Goal: Information Seeking & Learning: Learn about a topic

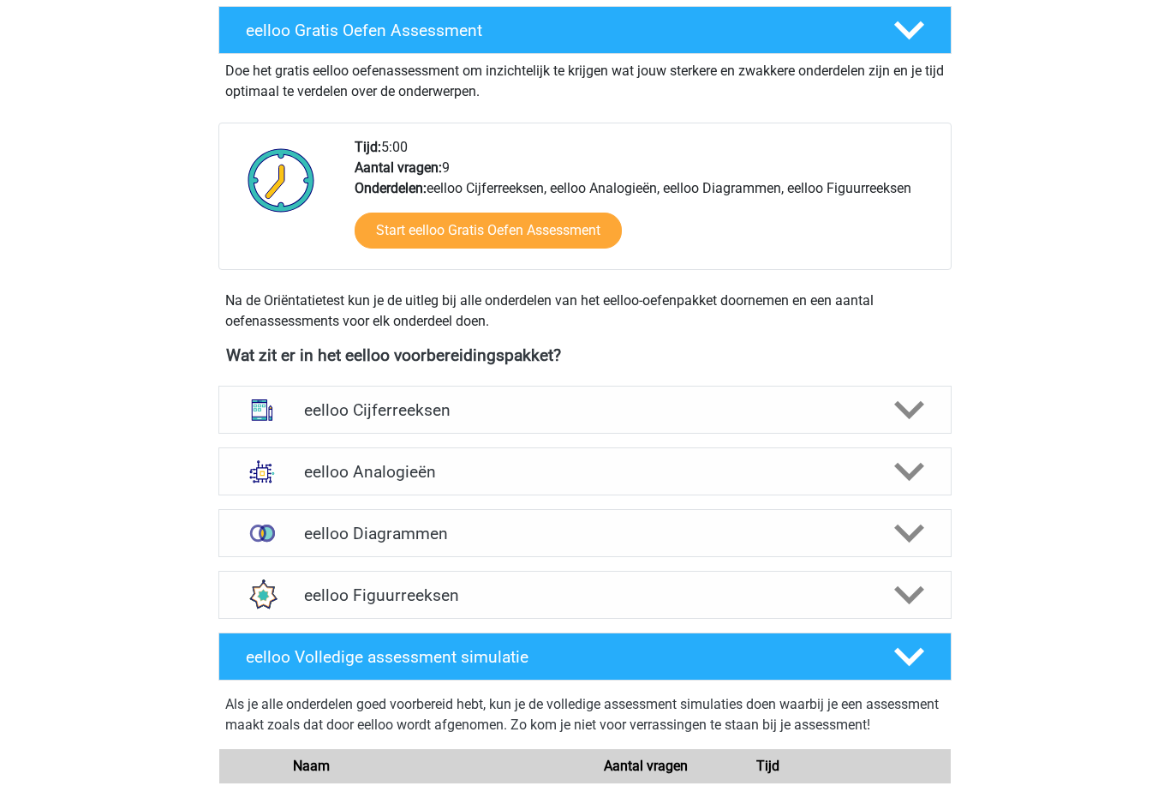
scroll to position [413, 0]
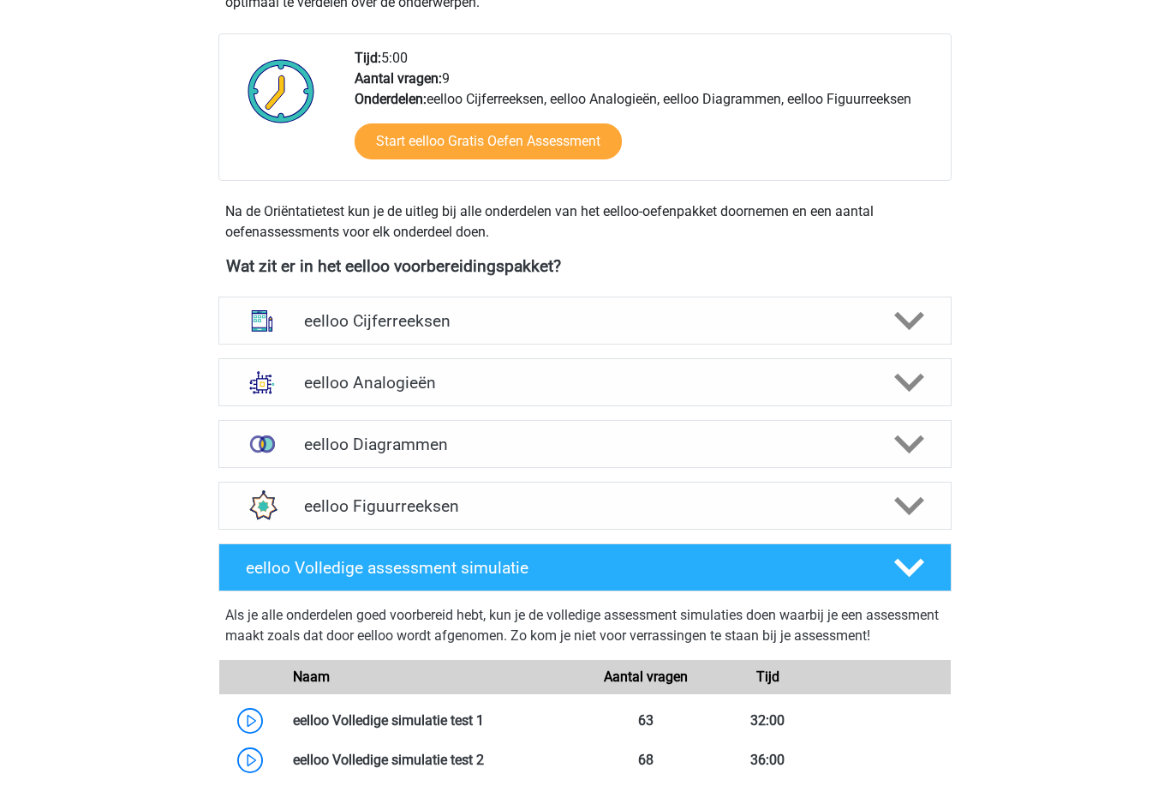
click at [909, 503] on icon at bounding box center [910, 507] width 30 height 30
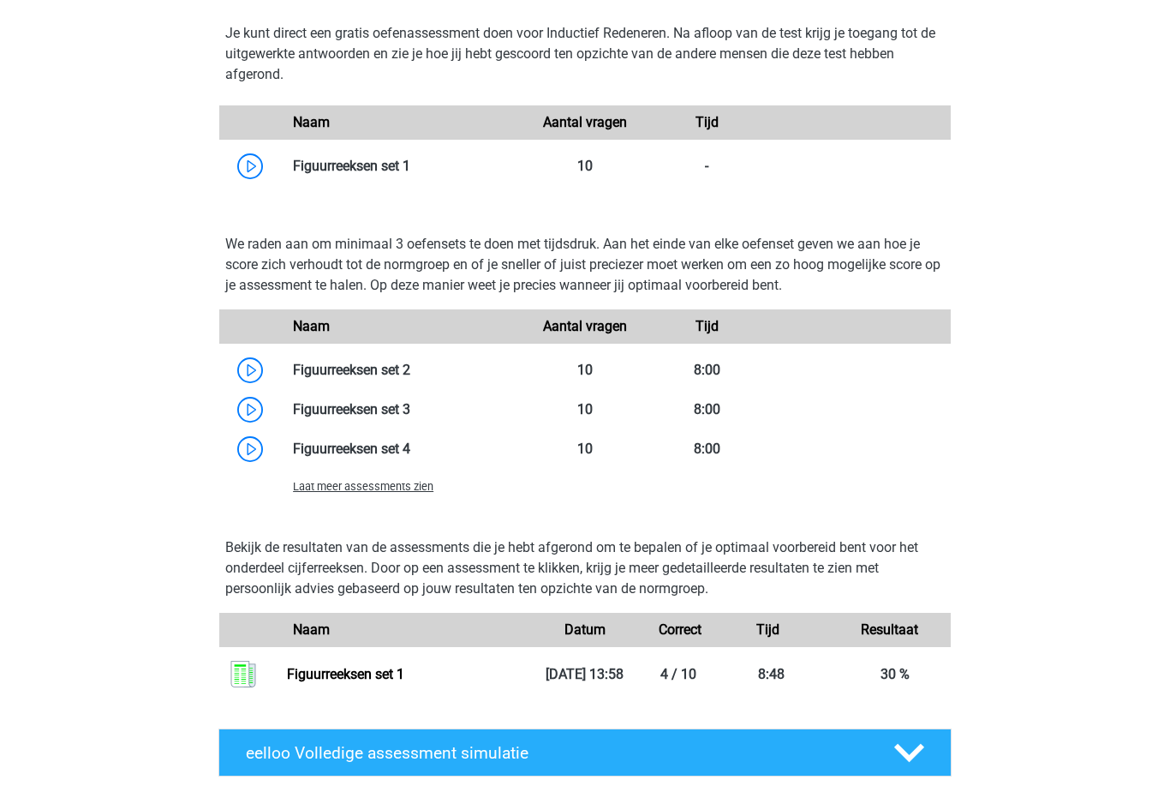
scroll to position [1036, 0]
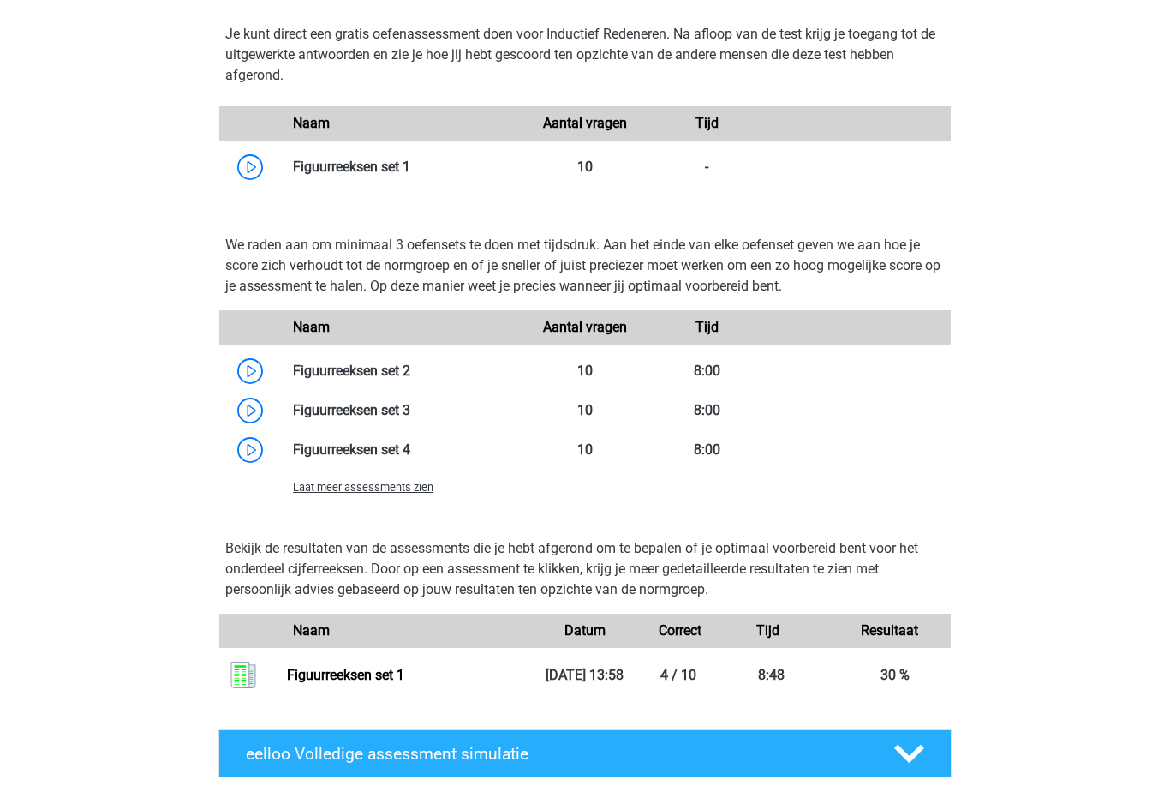
click at [410, 371] on link at bounding box center [410, 370] width 0 height 16
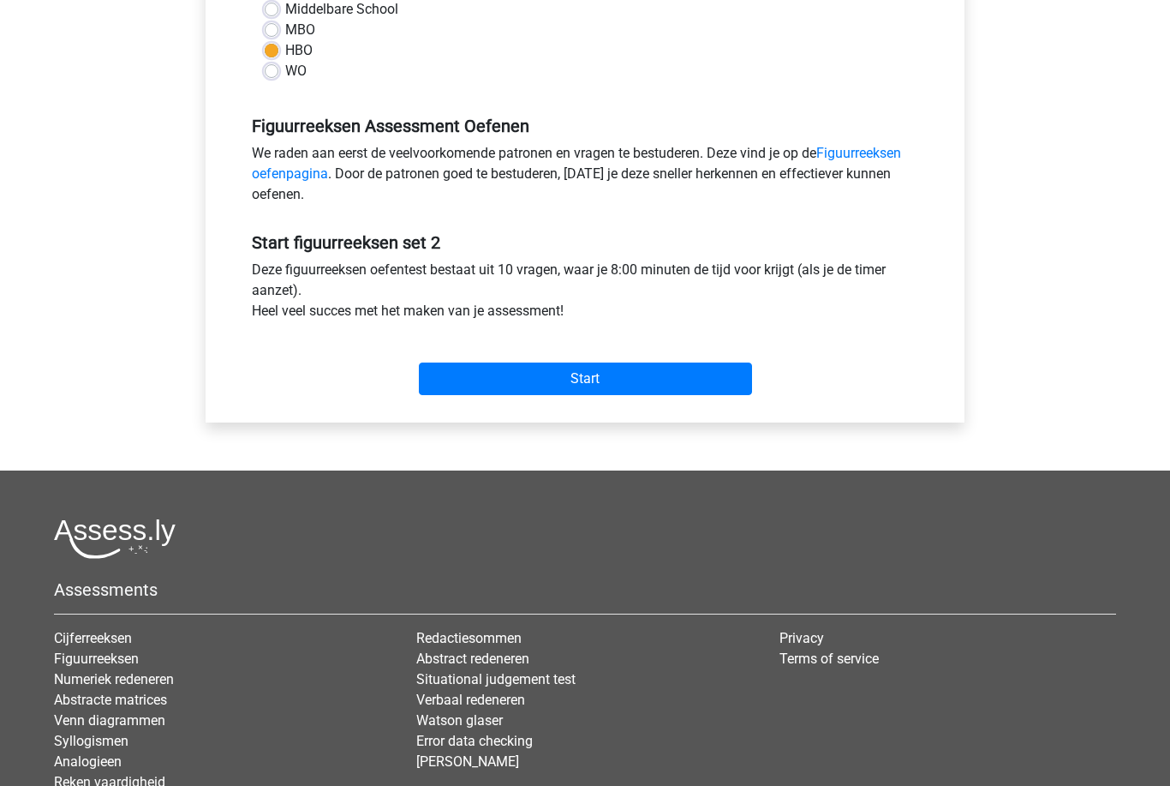
scroll to position [433, 0]
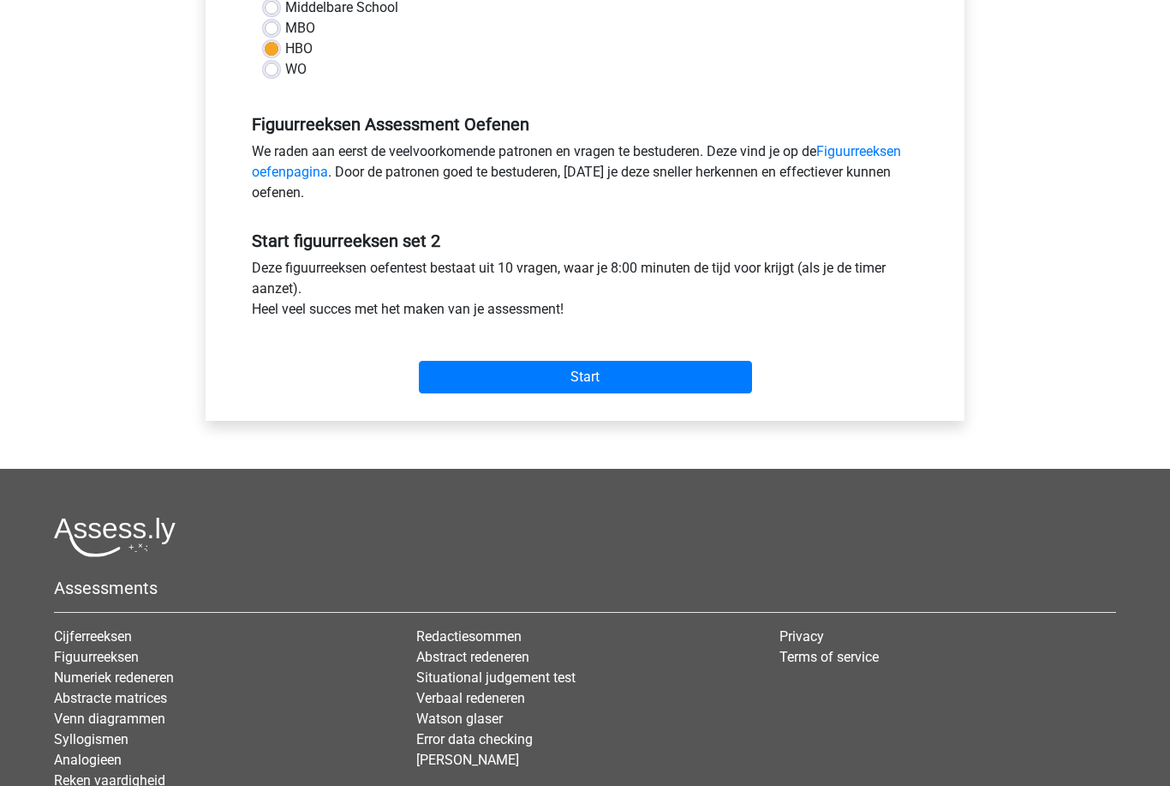
click at [691, 369] on input "Start" at bounding box center [585, 377] width 333 height 33
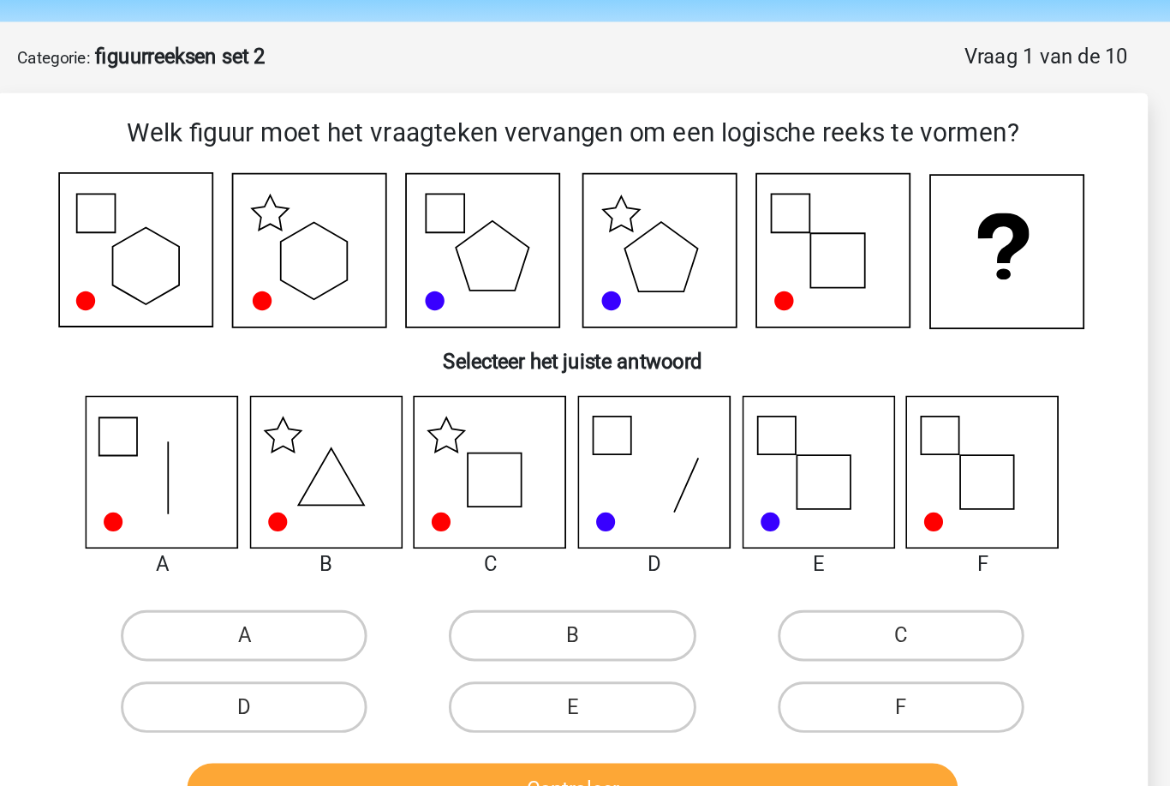
click at [368, 323] on icon at bounding box center [419, 374] width 102 height 102
click at [502, 467] on label "B" at bounding box center [584, 484] width 165 height 34
click at [585, 484] on input "B" at bounding box center [590, 489] width 11 height 11
radio input "true"
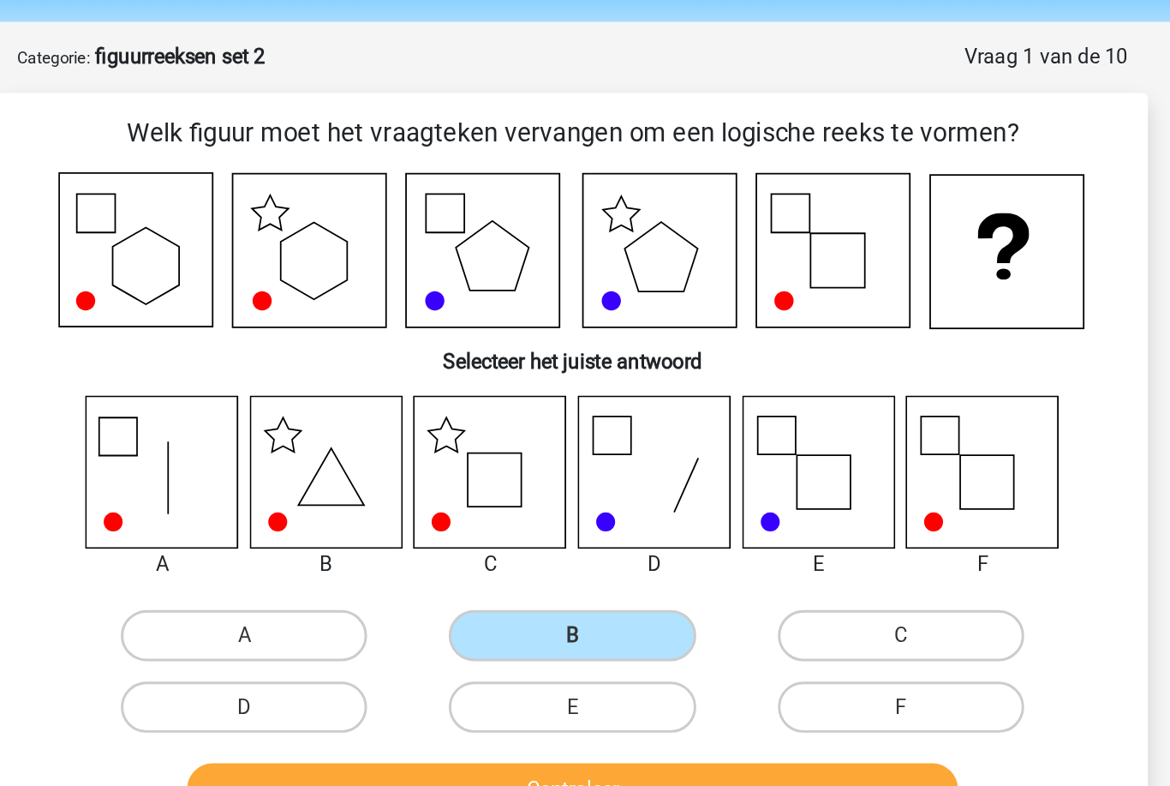
click at [424, 570] on button "Controleer" at bounding box center [585, 588] width 518 height 36
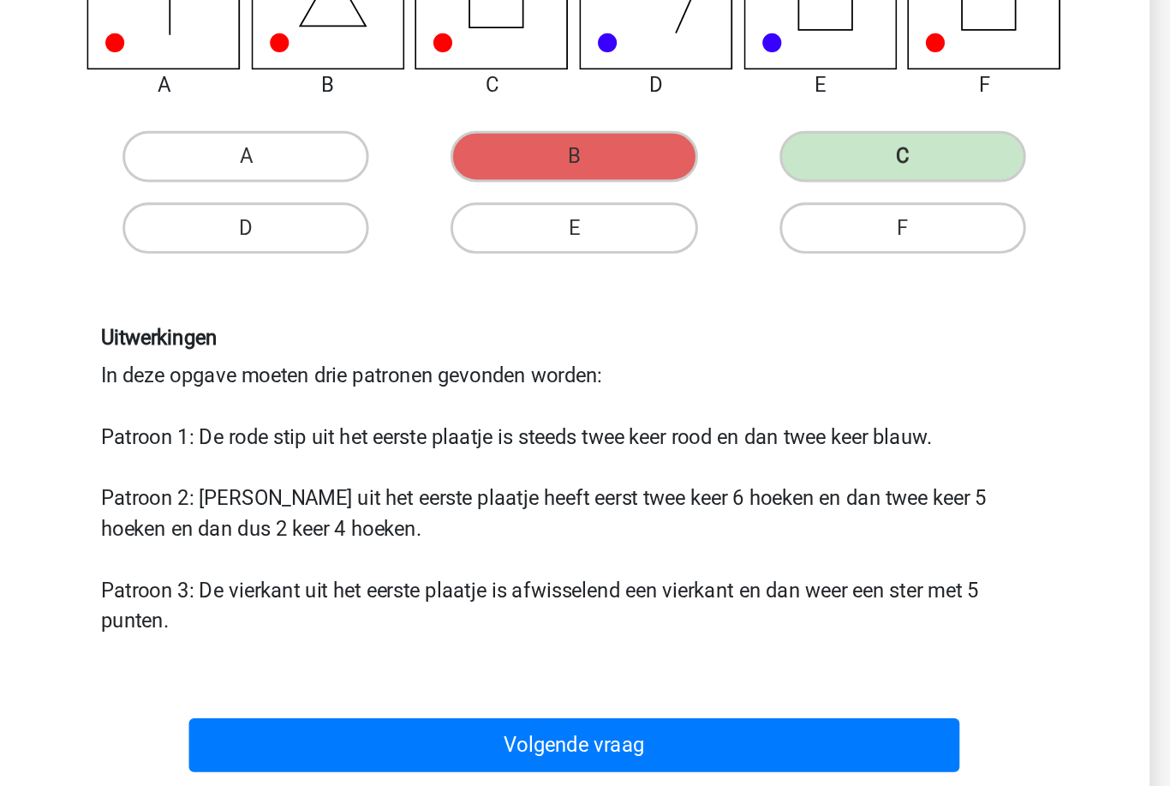
scroll to position [164, 0]
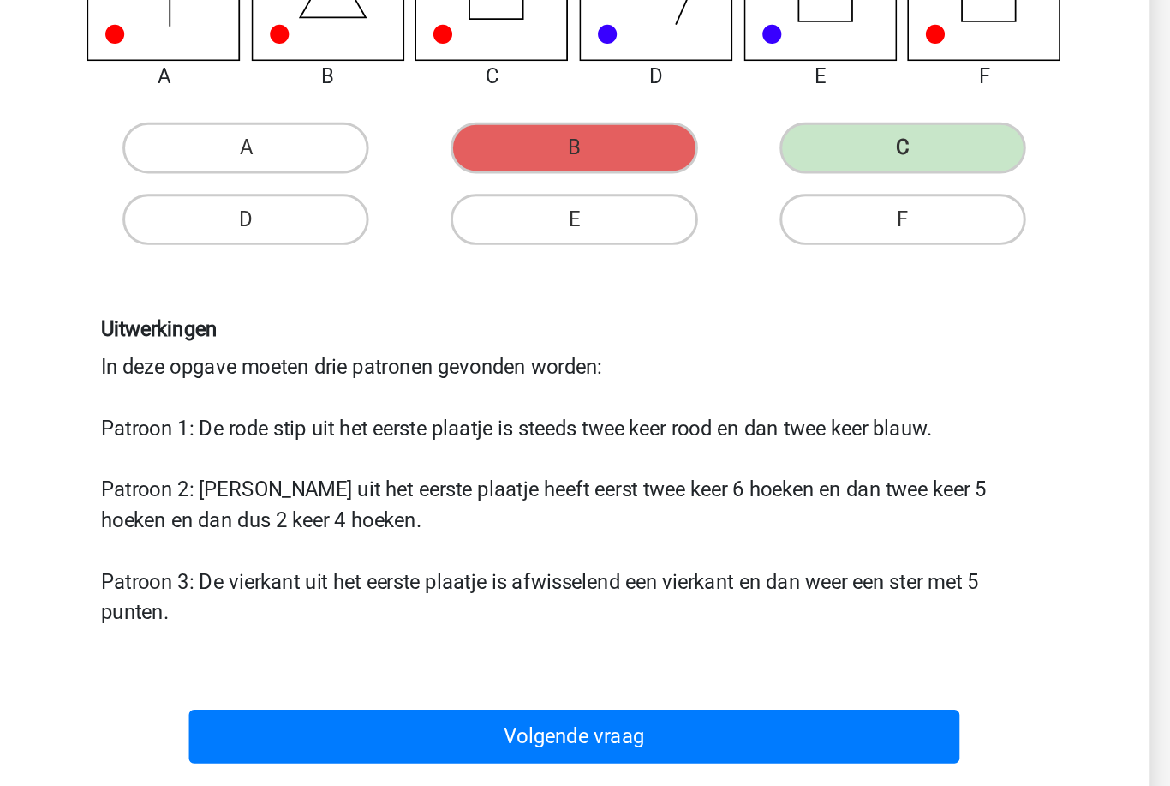
click at [616, 697] on button "Volgende vraag" at bounding box center [585, 715] width 518 height 36
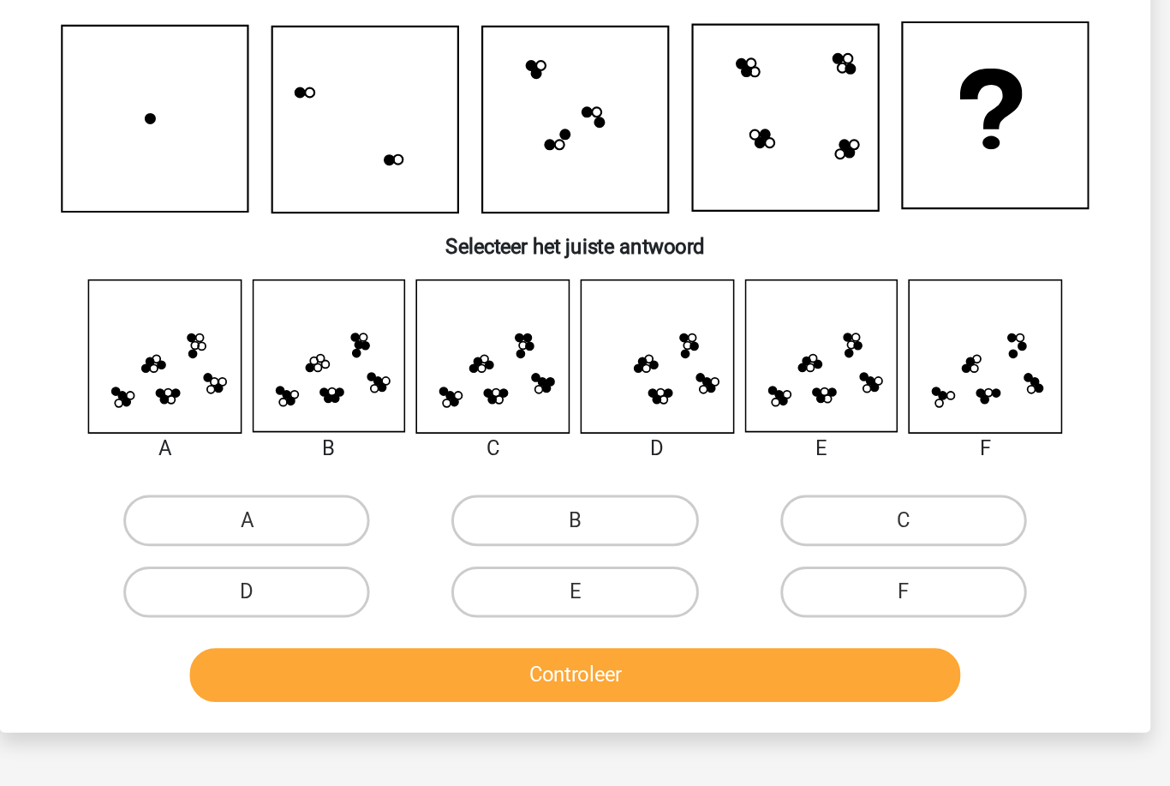
scroll to position [86, 0]
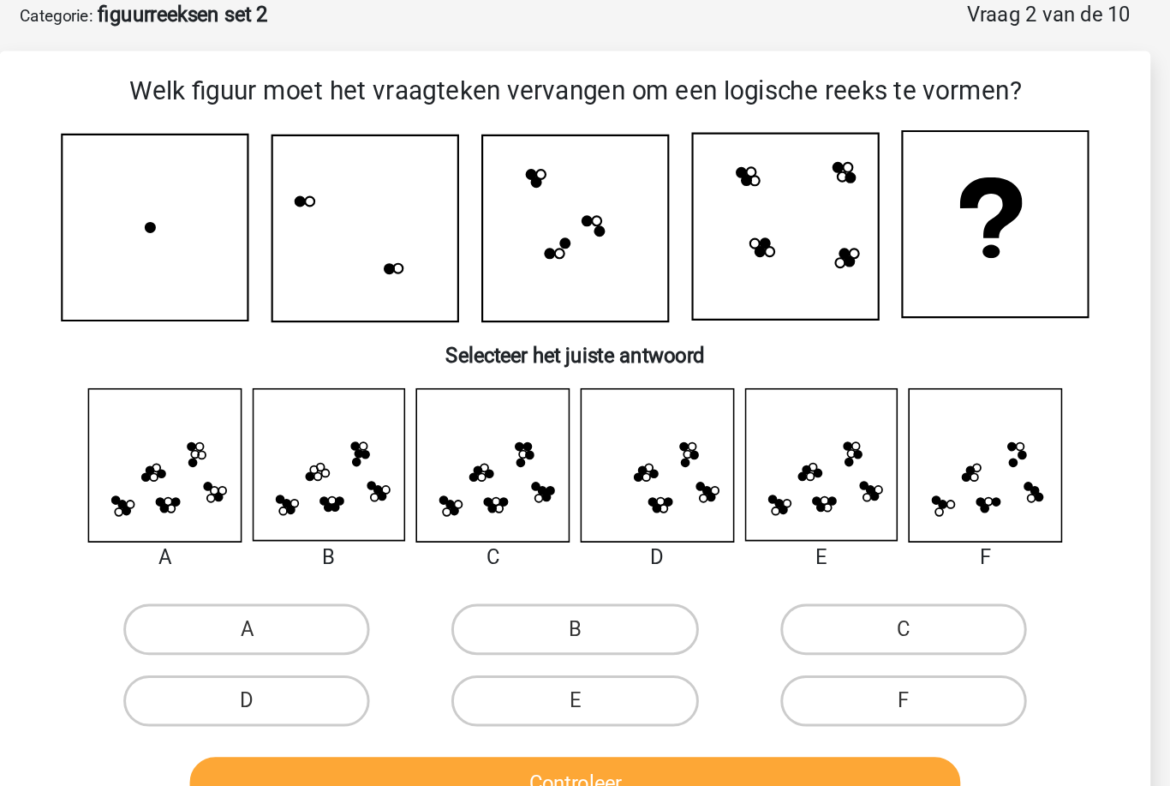
click at [282, 471] on label "D" at bounding box center [364, 470] width 165 height 34
click at [365, 471] on input "D" at bounding box center [370, 475] width 11 height 11
radio input "true"
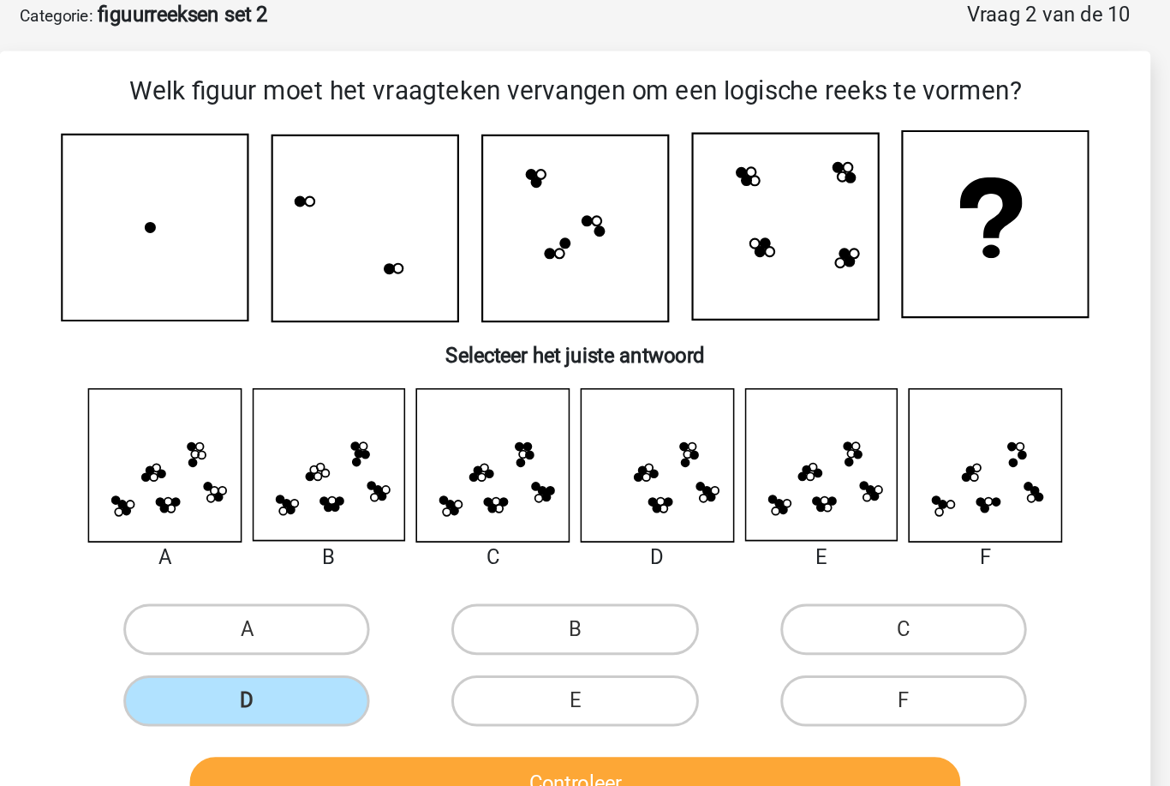
click at [326, 526] on button "Controleer" at bounding box center [585, 526] width 518 height 36
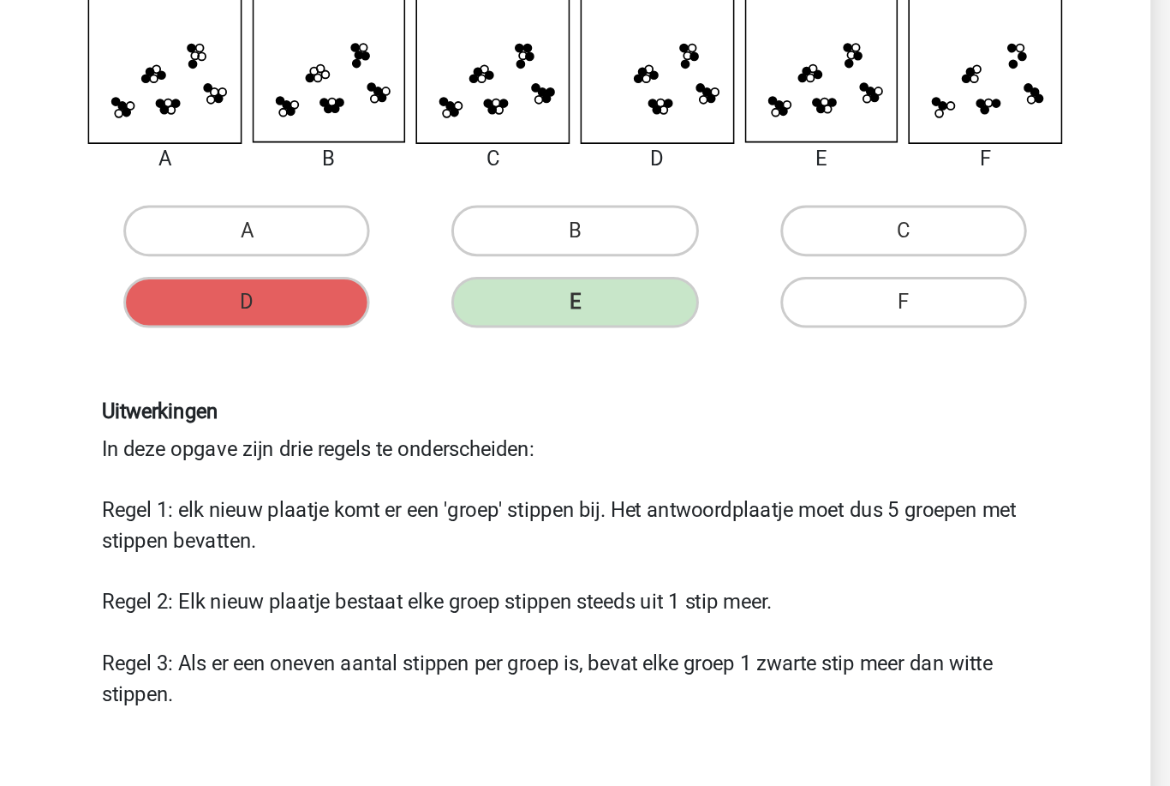
scroll to position [135, 0]
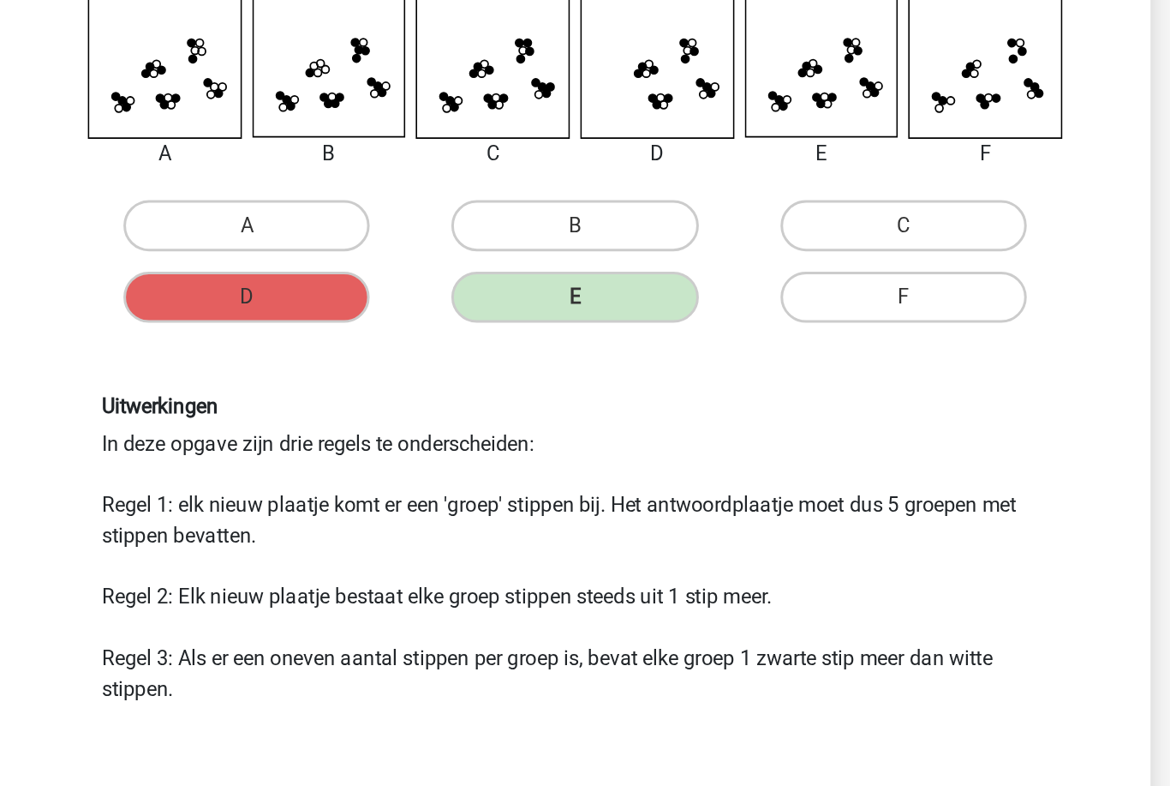
click at [326, 750] on button "Volgende vraag" at bounding box center [585, 768] width 518 height 36
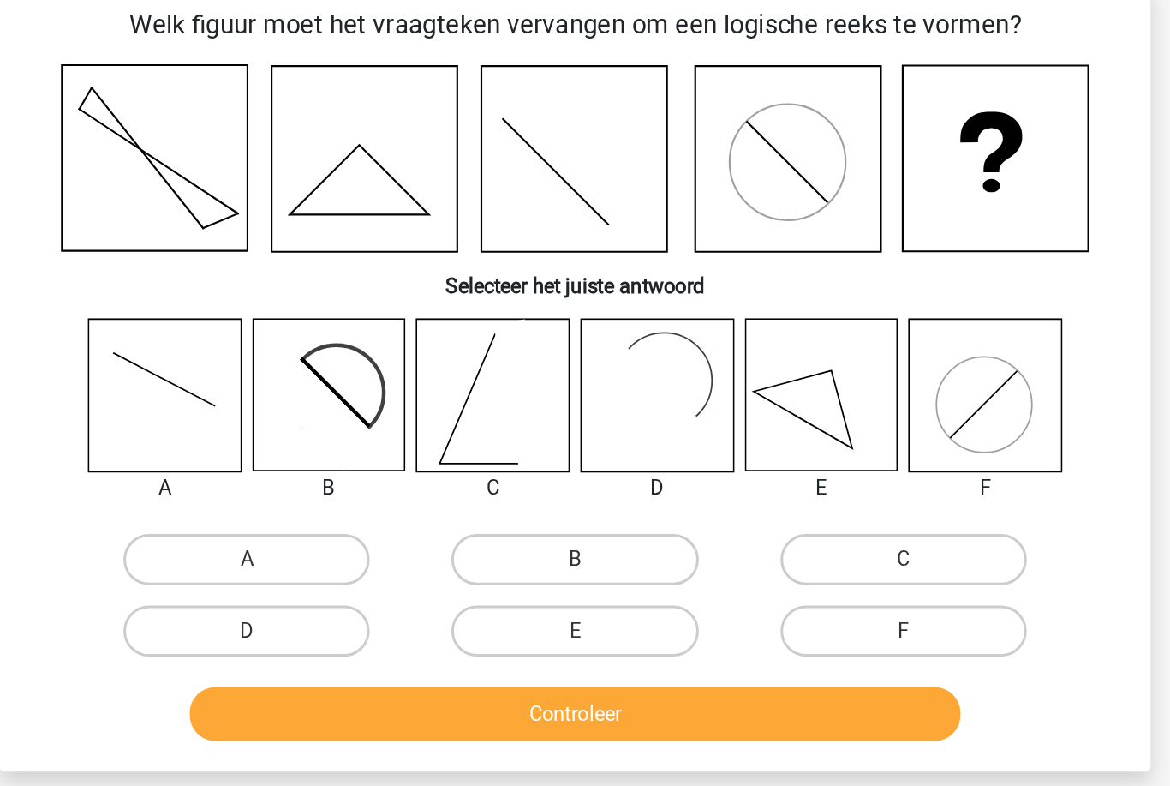
scroll to position [86, 0]
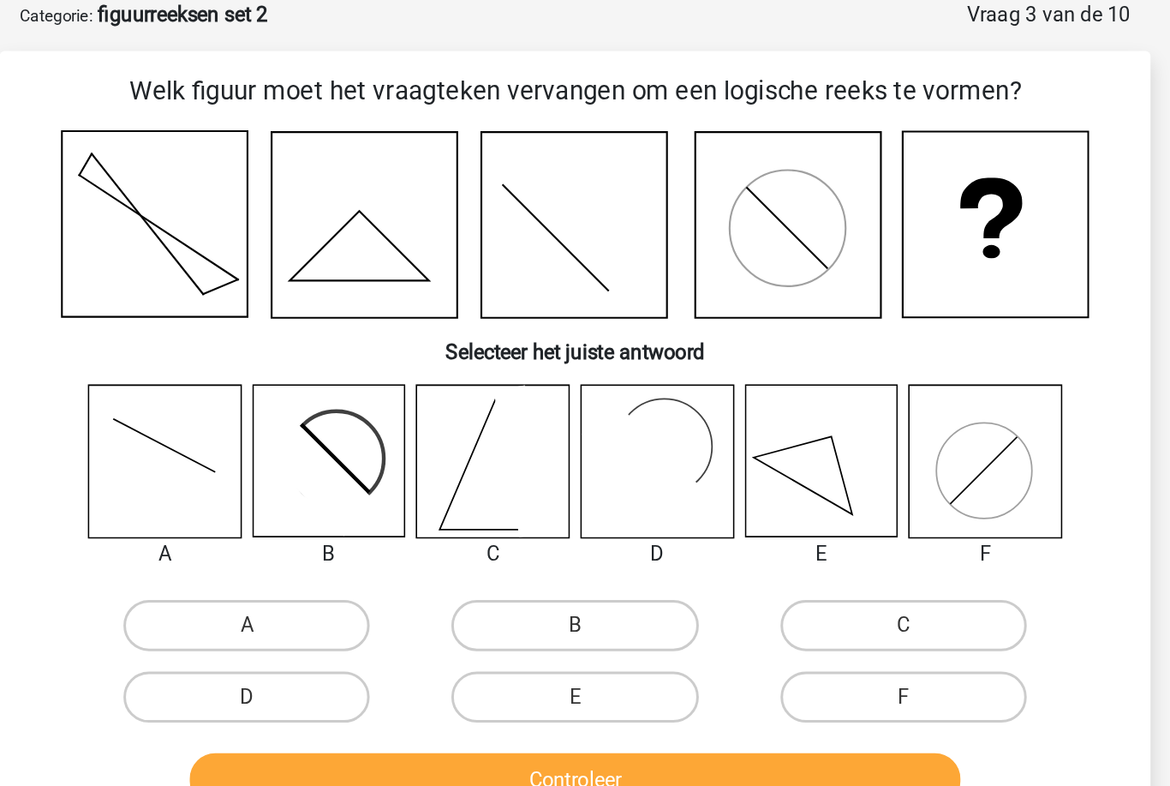
click at [502, 412] on label "B" at bounding box center [584, 420] width 165 height 34
click at [585, 420] on input "B" at bounding box center [590, 425] width 11 height 11
radio input "true"
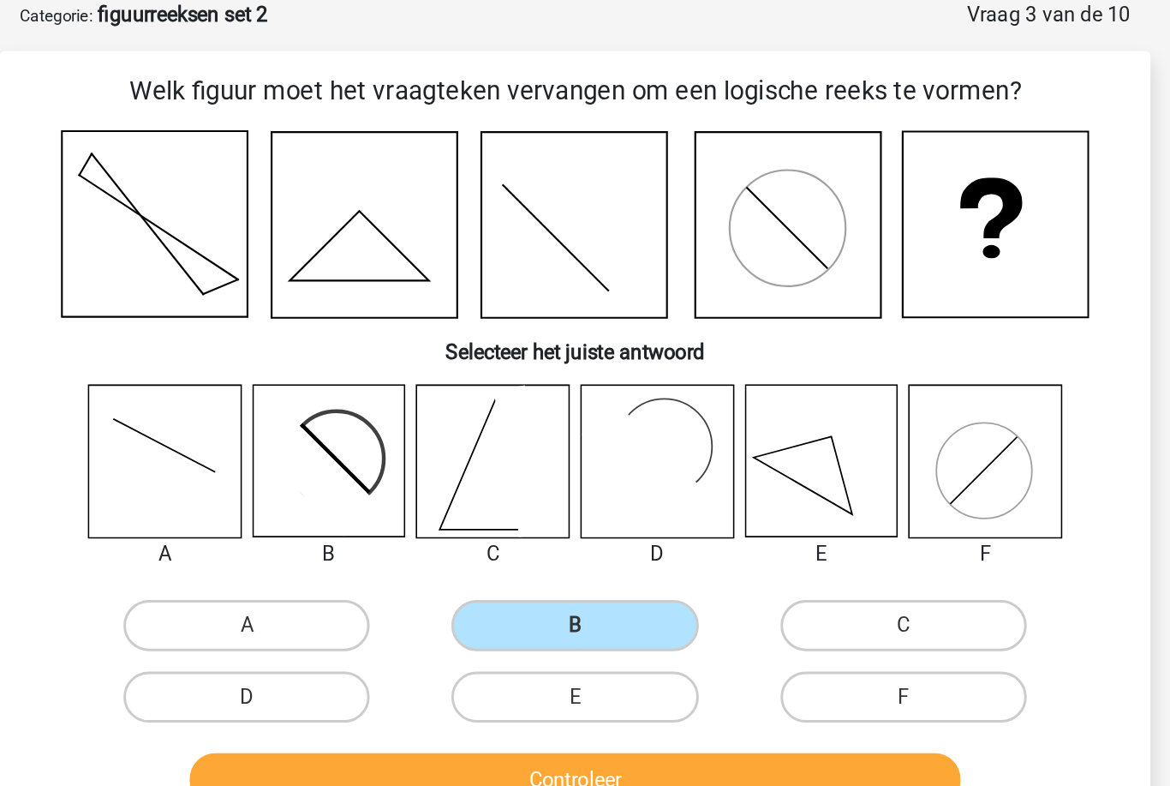
click at [404, 519] on button "Controleer" at bounding box center [585, 524] width 518 height 36
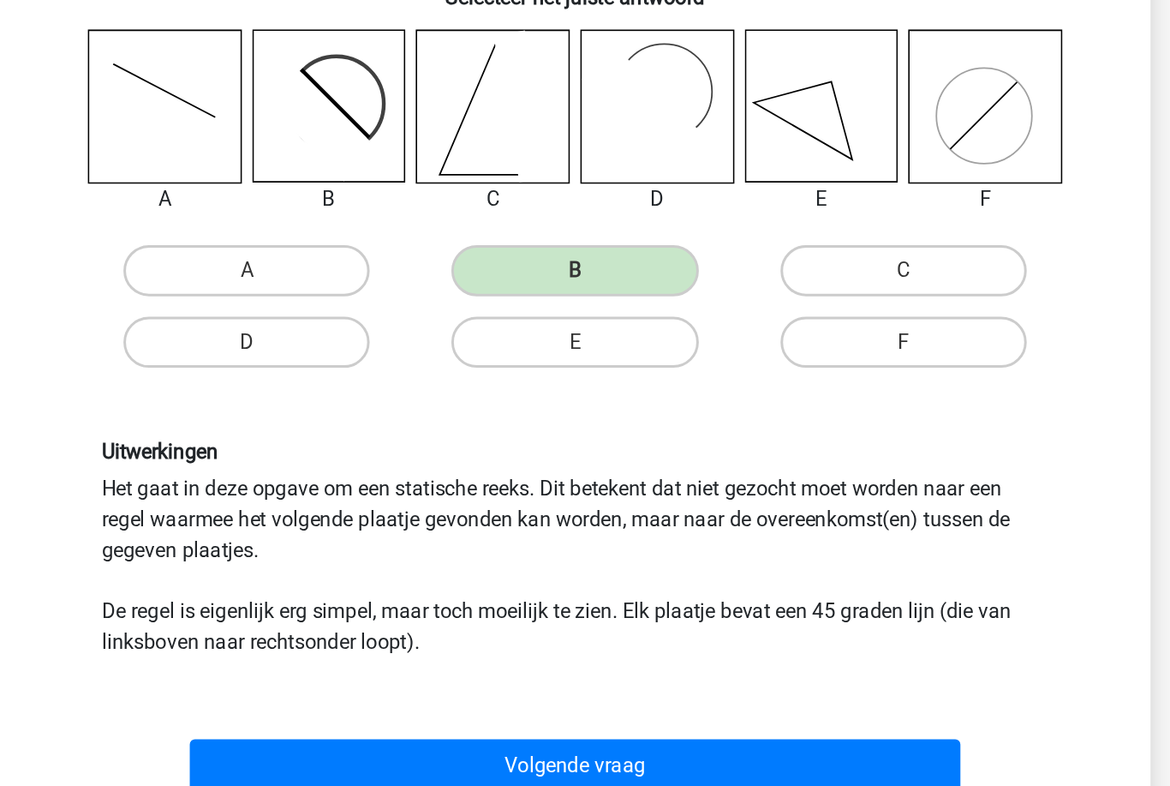
click at [420, 718] on button "Volgende vraag" at bounding box center [585, 736] width 518 height 36
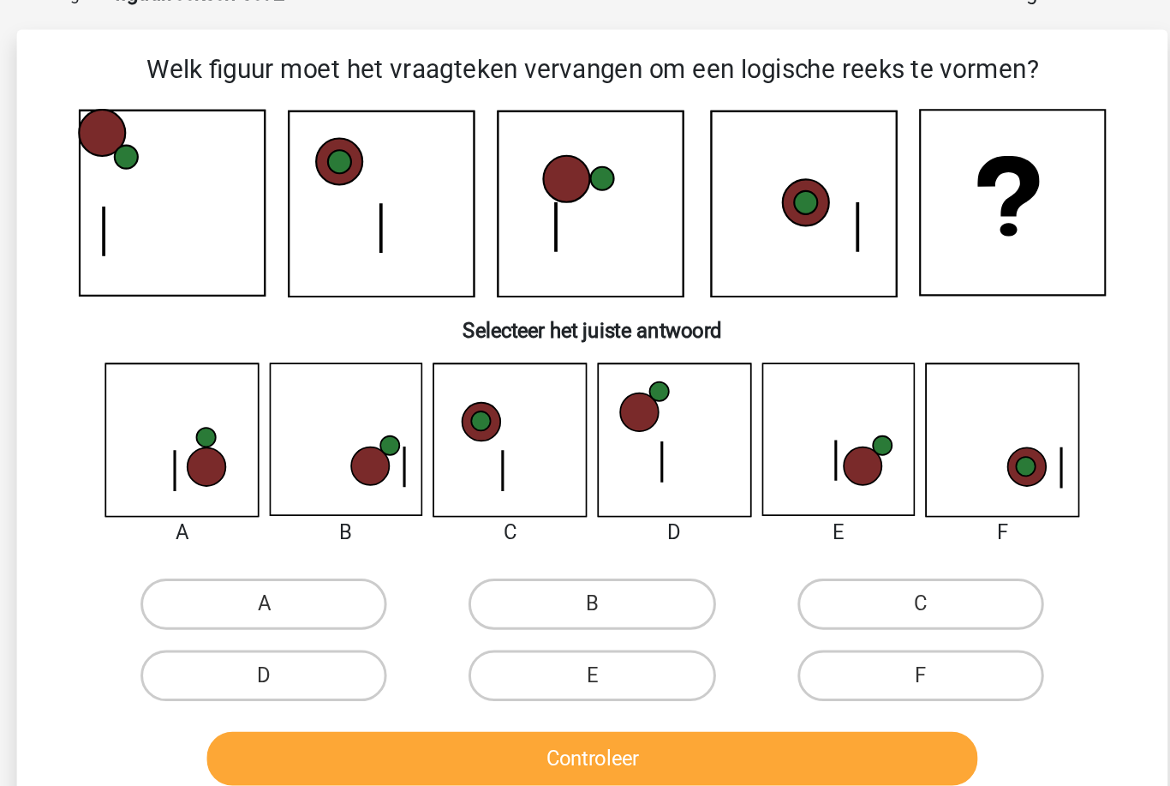
click at [502, 459] on label "E" at bounding box center [584, 468] width 165 height 34
click at [585, 468] on input "E" at bounding box center [590, 473] width 11 height 11
radio input "true"
click at [424, 512] on button "Controleer" at bounding box center [585, 524] width 518 height 36
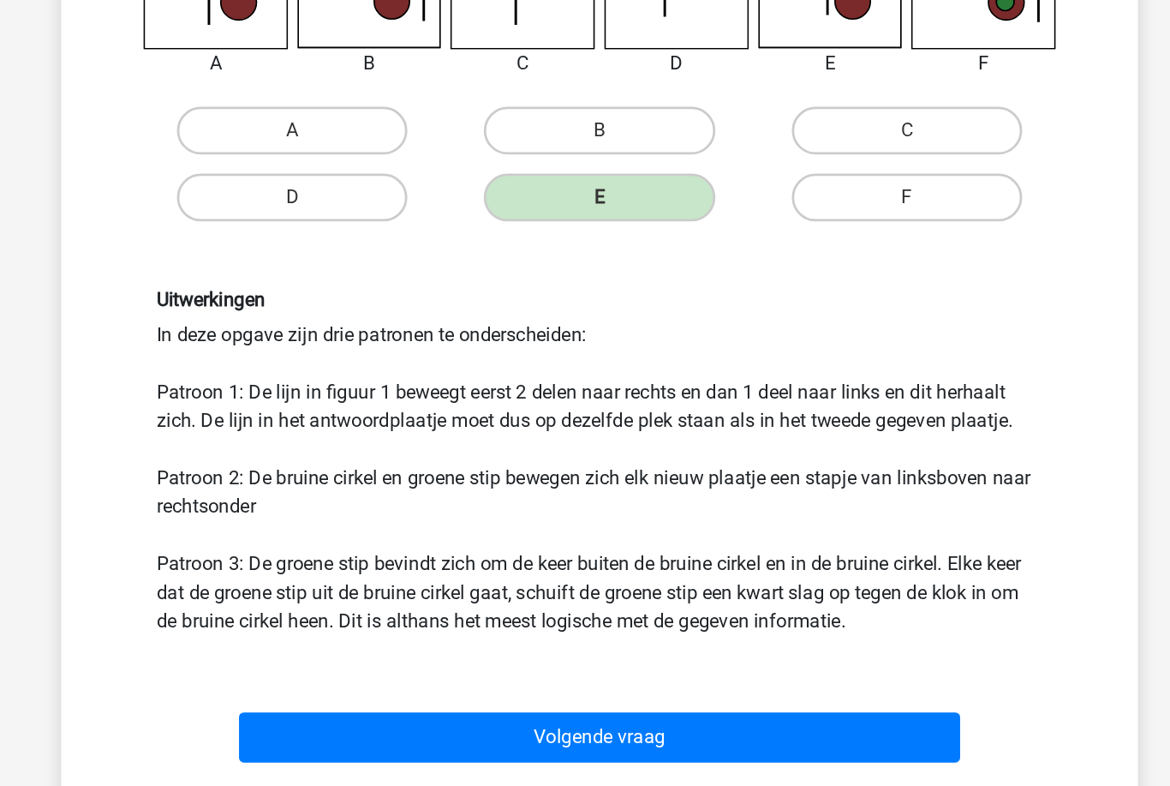
scroll to position [234, 0]
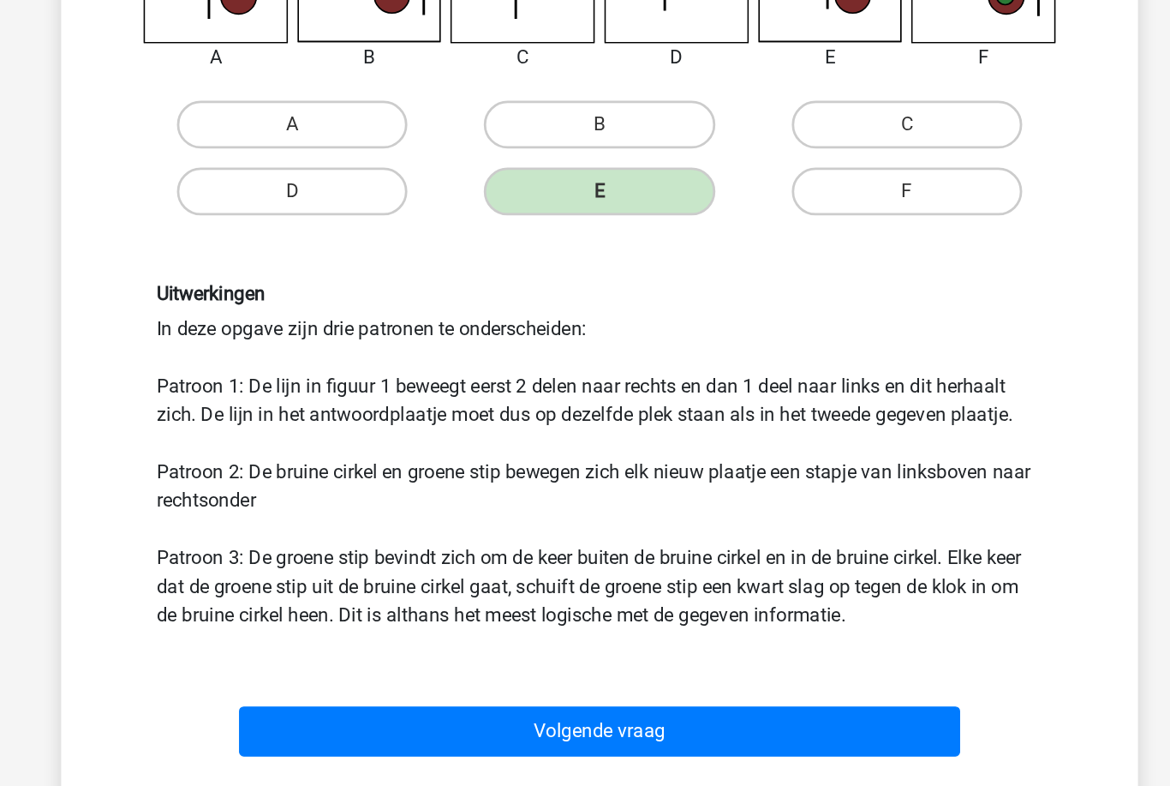
click at [533, 689] on button "Volgende vraag" at bounding box center [585, 707] width 518 height 36
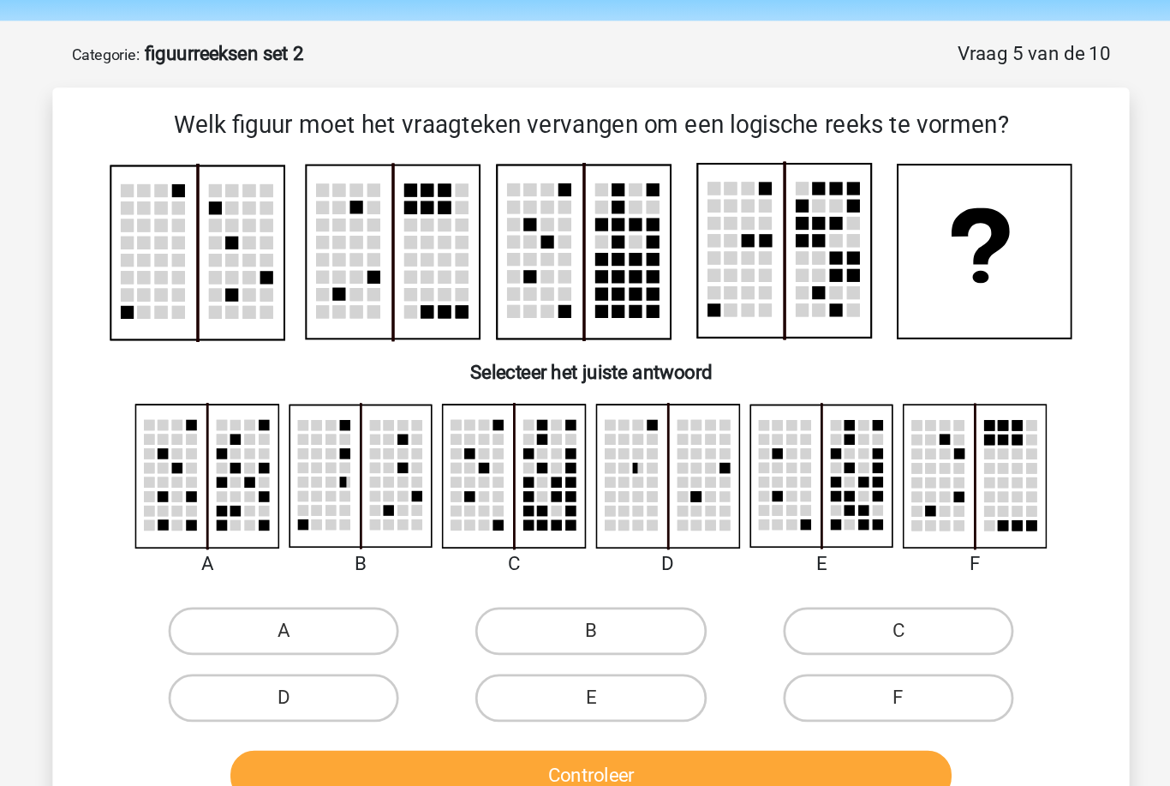
scroll to position [52, 0]
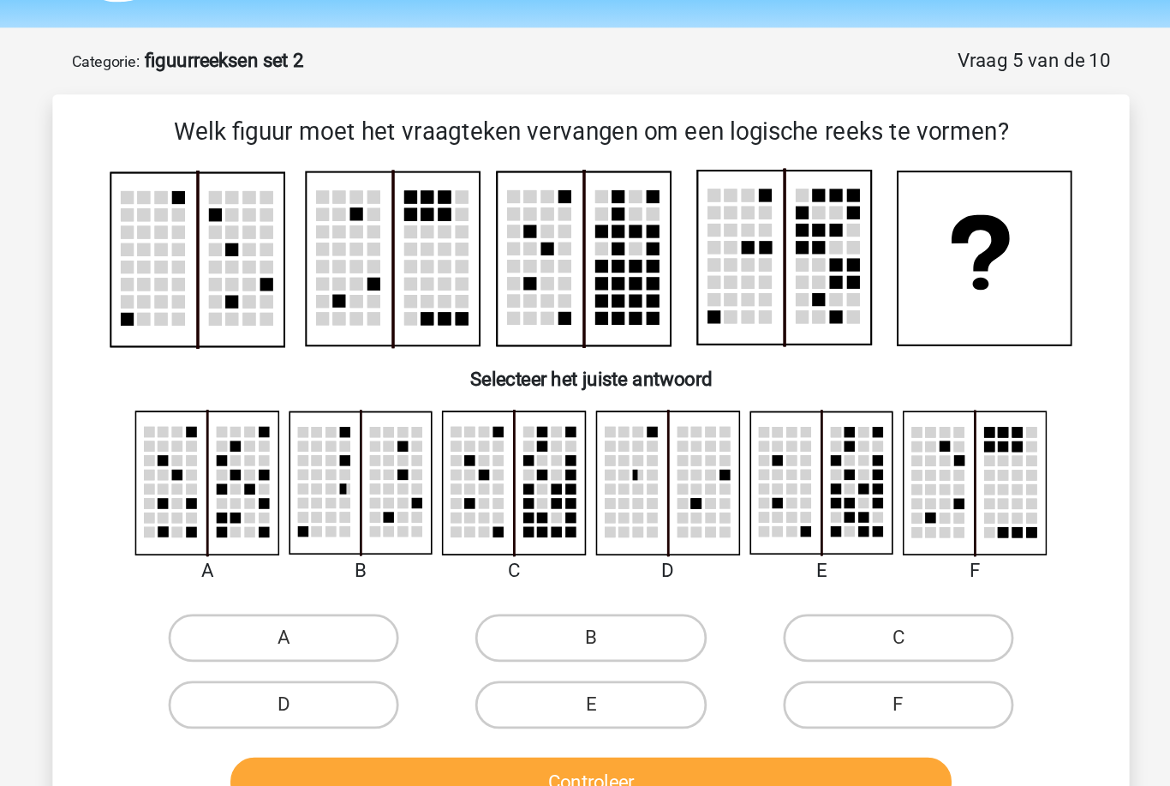
click at [282, 459] on label "A" at bounding box center [364, 457] width 165 height 34
click at [365, 459] on input "A" at bounding box center [370, 463] width 11 height 11
radio input "true"
click at [326, 554] on button "Controleer" at bounding box center [585, 561] width 518 height 36
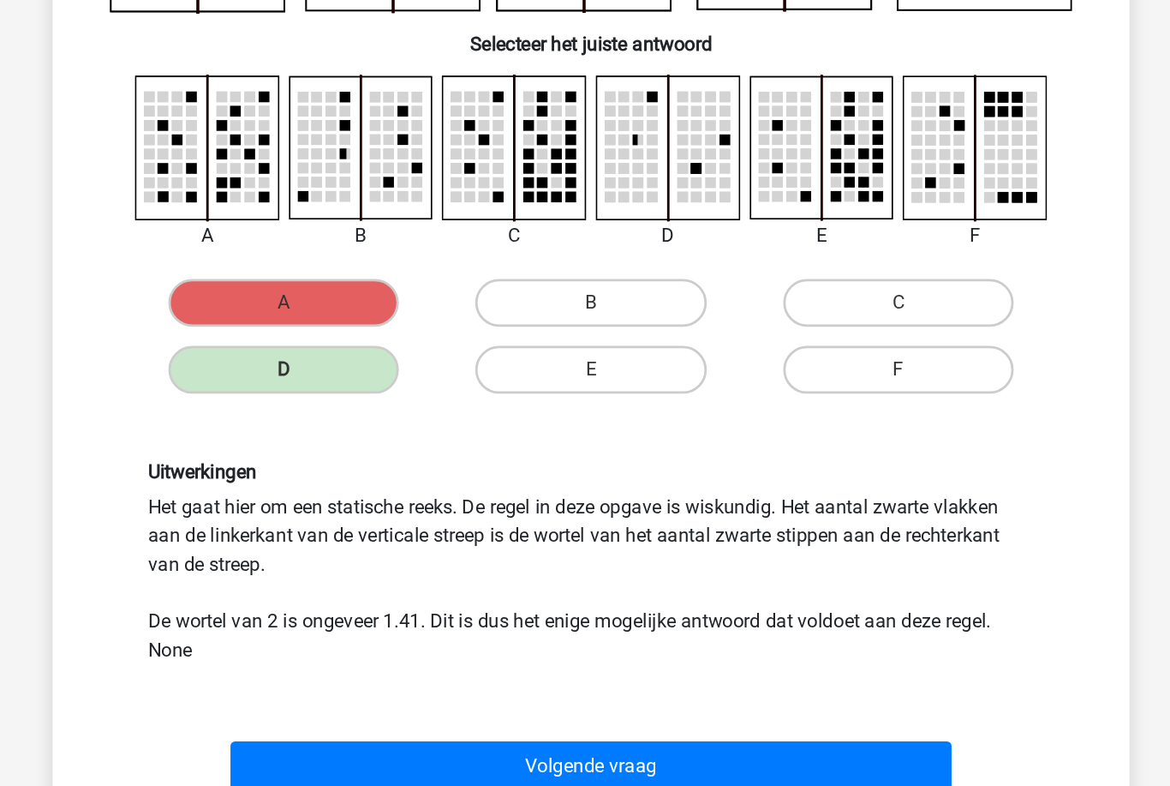
scroll to position [111, 0]
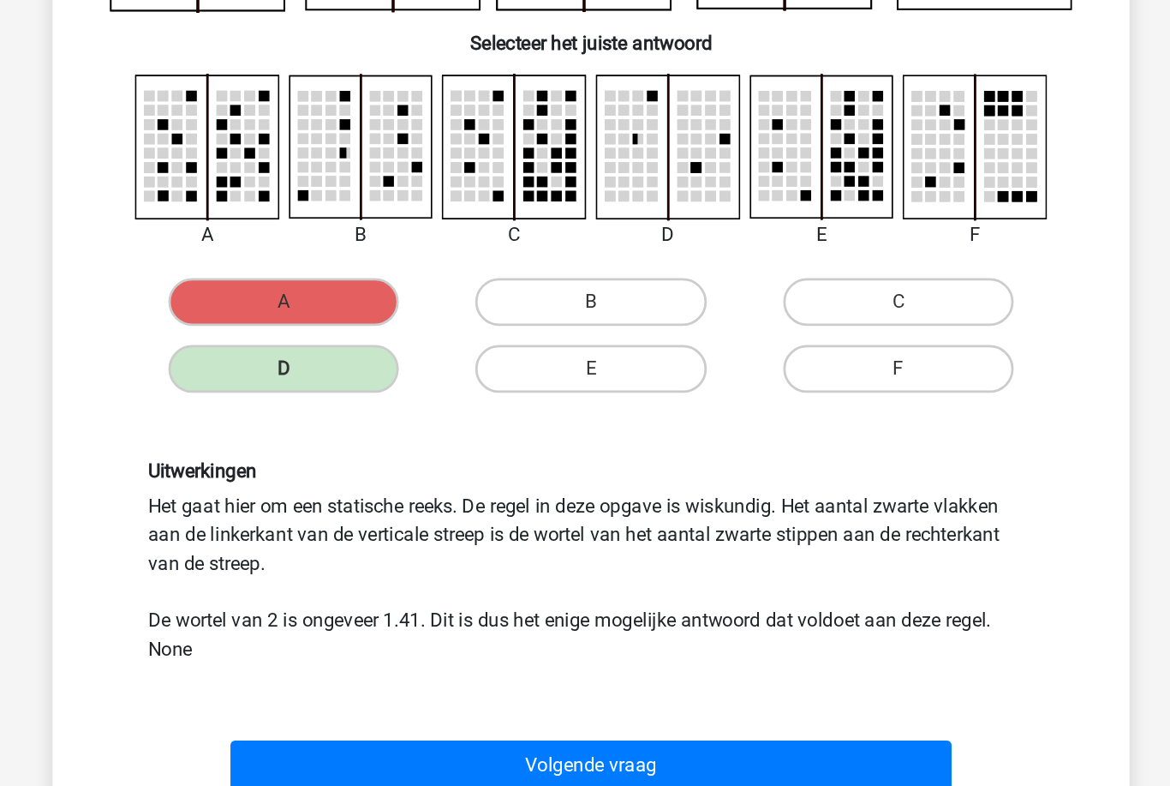
click at [471, 714] on button "Volgende vraag" at bounding box center [585, 732] width 518 height 36
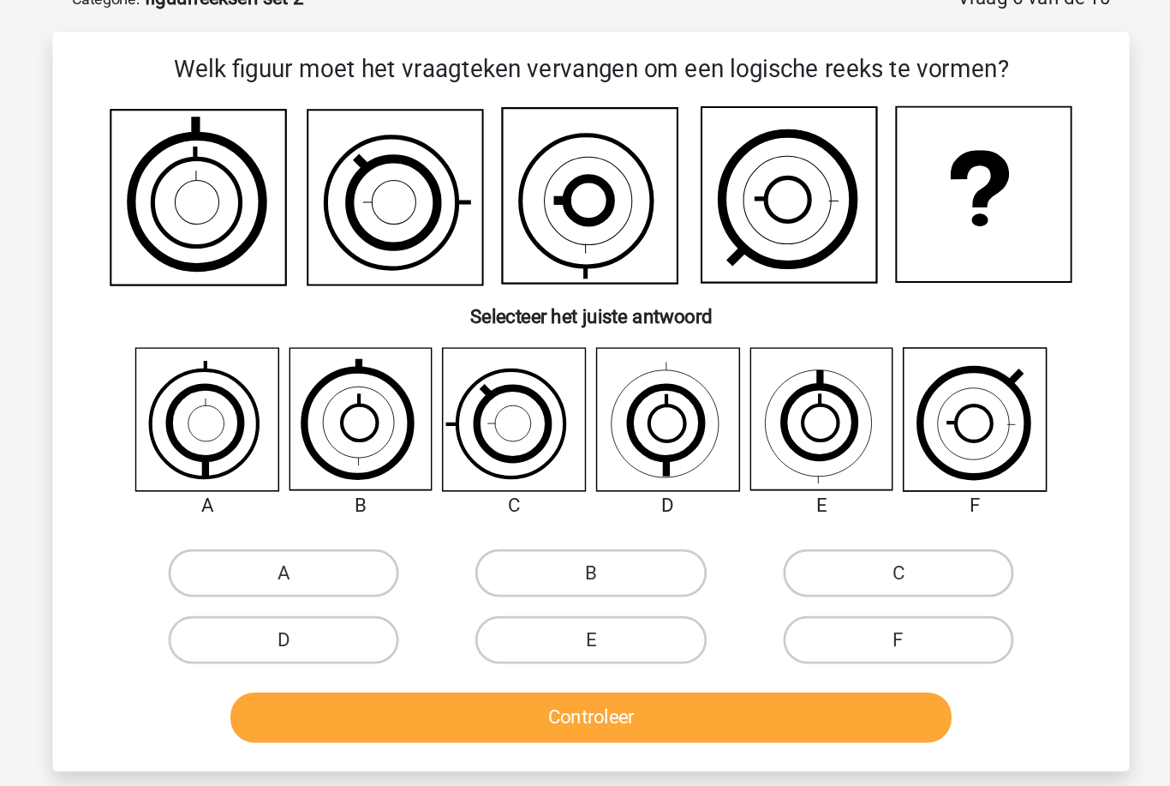
scroll to position [86, 0]
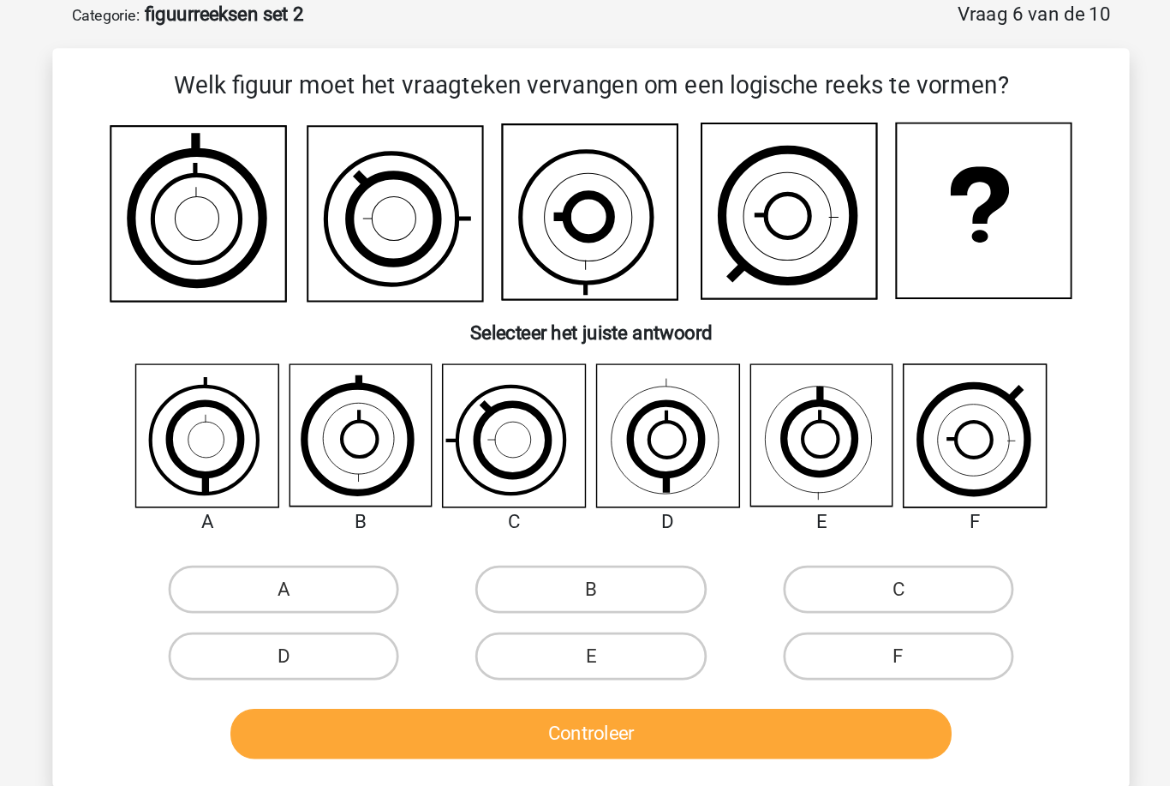
click at [502, 435] on label "B" at bounding box center [584, 422] width 165 height 34
click at [585, 434] on input "B" at bounding box center [590, 427] width 11 height 11
radio input "true"
click at [404, 523] on button "Controleer" at bounding box center [585, 526] width 518 height 36
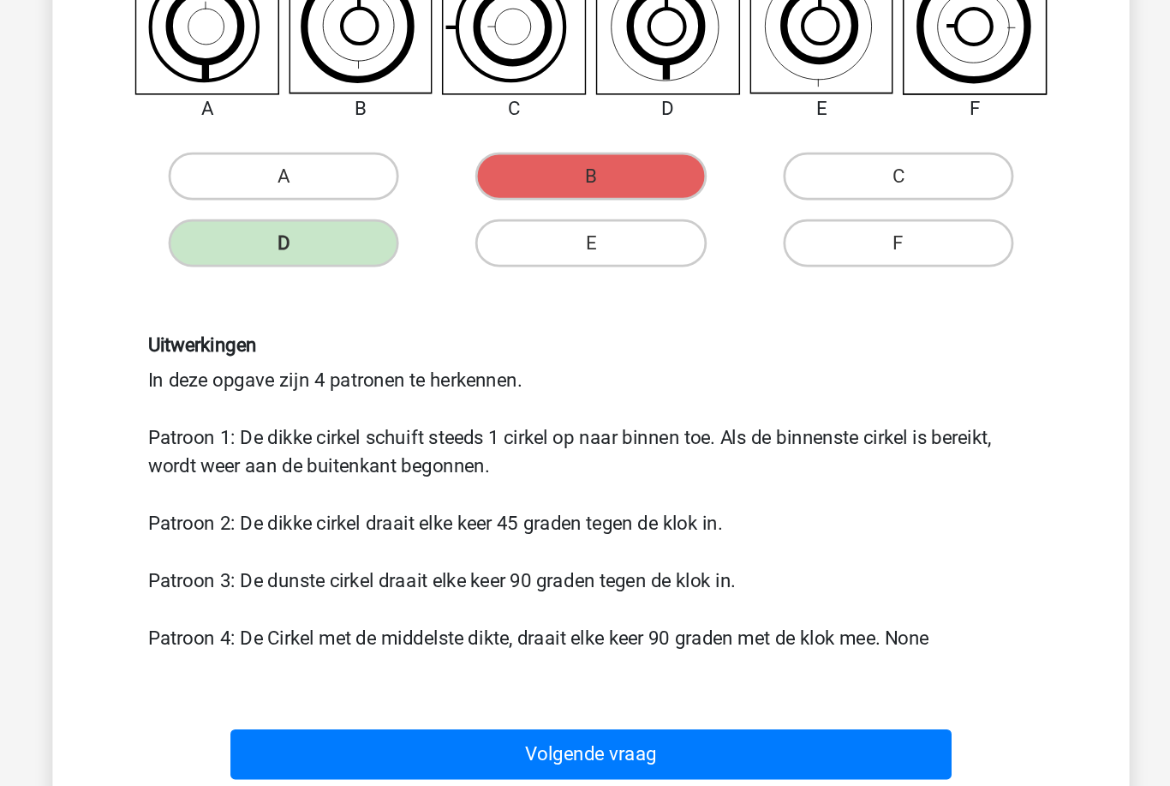
scroll to position [203, 0]
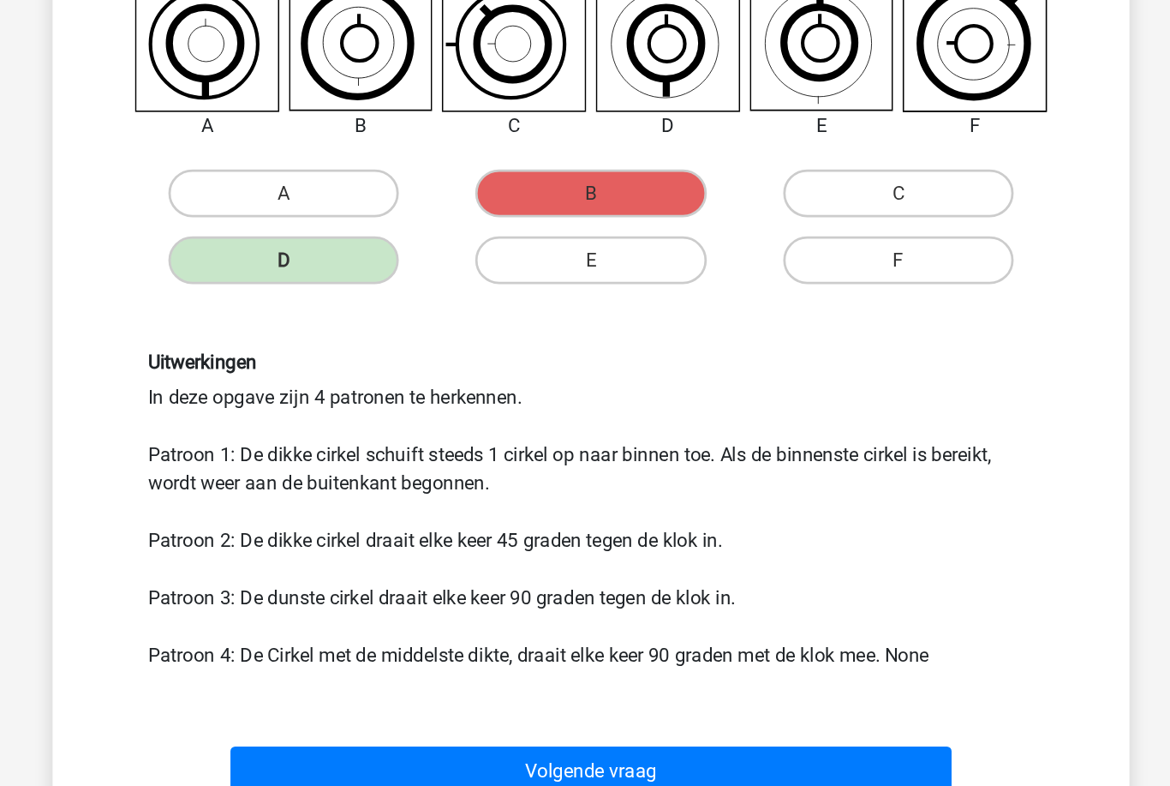
click at [637, 702] on button "Volgende vraag" at bounding box center [585, 720] width 518 height 36
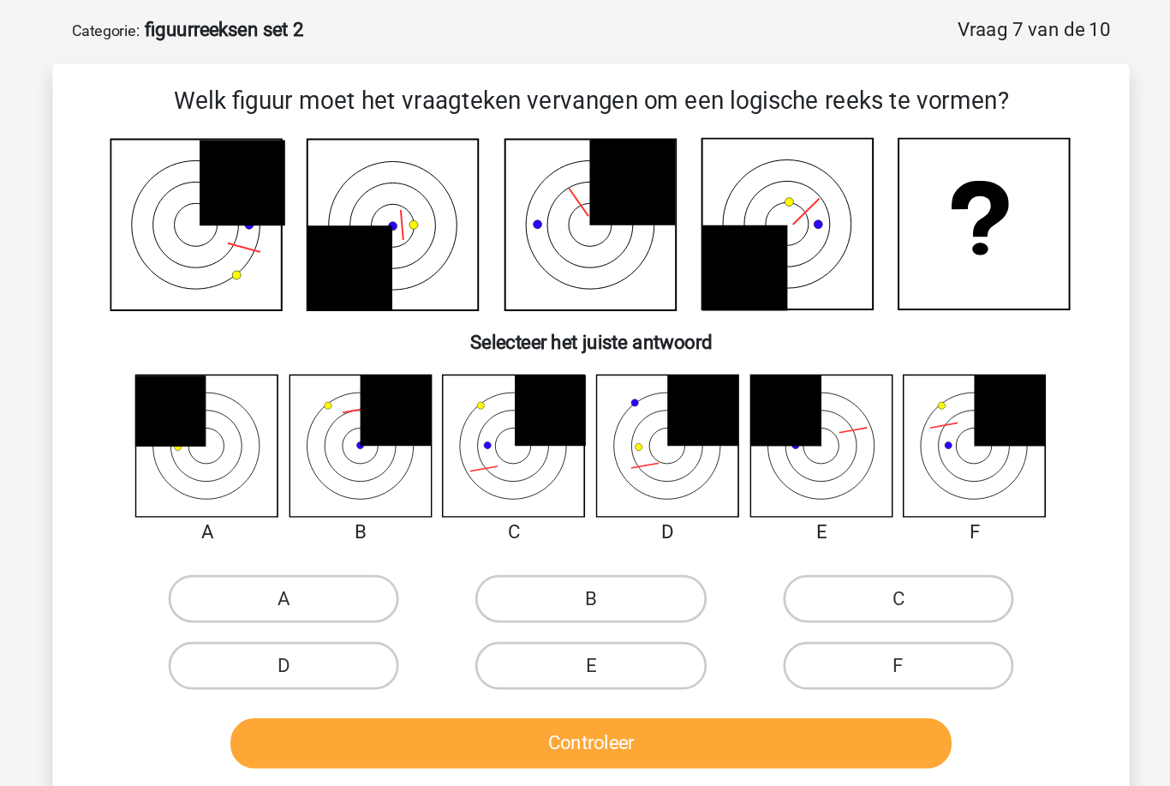
scroll to position [68, 0]
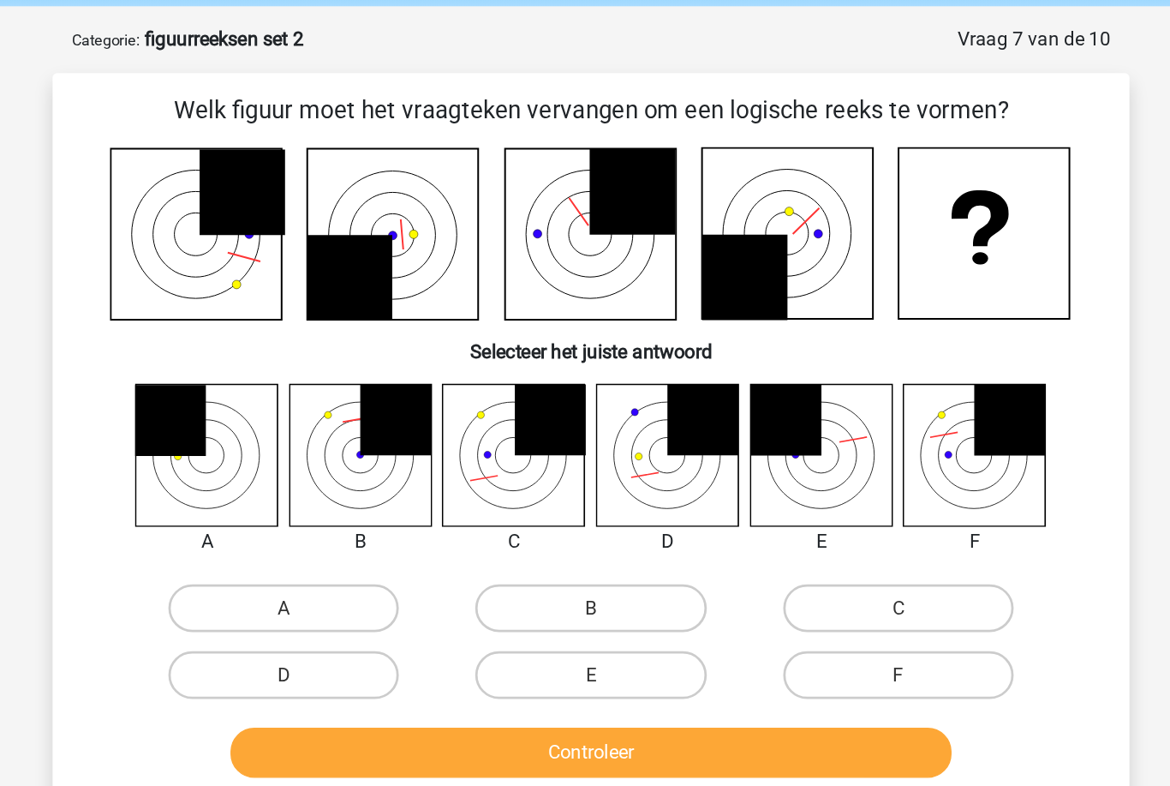
click at [723, 482] on label "F" at bounding box center [805, 484] width 165 height 34
click at [805, 484] on input "F" at bounding box center [810, 489] width 11 height 11
radio input "true"
click at [638, 534] on button "Controleer" at bounding box center [585, 540] width 518 height 36
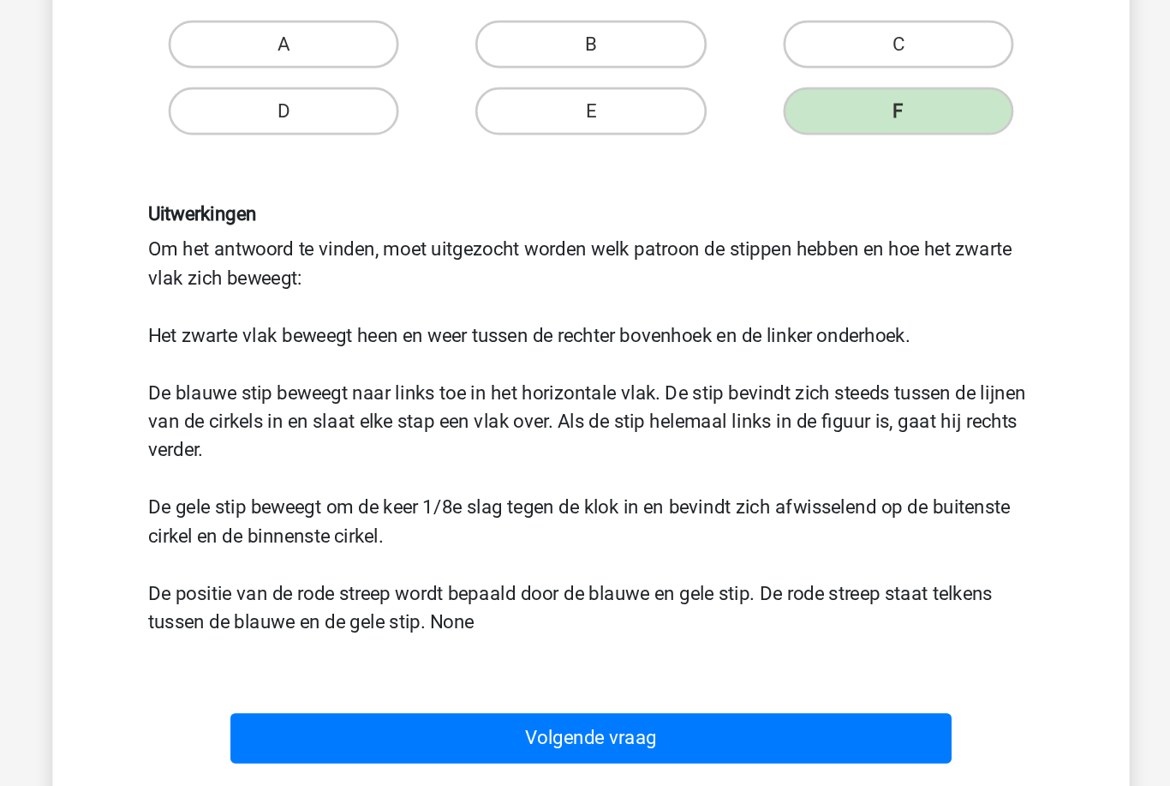
scroll to position [290, 0]
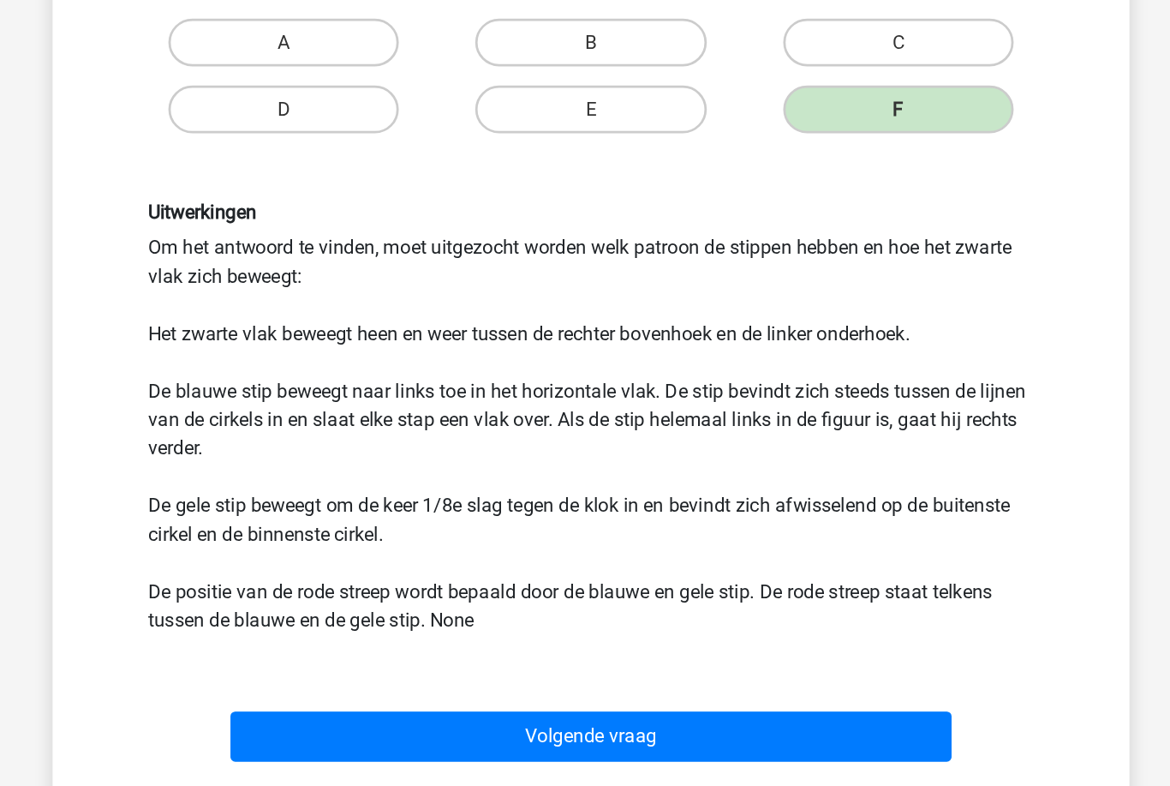
click at [601, 693] on button "Volgende vraag" at bounding box center [585, 711] width 518 height 36
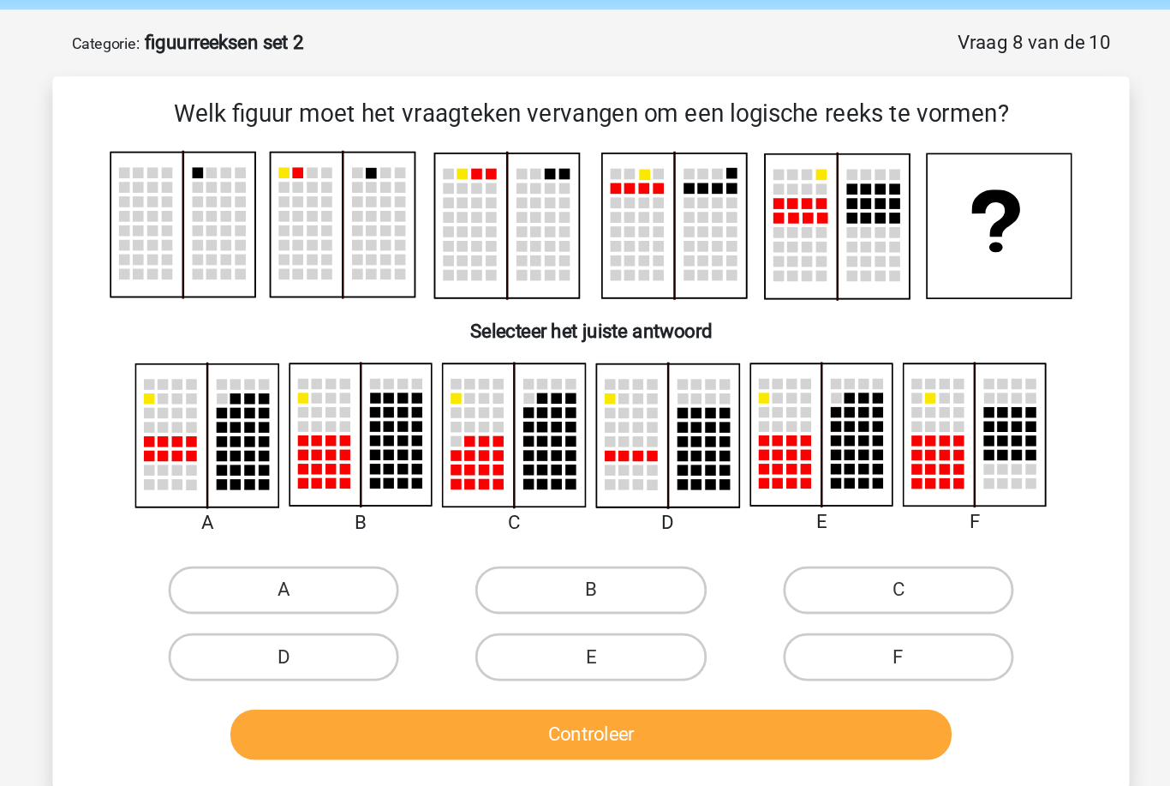
scroll to position [63, 0]
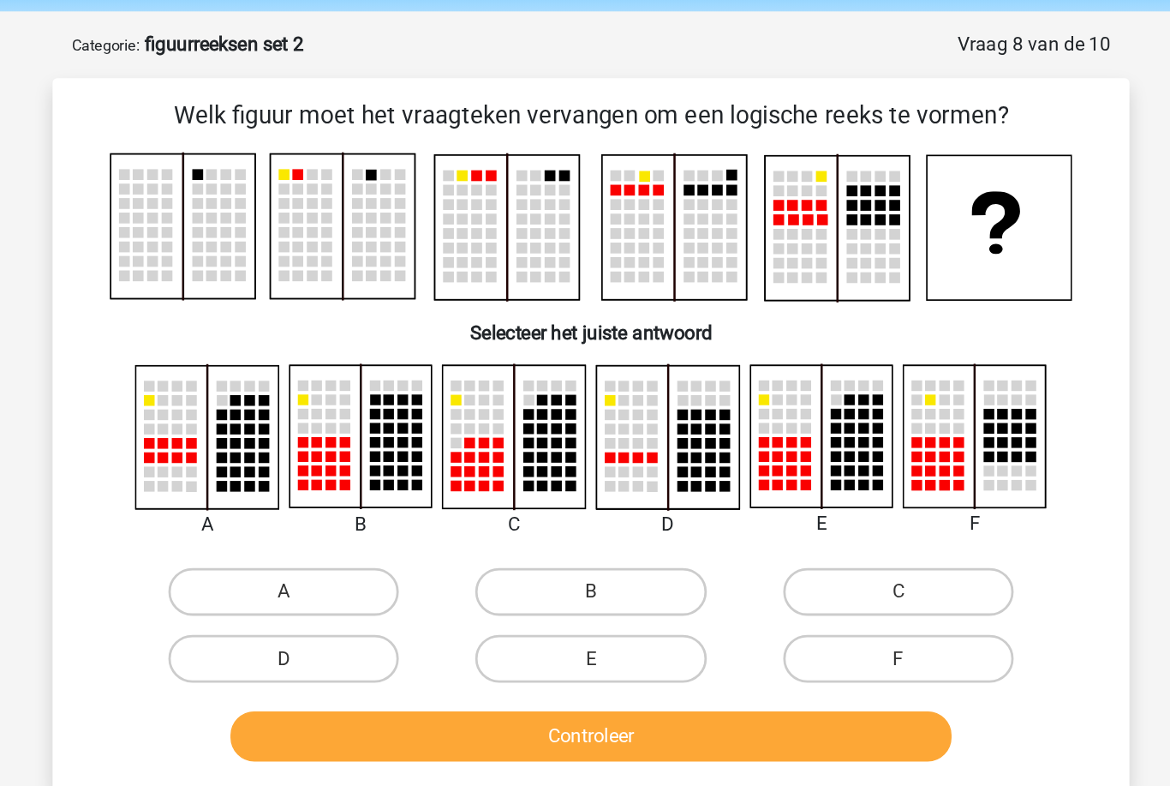
click at [502, 427] on label "B" at bounding box center [584, 425] width 165 height 34
click at [585, 427] on input "B" at bounding box center [590, 430] width 11 height 11
radio input "true"
click at [365, 522] on button "Controleer" at bounding box center [585, 529] width 518 height 36
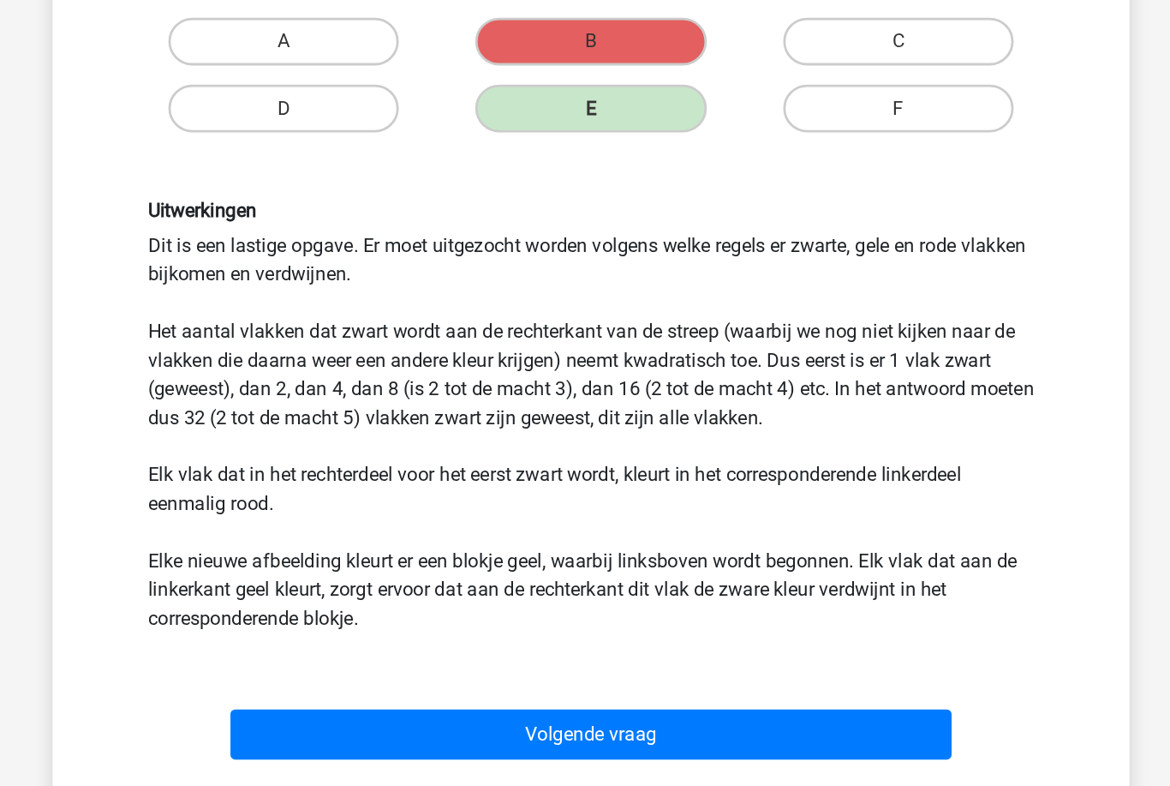
scroll to position [281, 0]
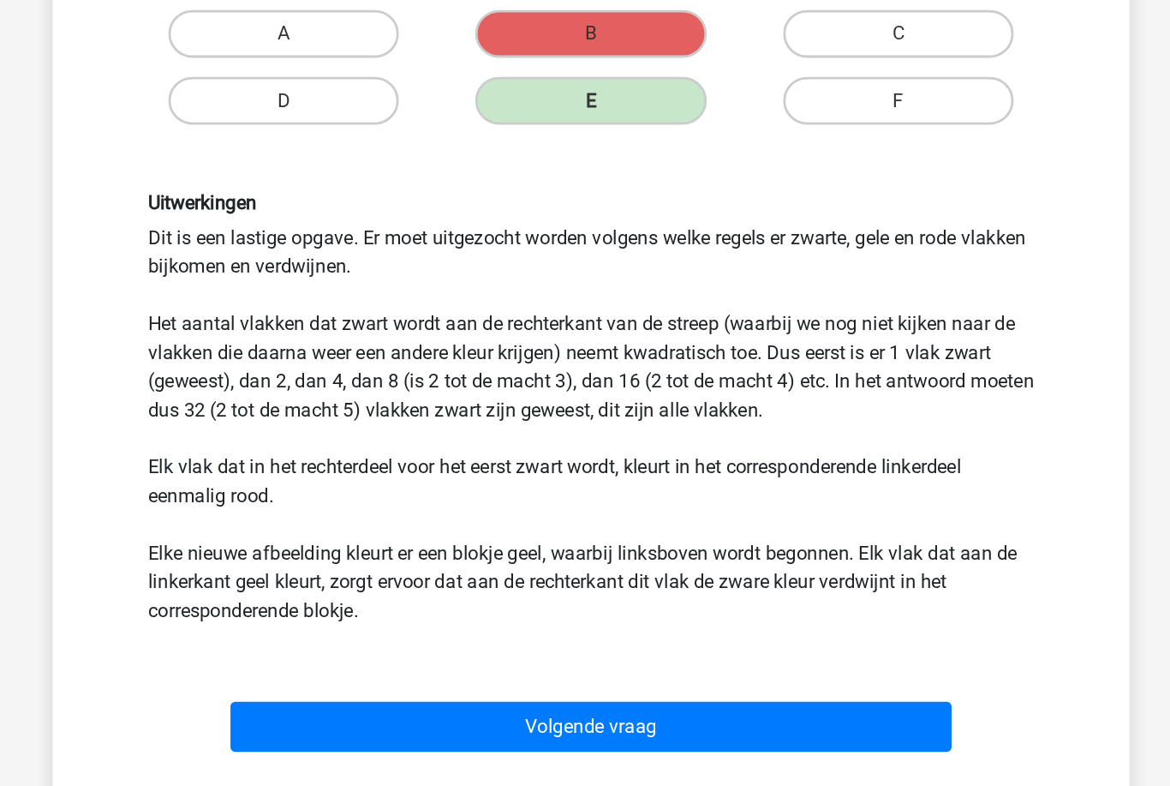
click at [630, 686] on button "Volgende vraag" at bounding box center [585, 704] width 518 height 36
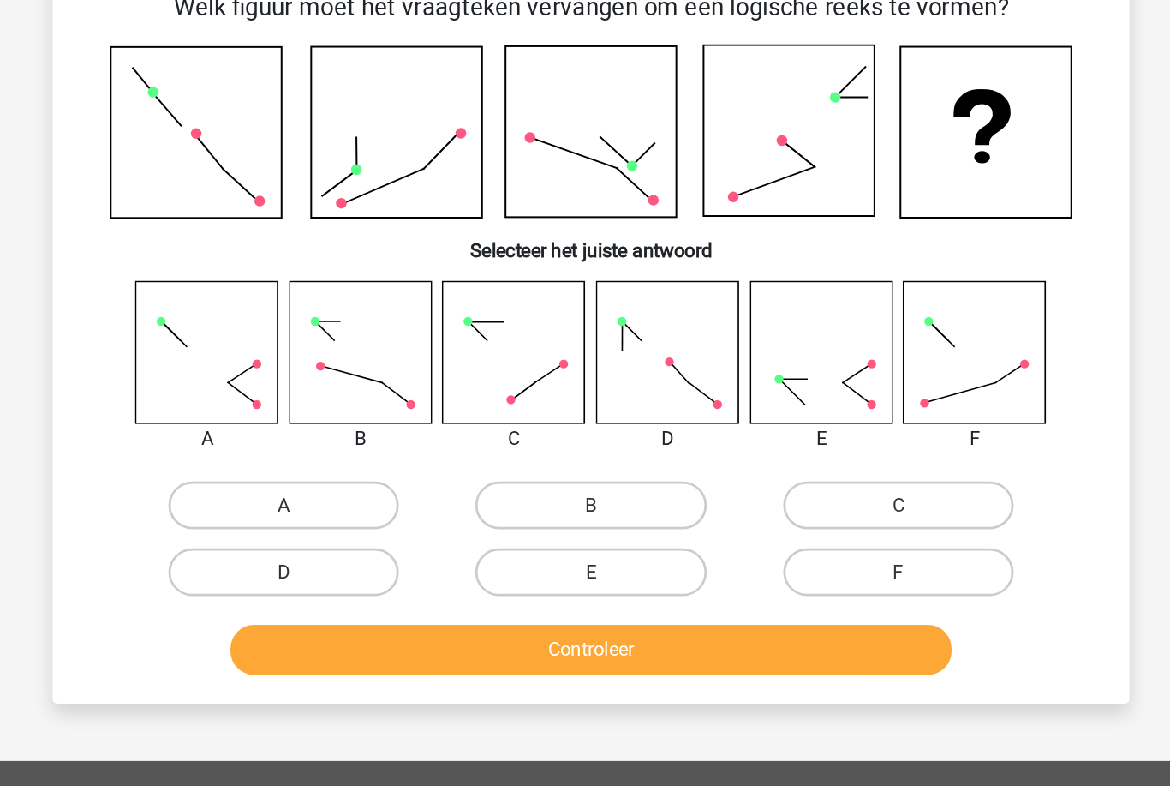
scroll to position [86, 0]
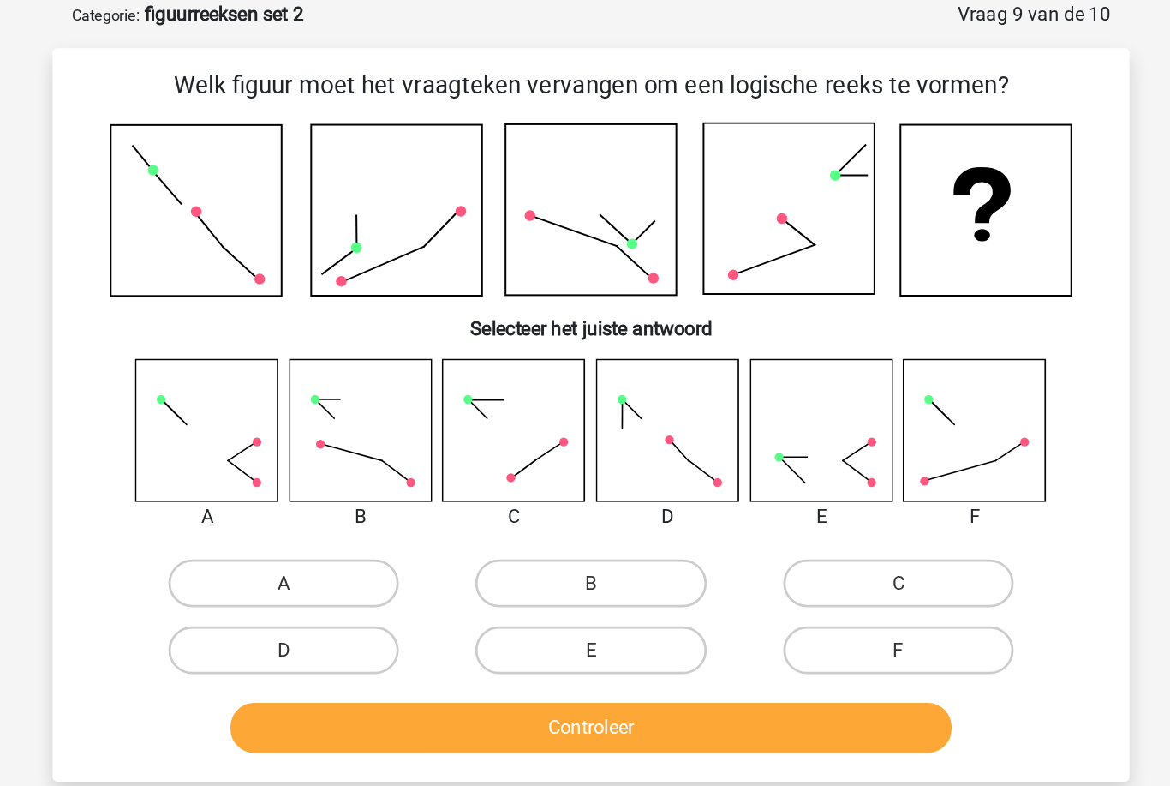
click at [502, 412] on label "B" at bounding box center [584, 418] width 165 height 34
click at [585, 418] on input "B" at bounding box center [590, 423] width 11 height 11
radio input "true"
click at [436, 505] on button "Controleer" at bounding box center [585, 522] width 518 height 36
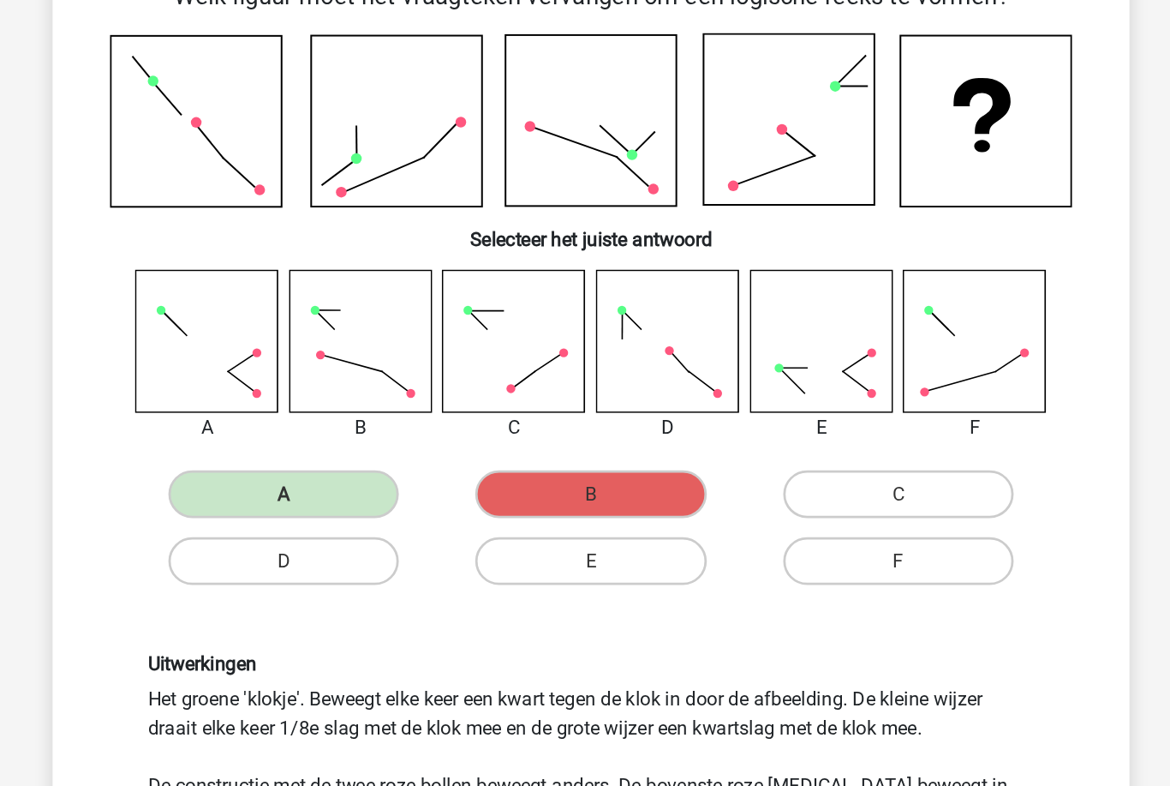
scroll to position [149, 0]
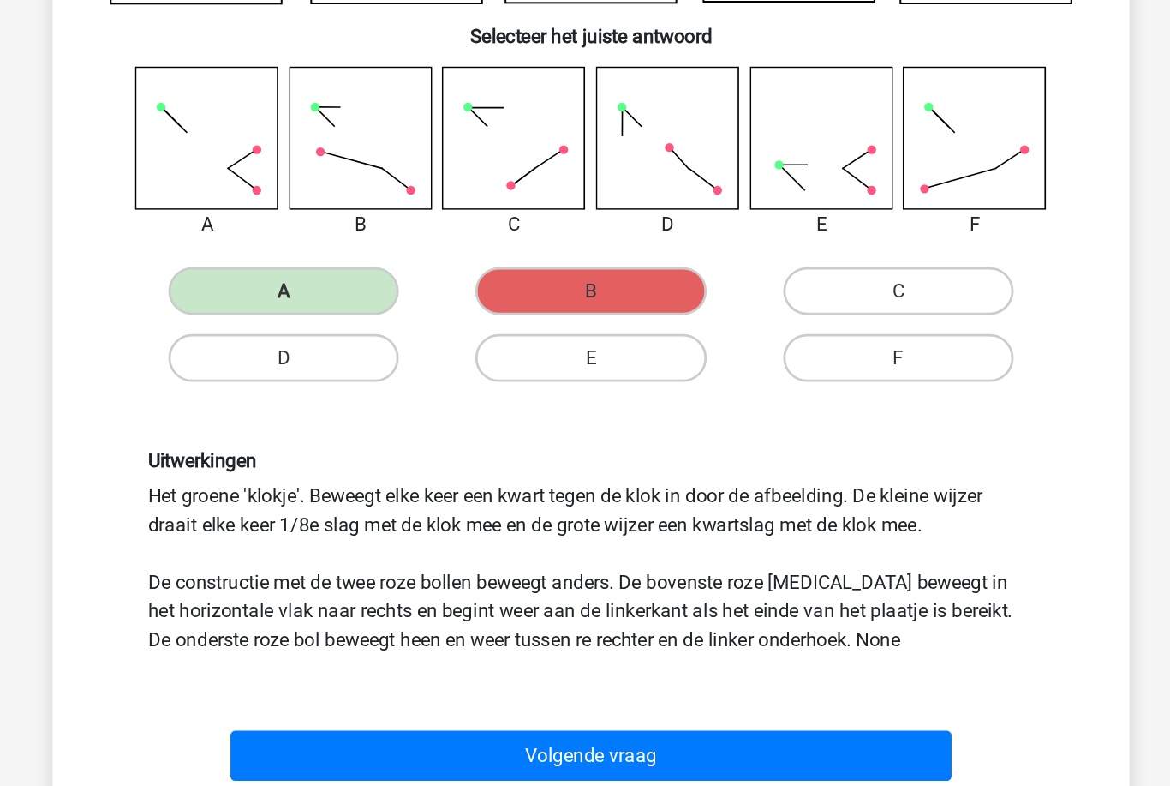
click at [430, 670] on button "Volgende vraag" at bounding box center [585, 688] width 518 height 36
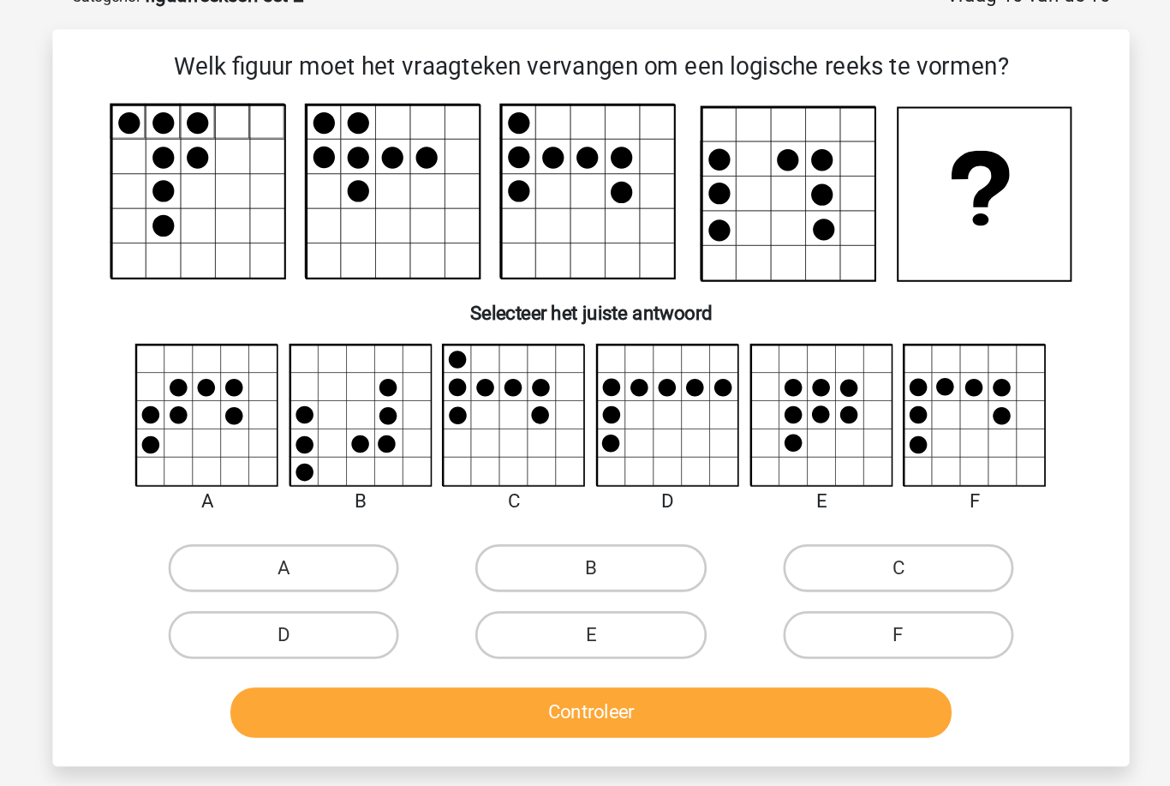
scroll to position [86, 0]
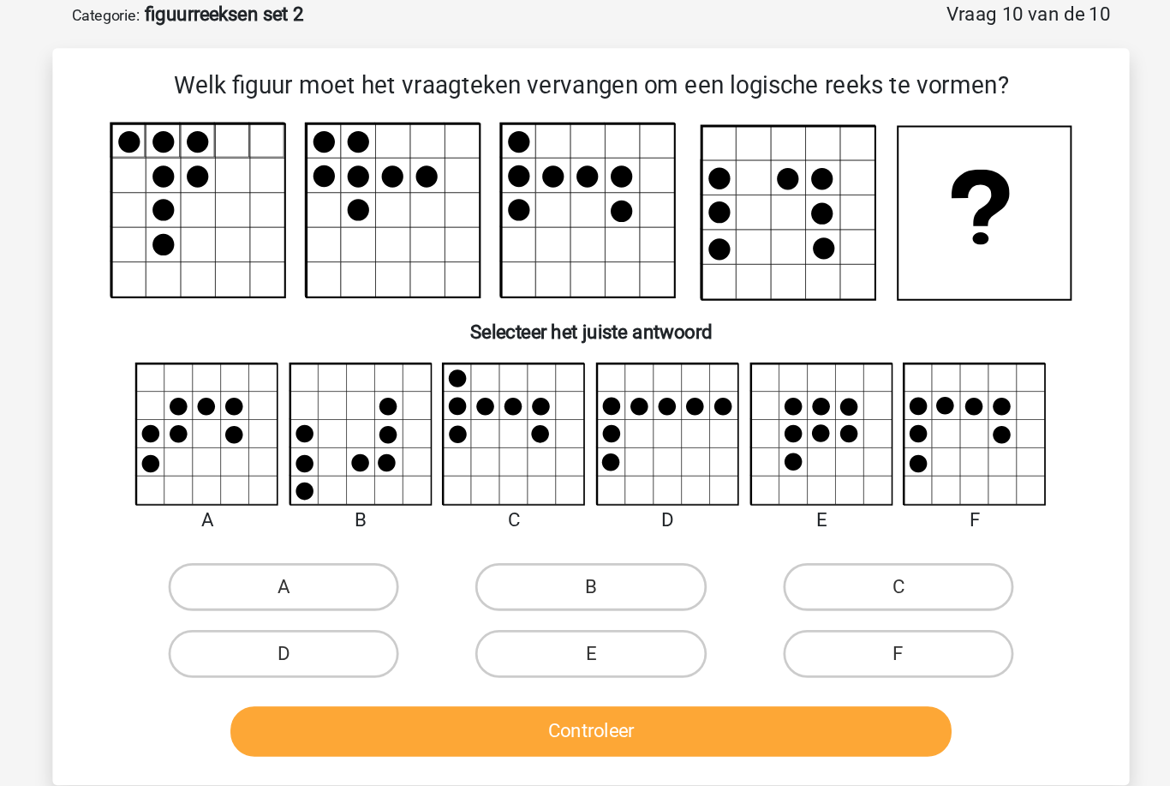
click at [723, 473] on label "F" at bounding box center [805, 469] width 165 height 34
click at [805, 473] on input "F" at bounding box center [810, 474] width 11 height 11
radio input "true"
click at [572, 516] on button "Controleer" at bounding box center [585, 524] width 518 height 36
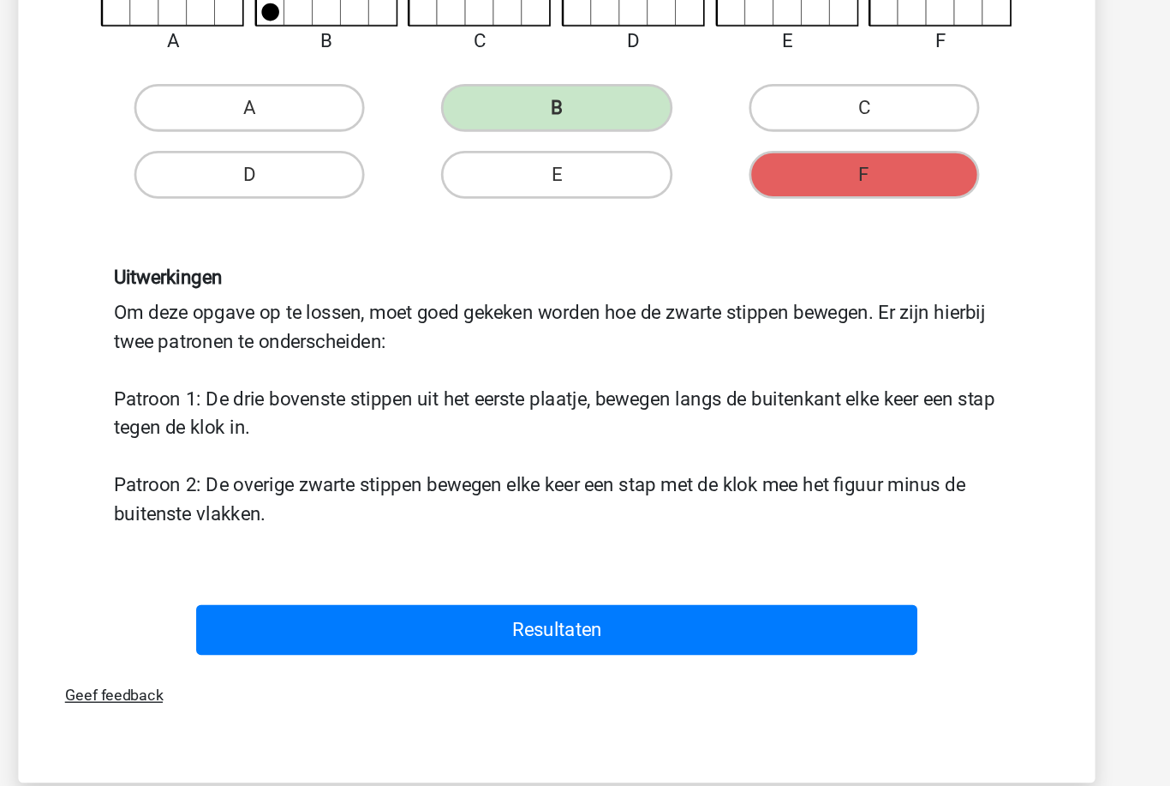
scroll to position [256, 0]
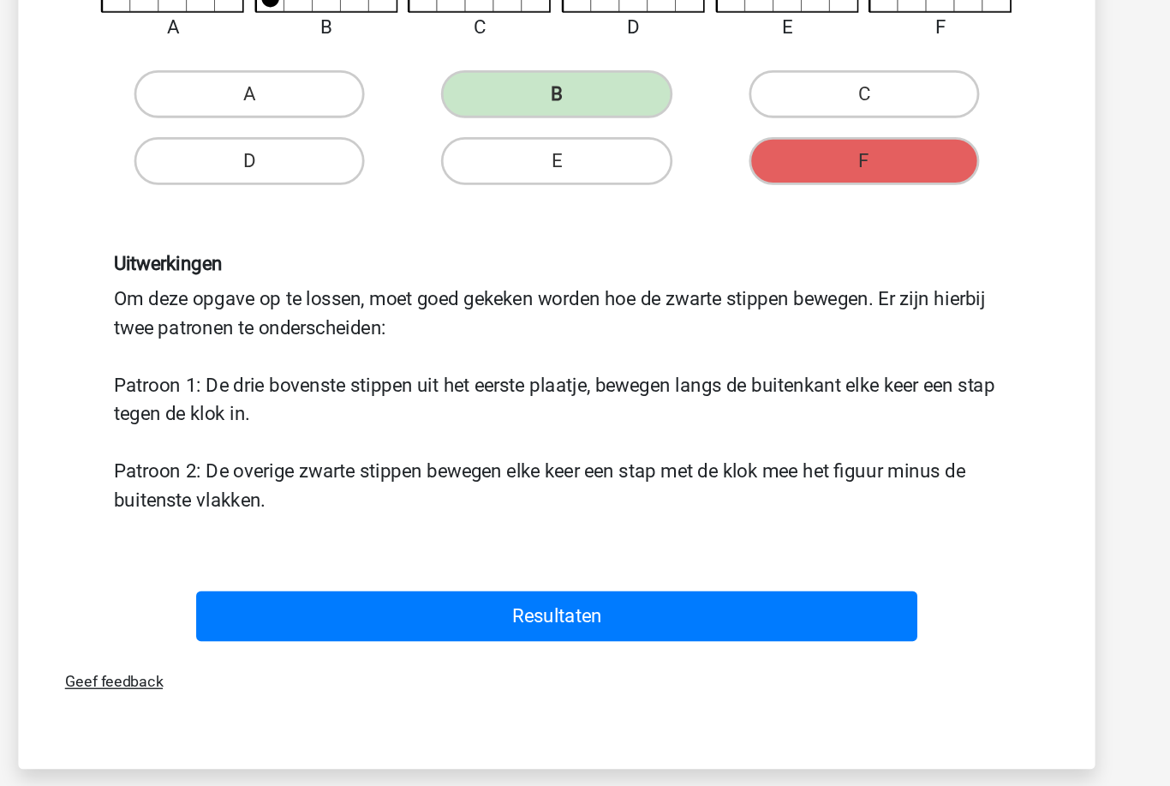
click at [623, 607] on button "Resultaten" at bounding box center [585, 625] width 518 height 36
click at [619, 607] on button "Resultaten" at bounding box center [585, 625] width 518 height 36
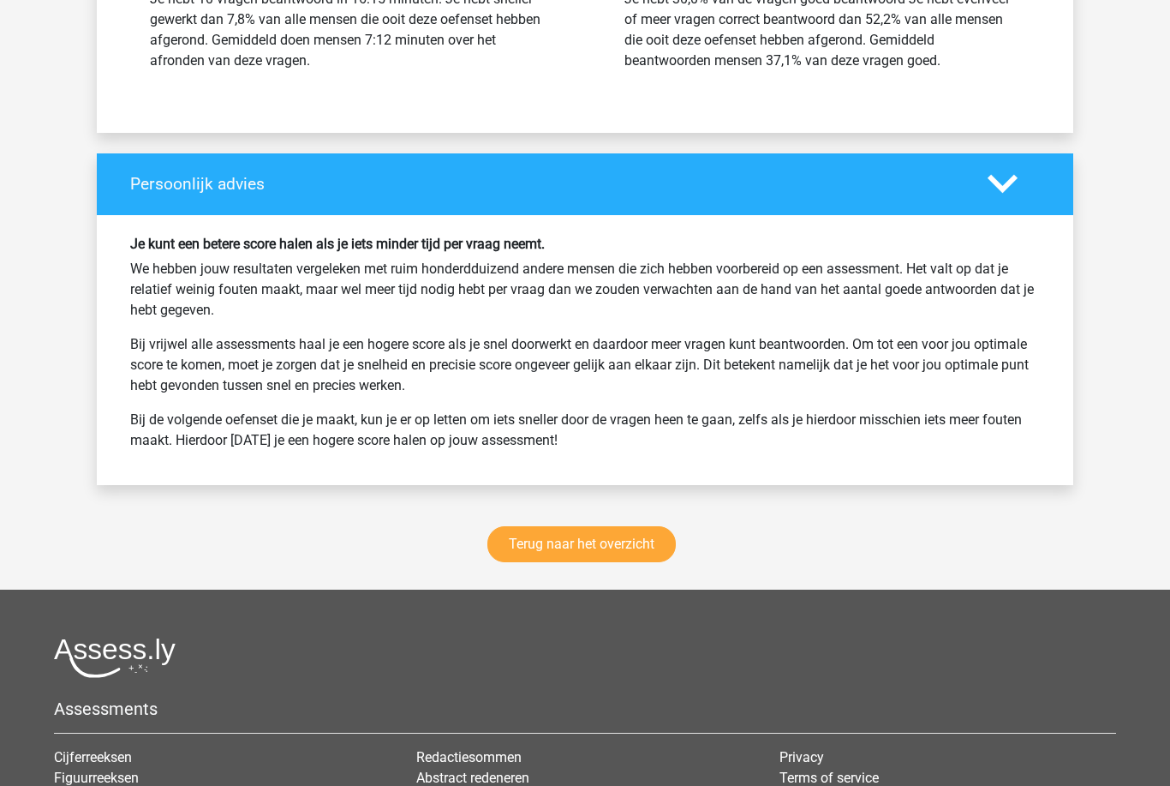
scroll to position [2089, 0]
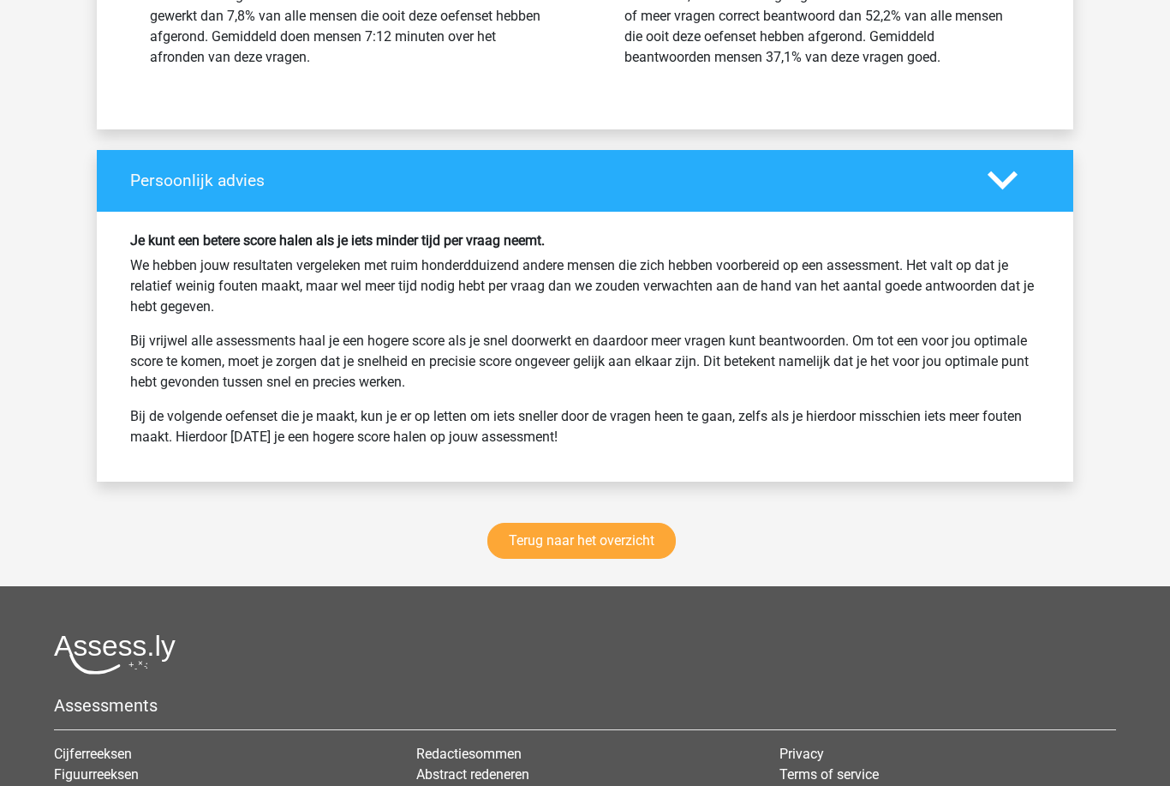
click at [602, 541] on link "Terug naar het overzicht" at bounding box center [582, 541] width 189 height 36
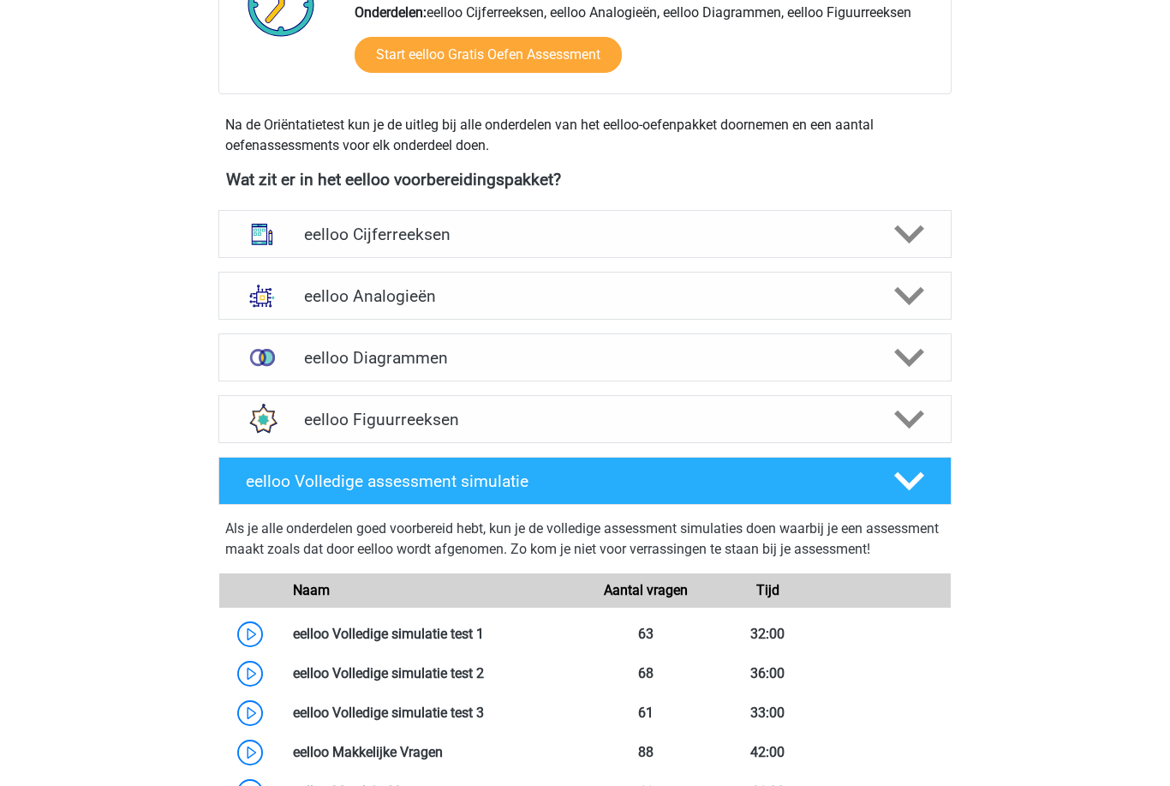
click at [907, 430] on icon at bounding box center [910, 420] width 30 height 30
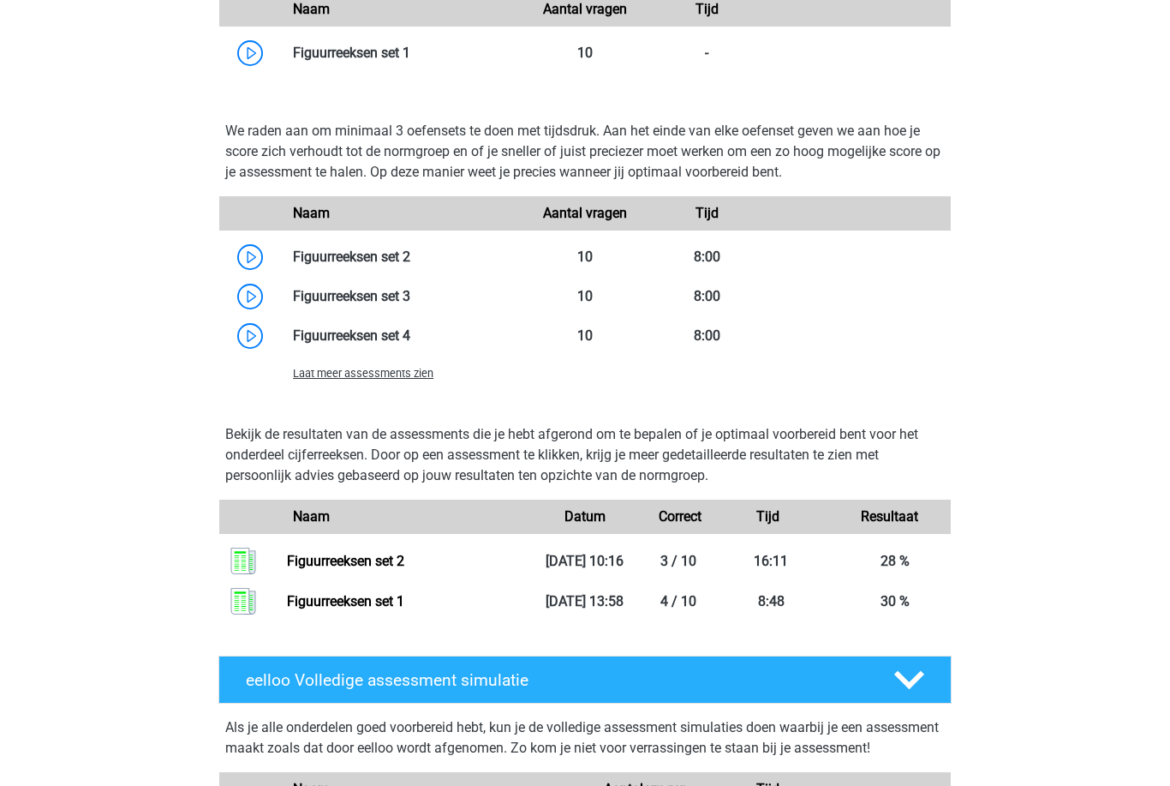
scroll to position [1150, 0]
click at [410, 296] on link at bounding box center [410, 296] width 0 height 16
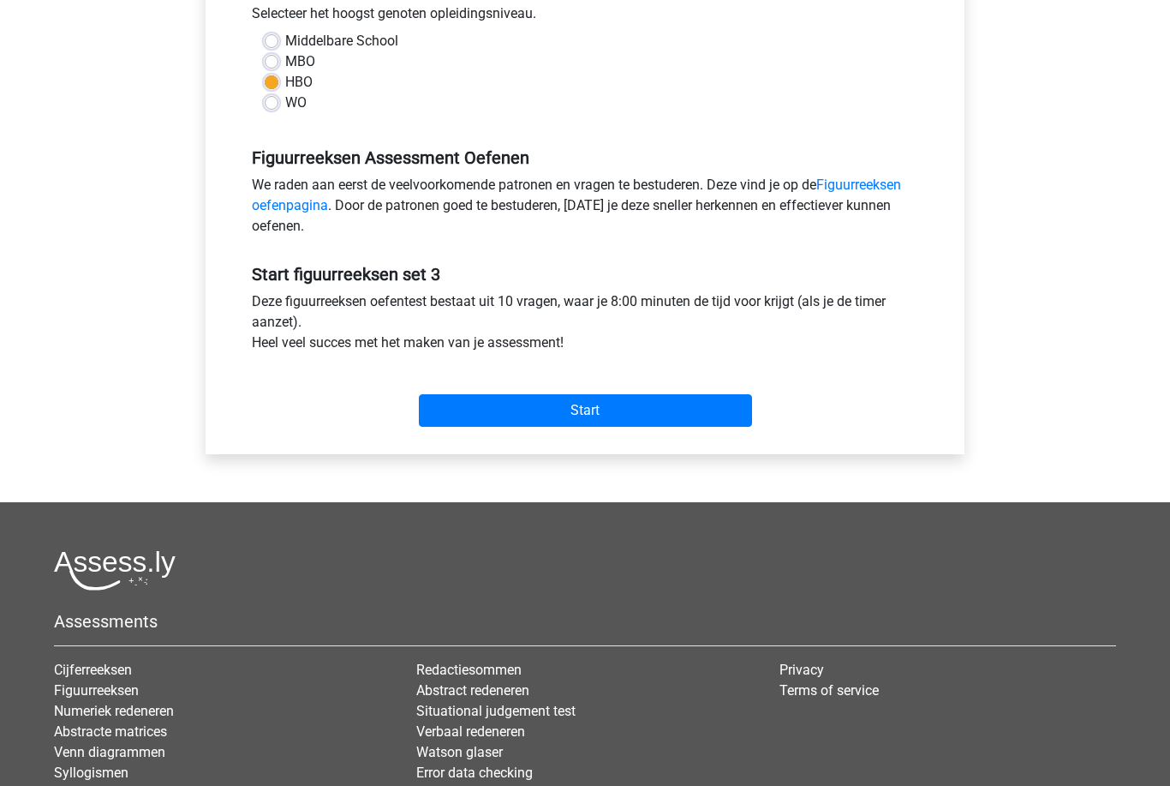
scroll to position [405, 0]
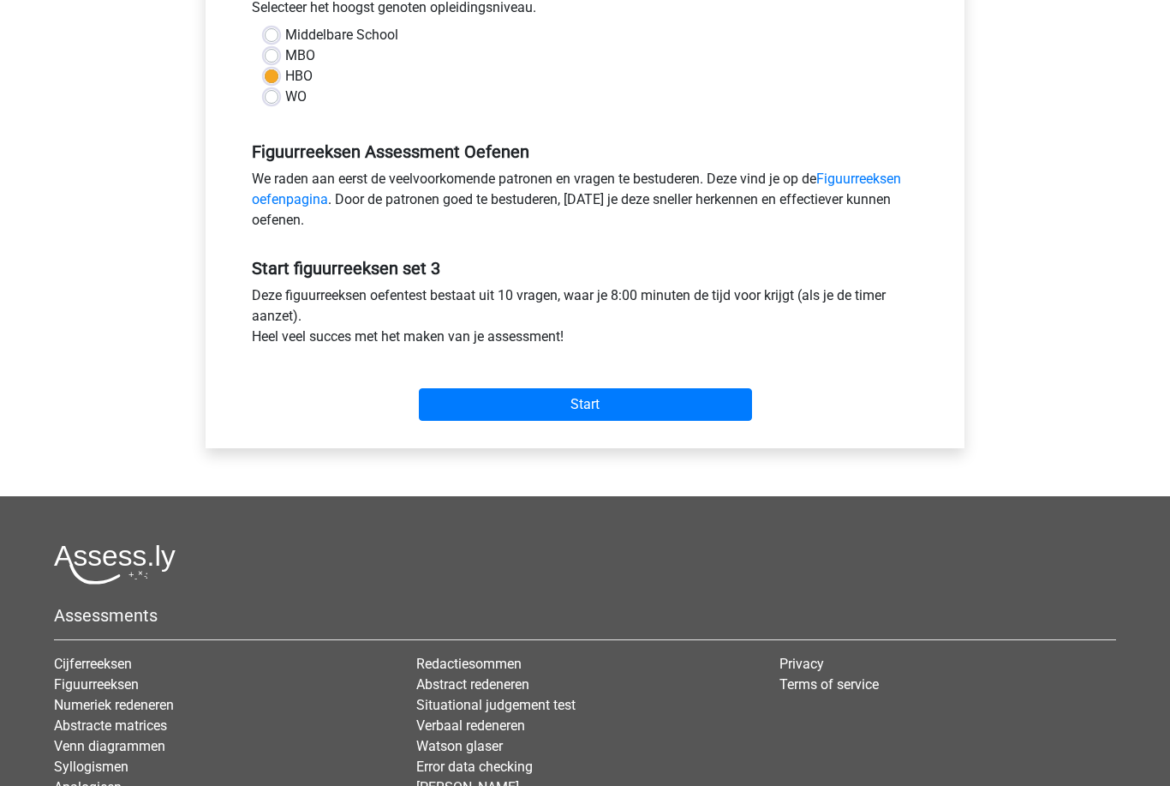
click at [689, 404] on input "Start" at bounding box center [585, 404] width 333 height 33
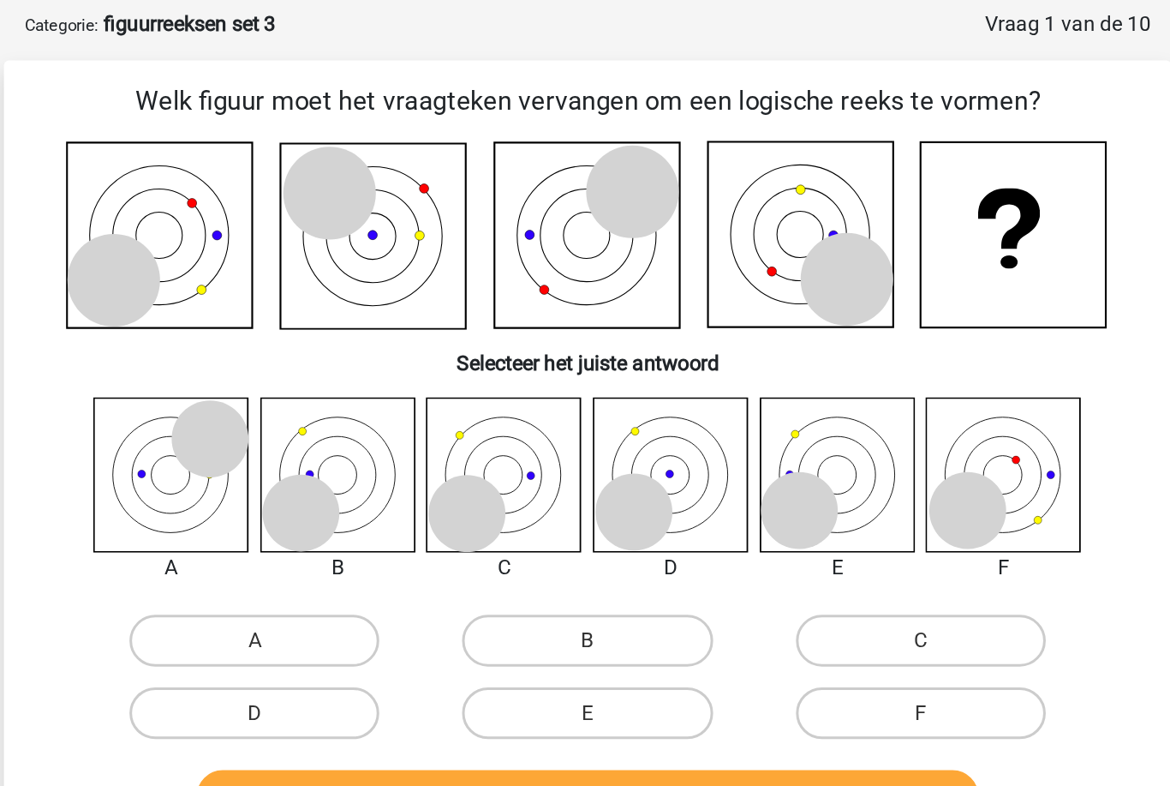
click at [502, 487] on label "B" at bounding box center [584, 504] width 165 height 34
click at [585, 504] on input "B" at bounding box center [590, 509] width 11 height 11
radio input "true"
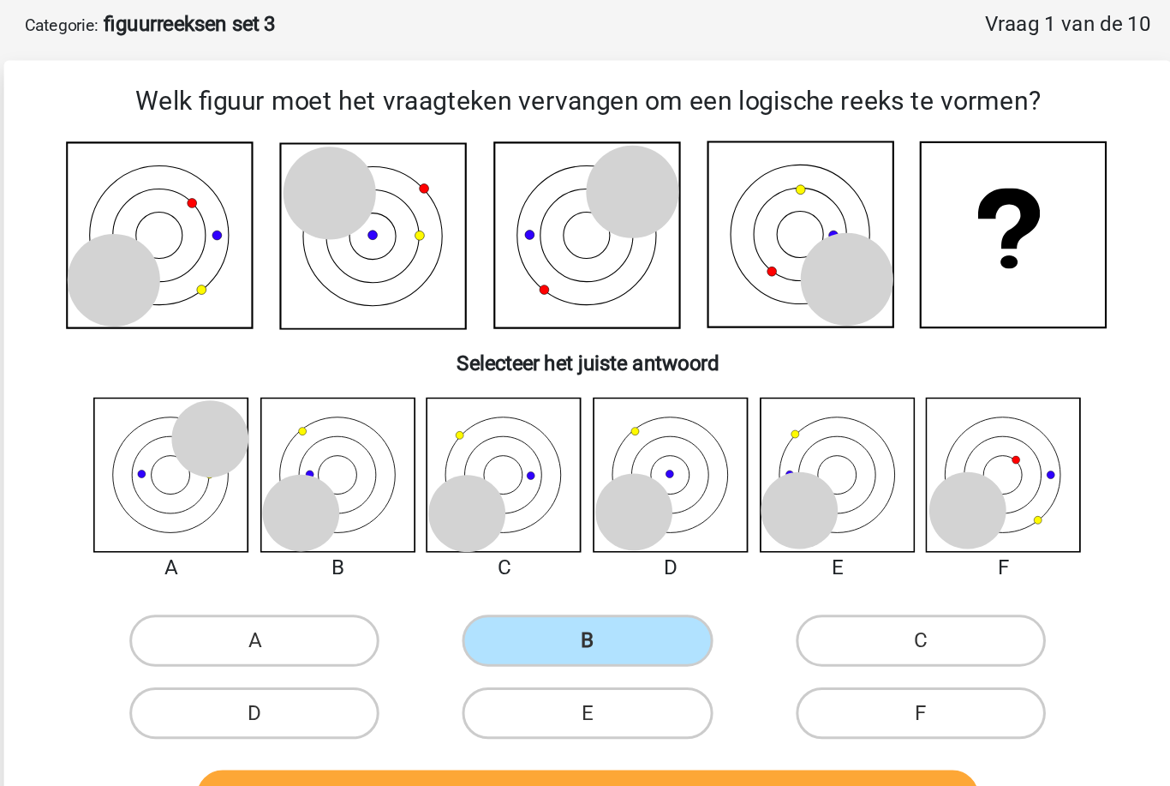
click at [354, 590] on button "Controleer" at bounding box center [585, 608] width 518 height 36
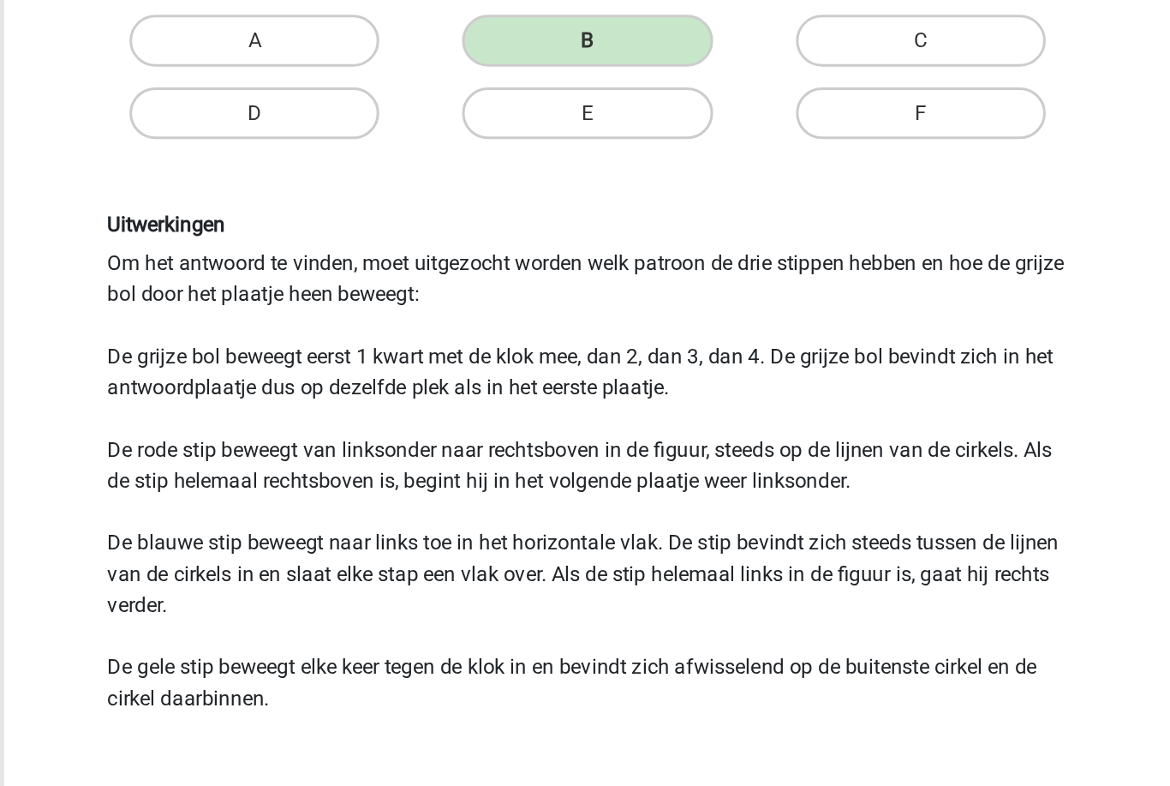
scroll to position [260, 0]
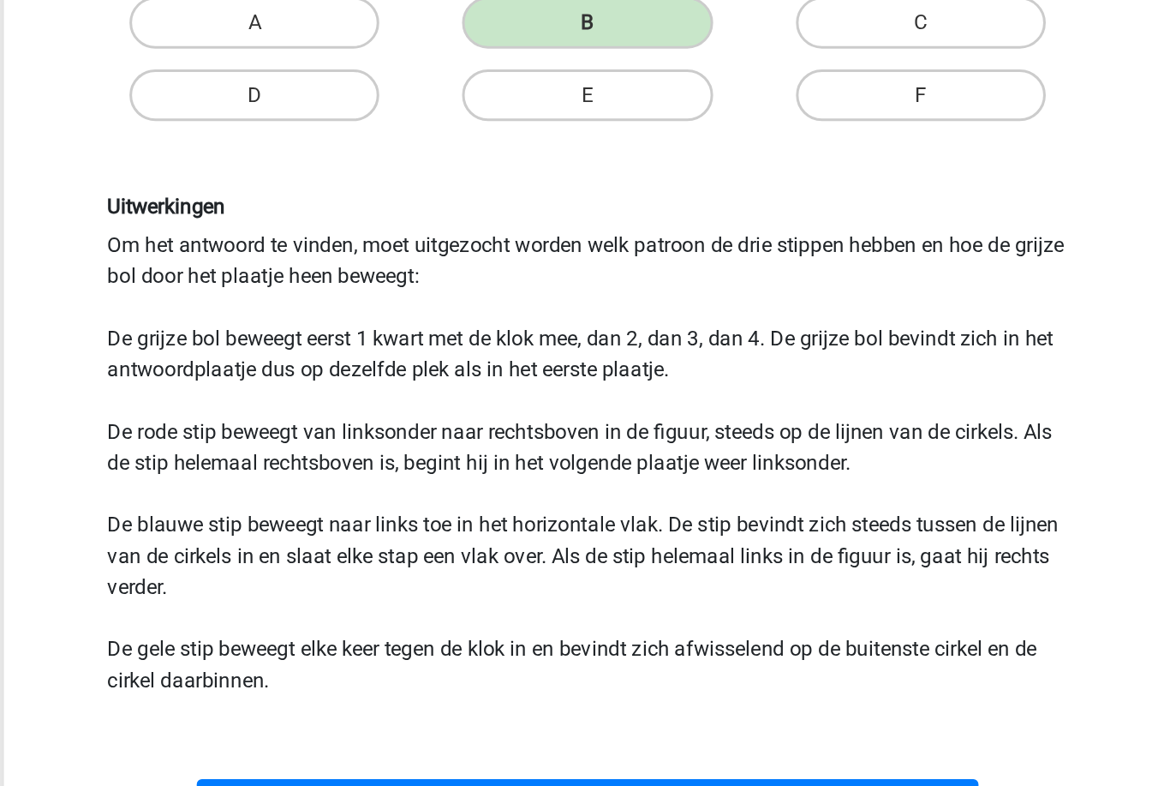
click at [359, 745] on button "Volgende vraag" at bounding box center [585, 763] width 518 height 36
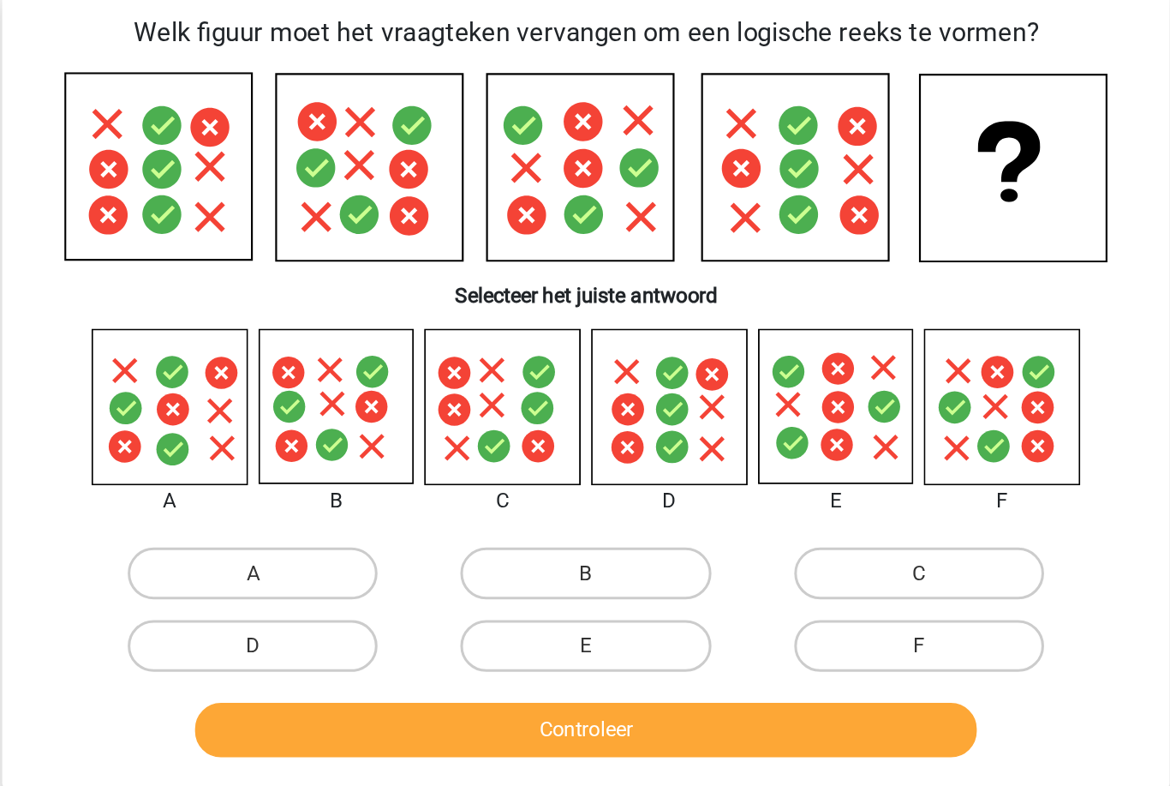
scroll to position [85, 0]
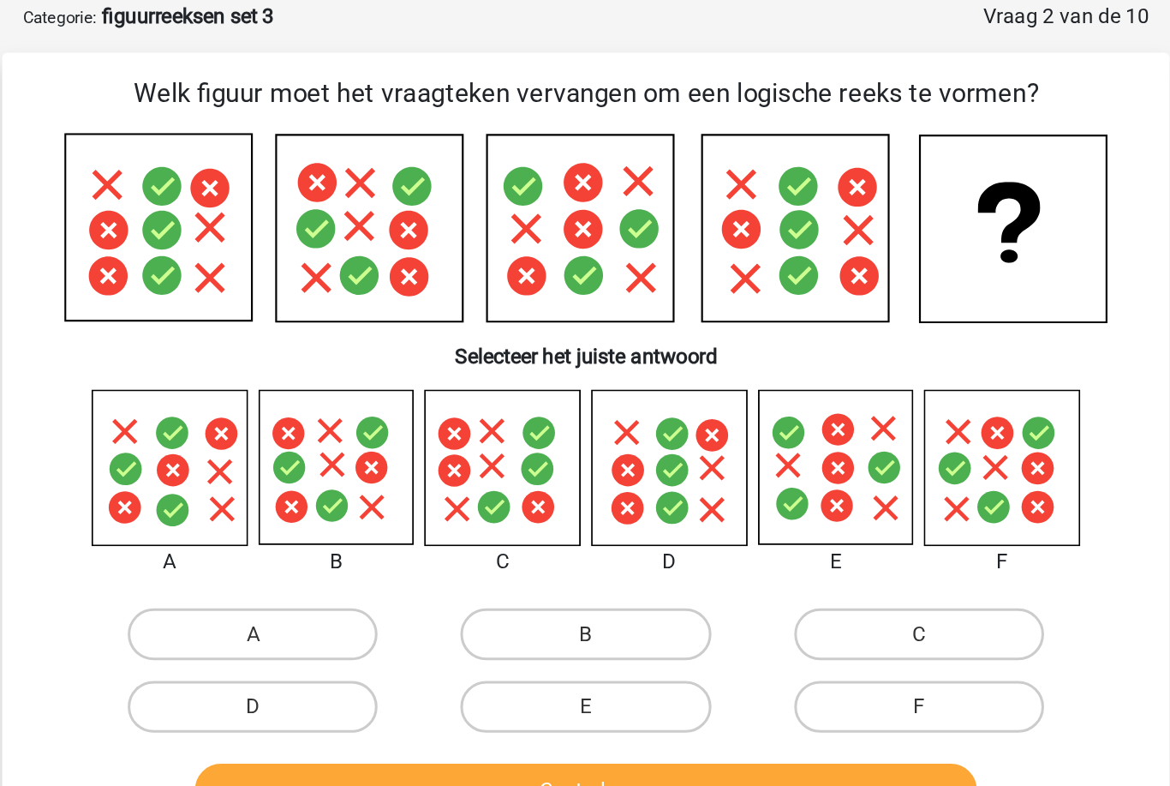
click at [723, 464] on label "F" at bounding box center [805, 468] width 165 height 34
click at [805, 468] on input "F" at bounding box center [810, 473] width 11 height 11
radio input "true"
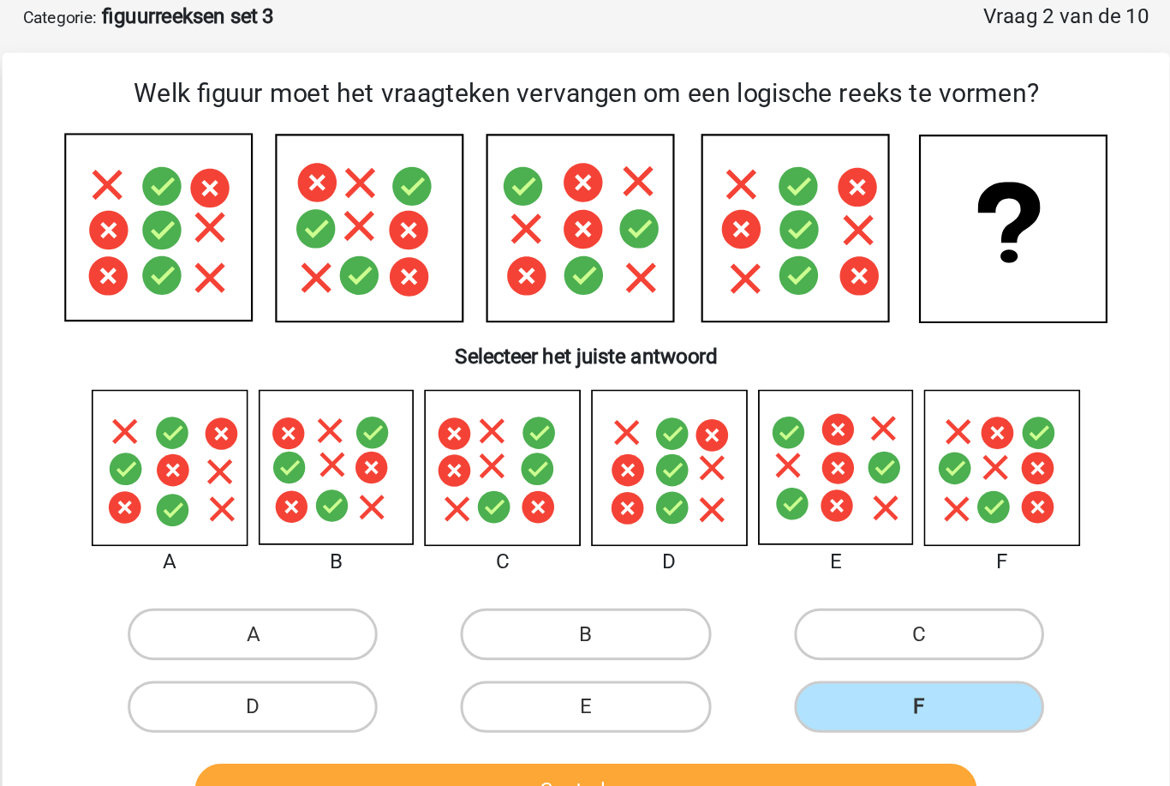
click at [614, 513] on button "Controleer" at bounding box center [585, 524] width 518 height 36
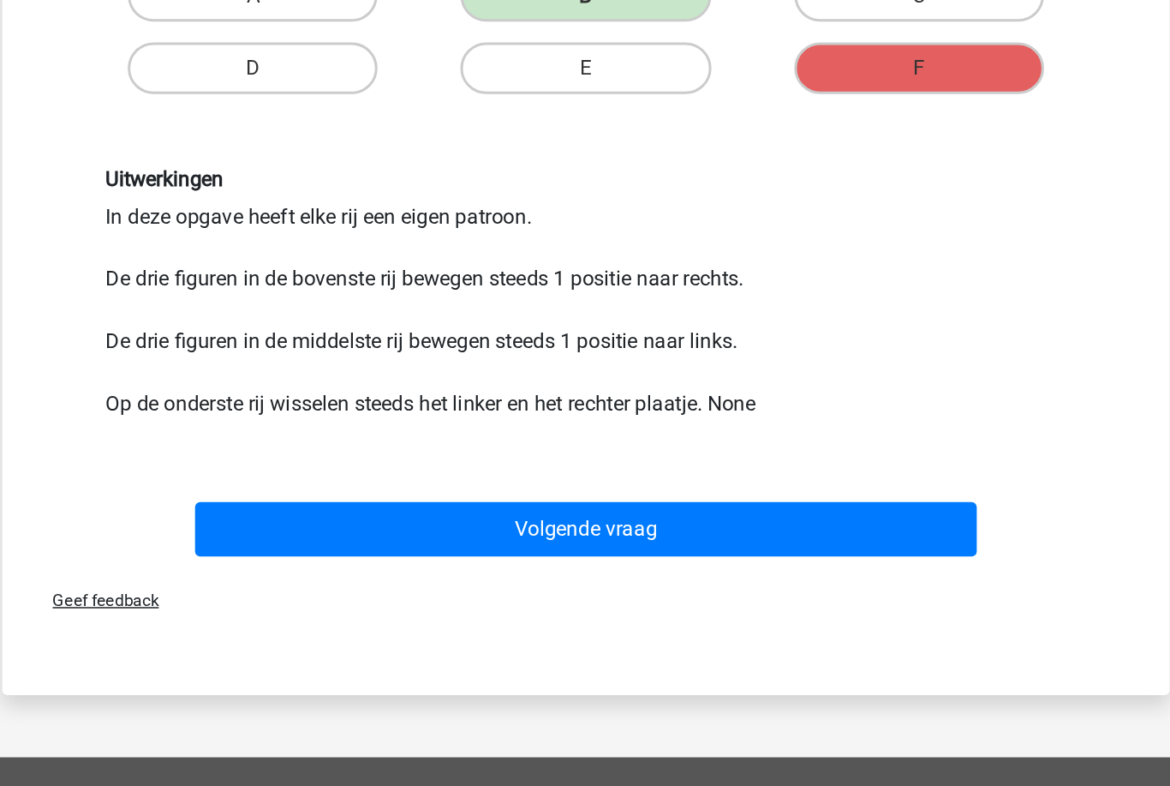
click at [326, 562] on button "Volgende vraag" at bounding box center [585, 580] width 518 height 36
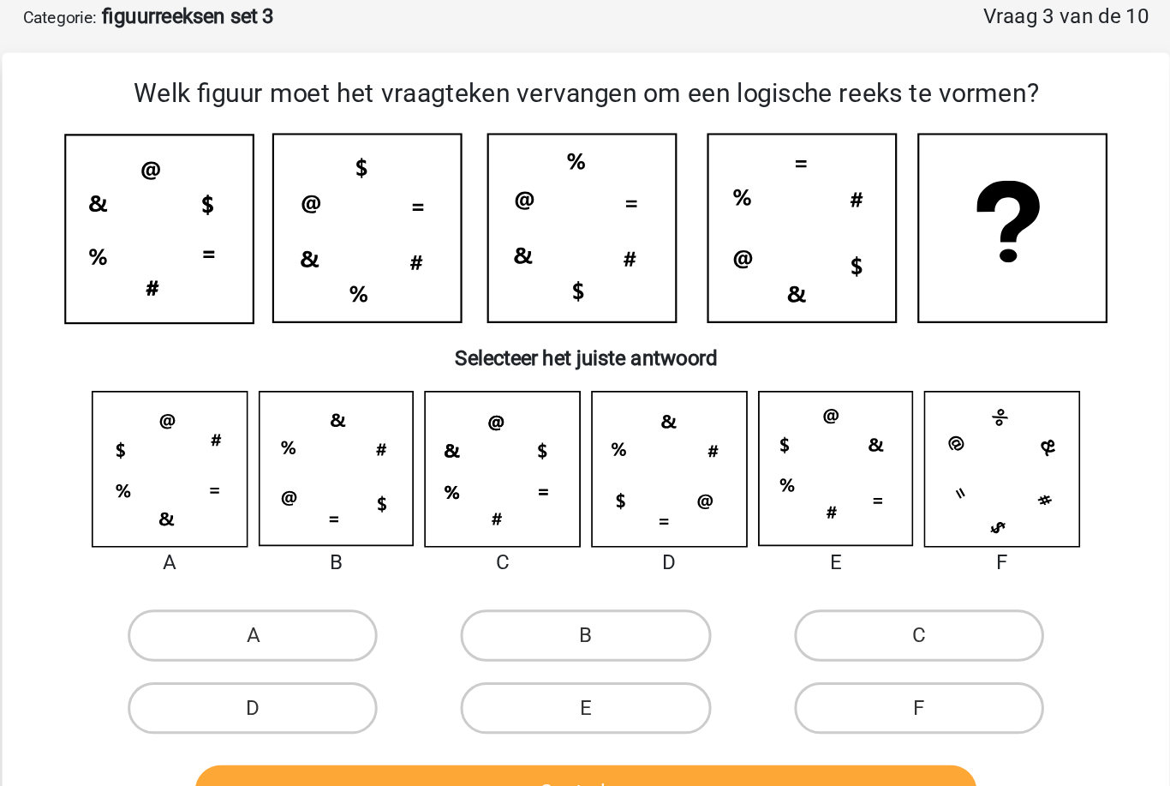
click at [259, 313] on icon at bounding box center [310, 311] width 102 height 102
click at [259, 320] on icon at bounding box center [310, 311] width 102 height 102
click at [282, 414] on label "A" at bounding box center [364, 421] width 165 height 34
click at [365, 421] on input "A" at bounding box center [370, 426] width 11 height 11
radio input "true"
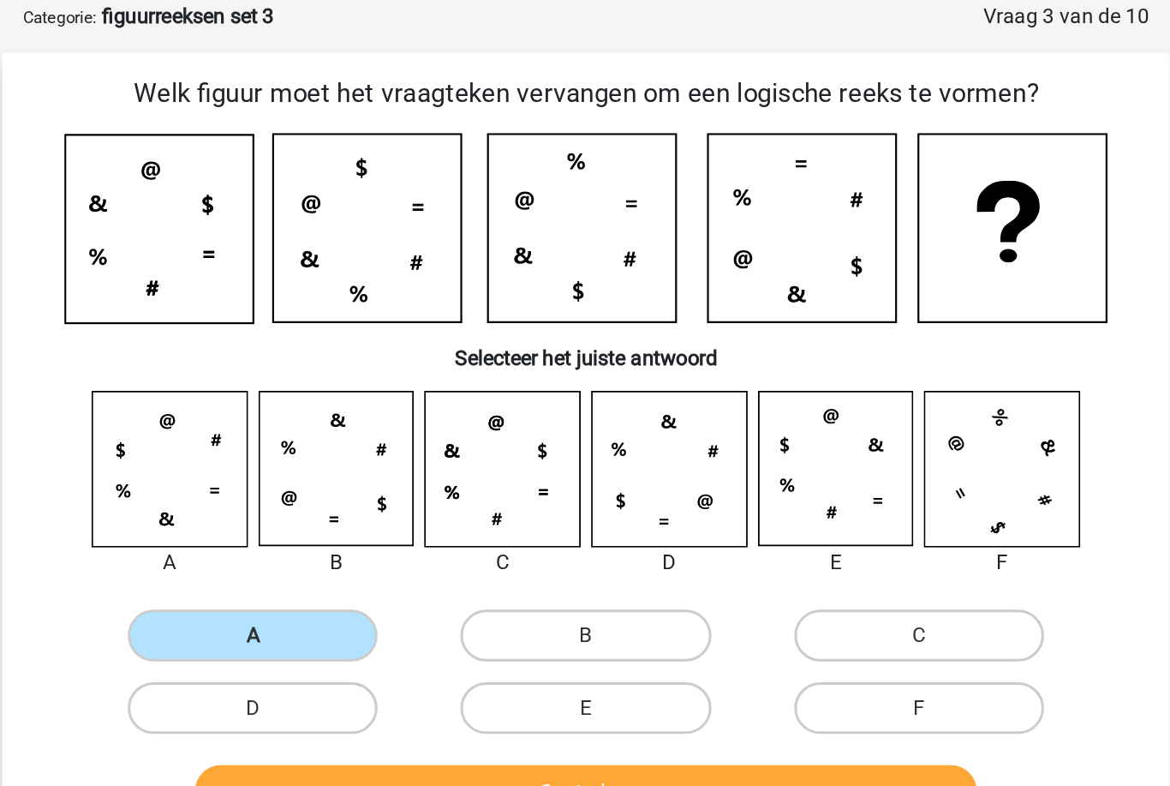
click at [326, 513] on button "Controleer" at bounding box center [585, 524] width 518 height 36
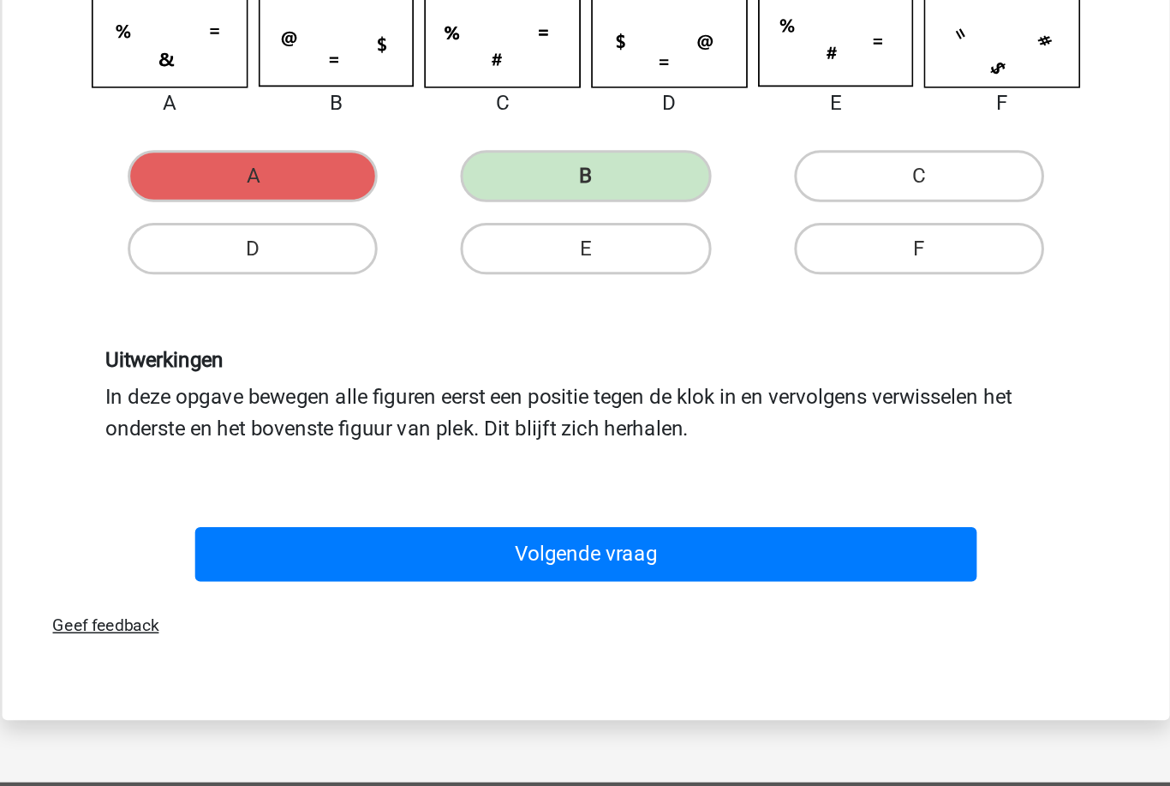
click at [326, 578] on button "Volgende vraag" at bounding box center [585, 596] width 518 height 36
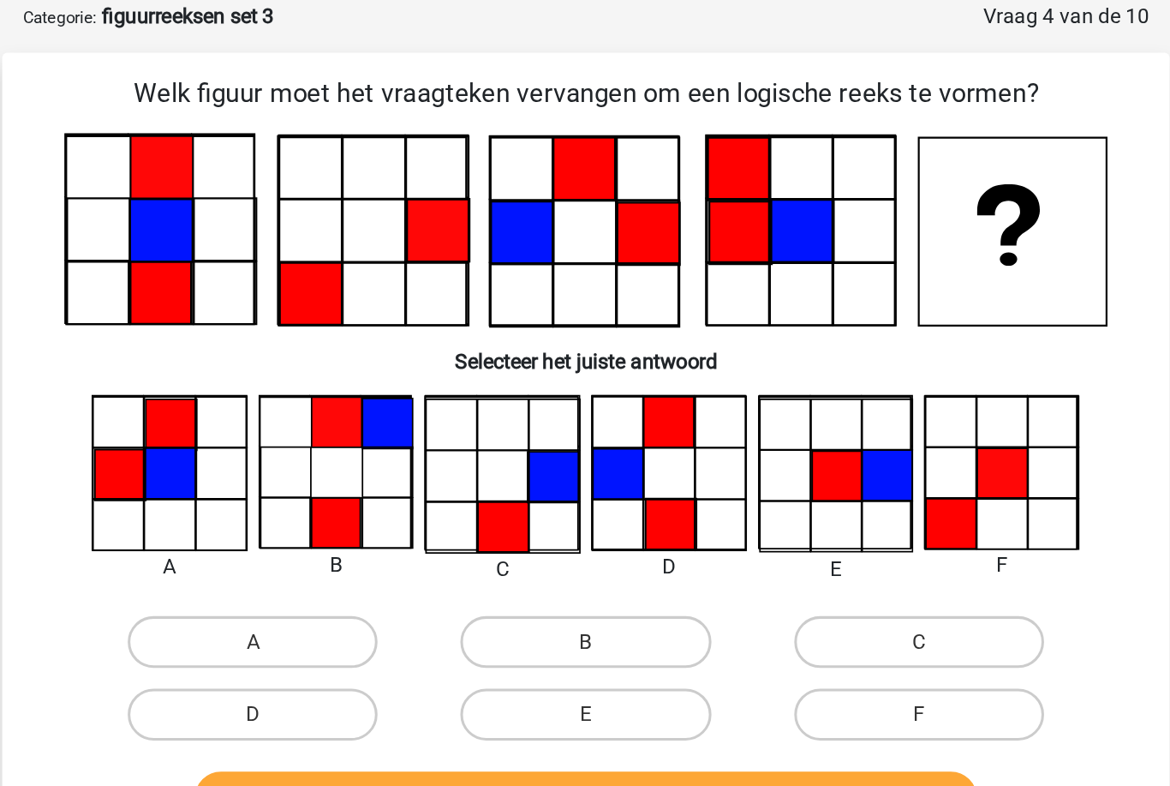
click at [723, 423] on label "C" at bounding box center [805, 425] width 165 height 34
click at [805, 425] on input "C" at bounding box center [810, 430] width 11 height 11
radio input "true"
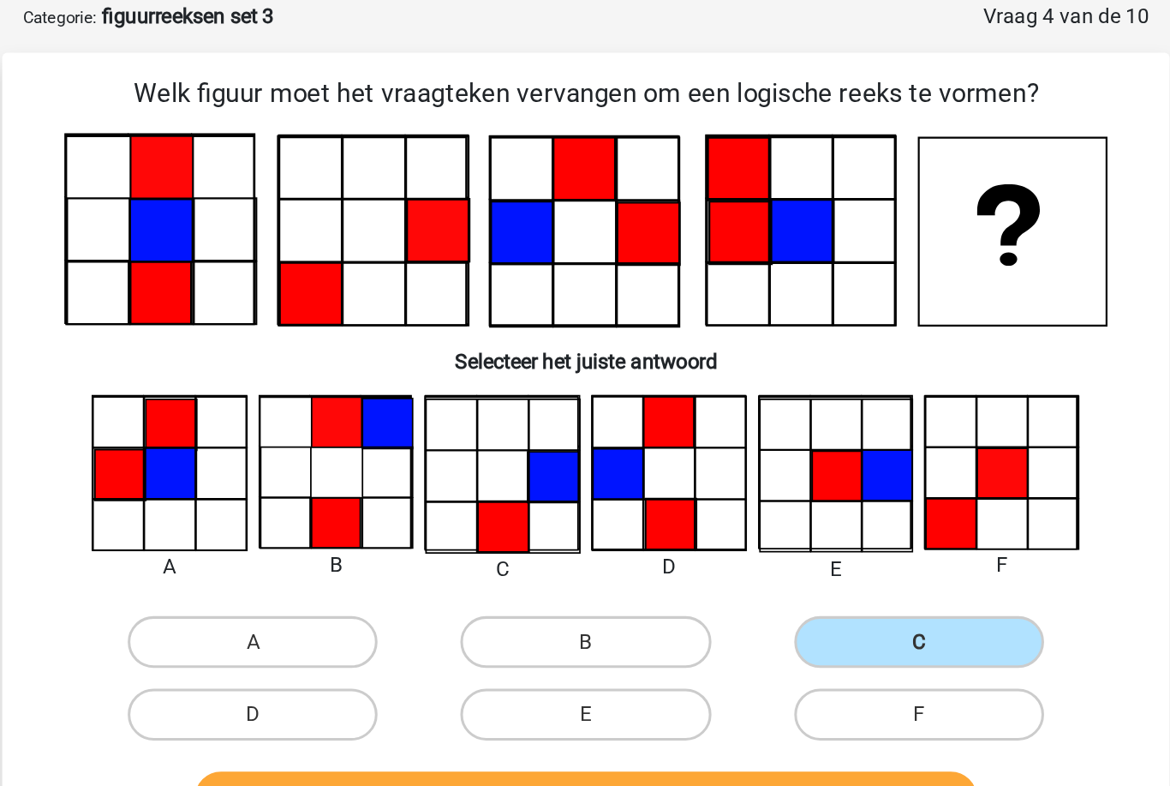
click at [499, 527] on button "Controleer" at bounding box center [585, 529] width 518 height 36
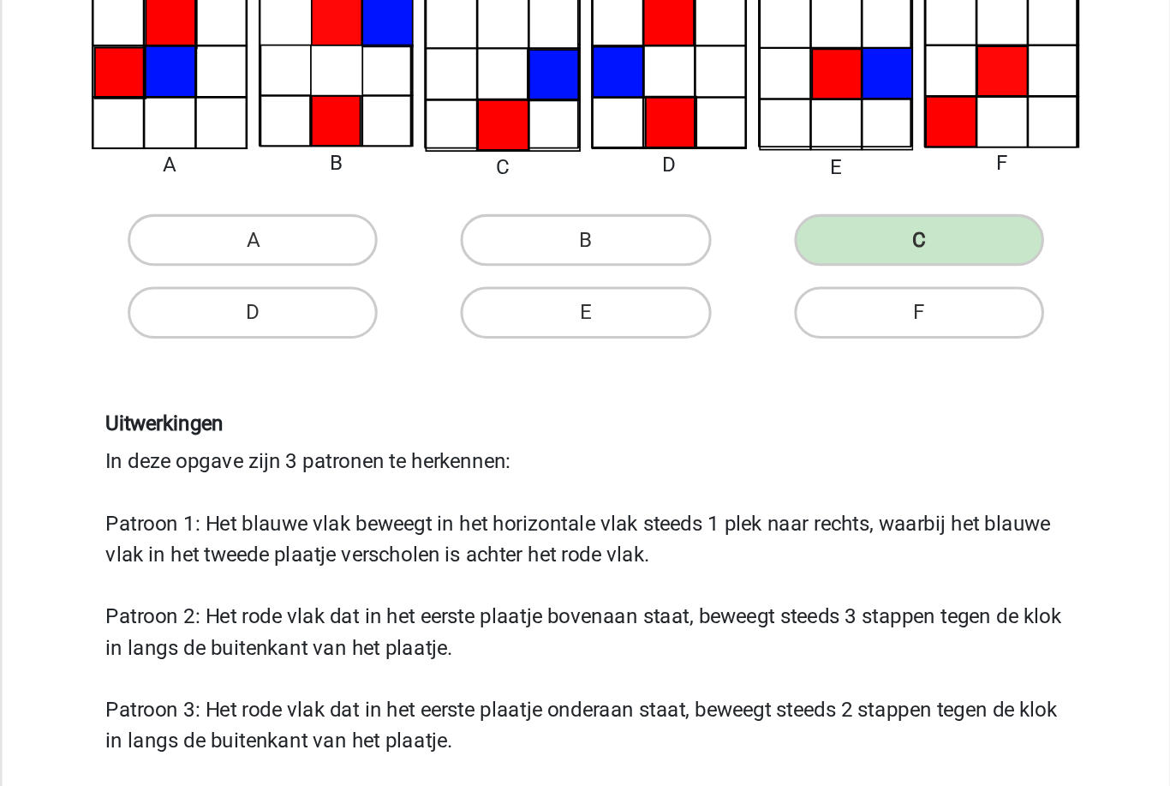
scroll to position [123, 0]
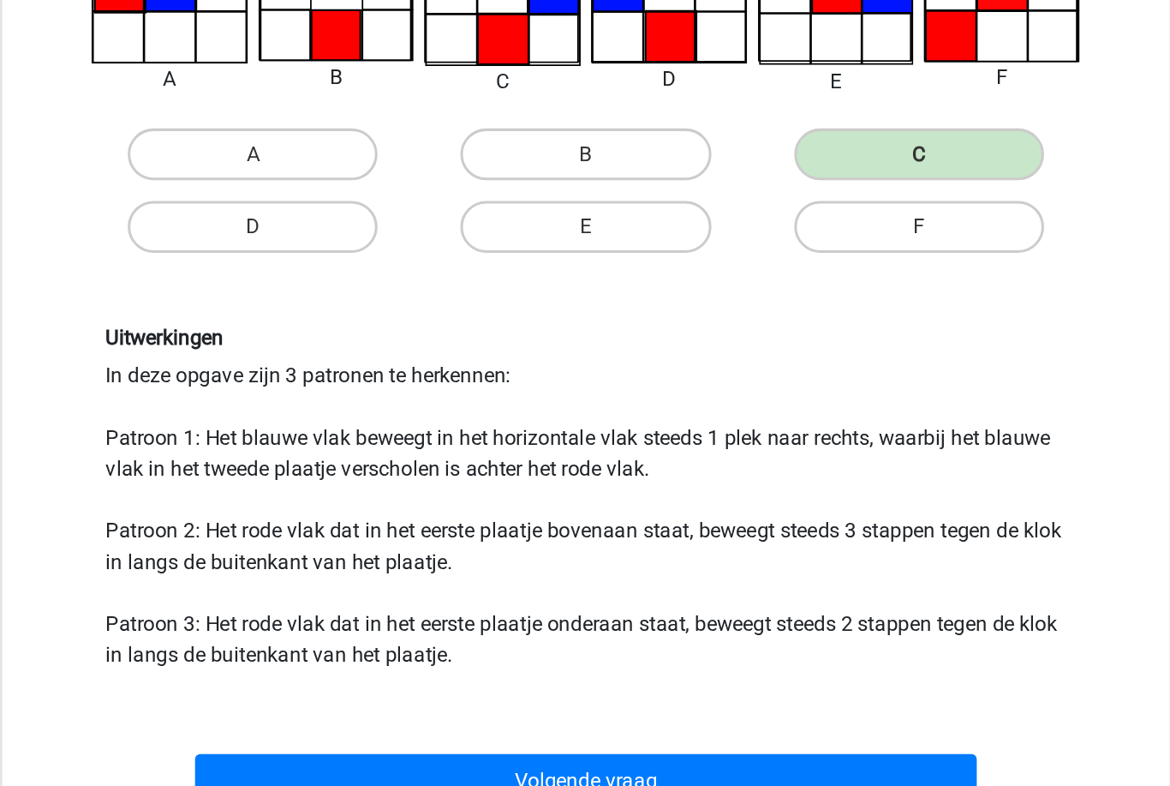
click at [620, 728] on button "Volgende vraag" at bounding box center [585, 746] width 518 height 36
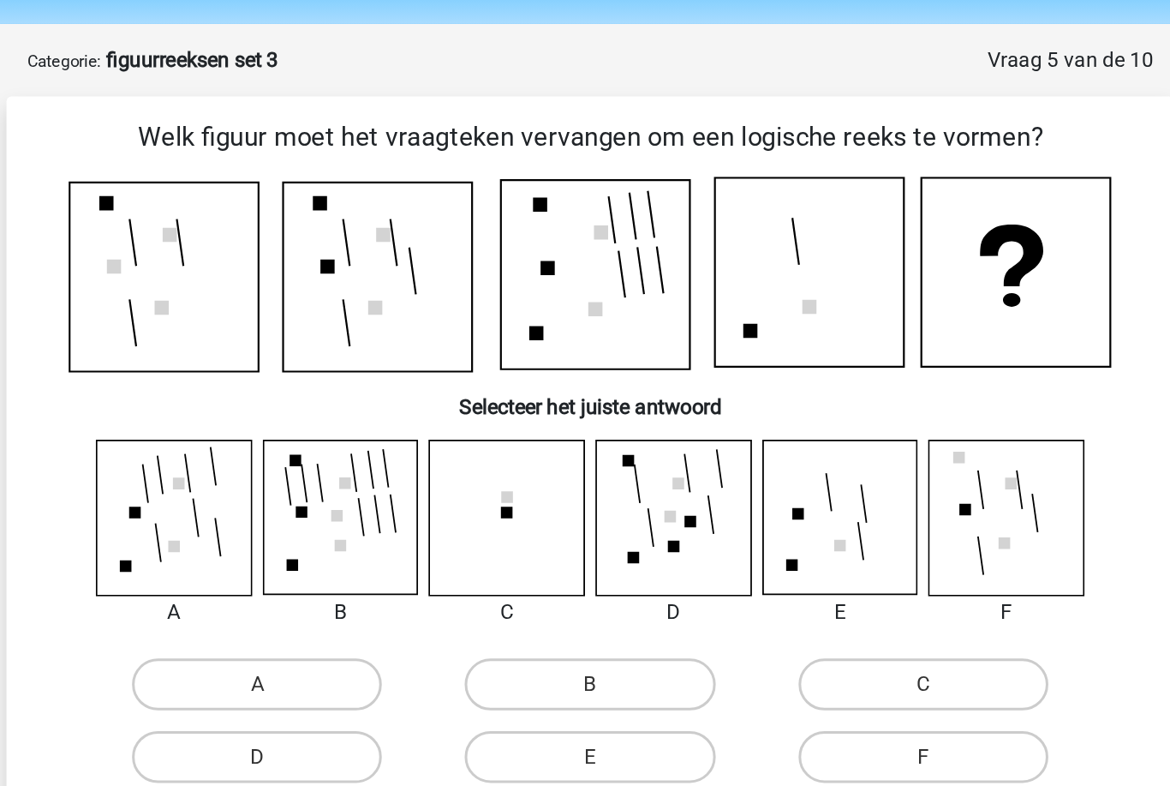
scroll to position [55, 0]
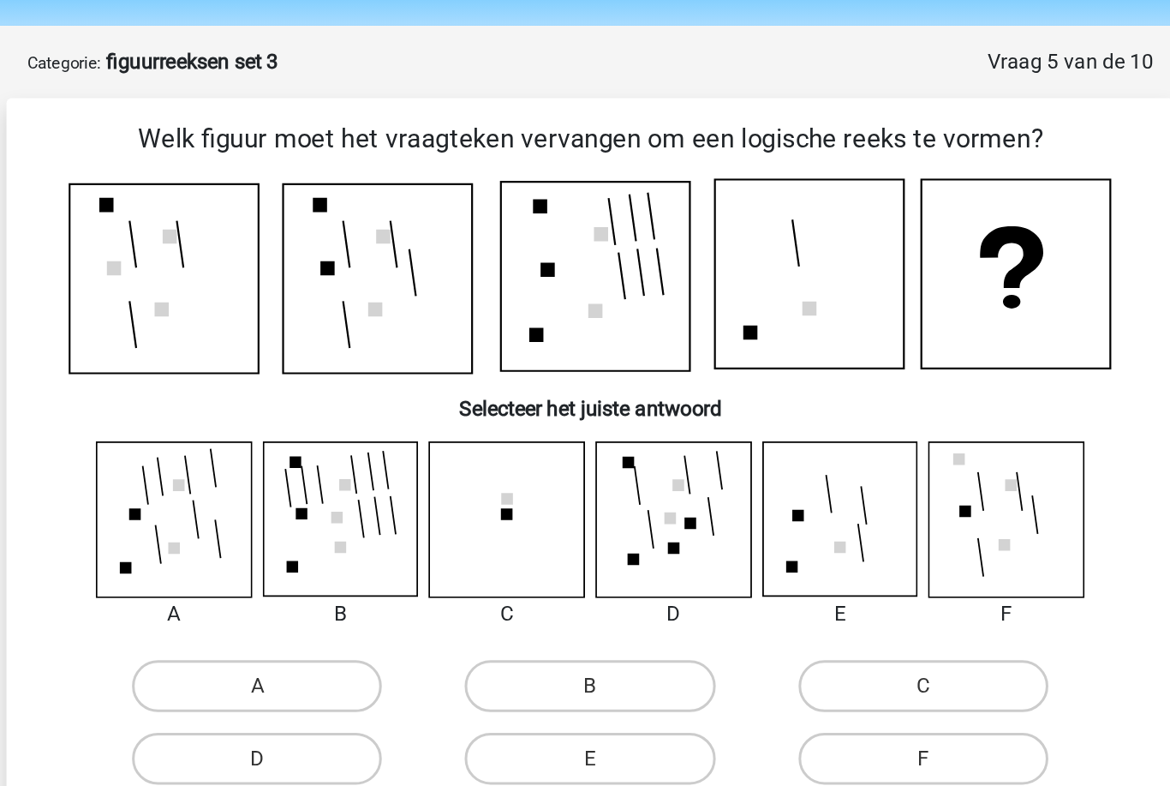
click at [502, 495] on label "E" at bounding box center [584, 502] width 165 height 34
click at [585, 502] on input "E" at bounding box center [590, 507] width 11 height 11
radio input "true"
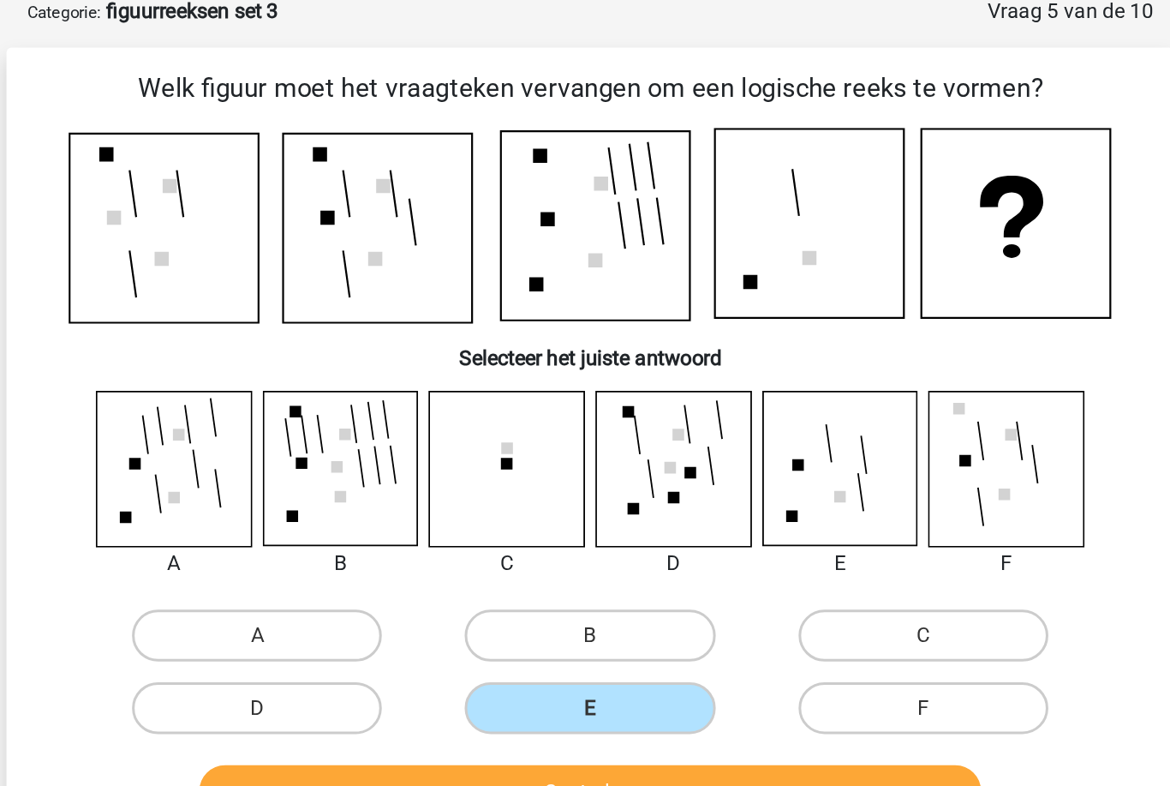
click at [474, 540] on button "Controleer" at bounding box center [585, 558] width 518 height 36
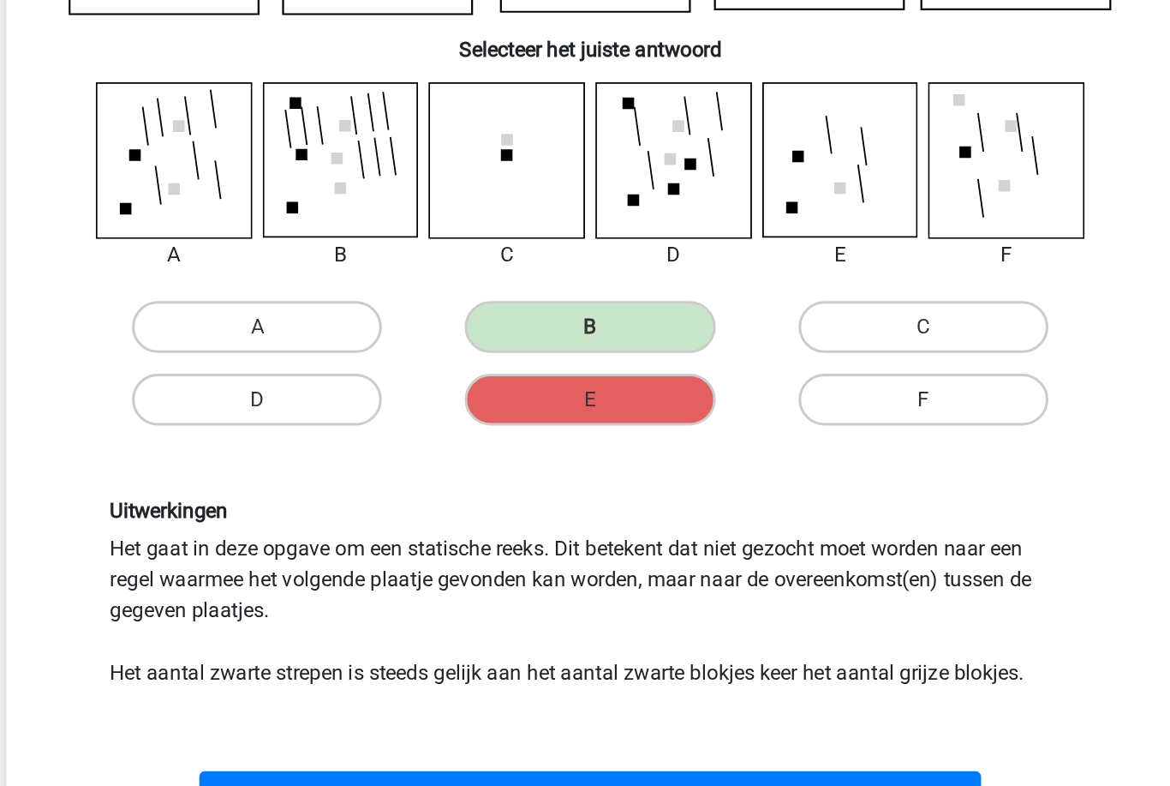
scroll to position [69, 0]
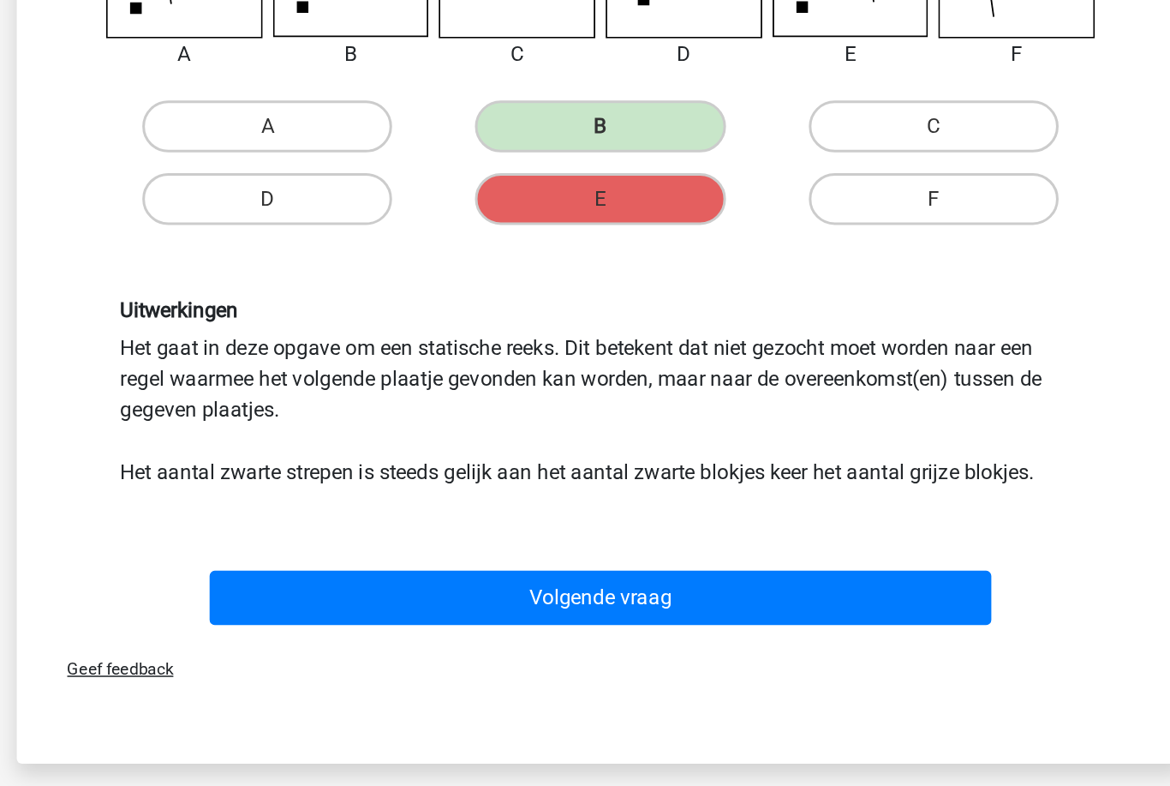
click at [326, 608] on button "Volgende vraag" at bounding box center [585, 626] width 518 height 36
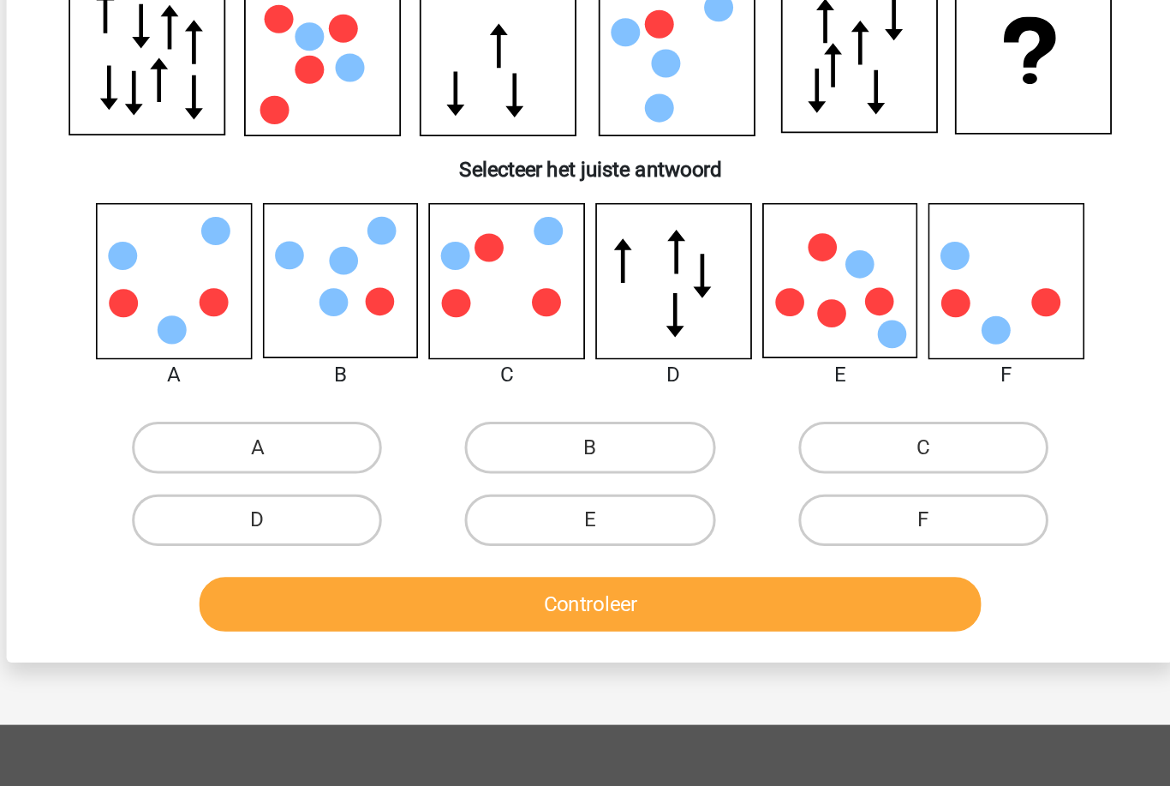
scroll to position [85, 0]
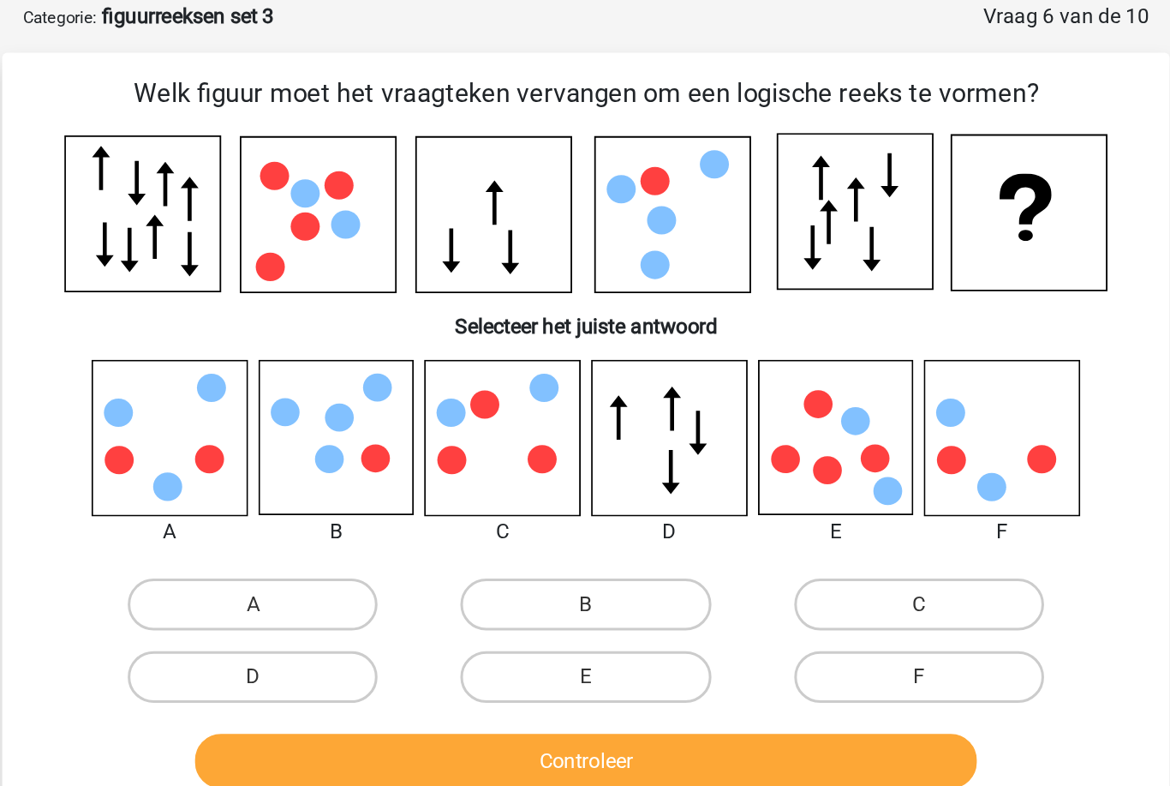
click at [502, 411] on label "B" at bounding box center [584, 400] width 165 height 34
click at [585, 411] on input "B" at bounding box center [590, 405] width 11 height 11
radio input "true"
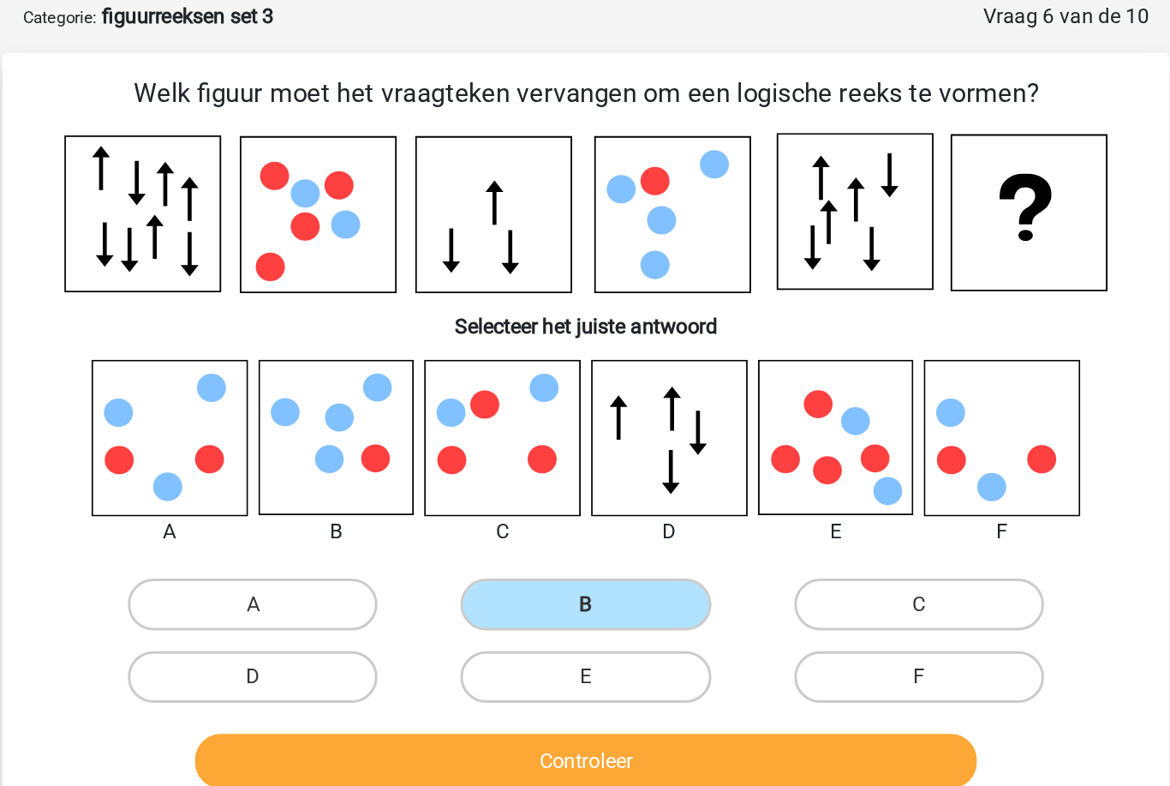
click at [723, 402] on label "C" at bounding box center [805, 400] width 165 height 34
click at [805, 402] on input "C" at bounding box center [810, 405] width 11 height 11
radio input "true"
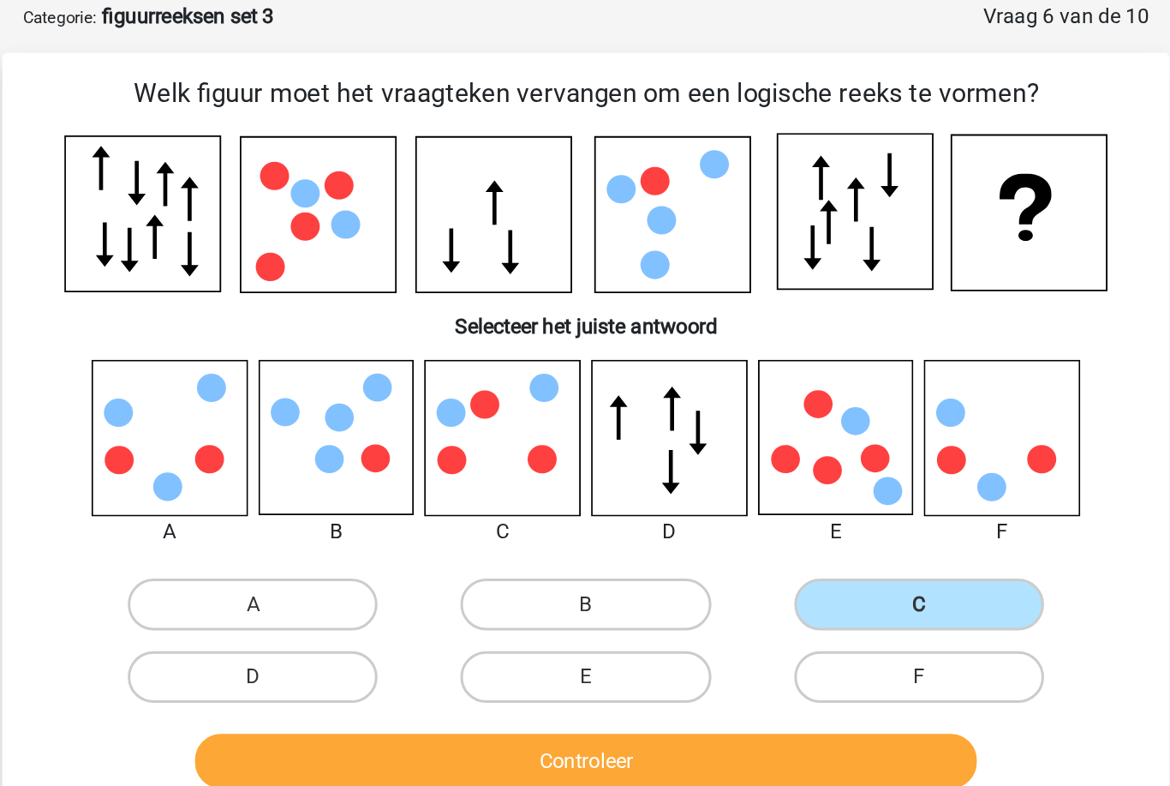
click at [536, 505] on button "Controleer" at bounding box center [585, 504] width 518 height 36
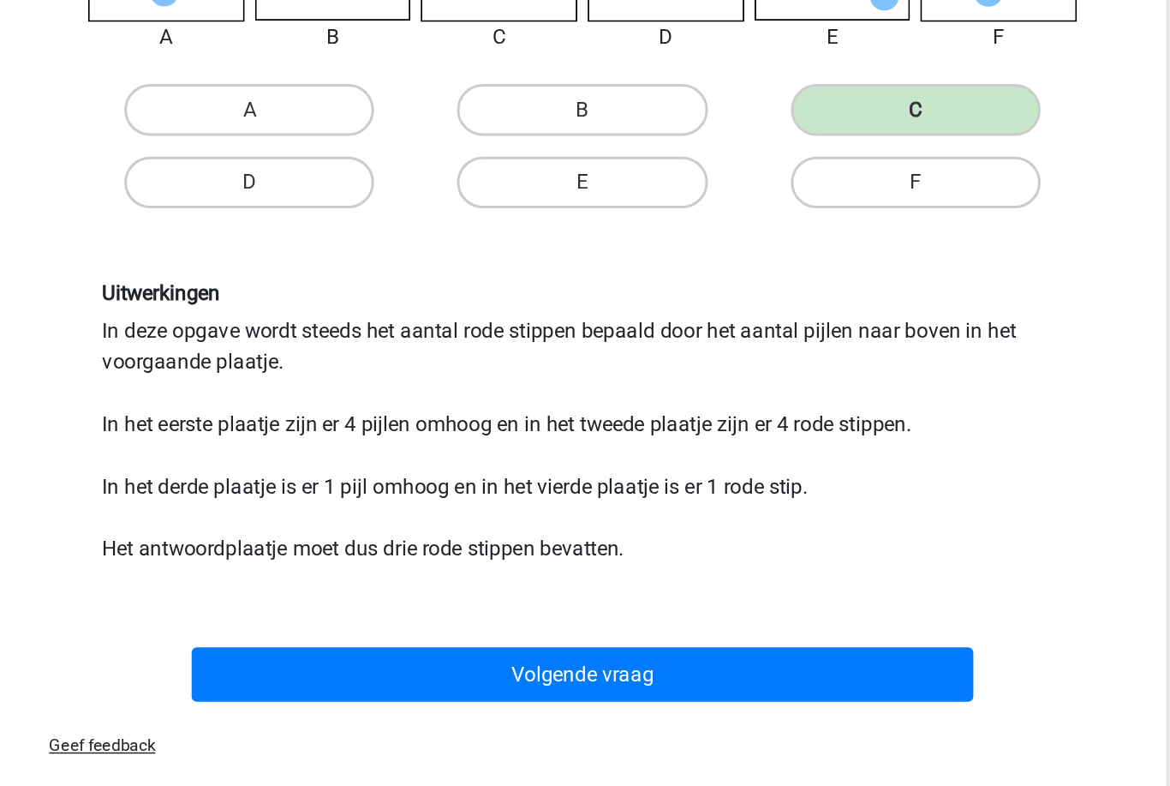
scroll to position [183, 0]
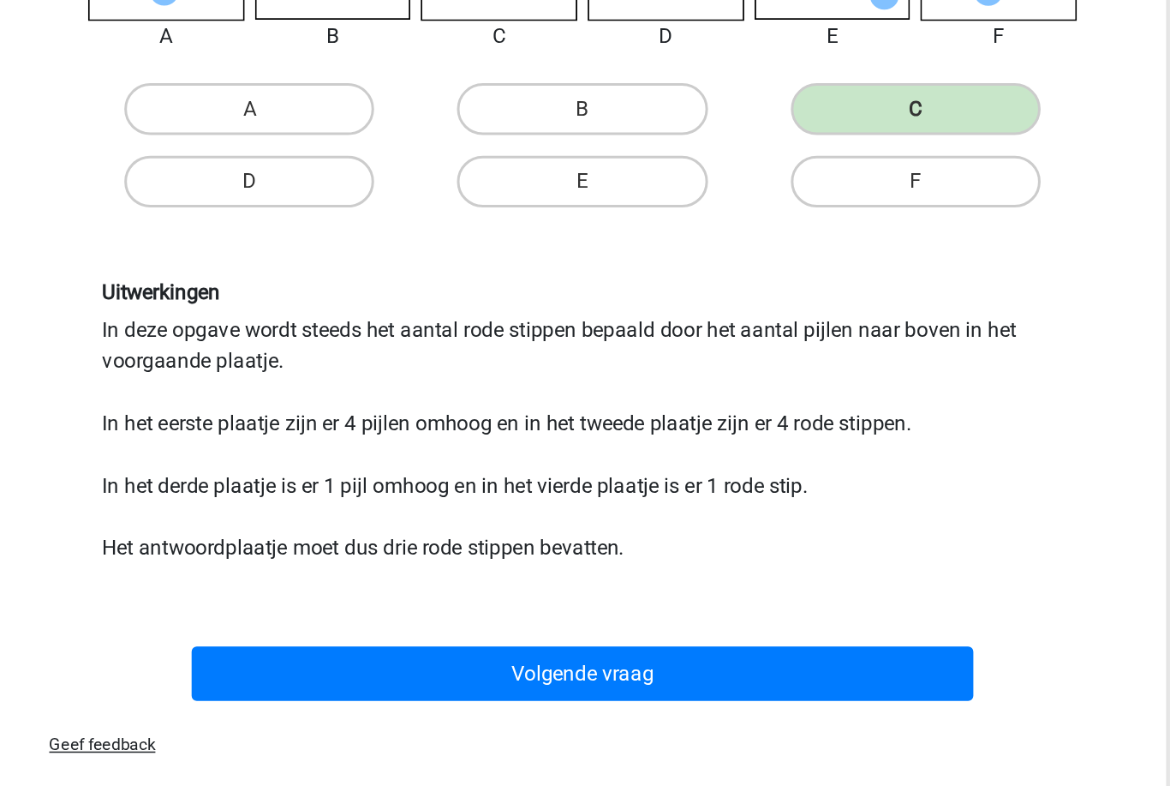
click at [326, 657] on button "Volgende vraag" at bounding box center [585, 675] width 518 height 36
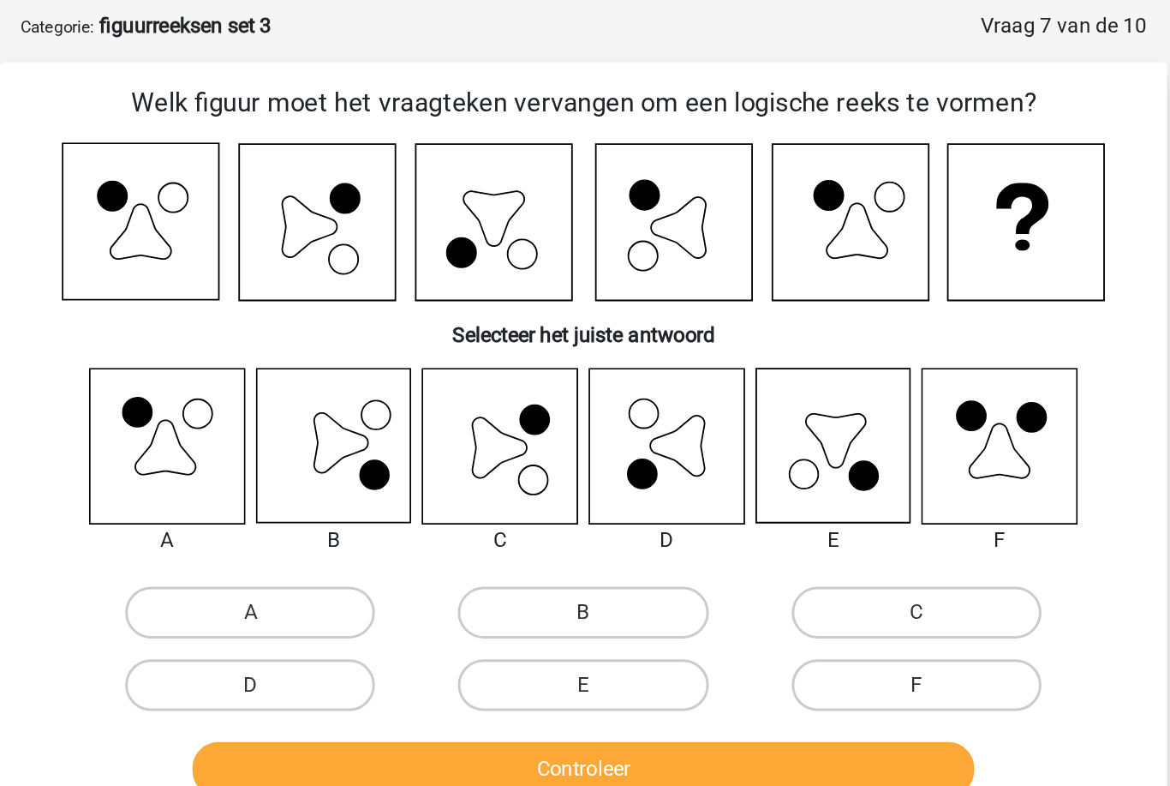
scroll to position [78, 0]
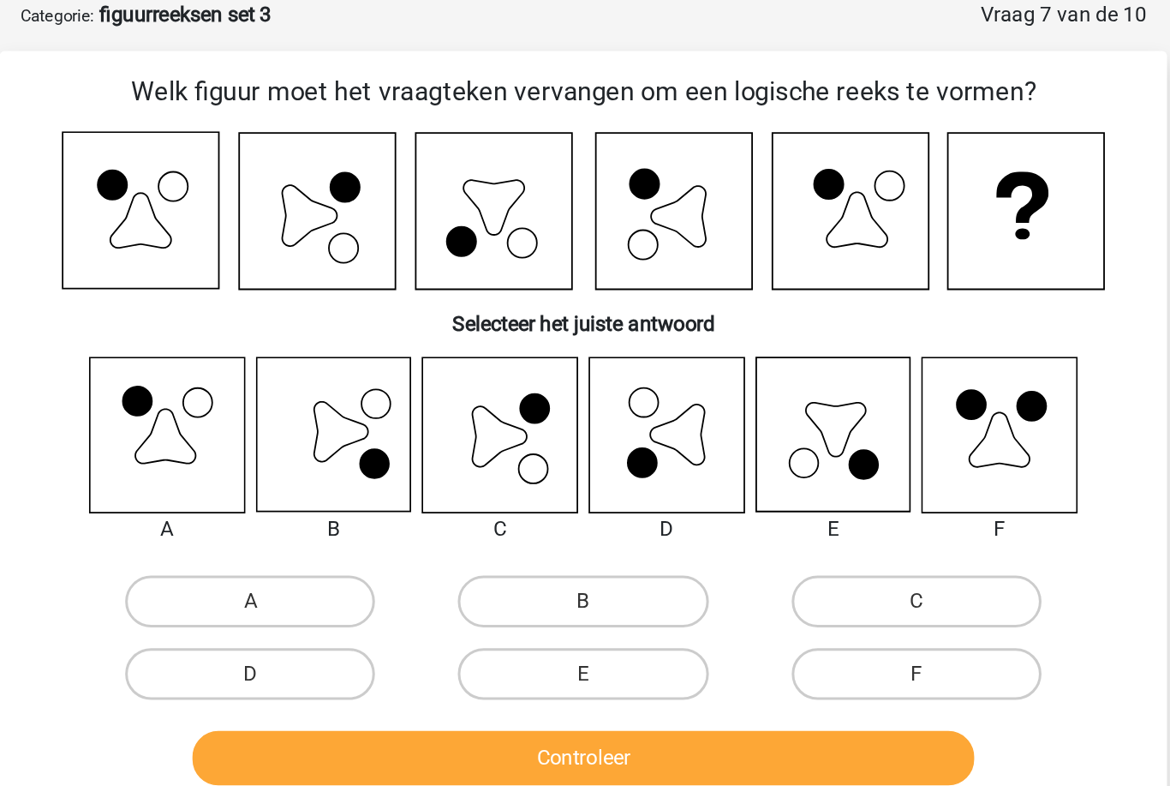
click at [502, 406] on label "B" at bounding box center [584, 406] width 165 height 34
click at [585, 406] on input "B" at bounding box center [590, 411] width 11 height 11
radio input "true"
click at [366, 509] on button "Controleer" at bounding box center [585, 510] width 518 height 36
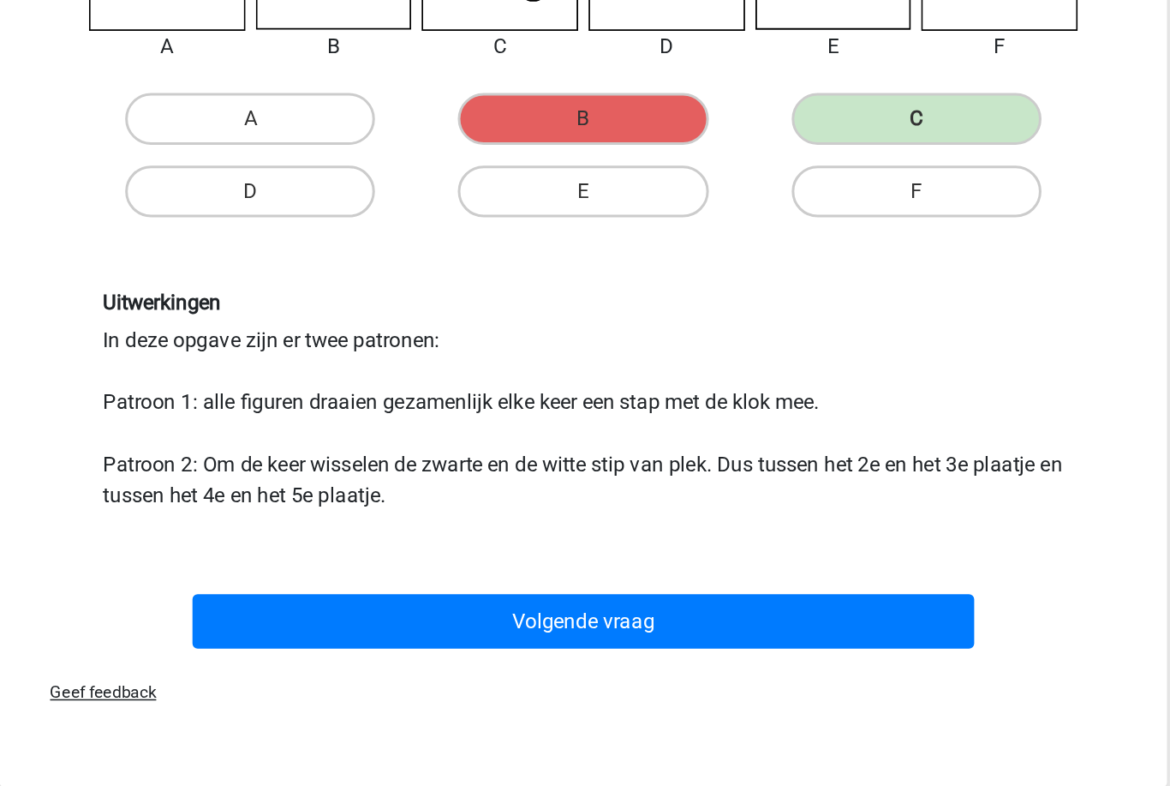
scroll to position [177, 0]
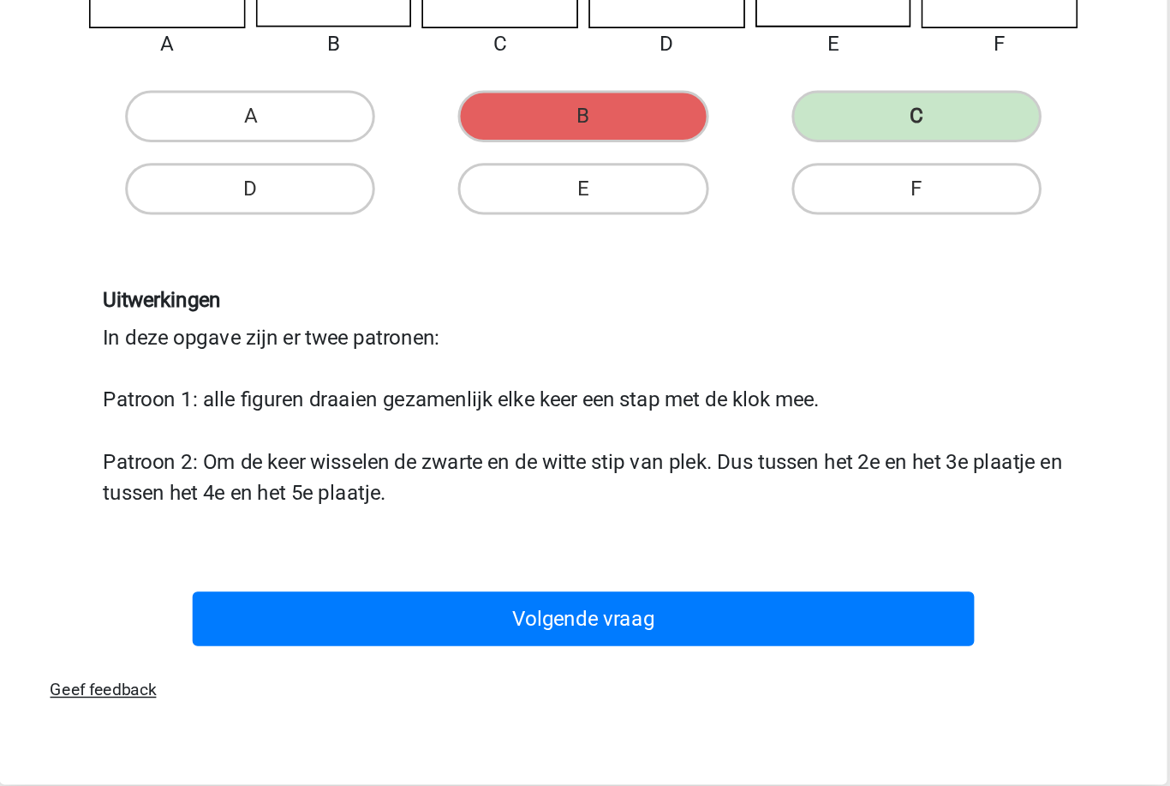
click at [326, 621] on button "Volgende vraag" at bounding box center [585, 639] width 518 height 36
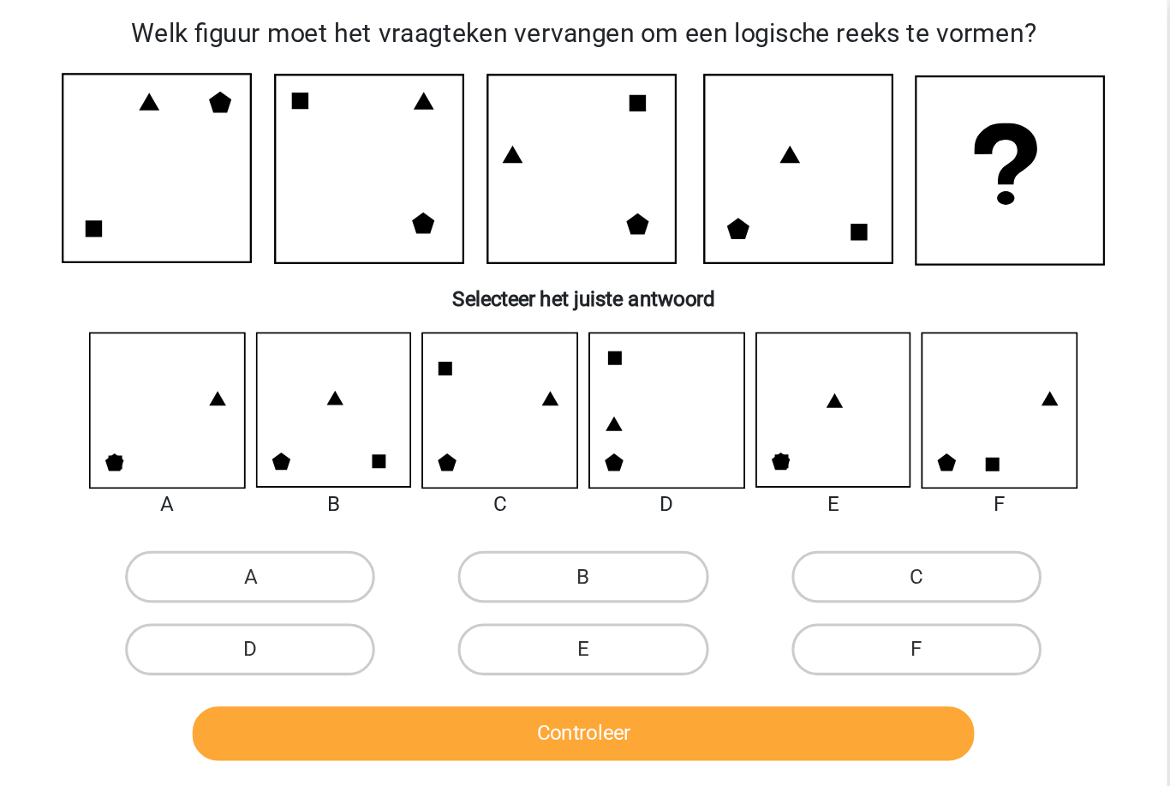
scroll to position [85, 0]
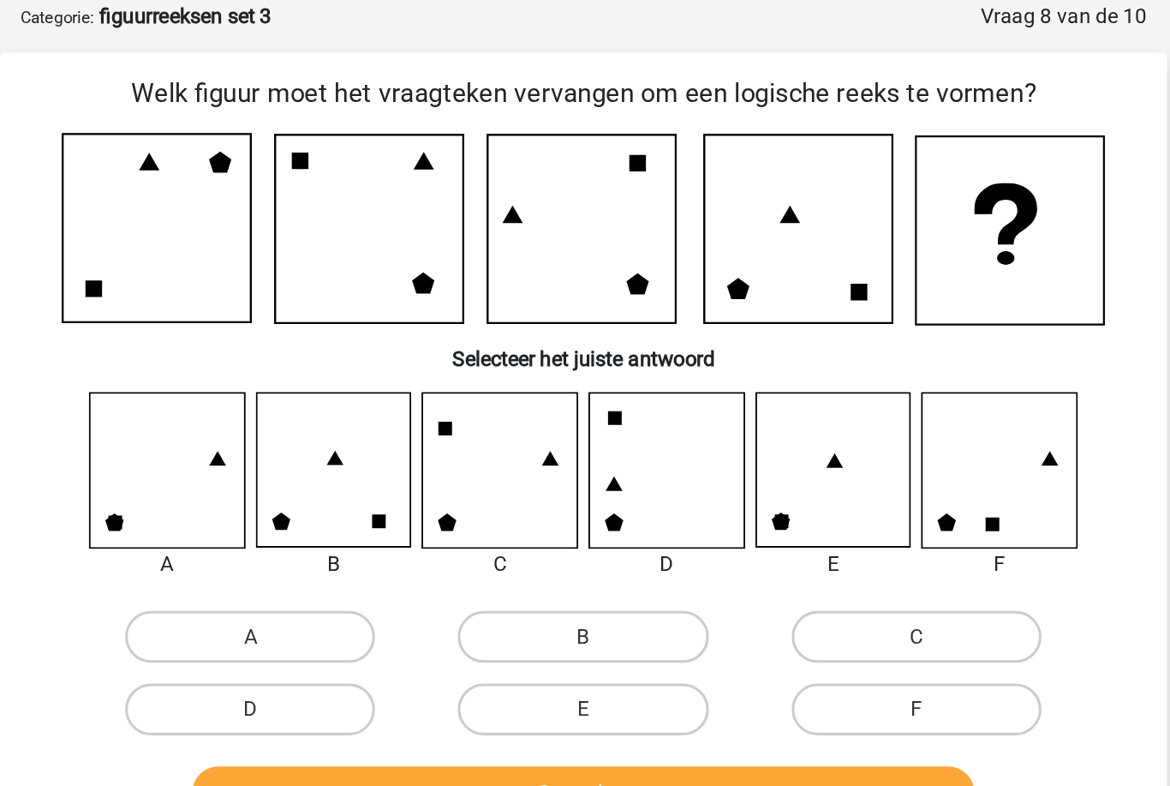
click at [365, 424] on input "A" at bounding box center [370, 427] width 11 height 11
radio input "true"
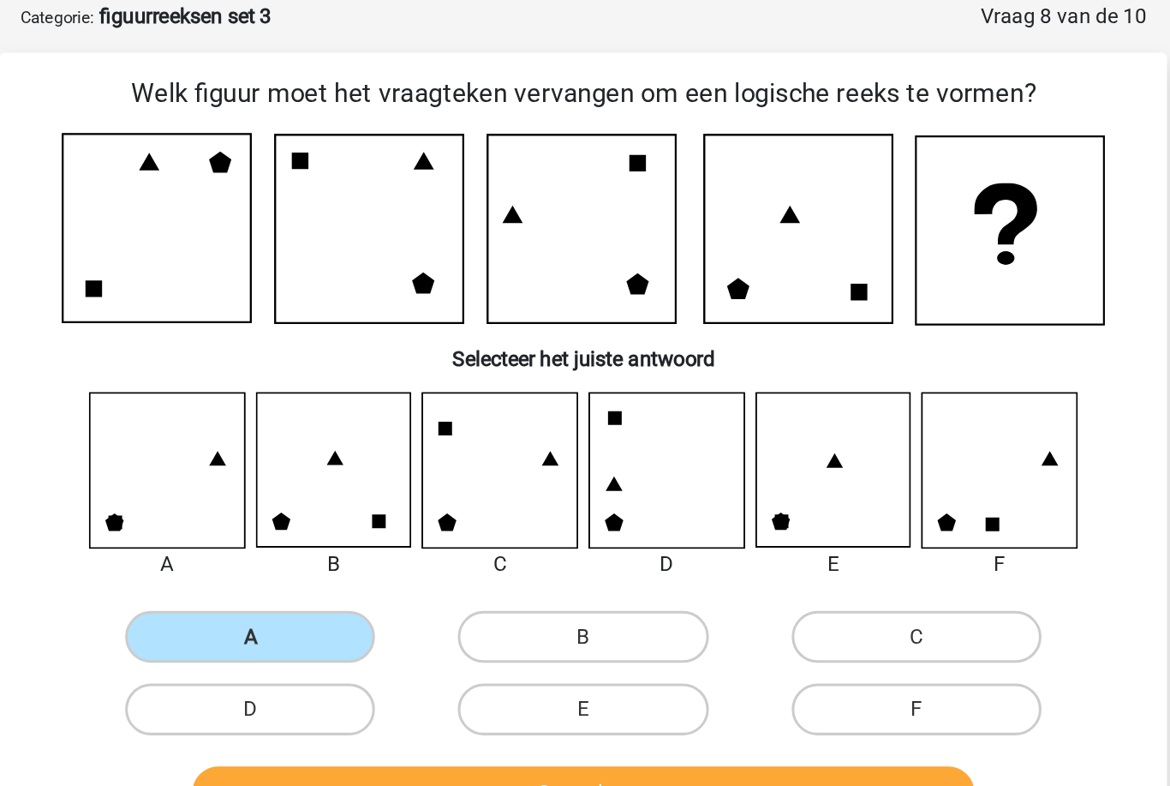
click at [326, 522] on button "Controleer" at bounding box center [585, 525] width 518 height 36
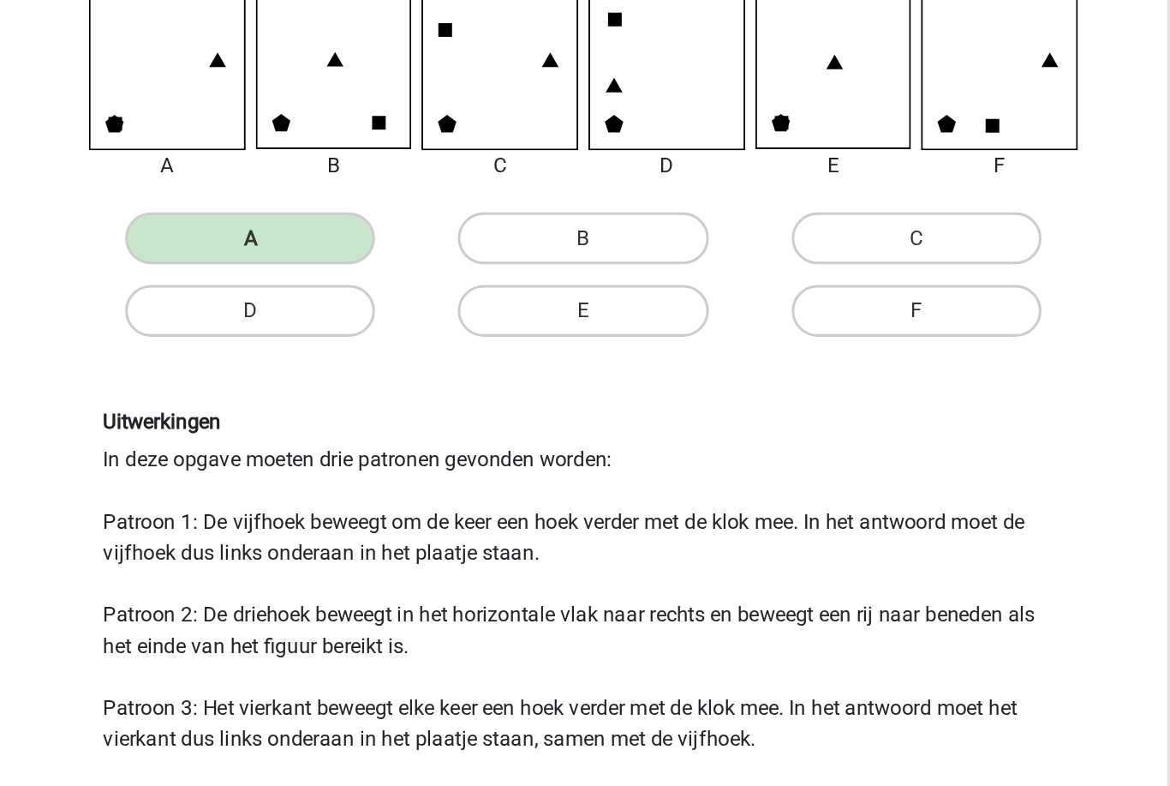
scroll to position [144, 0]
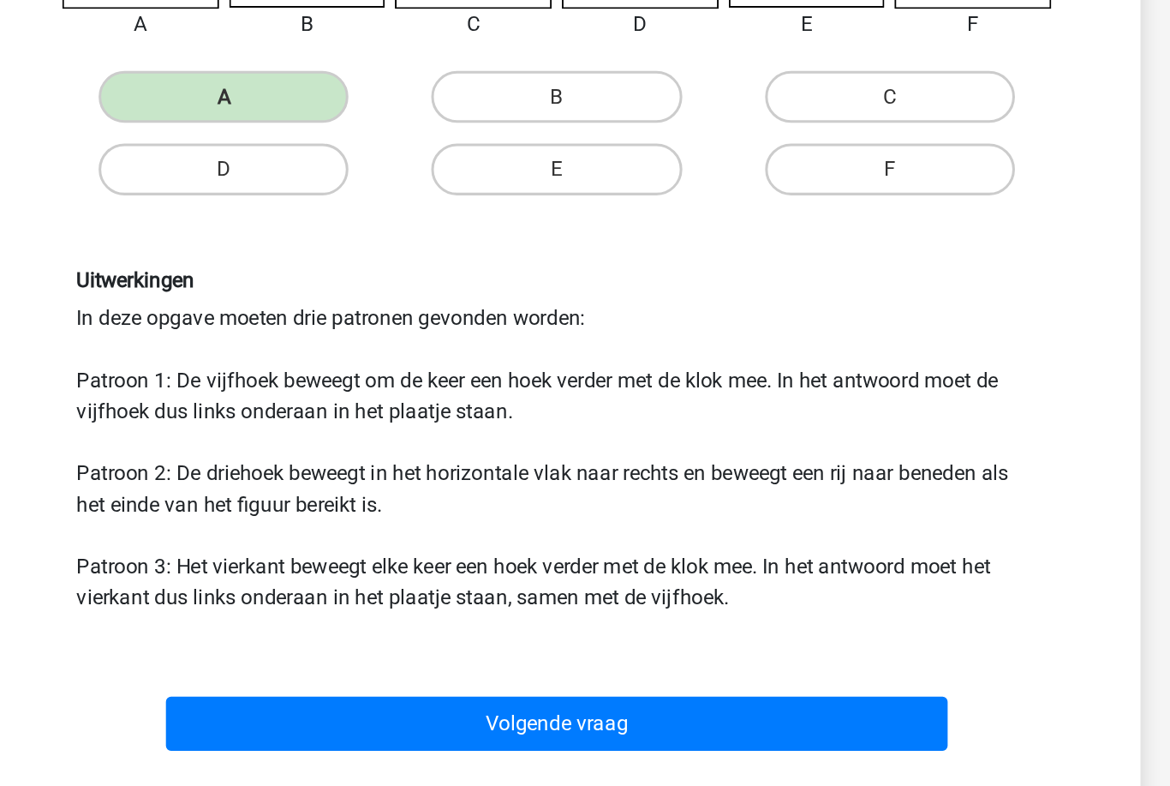
click at [326, 691] on button "Volgende vraag" at bounding box center [585, 709] width 518 height 36
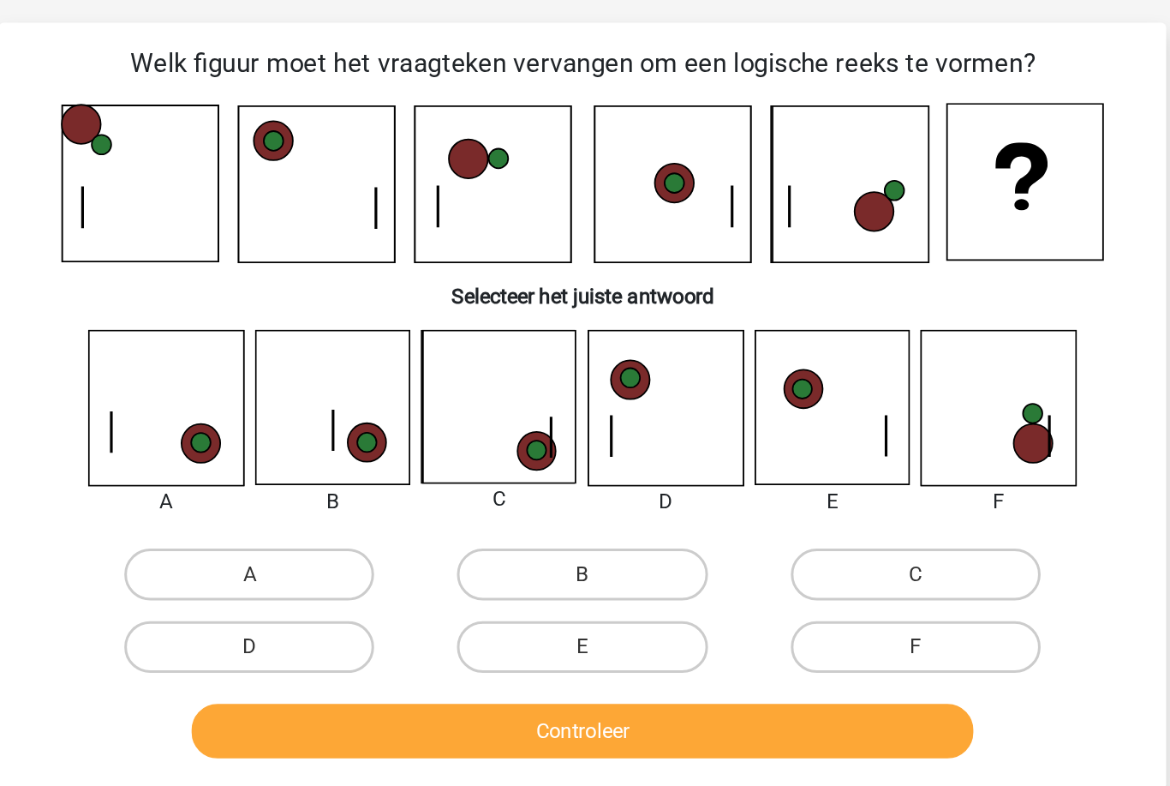
scroll to position [85, 0]
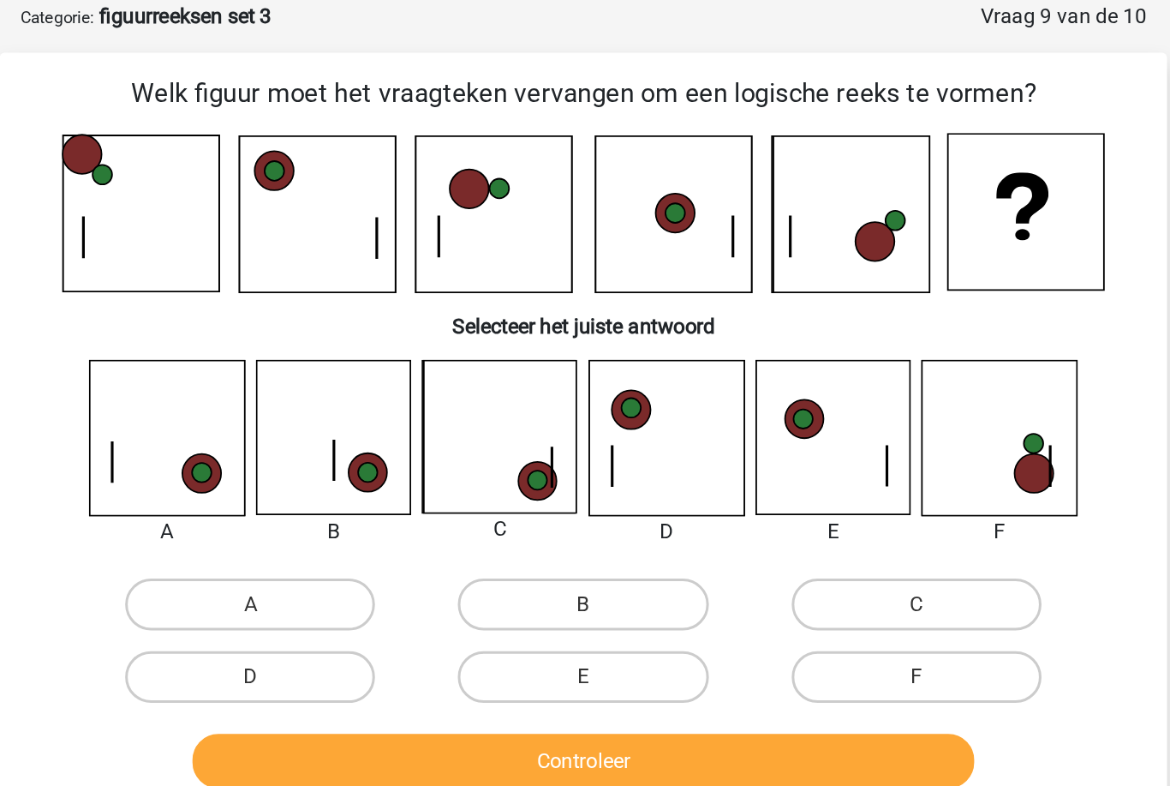
click at [723, 396] on label "C" at bounding box center [805, 400] width 165 height 34
click at [805, 400] on input "C" at bounding box center [810, 405] width 11 height 11
radio input "true"
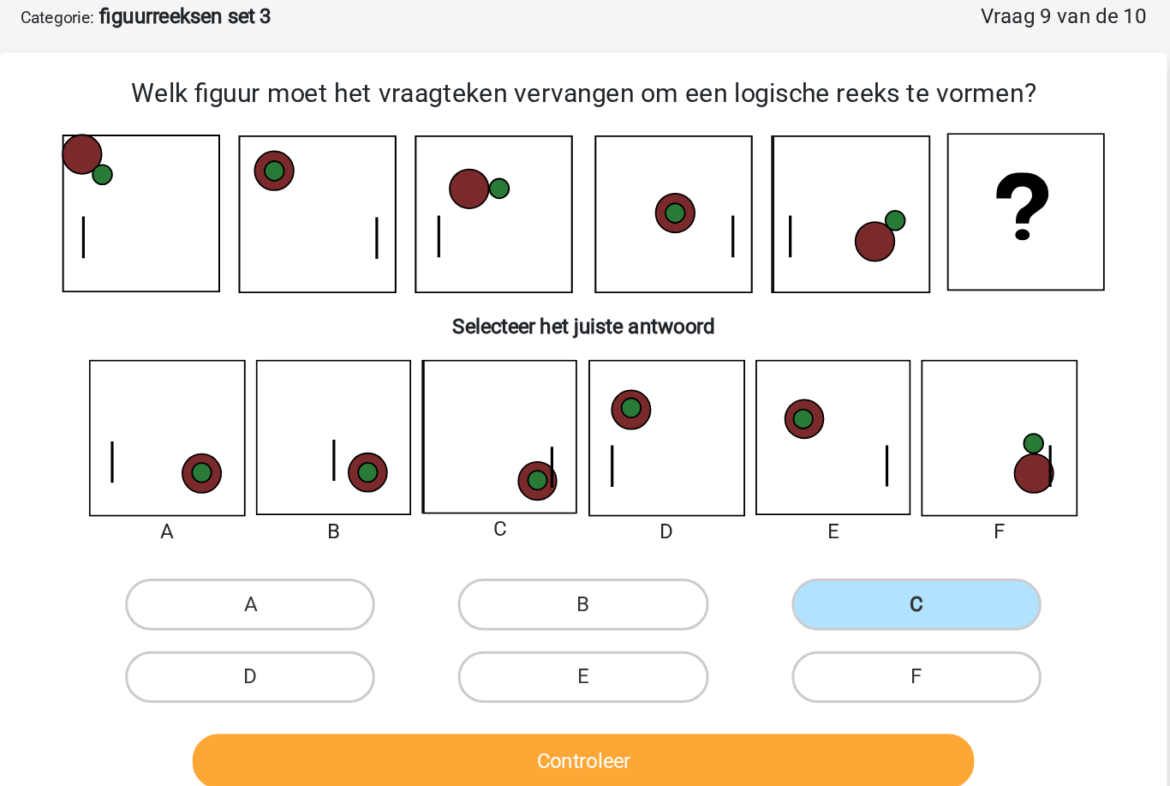
click at [500, 497] on button "Controleer" at bounding box center [585, 504] width 518 height 36
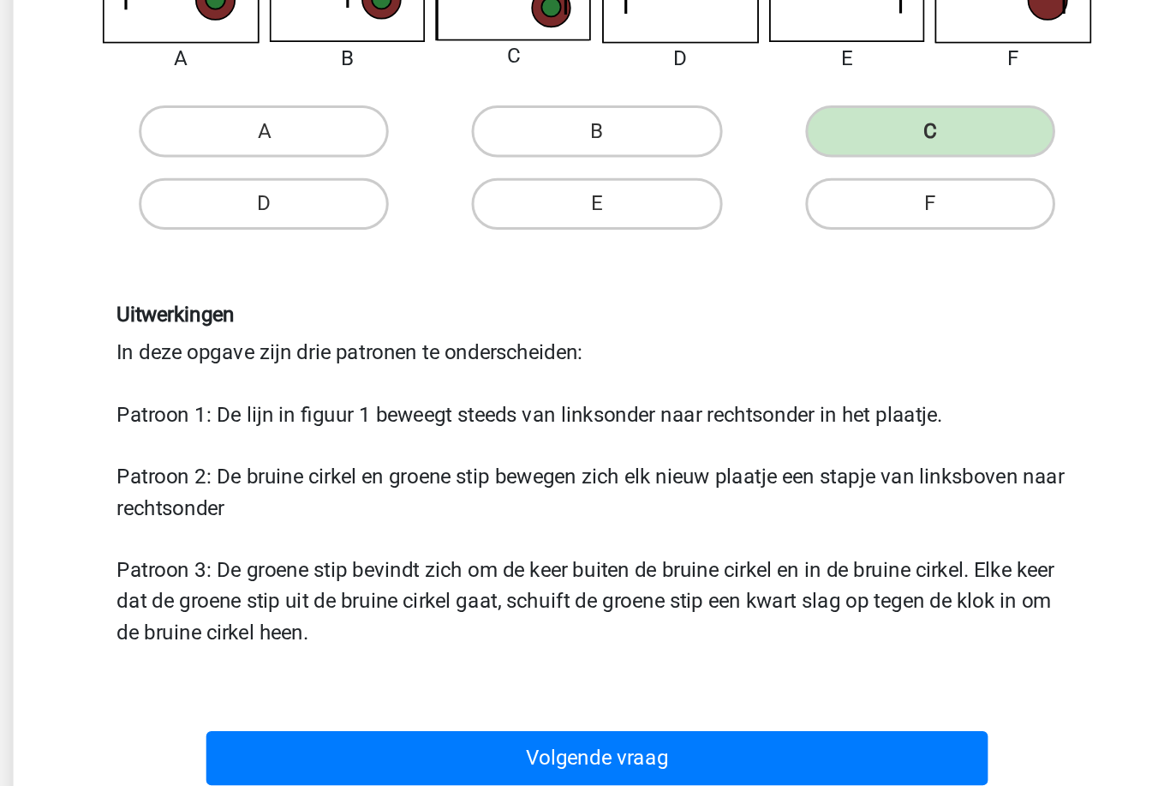
scroll to position [170, 0]
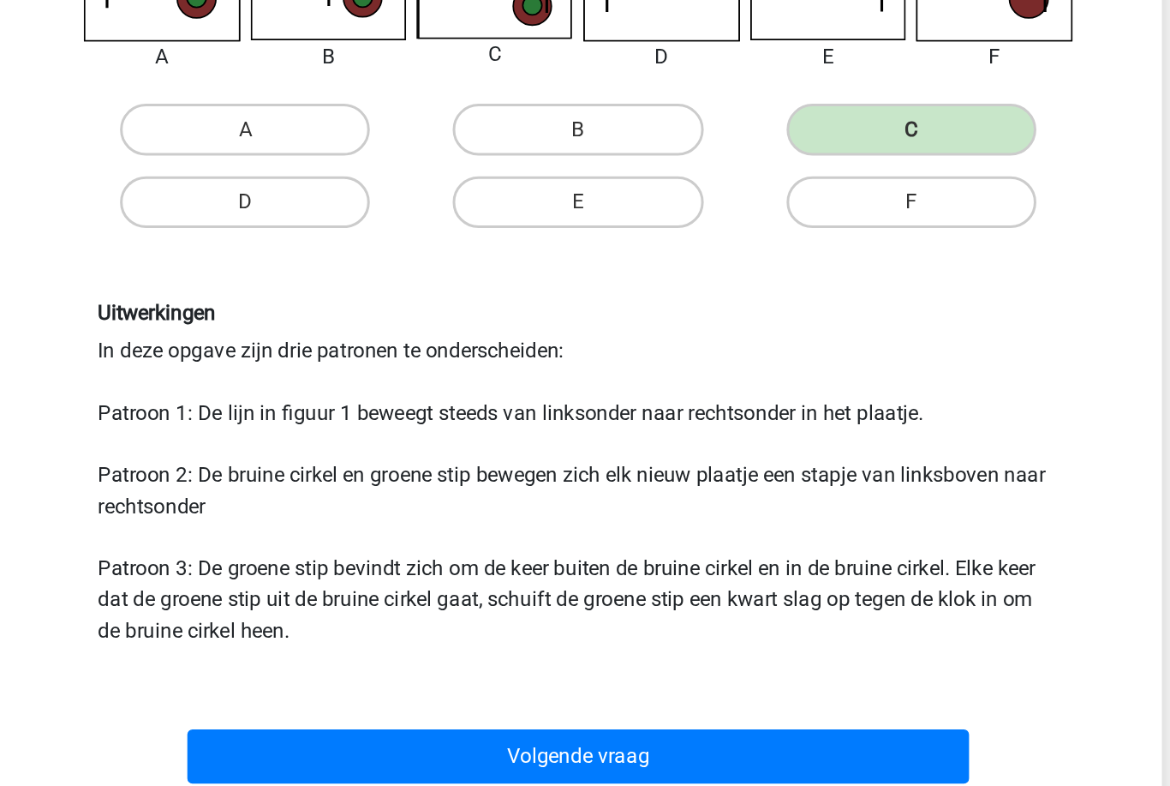
click at [586, 712] on button "Volgende vraag" at bounding box center [585, 730] width 518 height 36
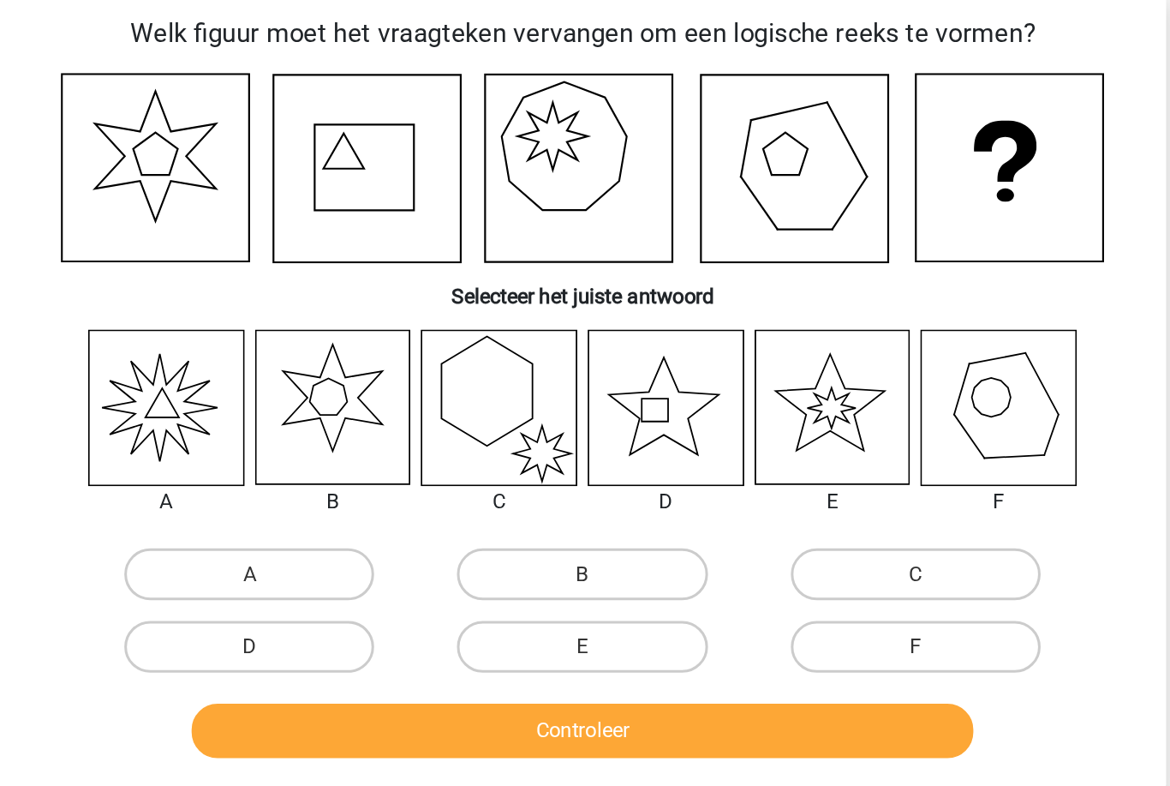
scroll to position [85, 0]
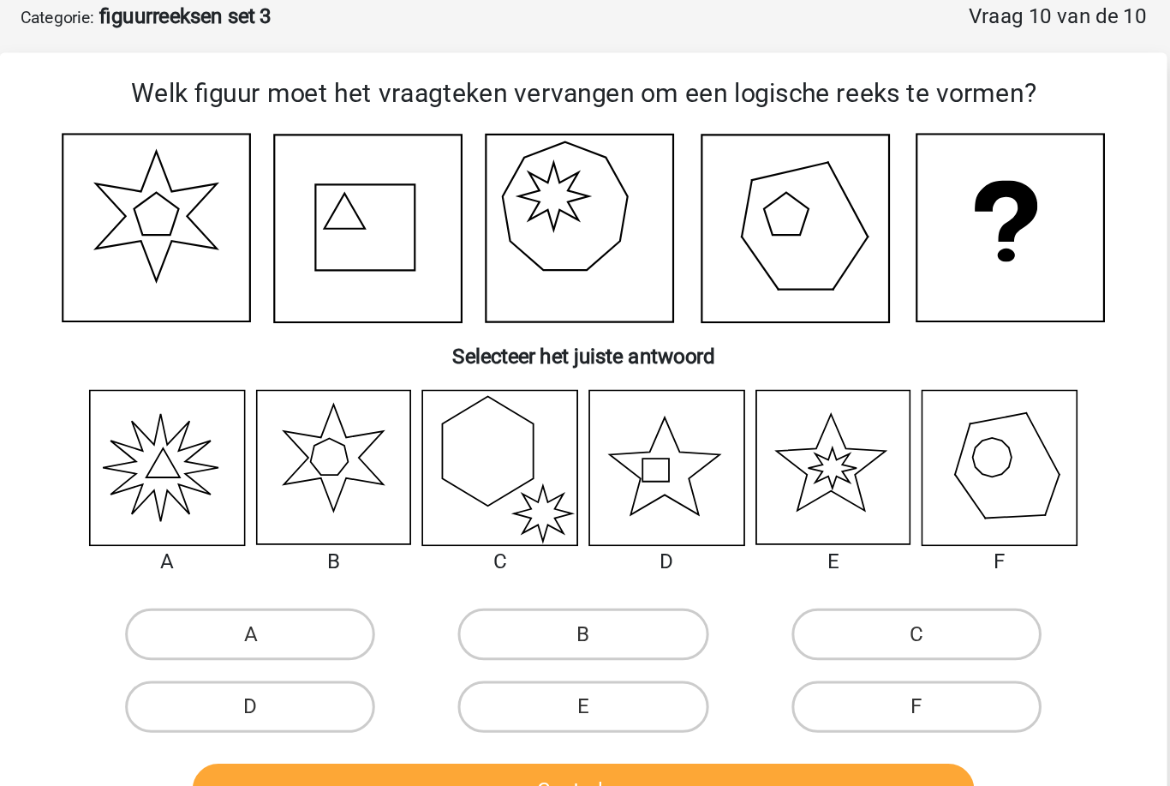
click at [282, 457] on label "D" at bounding box center [364, 468] width 165 height 34
click at [365, 468] on input "D" at bounding box center [370, 473] width 11 height 11
radio input "true"
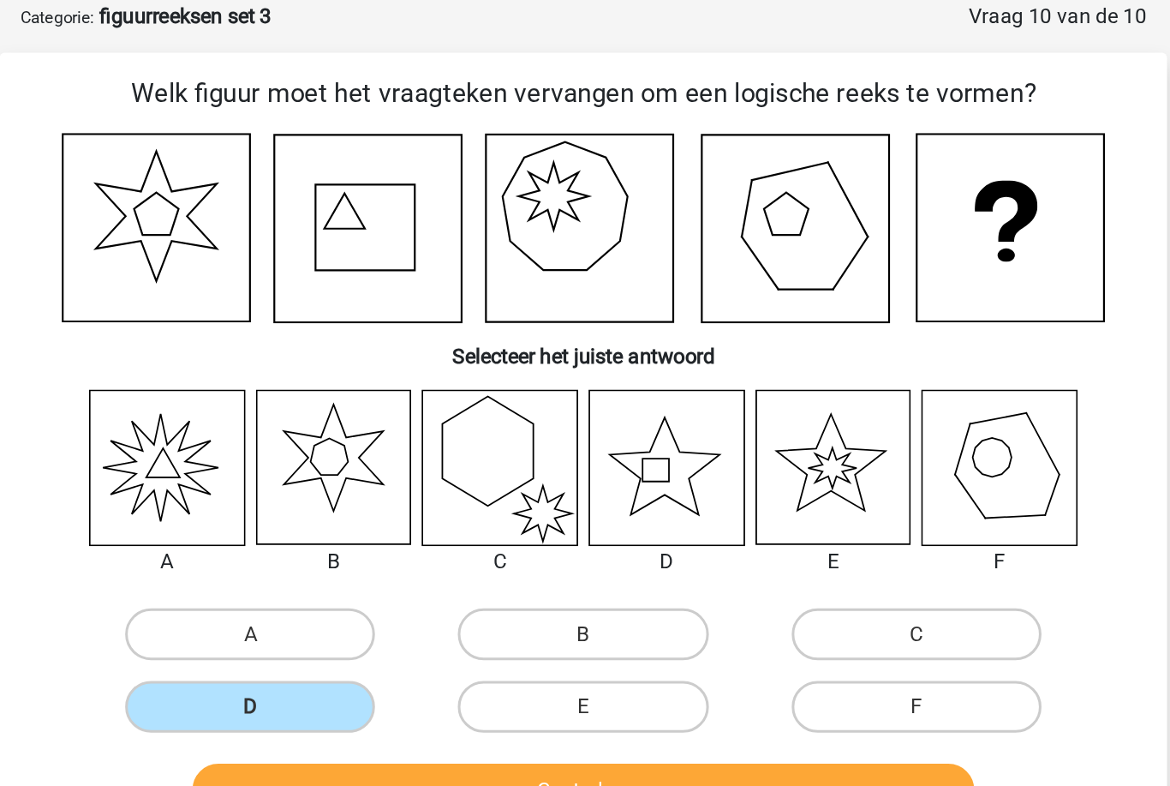
click at [326, 515] on button "Controleer" at bounding box center [585, 524] width 518 height 36
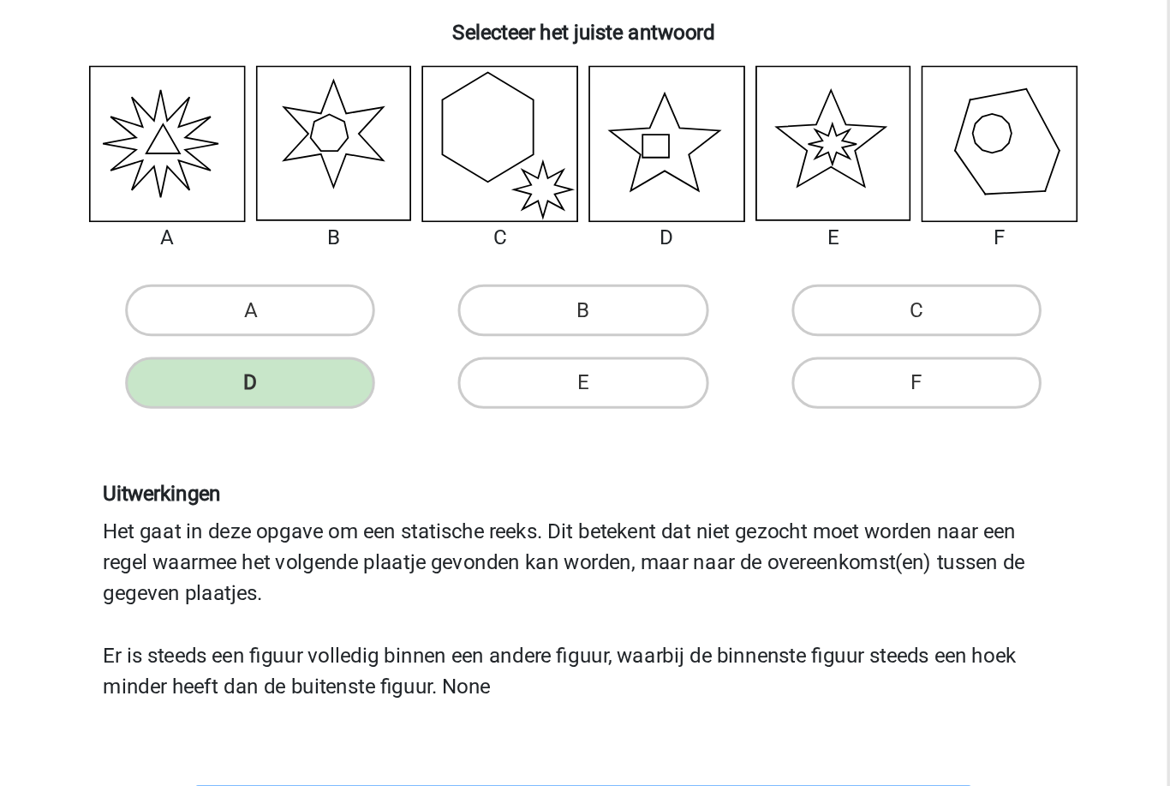
click at [326, 734] on button "Resultaten" at bounding box center [585, 752] width 518 height 36
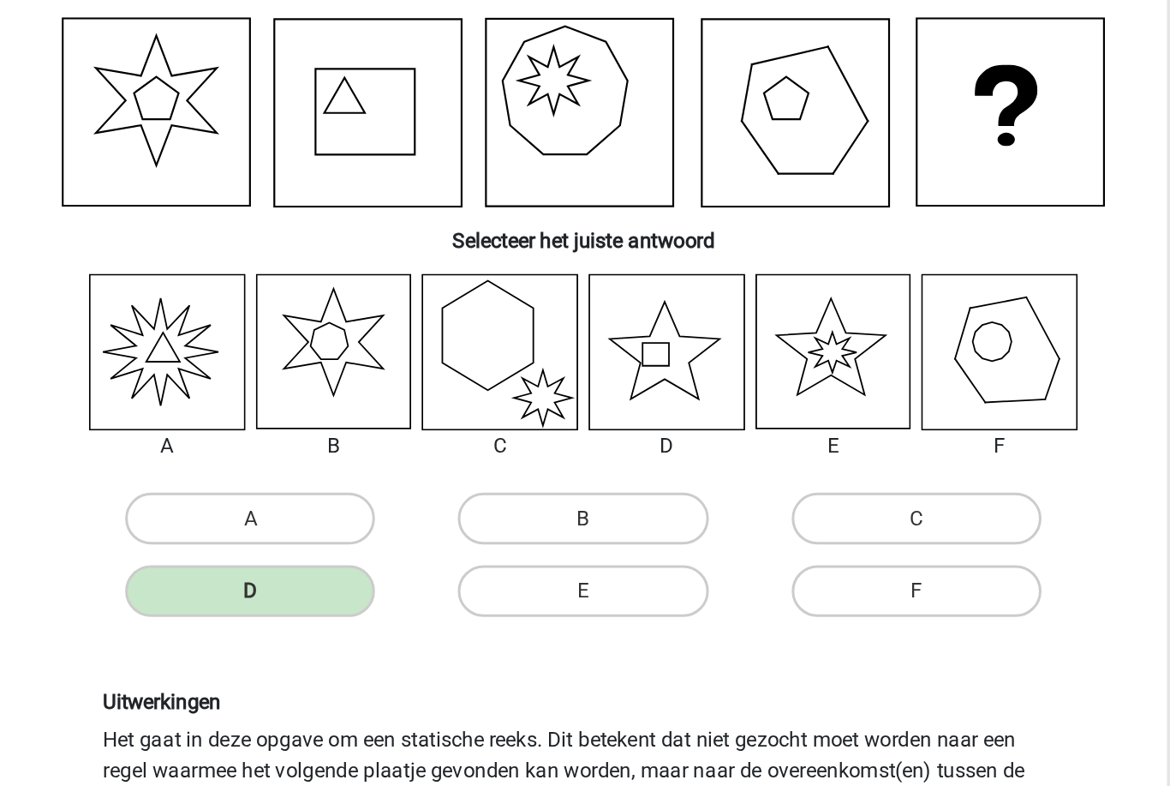
scroll to position [37, 0]
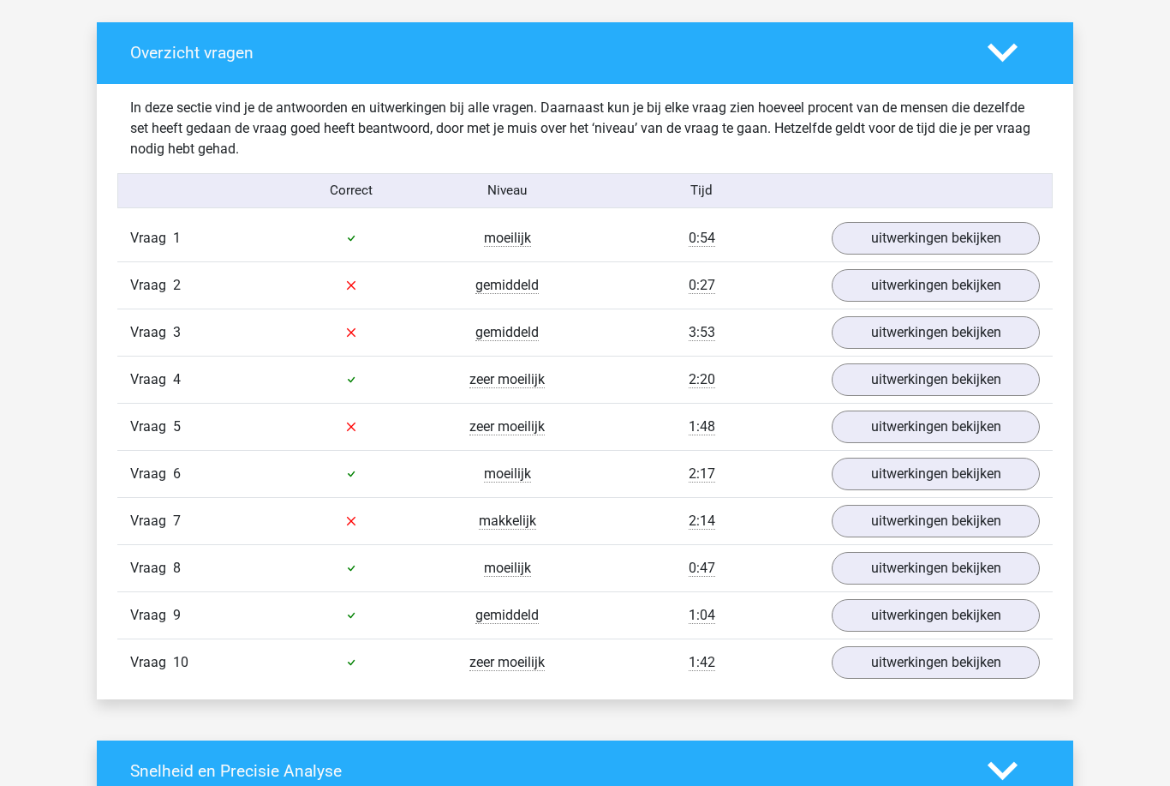
scroll to position [927, 0]
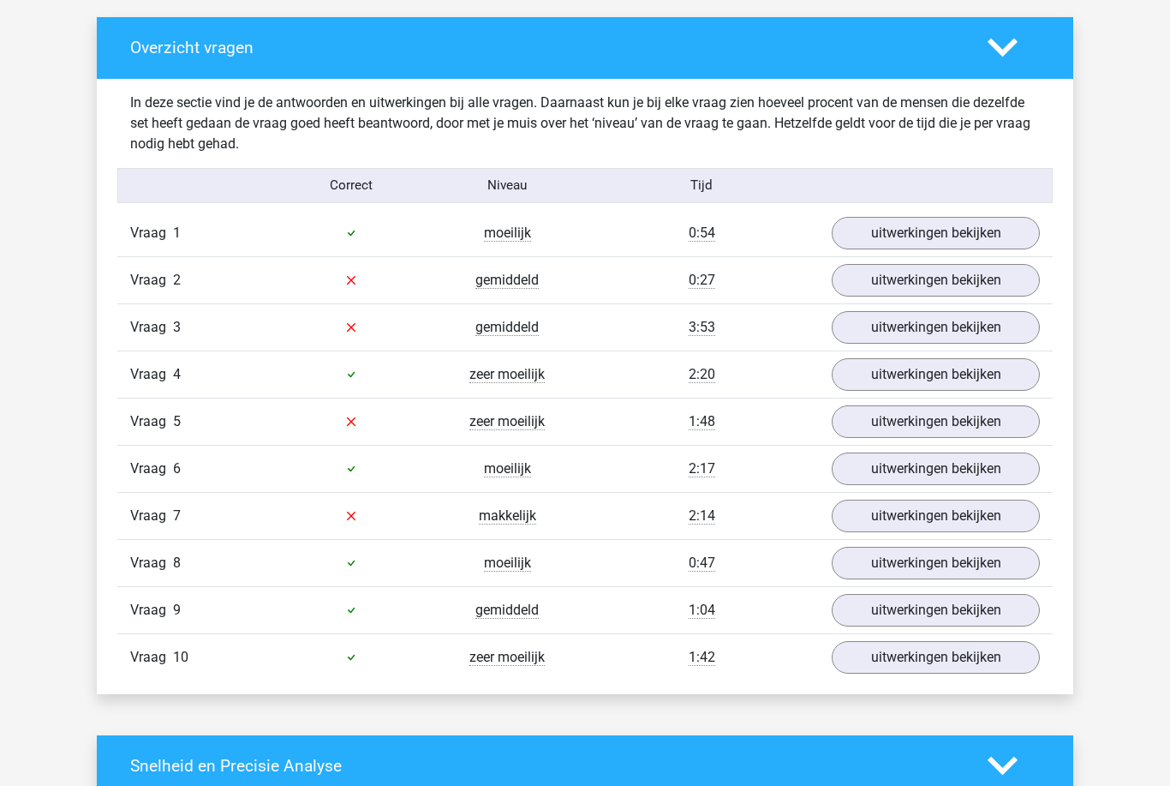
click at [870, 244] on link "uitwerkingen bekijken" at bounding box center [936, 234] width 208 height 33
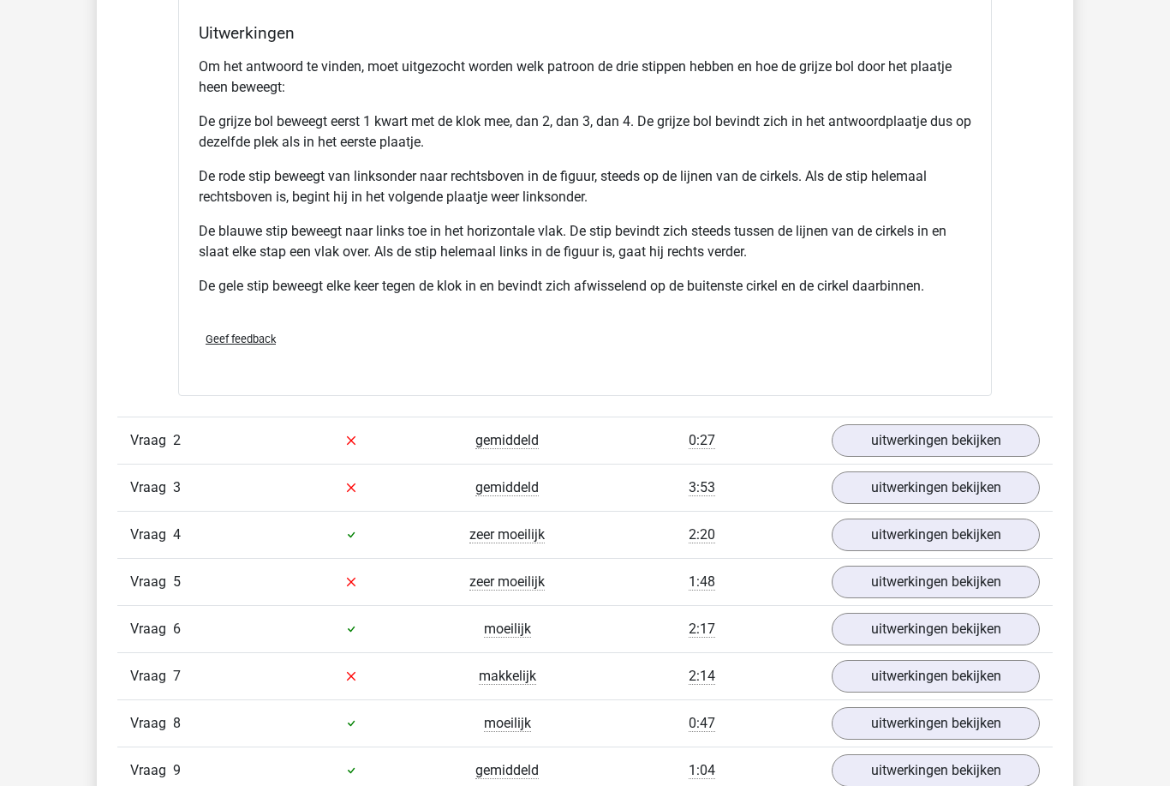
scroll to position [2068, 0]
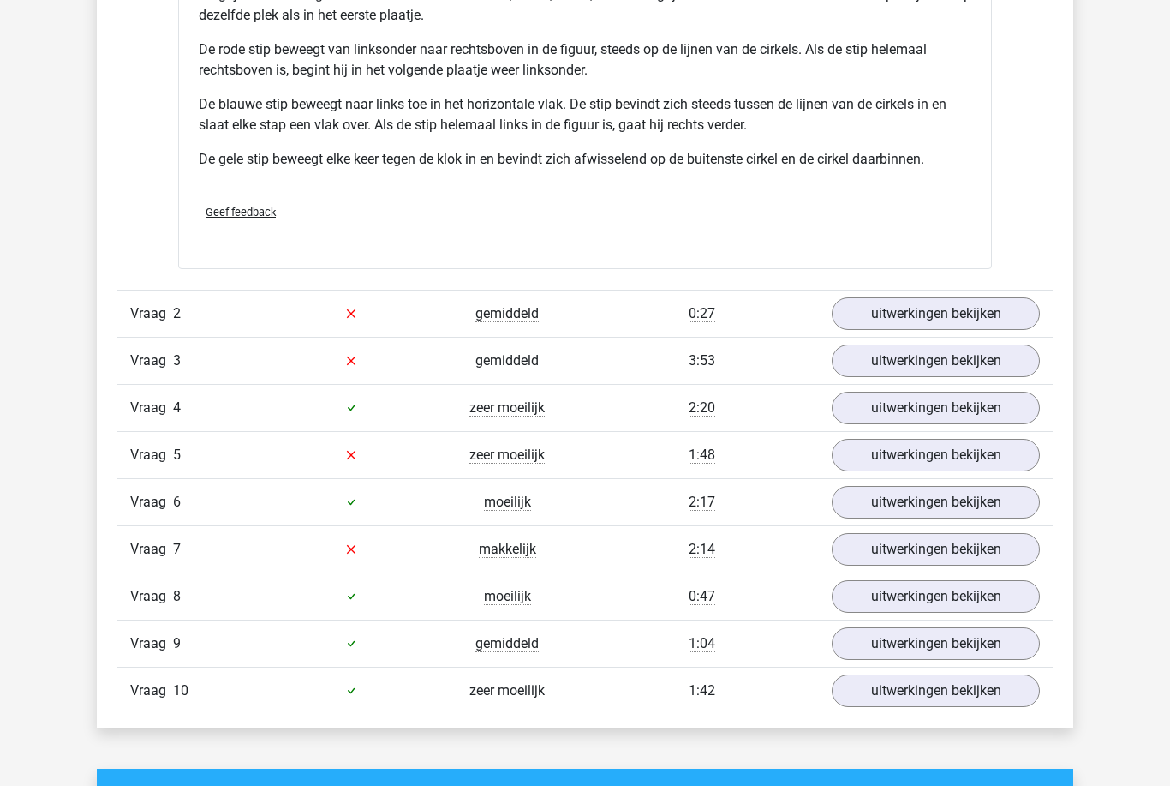
click at [916, 319] on link "uitwerkingen bekijken" at bounding box center [936, 313] width 208 height 33
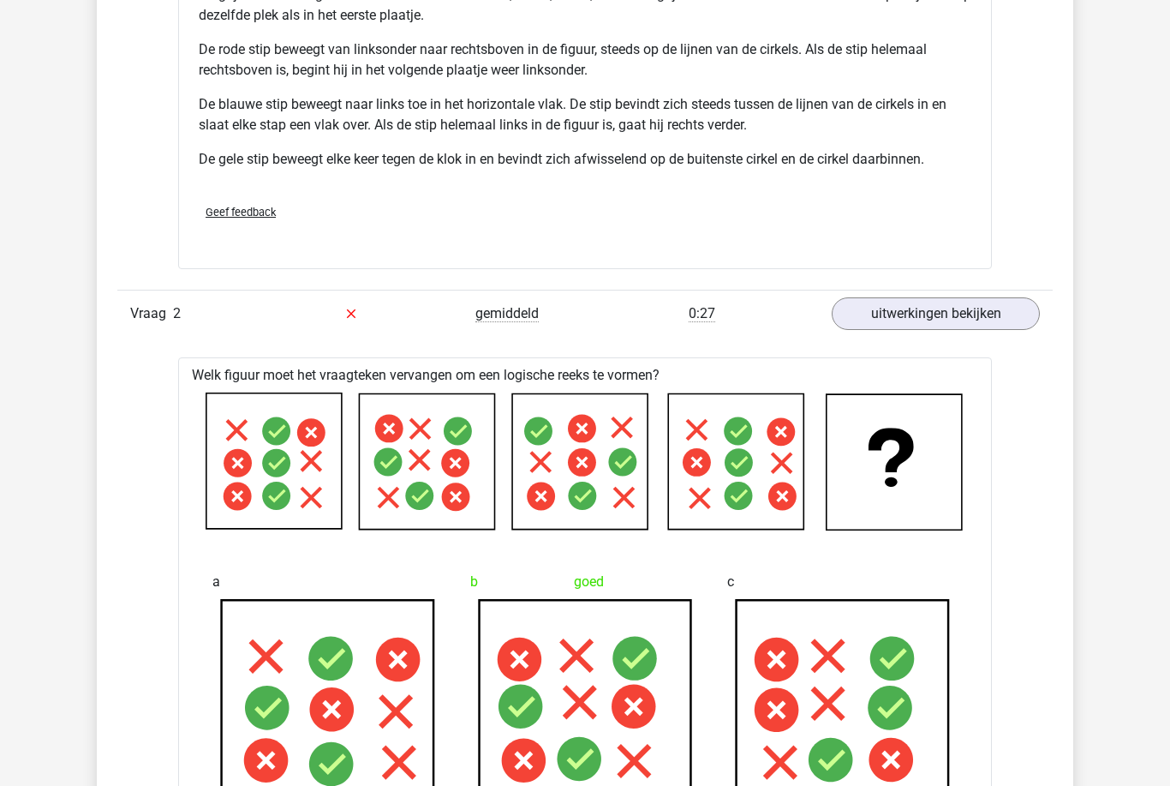
click at [868, 312] on link "uitwerkingen bekijken" at bounding box center [936, 313] width 208 height 33
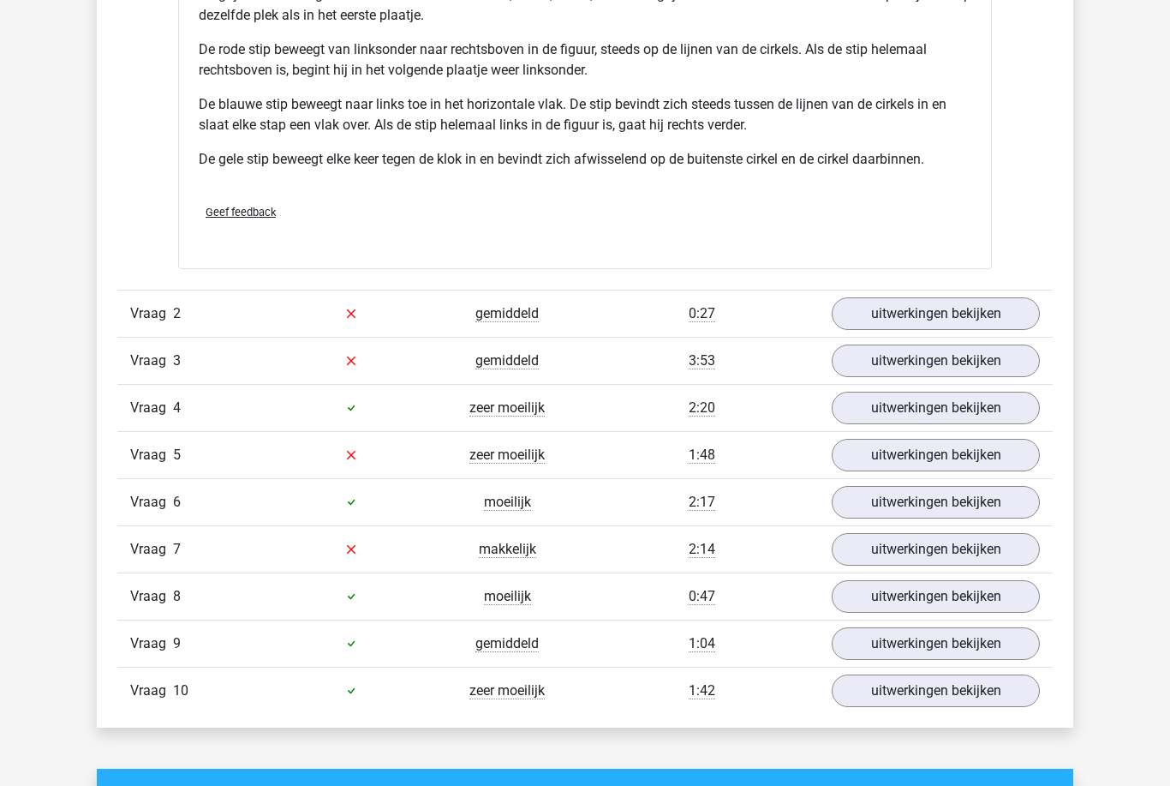
click at [877, 353] on link "uitwerkingen bekijken" at bounding box center [936, 360] width 208 height 33
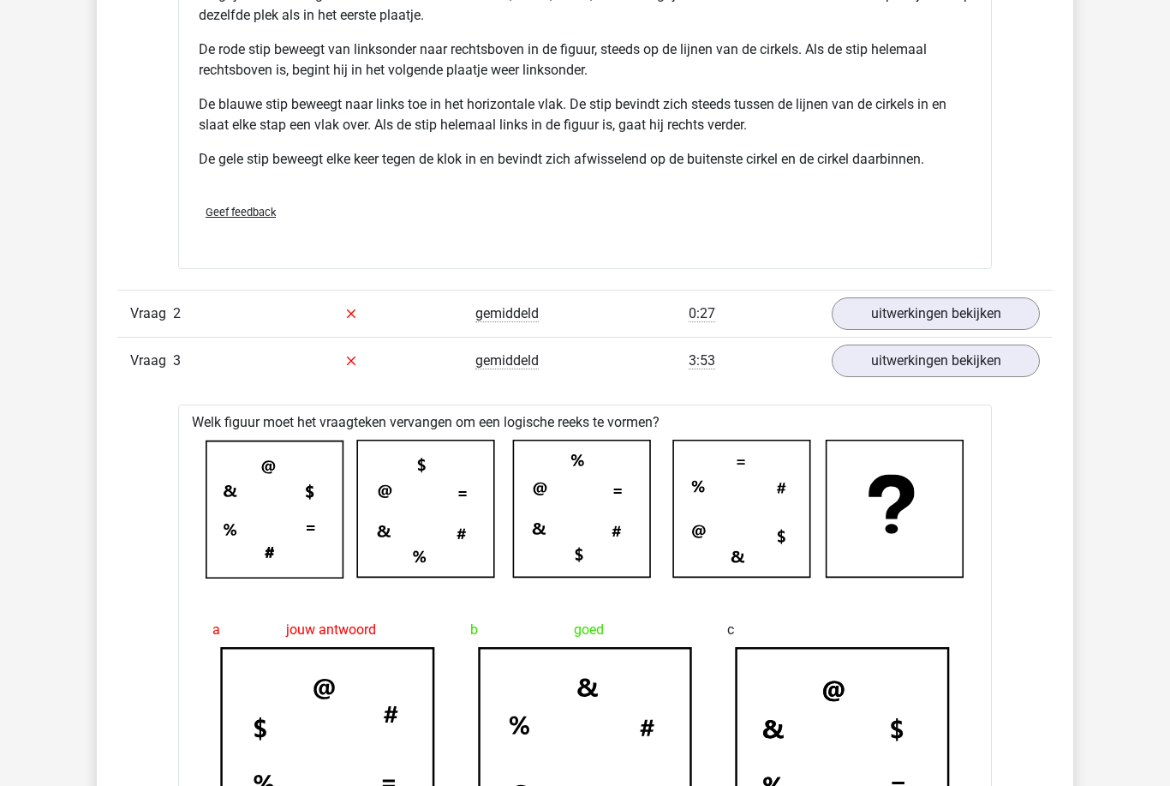
click at [895, 362] on link "uitwerkingen bekijken" at bounding box center [936, 360] width 208 height 33
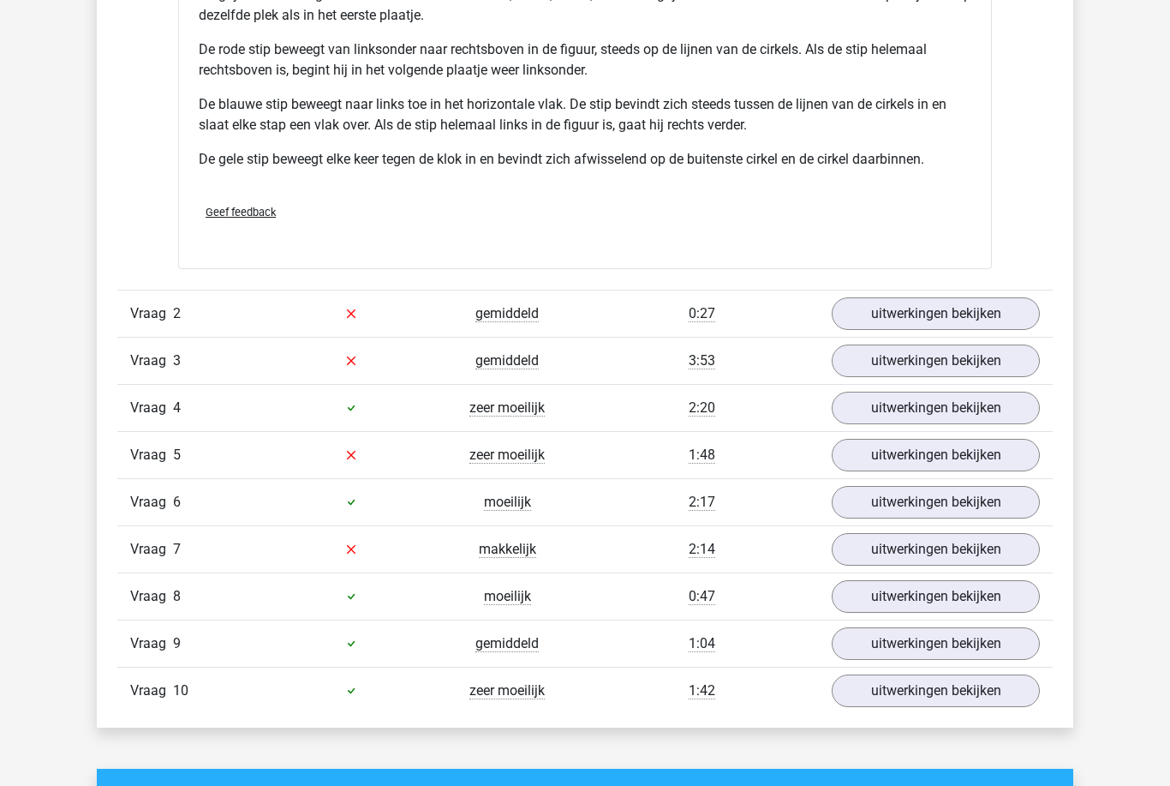
click at [870, 402] on link "uitwerkingen bekijken" at bounding box center [936, 408] width 208 height 33
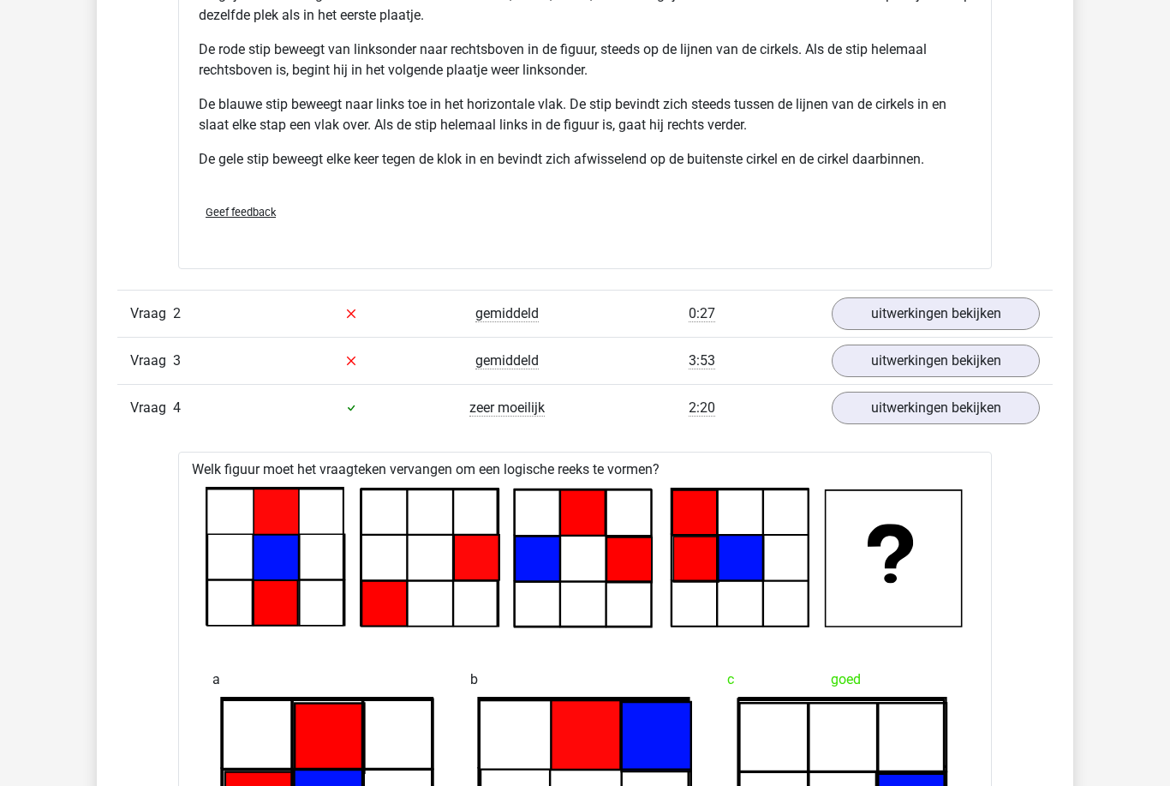
click at [893, 415] on link "uitwerkingen bekijken" at bounding box center [936, 408] width 208 height 33
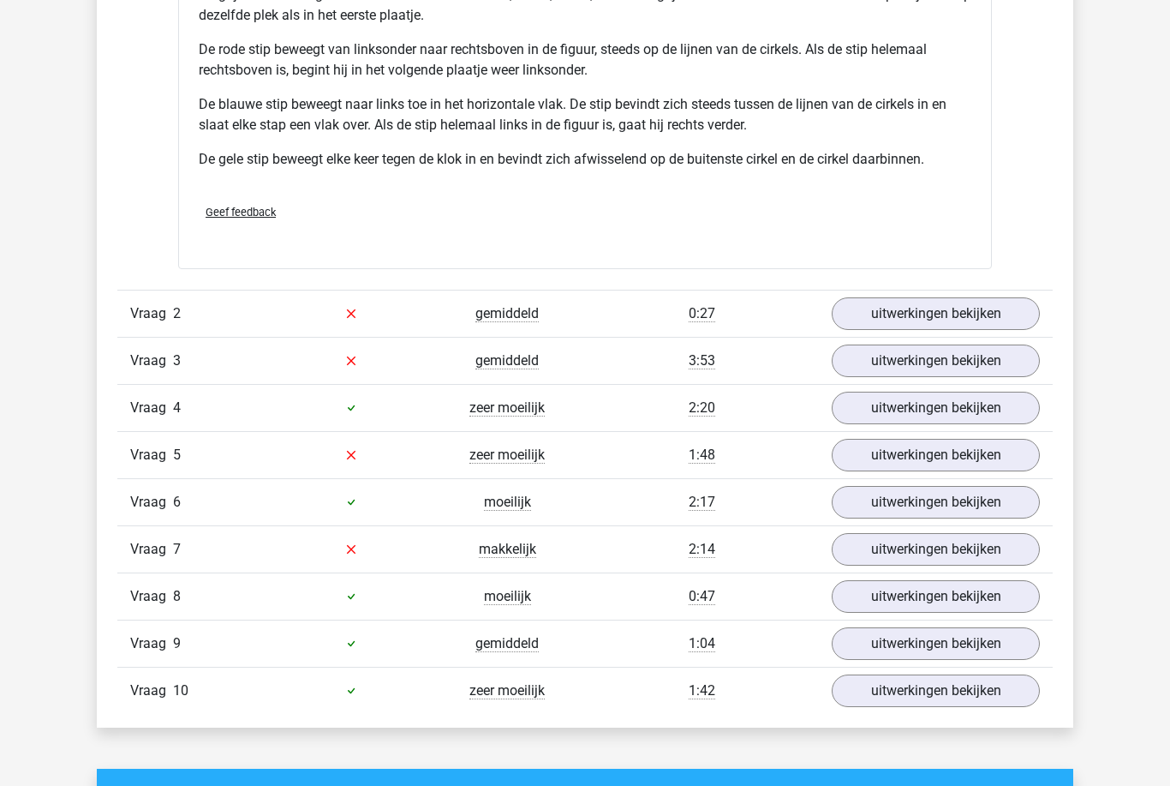
click at [879, 458] on link "uitwerkingen bekijken" at bounding box center [936, 455] width 208 height 33
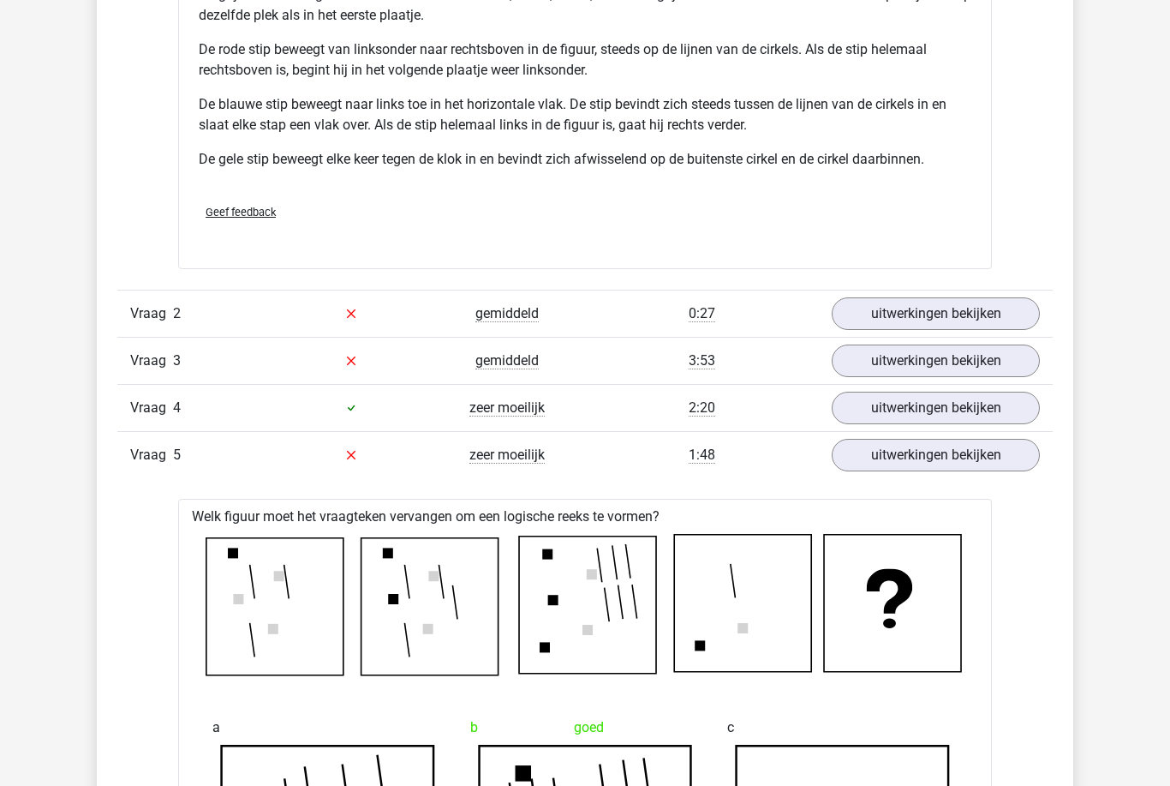
click at [923, 464] on link "uitwerkingen bekijken" at bounding box center [936, 455] width 208 height 33
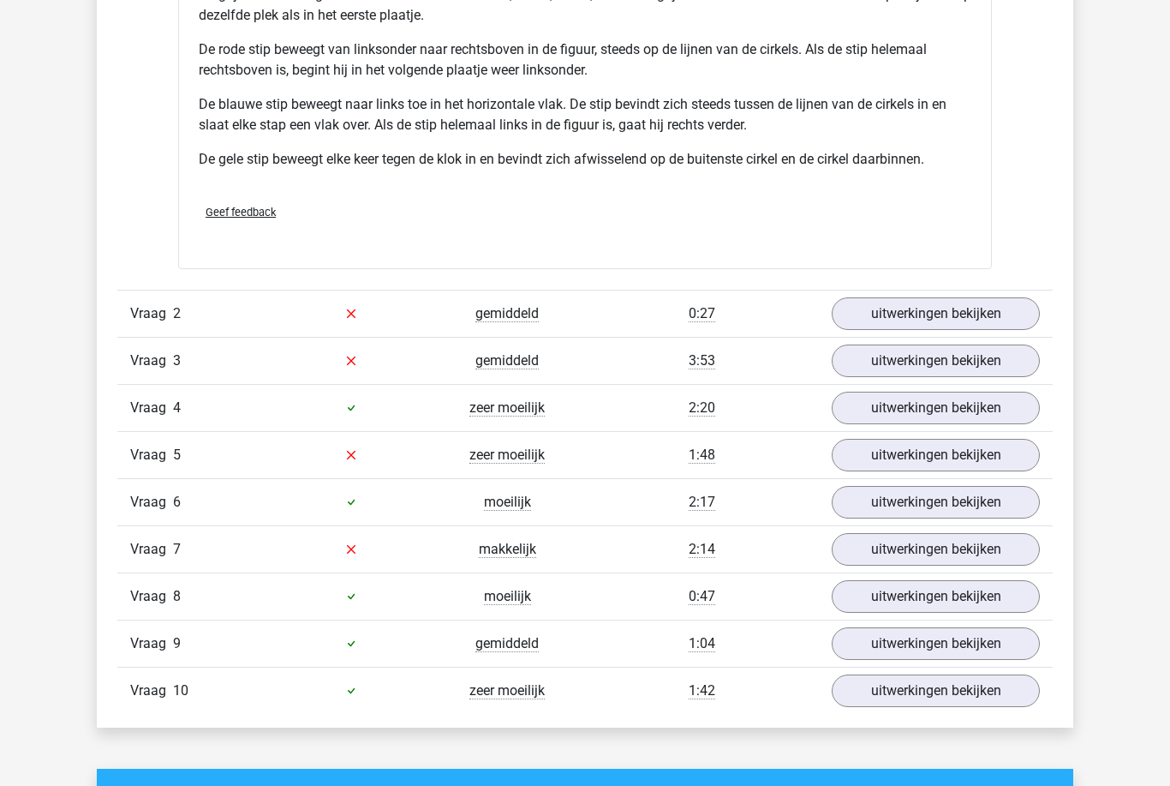
click at [907, 495] on link "uitwerkingen bekijken" at bounding box center [936, 502] width 208 height 33
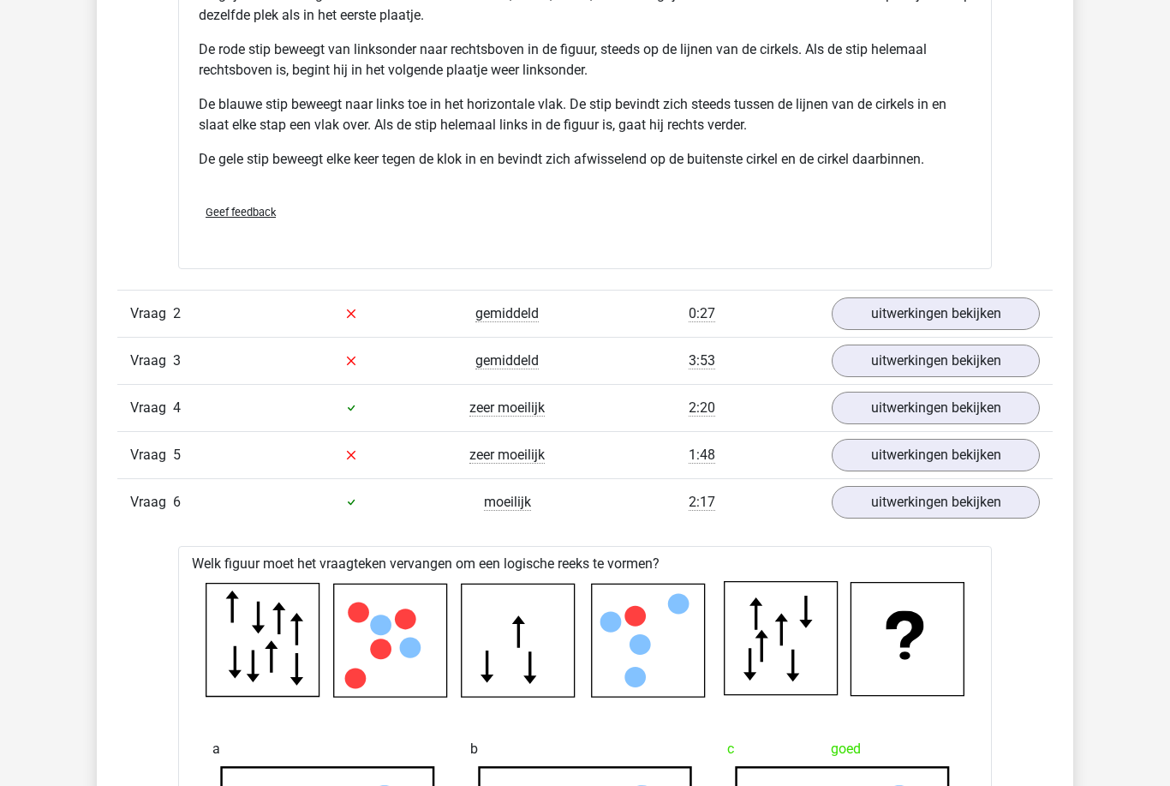
click at [926, 512] on link "uitwerkingen bekijken" at bounding box center [936, 502] width 208 height 33
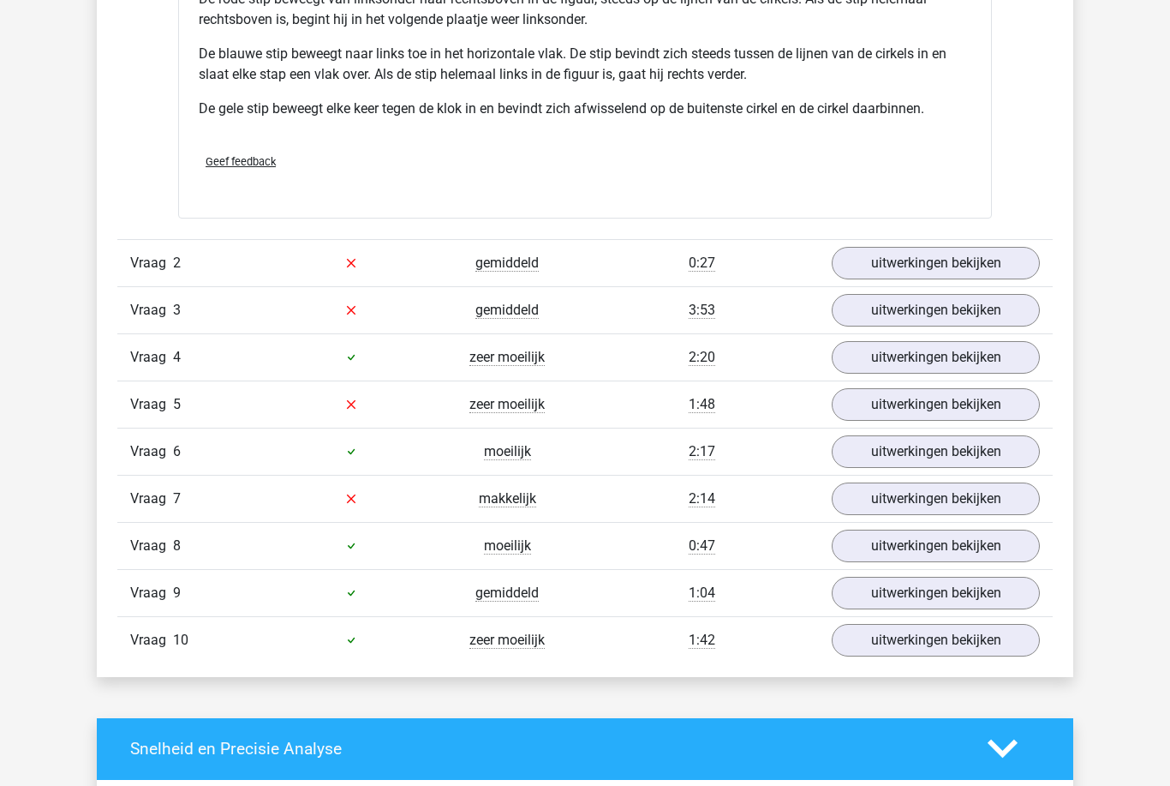
click at [915, 502] on link "uitwerkingen bekijken" at bounding box center [936, 499] width 208 height 33
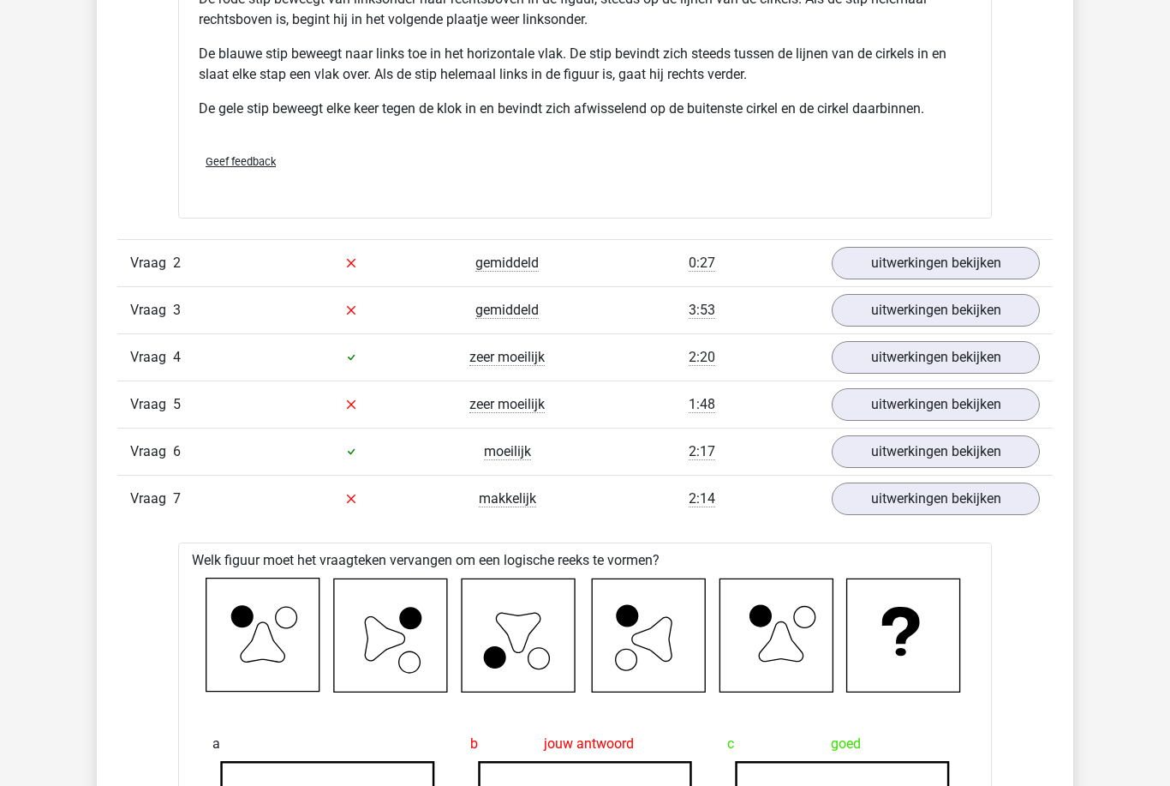
click at [909, 496] on link "uitwerkingen bekijken" at bounding box center [936, 498] width 208 height 33
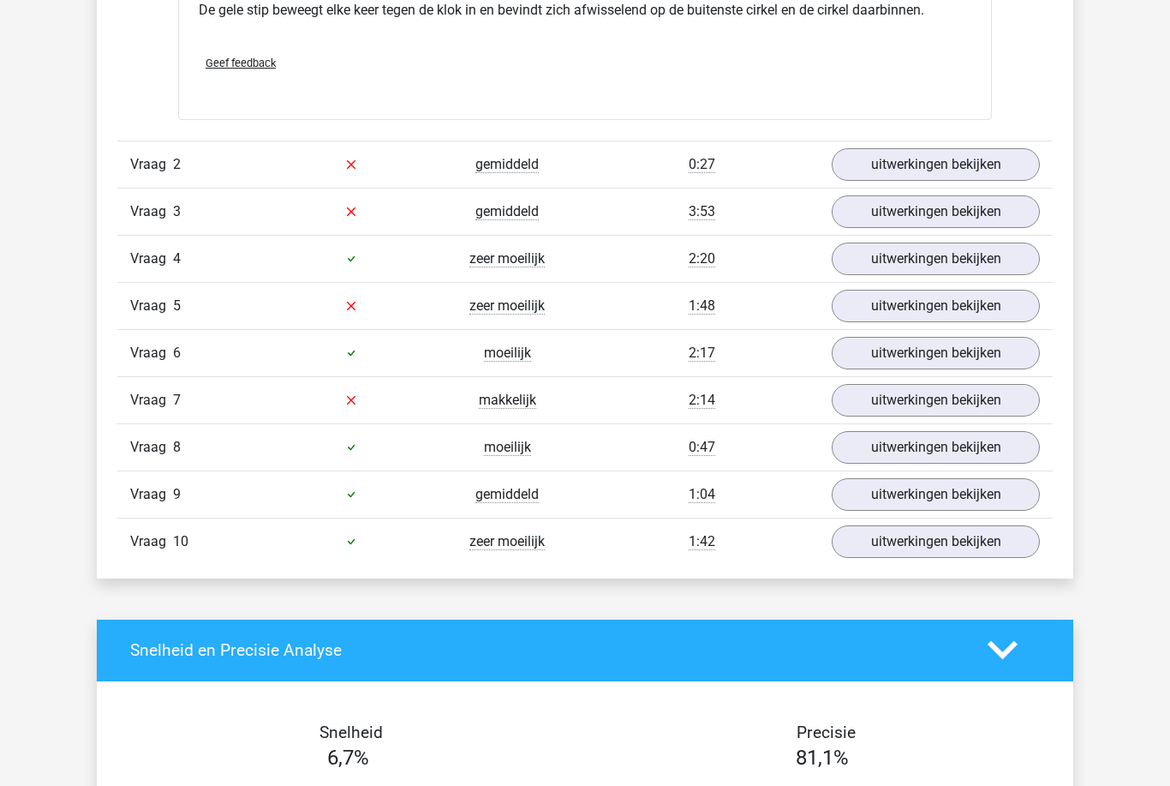
scroll to position [2217, 0]
click at [882, 454] on link "uitwerkingen bekijken" at bounding box center [936, 447] width 208 height 33
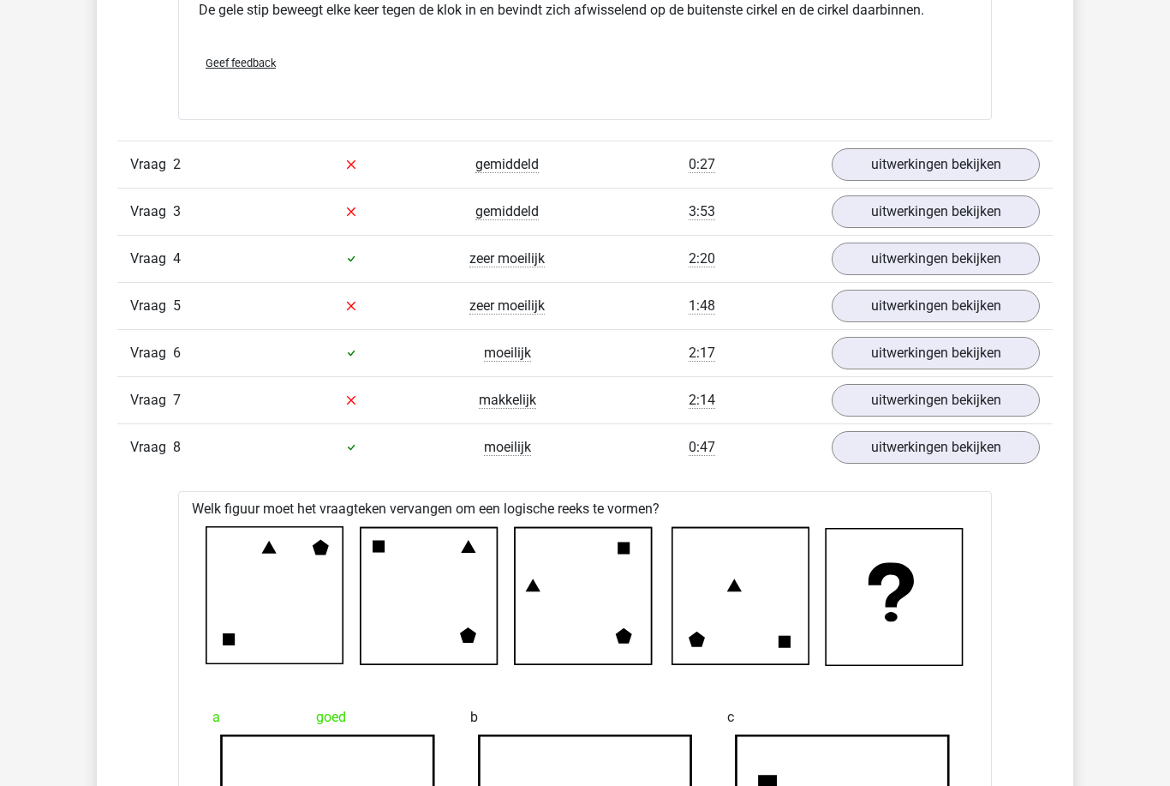
click at [894, 461] on link "uitwerkingen bekijken" at bounding box center [936, 447] width 208 height 33
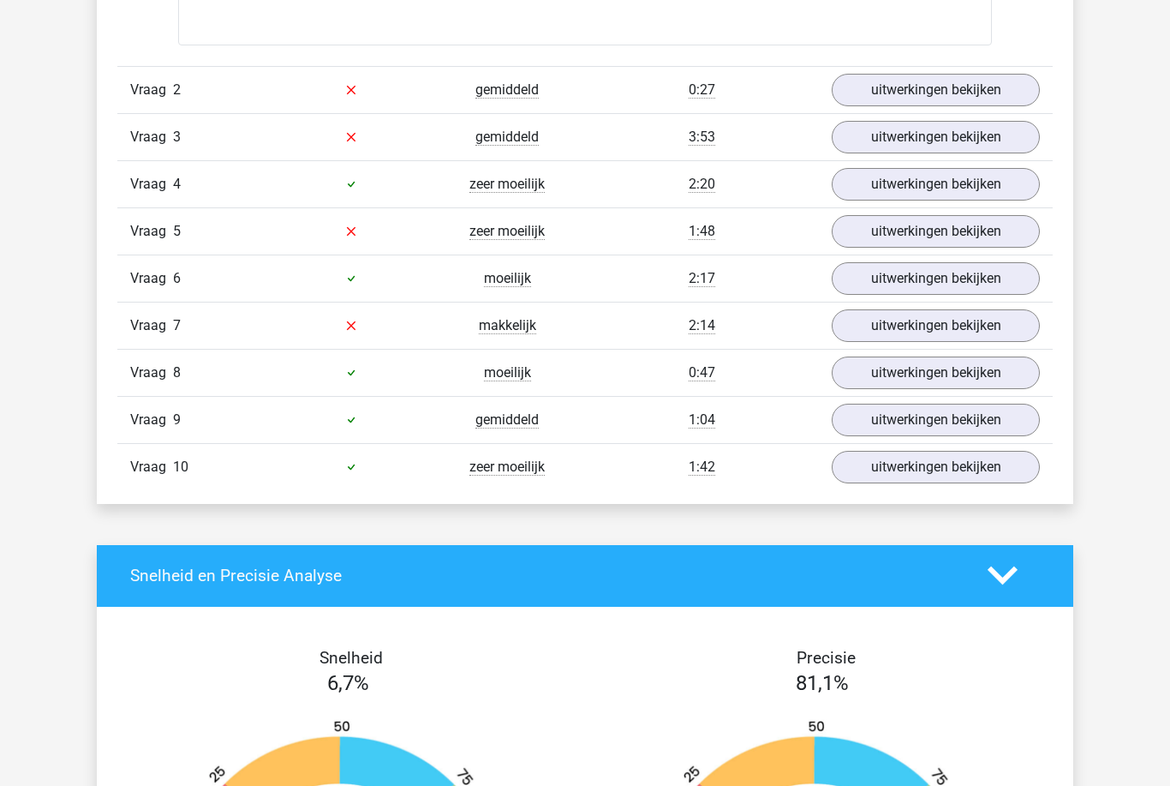
scroll to position [2292, 0]
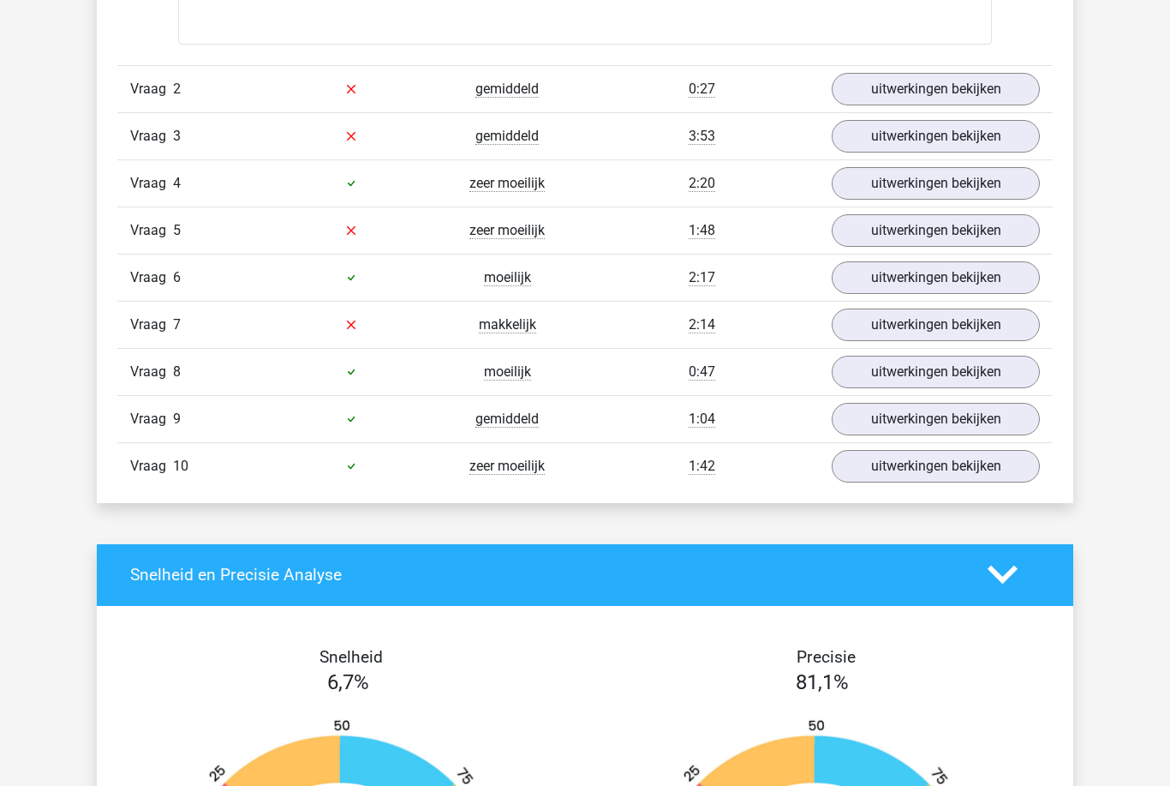
click at [905, 481] on link "uitwerkingen bekijken" at bounding box center [936, 466] width 208 height 33
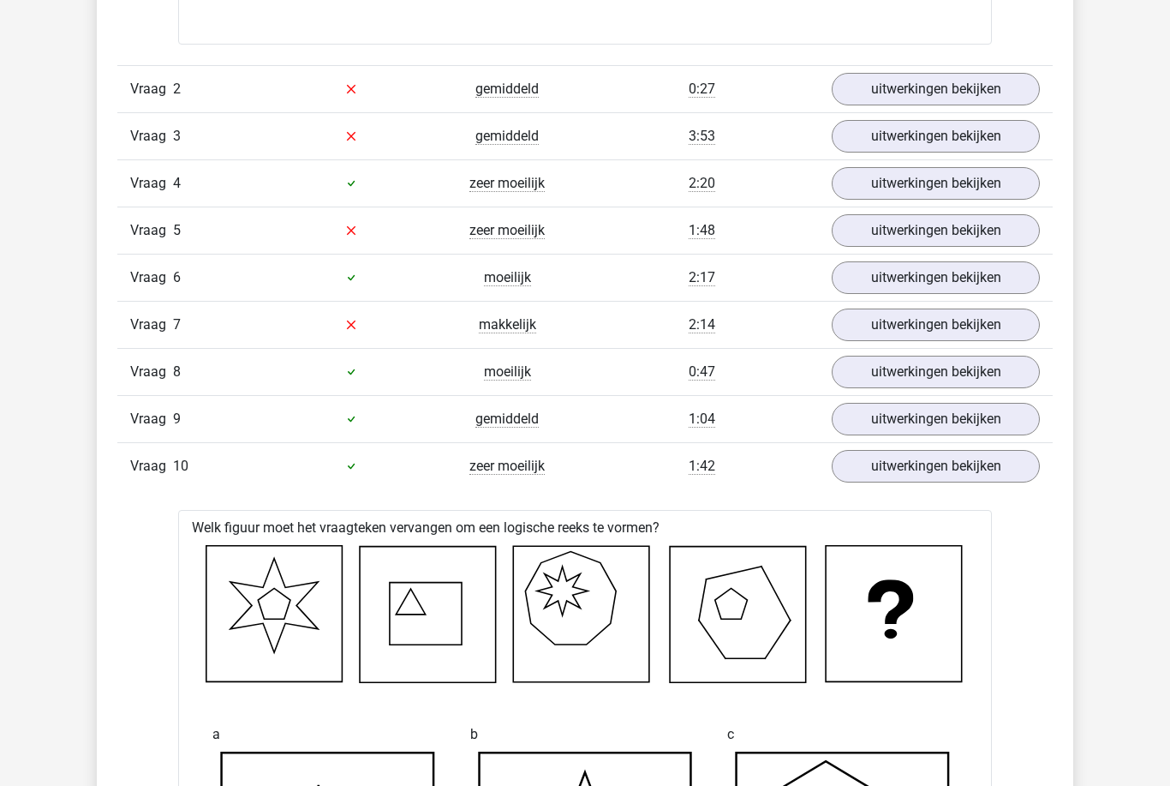
click at [906, 474] on link "uitwerkingen bekijken" at bounding box center [936, 466] width 208 height 33
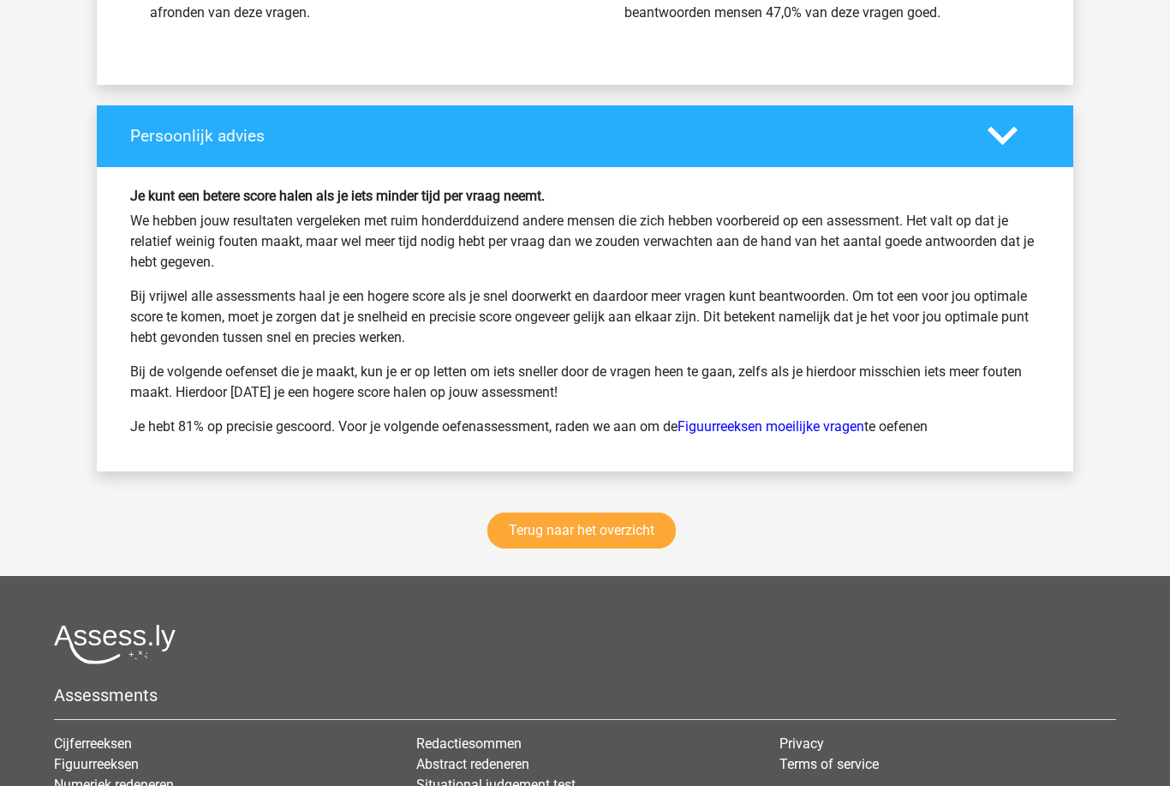
scroll to position [3307, 0]
click at [583, 529] on link "Terug naar het overzicht" at bounding box center [582, 530] width 189 height 36
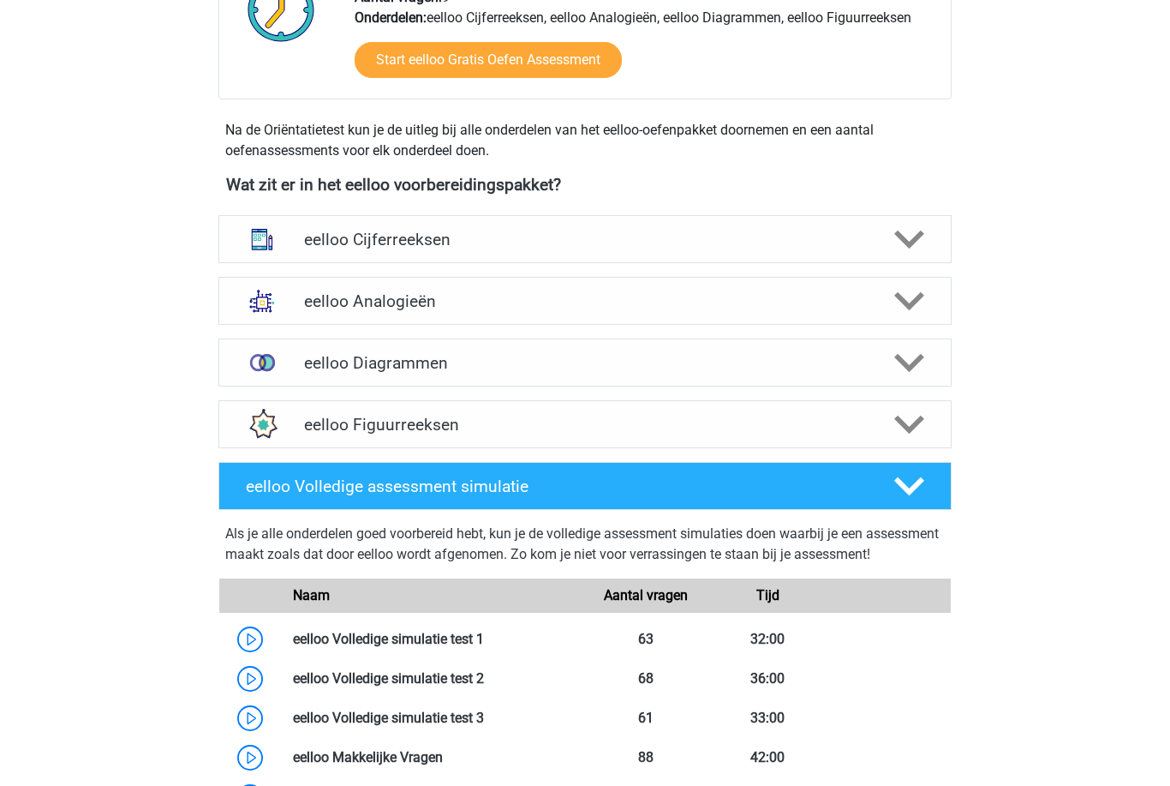
scroll to position [500, 0]
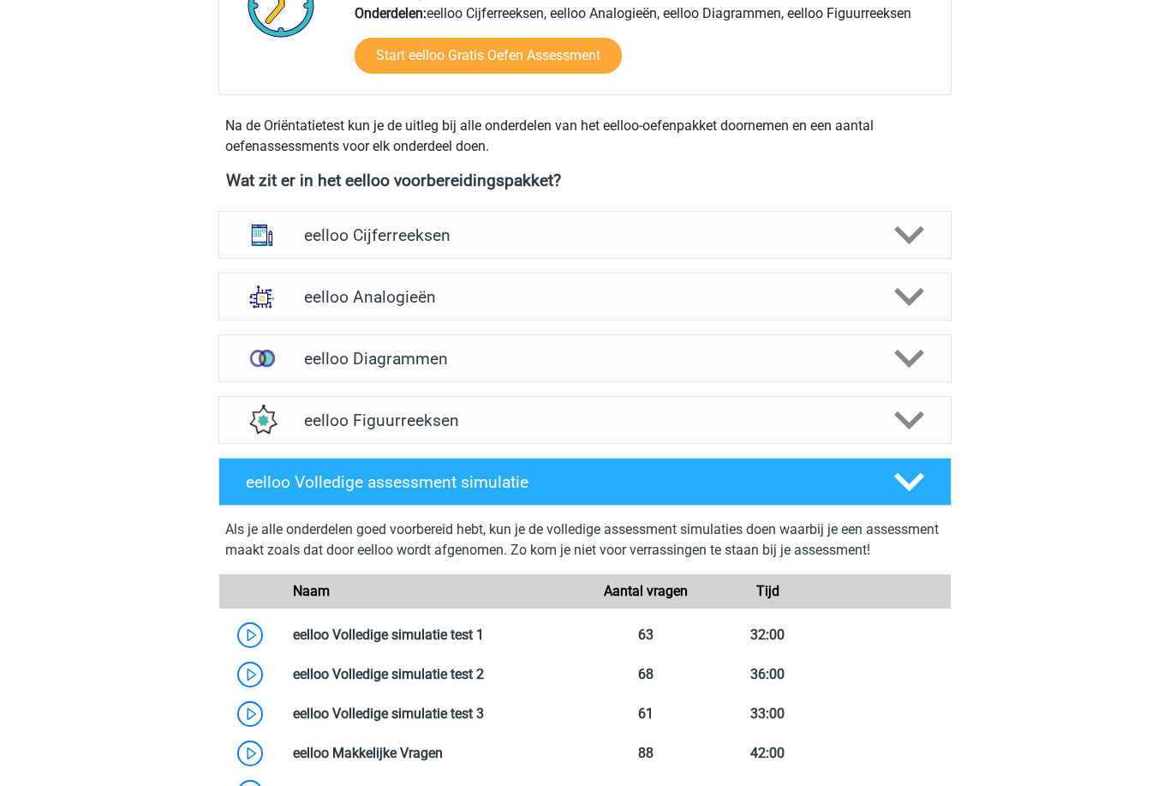
click at [284, 354] on img at bounding box center [262, 358] width 45 height 45
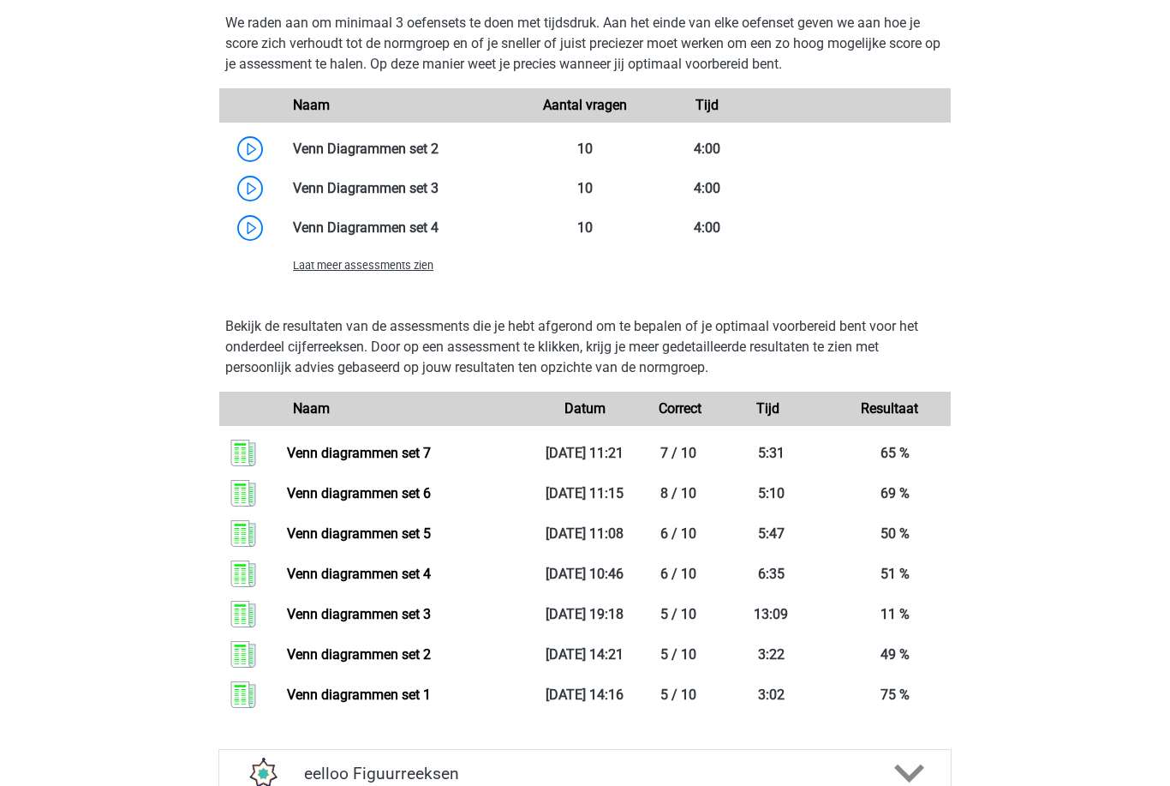
click at [326, 267] on span "Laat meer assessments zien" at bounding box center [363, 266] width 141 height 13
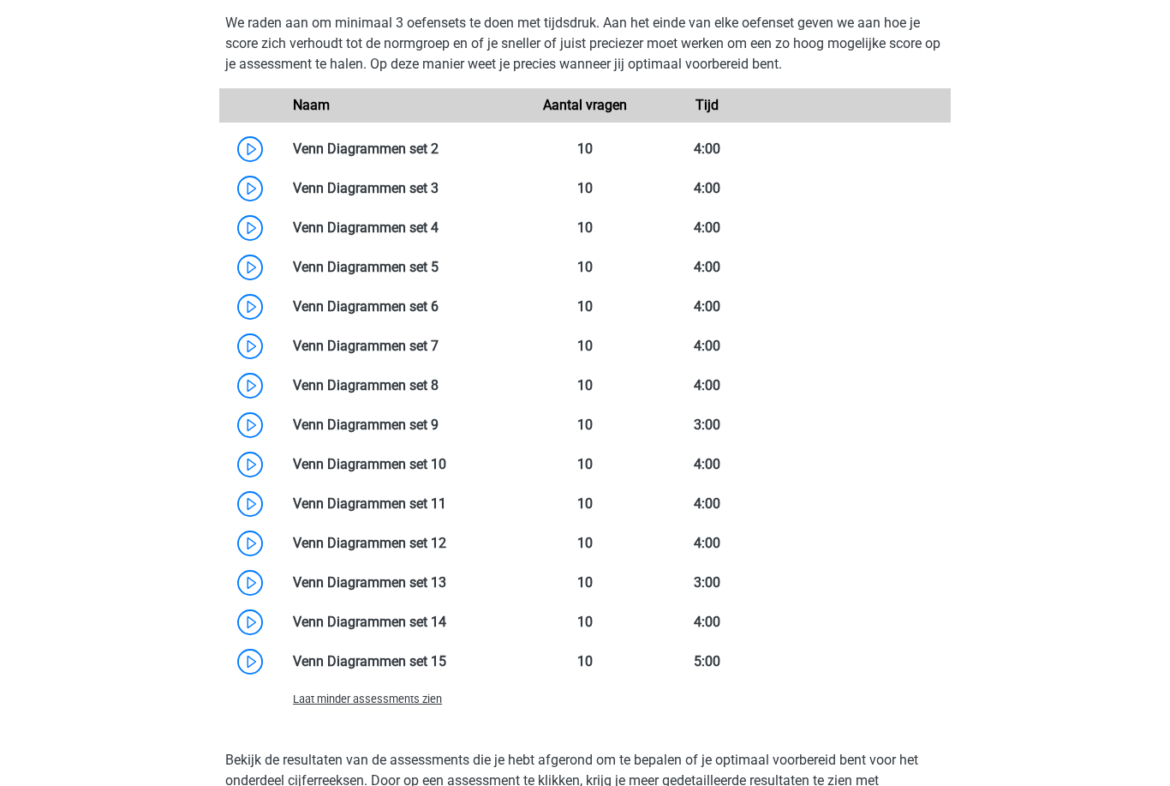
scroll to position [1176, 0]
click at [439, 391] on link at bounding box center [439, 385] width 0 height 16
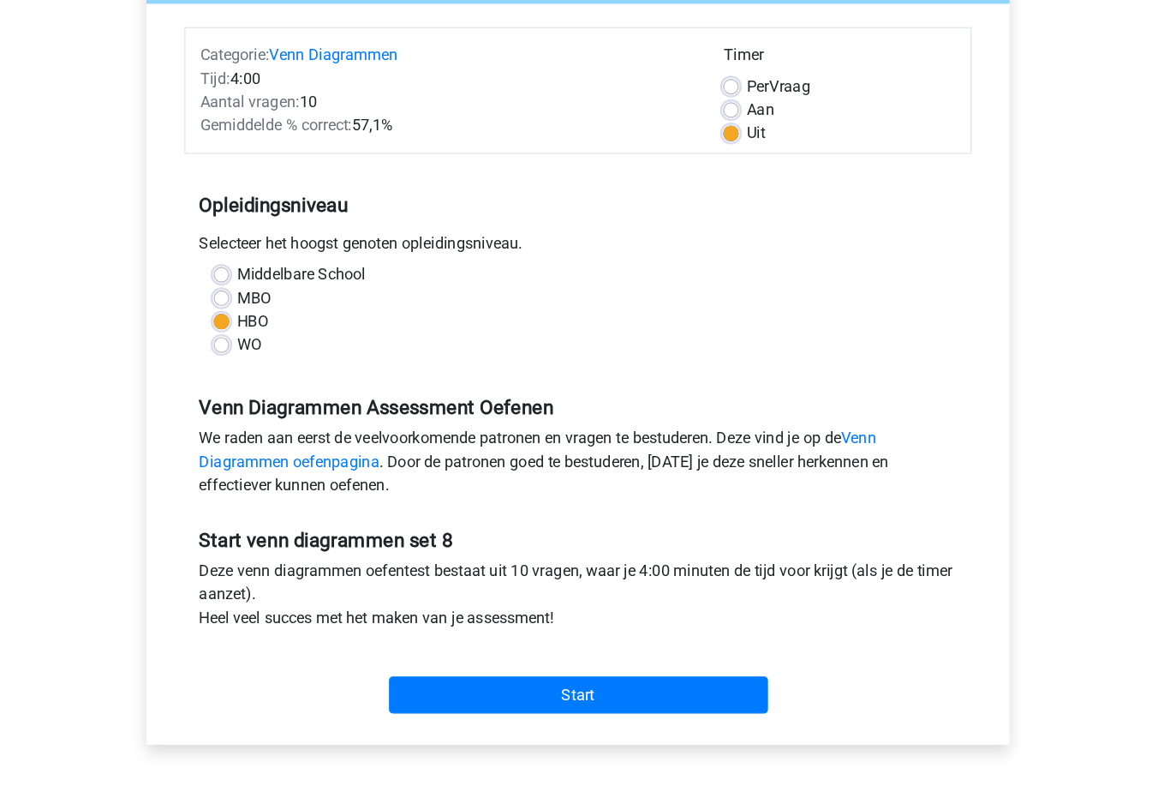
scroll to position [198, 0]
click at [733, 101] on label "Aan" at bounding box center [745, 97] width 24 height 21
click at [713, 101] on input "Aan" at bounding box center [720, 95] width 14 height 17
radio input "true"
click at [581, 608] on input "Start" at bounding box center [585, 612] width 333 height 33
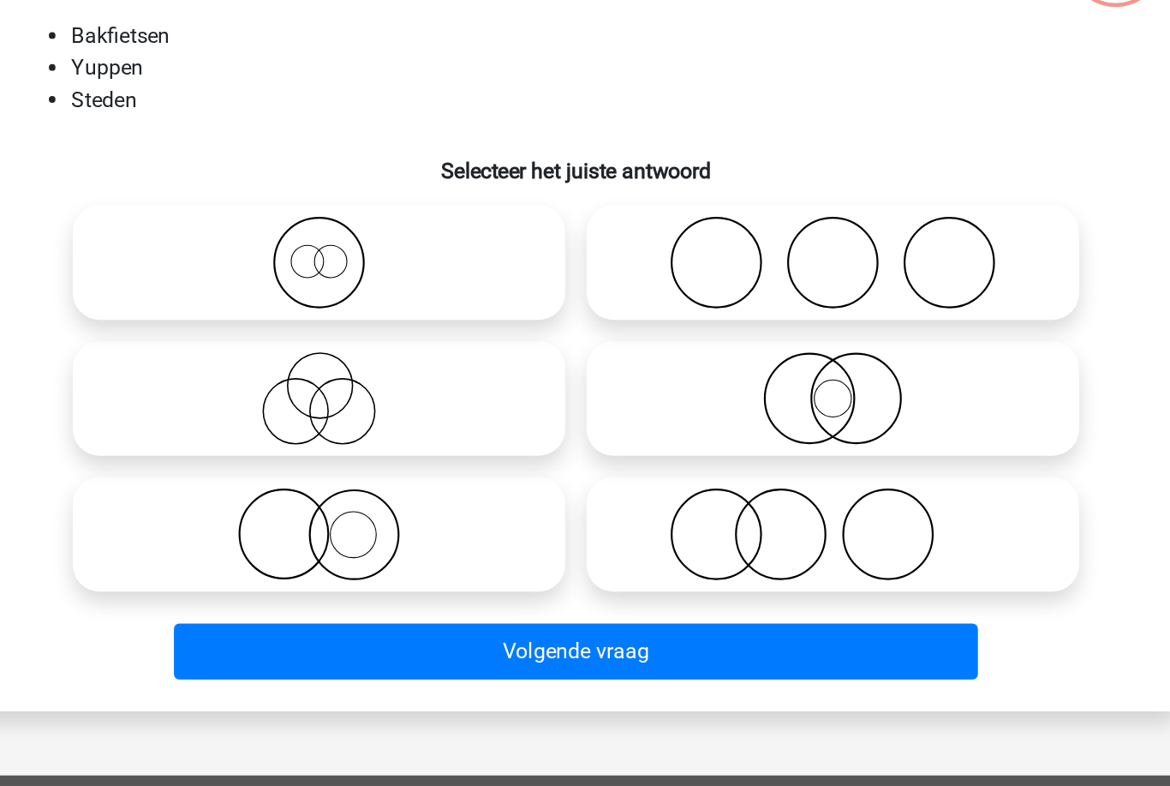
click at [797, 326] on circle at bounding box center [825, 354] width 57 height 57
click at [751, 335] on input "radio" at bounding box center [756, 340] width 11 height 11
radio input "true"
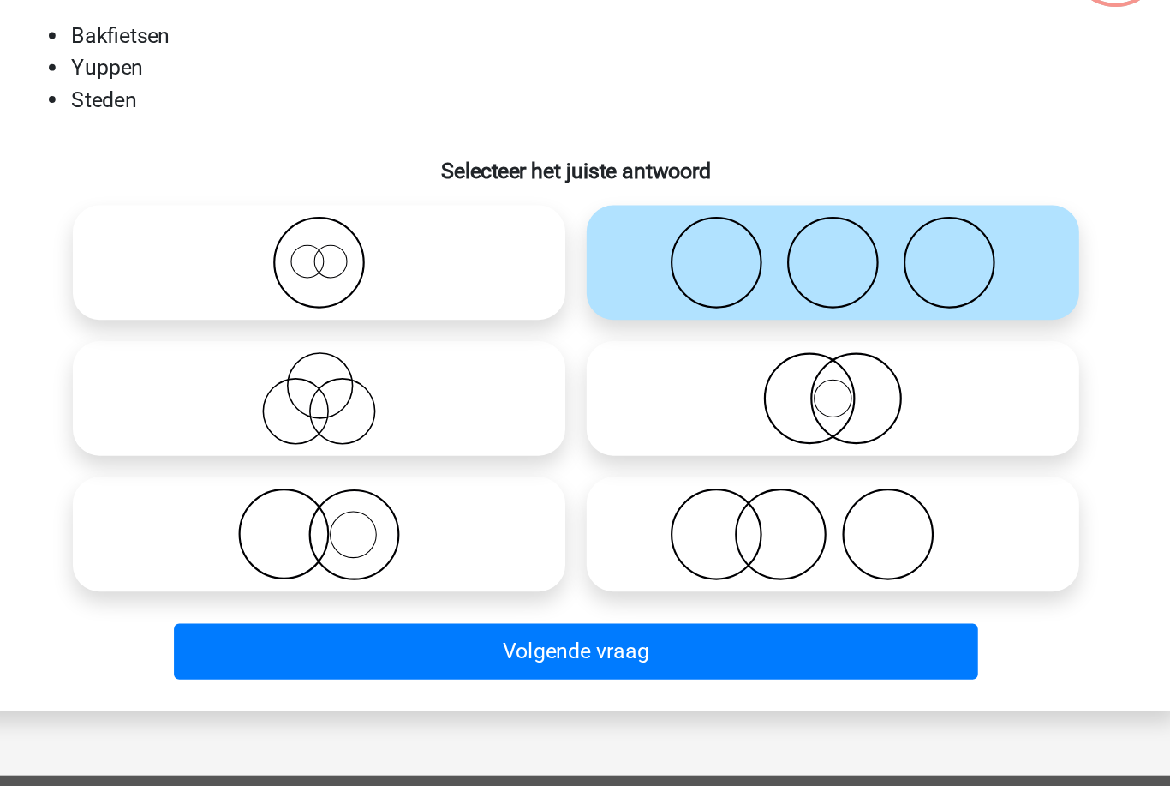
click at [515, 587] on button "Volgende vraag" at bounding box center [585, 605] width 518 height 36
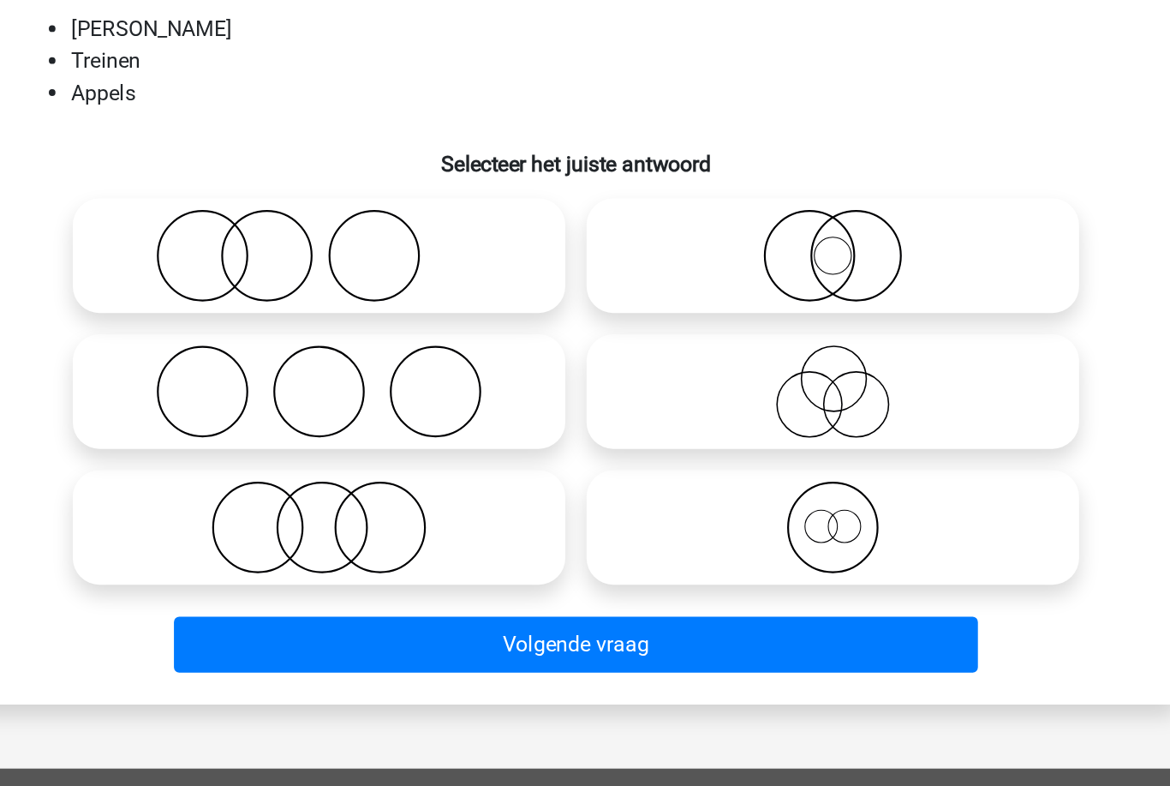
click at [314, 500] on icon at bounding box center [419, 530] width 303 height 60
click at [420, 510] on input "radio" at bounding box center [425, 515] width 11 height 11
radio input "true"
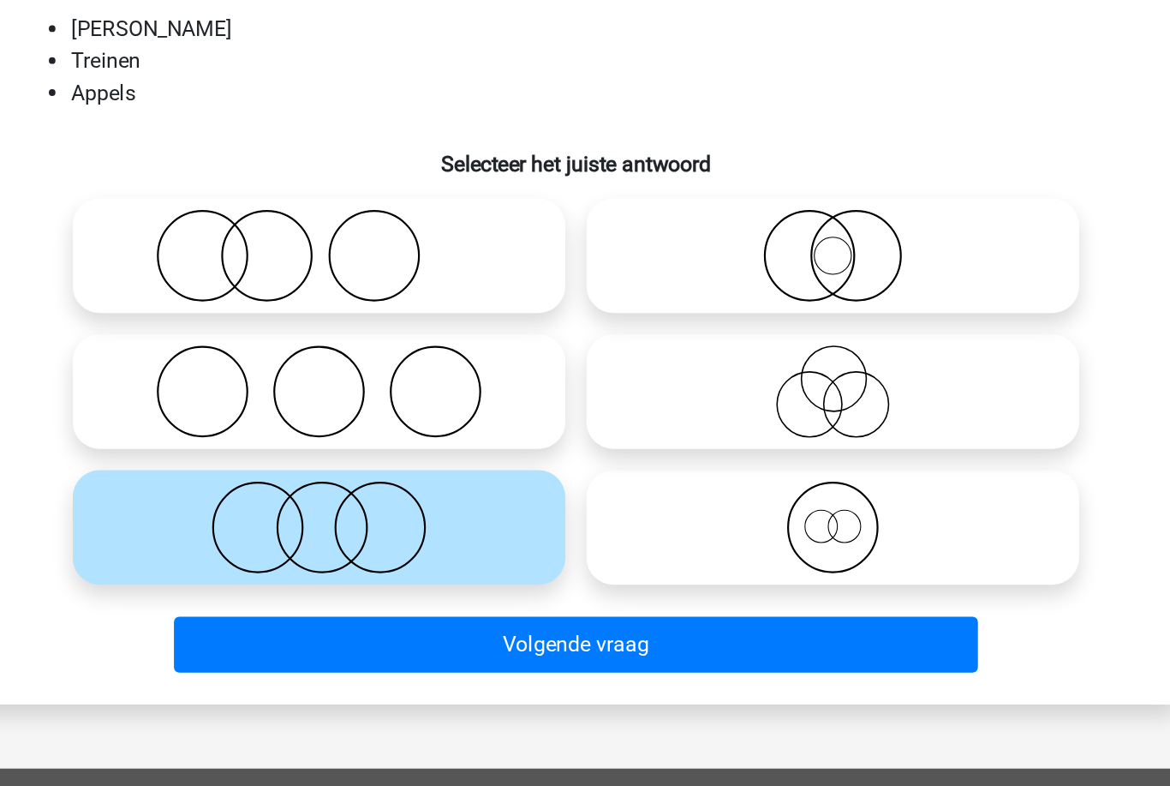
click at [414, 587] on button "Volgende vraag" at bounding box center [585, 605] width 518 height 36
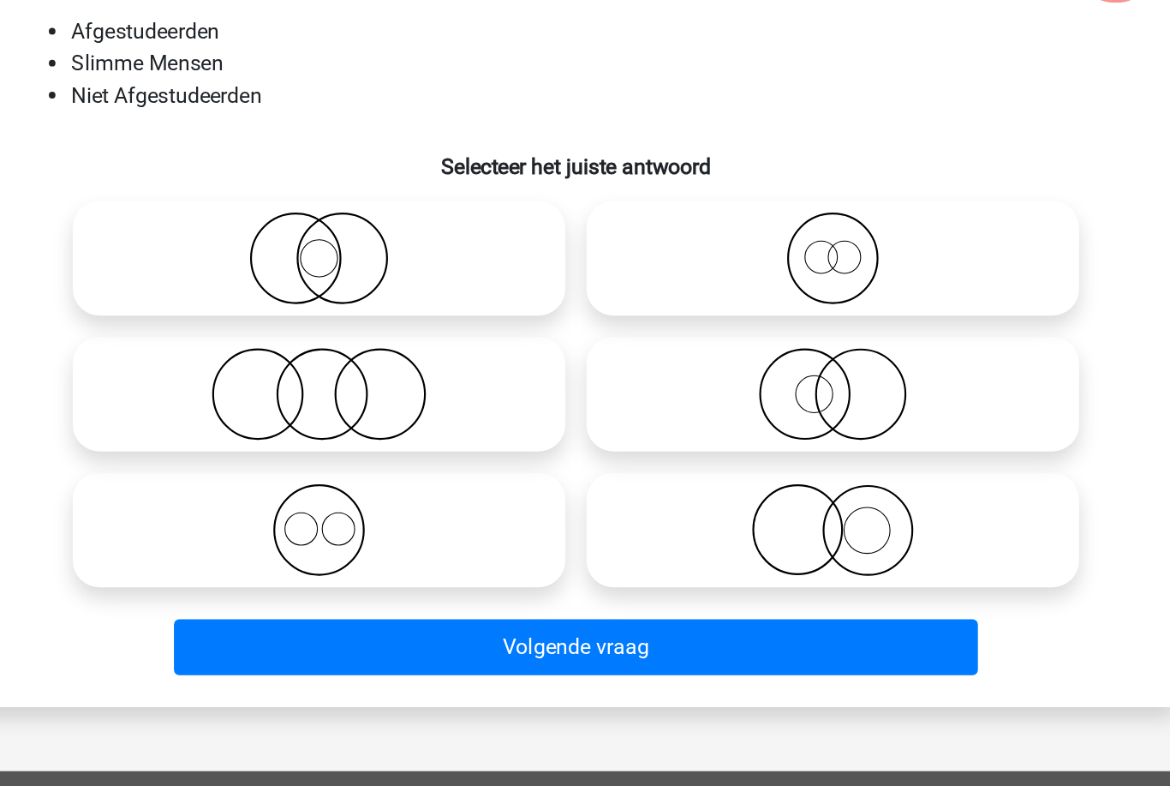
click at [307, 412] on icon at bounding box center [419, 442] width 303 height 60
click at [420, 422] on input "radio" at bounding box center [425, 427] width 11 height 11
radio input "true"
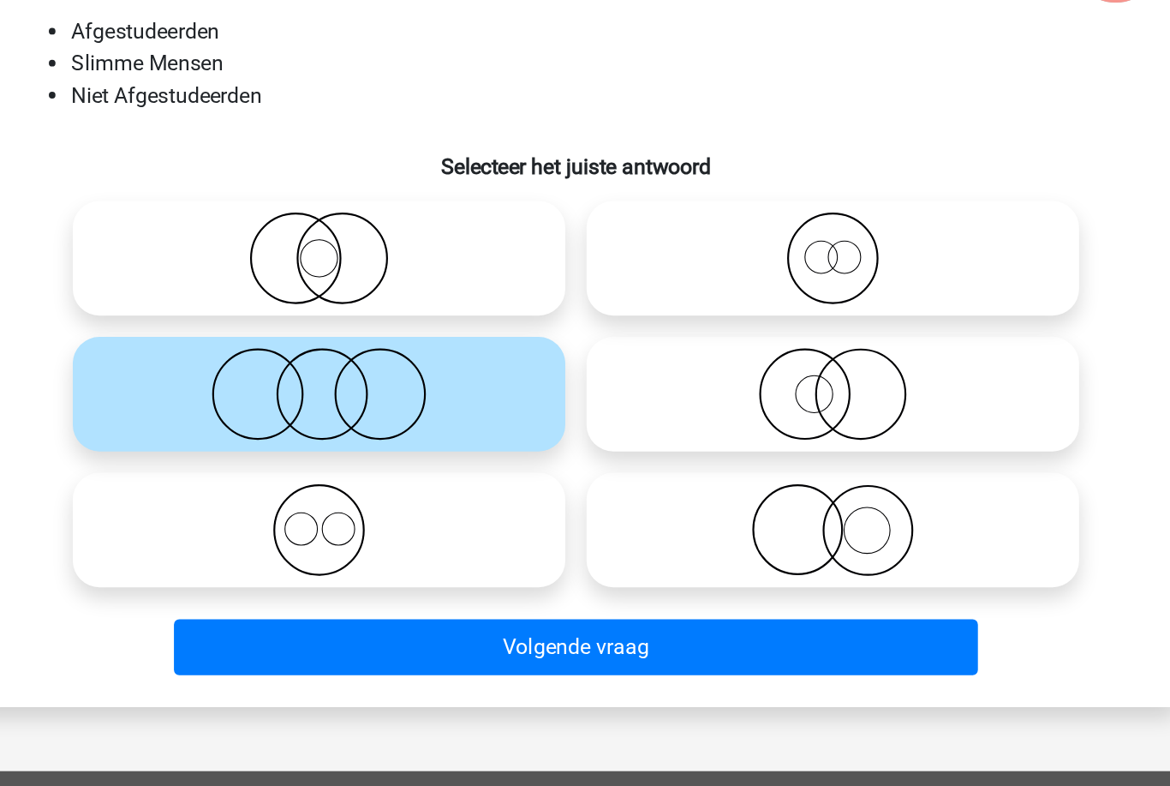
click at [415, 587] on button "Volgende vraag" at bounding box center [585, 605] width 518 height 36
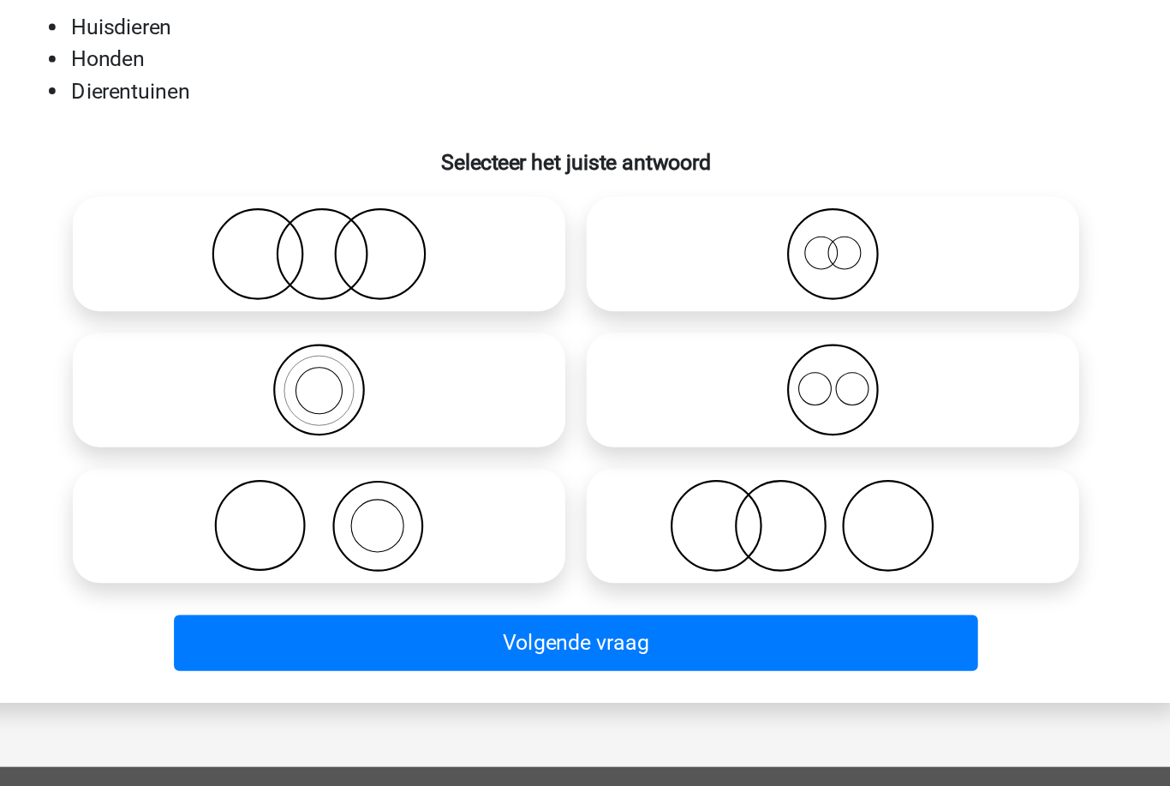
click at [599, 500] on icon at bounding box center [750, 530] width 303 height 60
click at [751, 510] on input "radio" at bounding box center [756, 515] width 11 height 11
radio input "true"
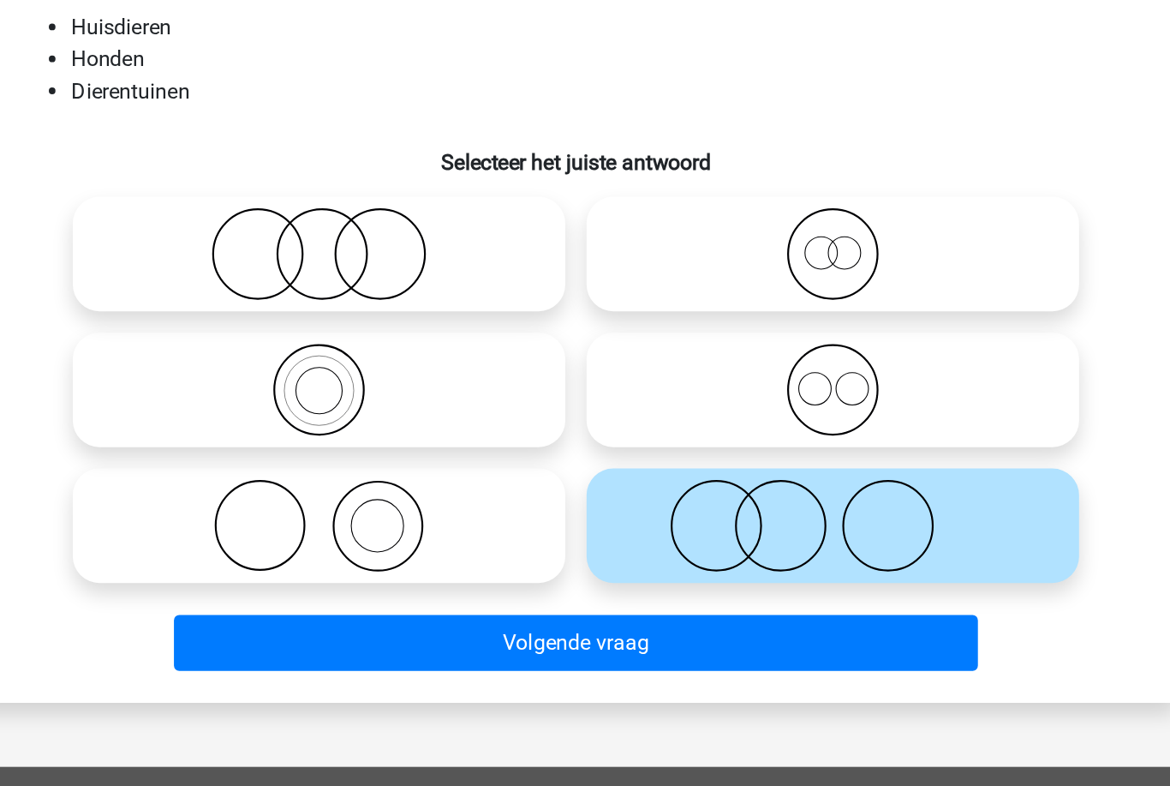
click at [472, 587] on button "Volgende vraag" at bounding box center [585, 605] width 518 height 36
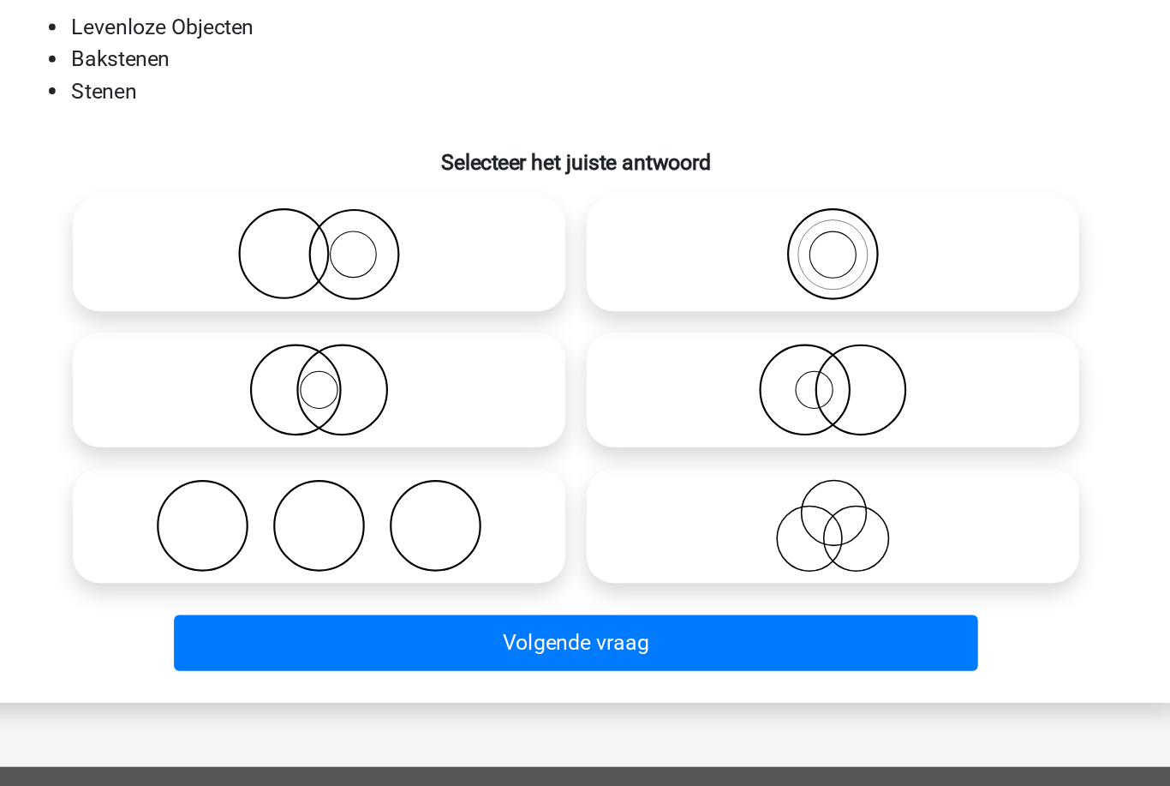
click at [641, 325] on icon at bounding box center [750, 355] width 303 height 60
click at [751, 335] on input "radio" at bounding box center [756, 340] width 11 height 11
radio input "true"
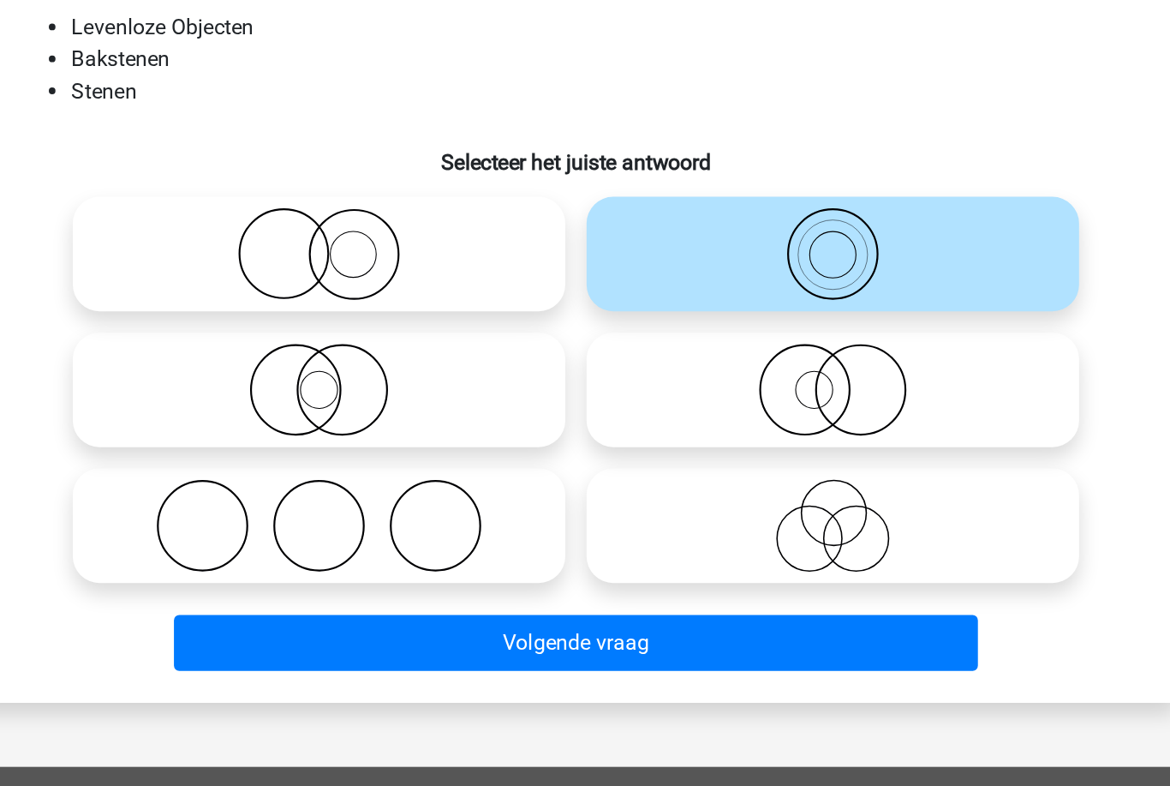
click at [488, 587] on button "Volgende vraag" at bounding box center [585, 605] width 518 height 36
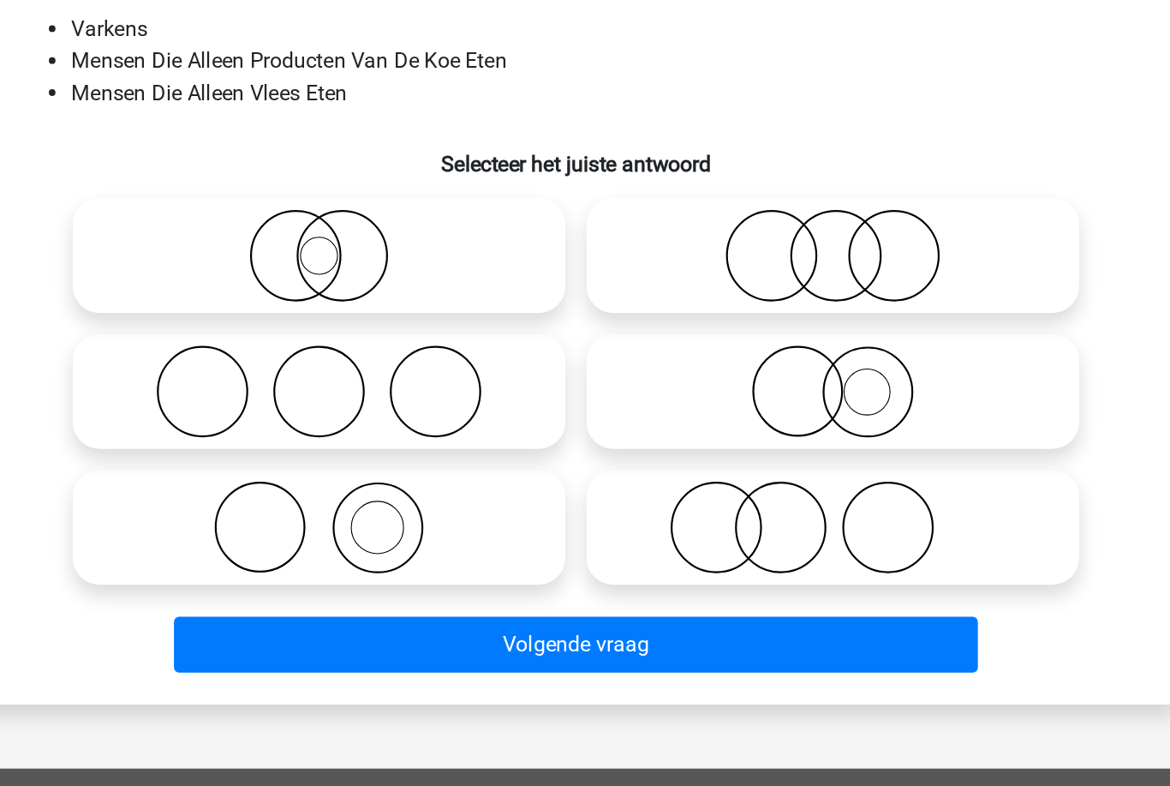
click at [607, 500] on icon at bounding box center [750, 530] width 303 height 60
click at [751, 510] on input "radio" at bounding box center [756, 515] width 11 height 11
radio input "true"
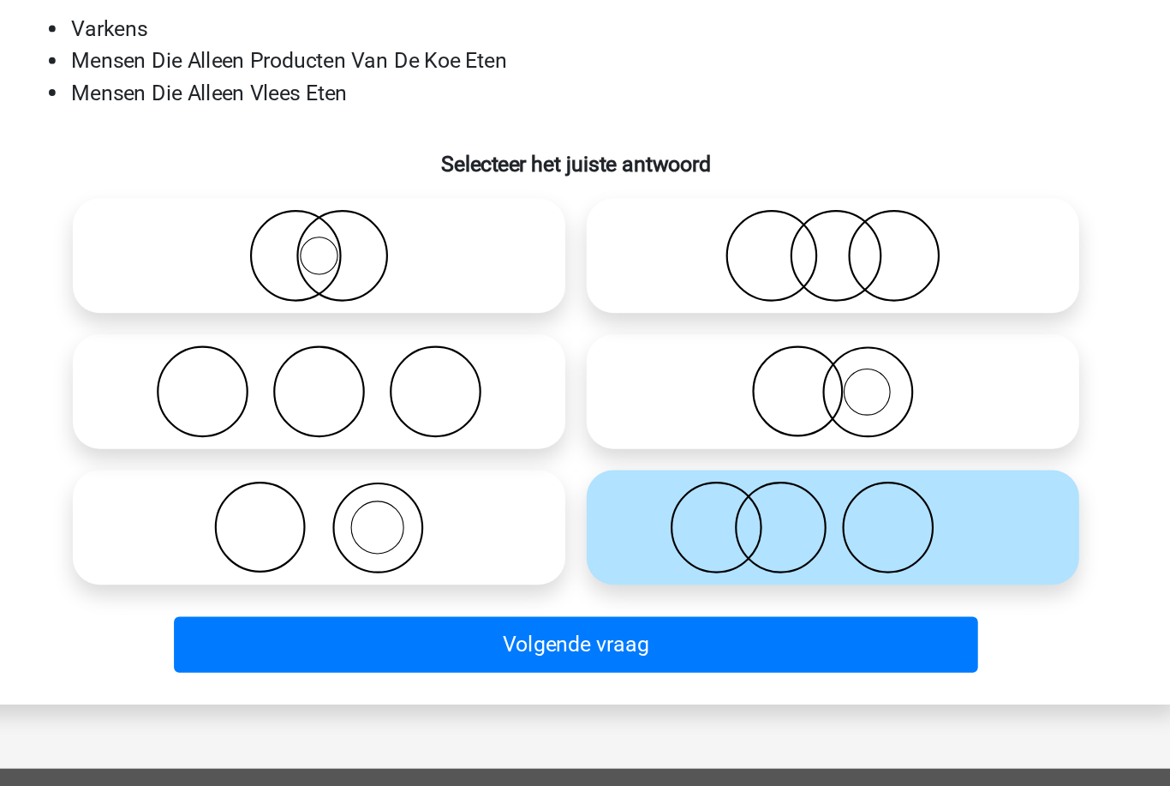
click at [343, 412] on icon at bounding box center [419, 442] width 303 height 60
click at [420, 422] on input "radio" at bounding box center [425, 427] width 11 height 11
radio input "true"
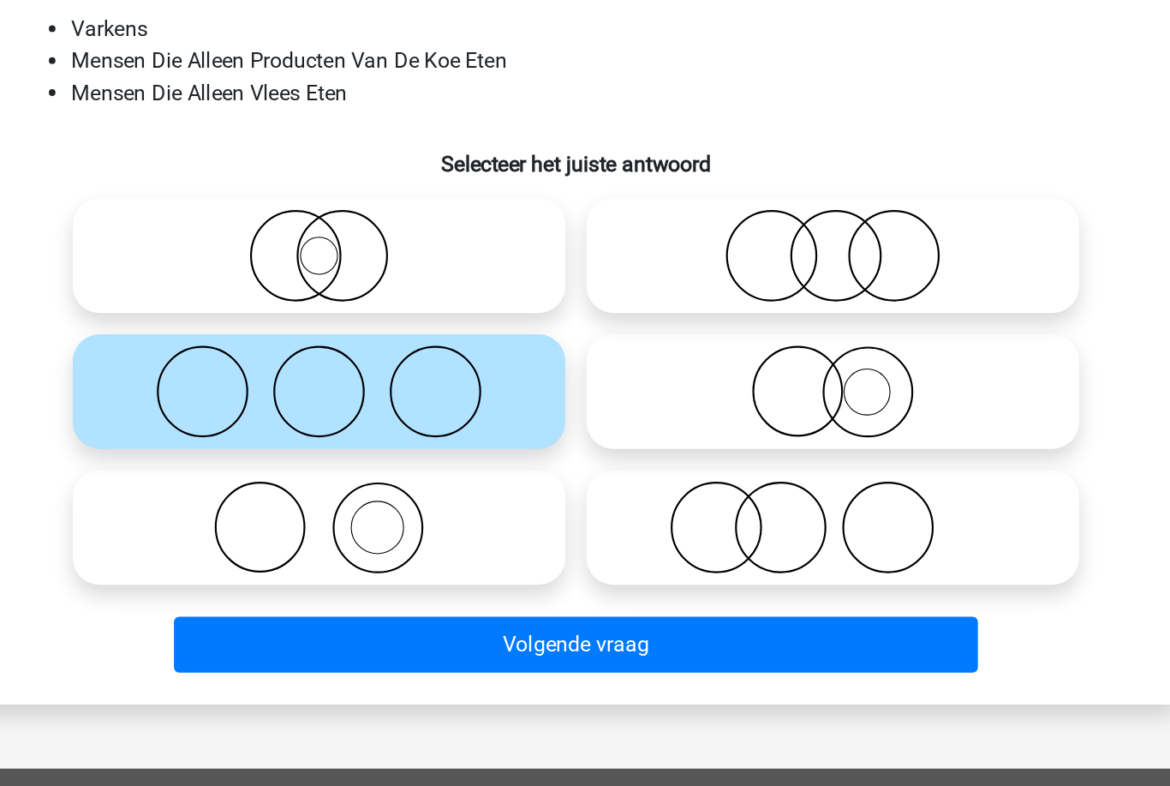
click at [425, 587] on button "Volgende vraag" at bounding box center [585, 605] width 518 height 36
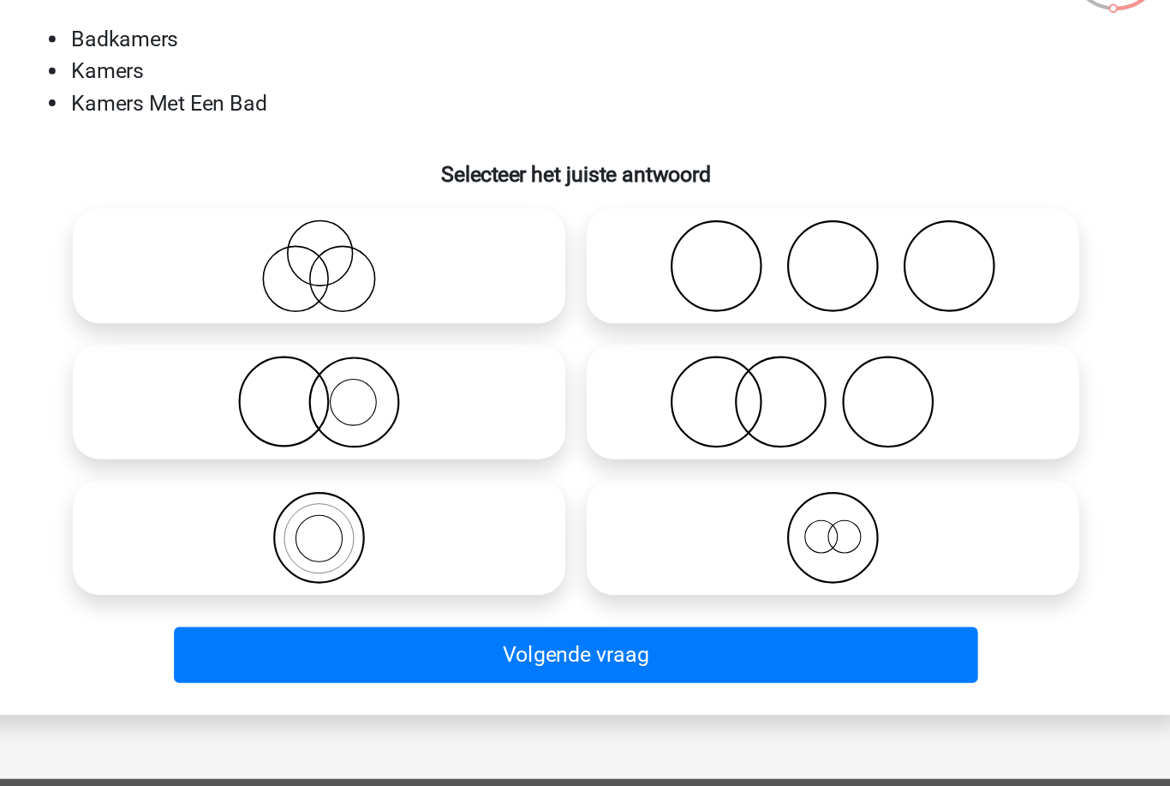
click at [268, 412] on icon at bounding box center [419, 442] width 303 height 60
click at [420, 422] on input "radio" at bounding box center [425, 427] width 11 height 11
radio input "true"
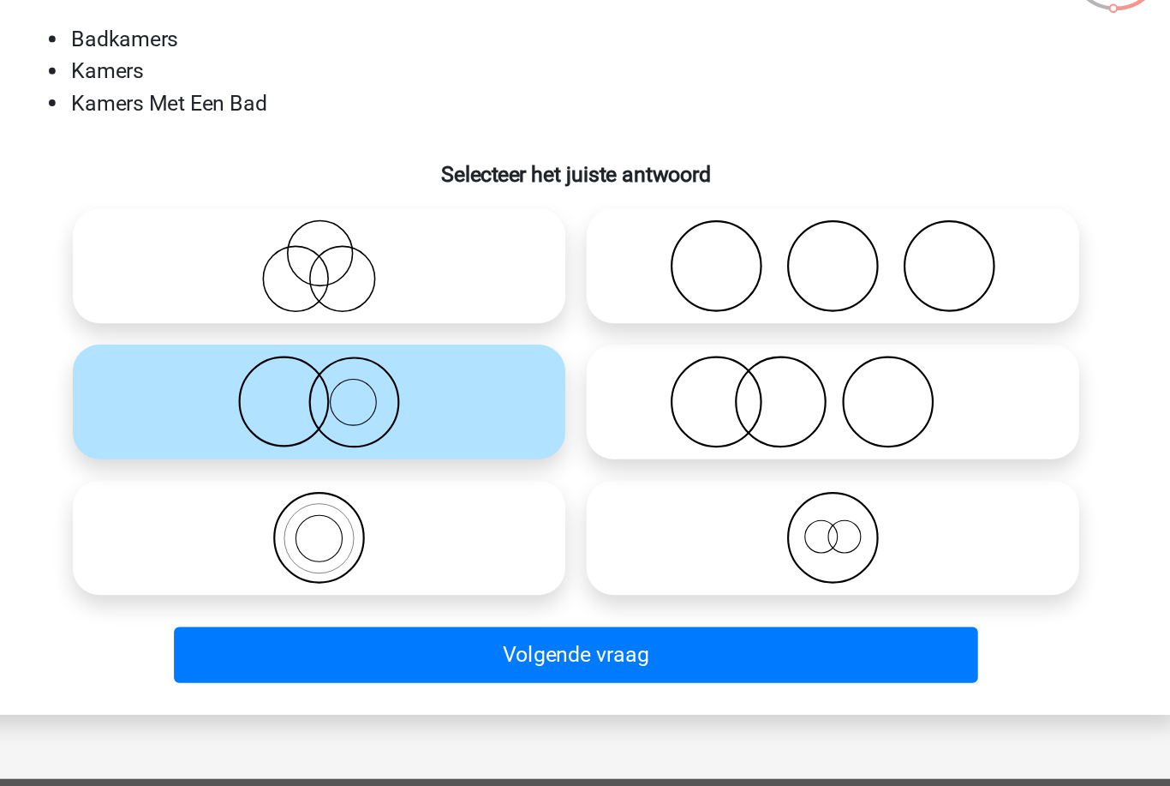
click at [326, 587] on button "Volgende vraag" at bounding box center [585, 605] width 518 height 36
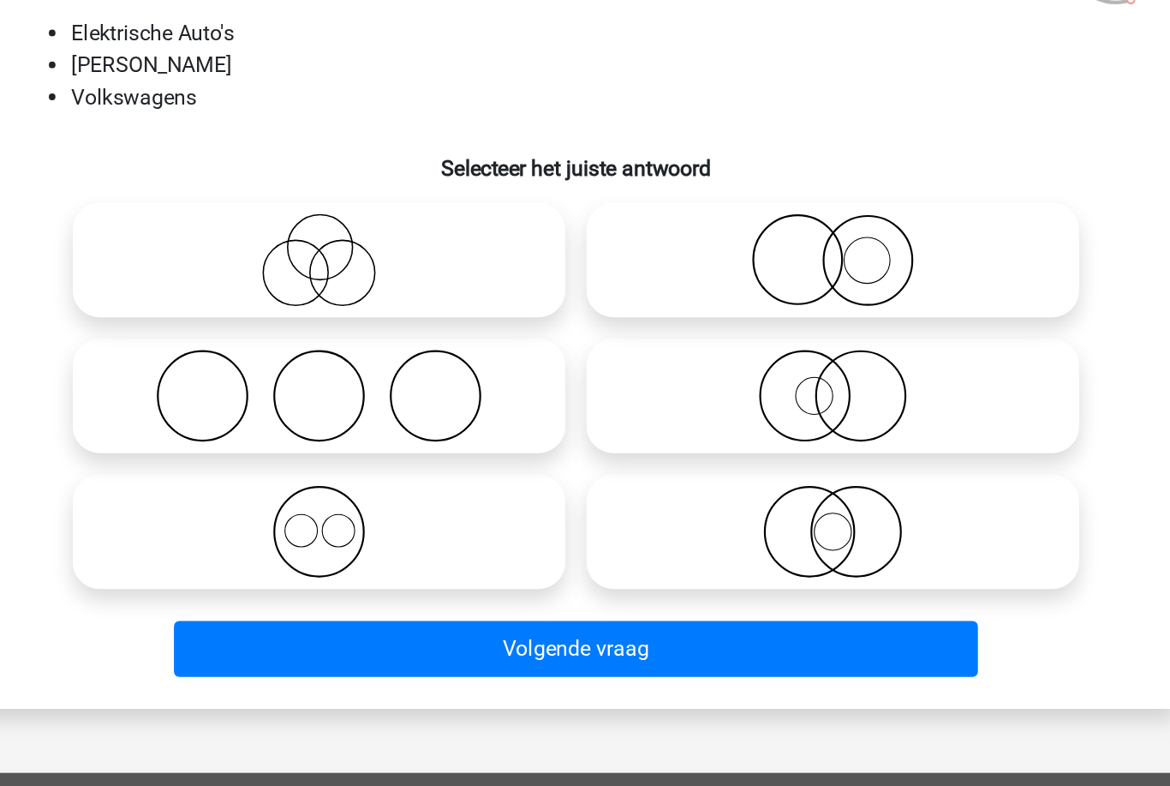
click at [599, 325] on icon at bounding box center [750, 355] width 303 height 60
click at [751, 335] on input "radio" at bounding box center [756, 340] width 11 height 11
radio input "true"
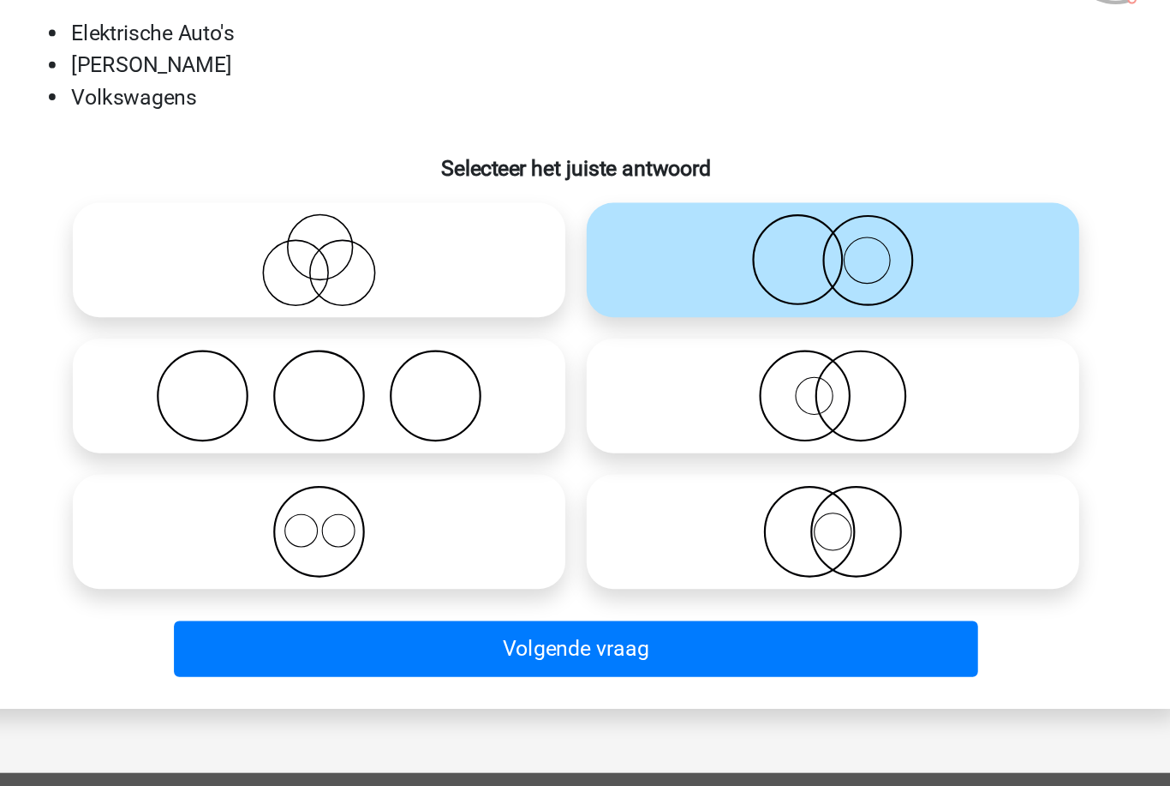
click at [326, 587] on button "Volgende vraag" at bounding box center [585, 605] width 518 height 36
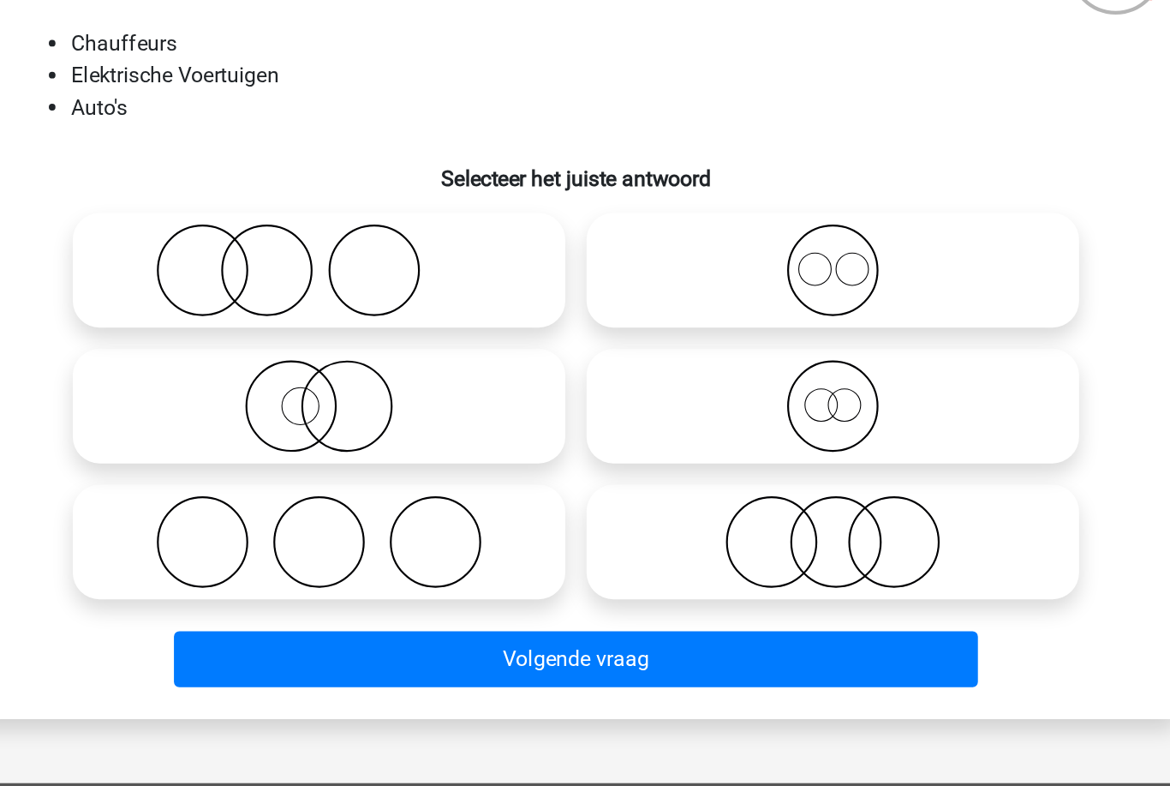
click at [268, 325] on icon at bounding box center [419, 355] width 303 height 60
click at [420, 335] on input "radio" at bounding box center [425, 340] width 11 height 11
radio input "true"
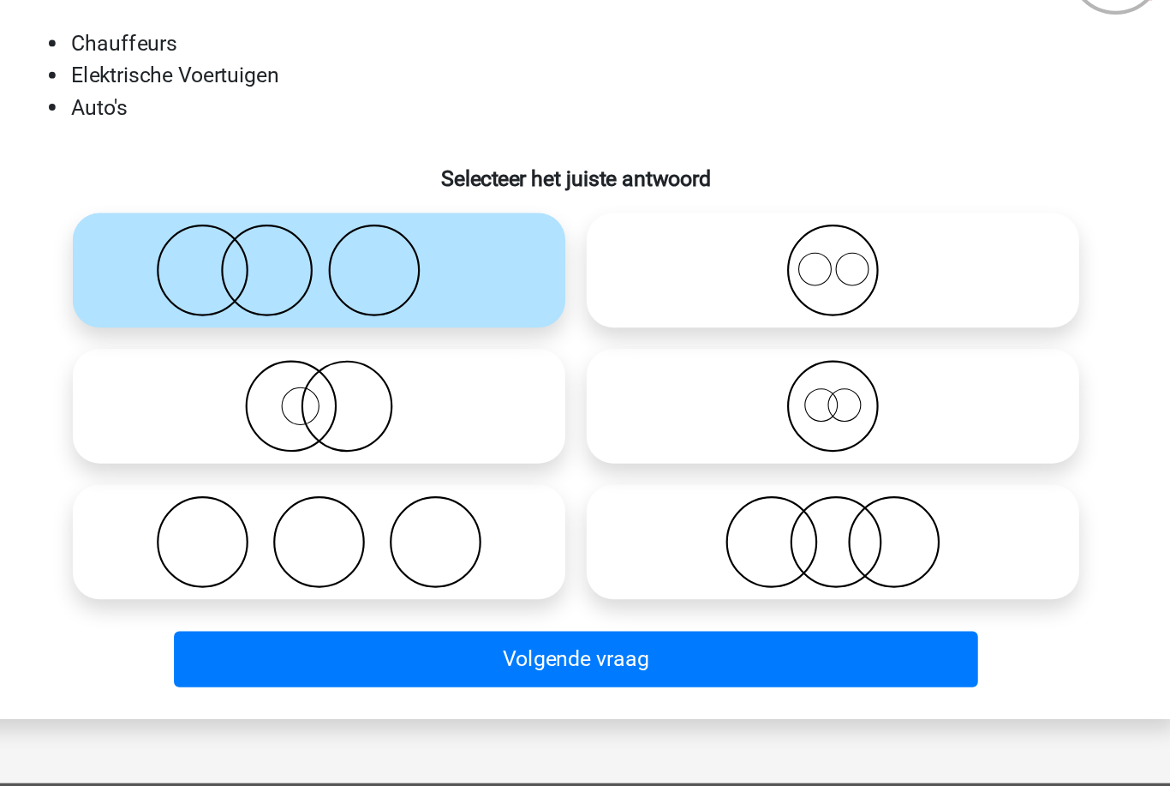
click at [326, 587] on button "Volgende vraag" at bounding box center [585, 605] width 518 height 36
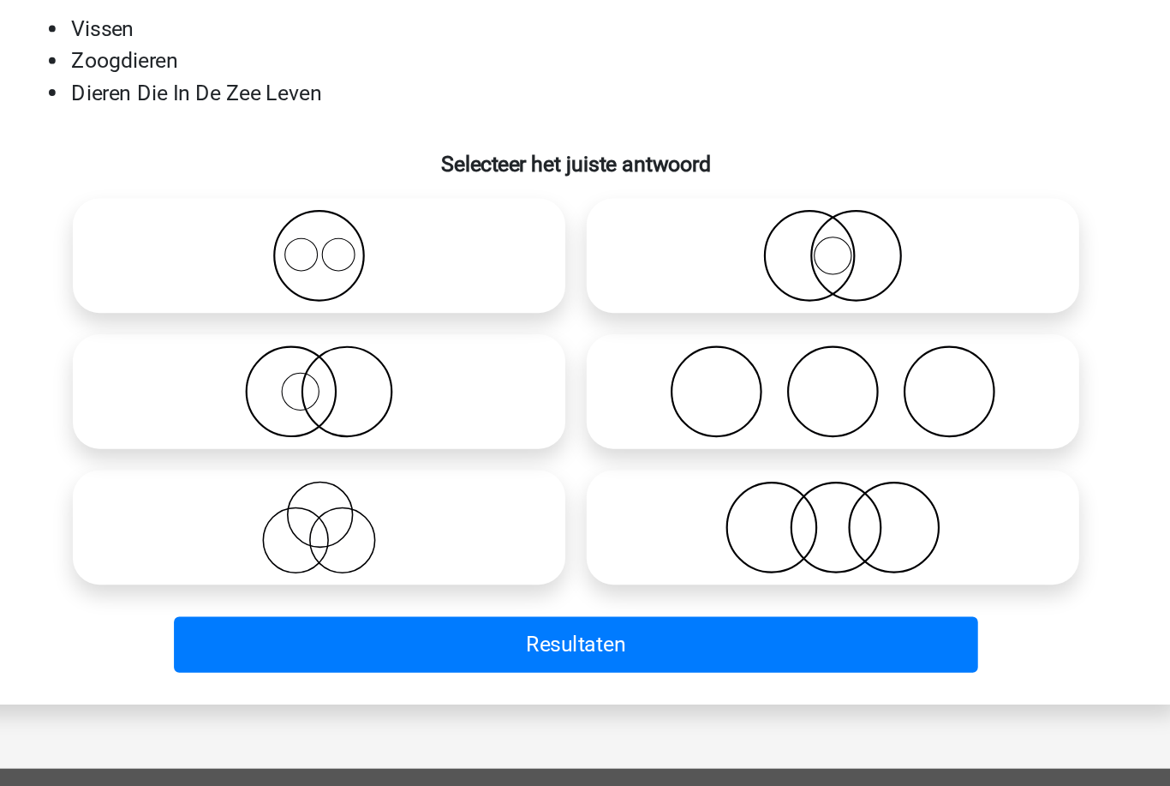
click at [599, 325] on icon at bounding box center [750, 355] width 303 height 60
click at [751, 335] on input "radio" at bounding box center [756, 340] width 11 height 11
radio input "true"
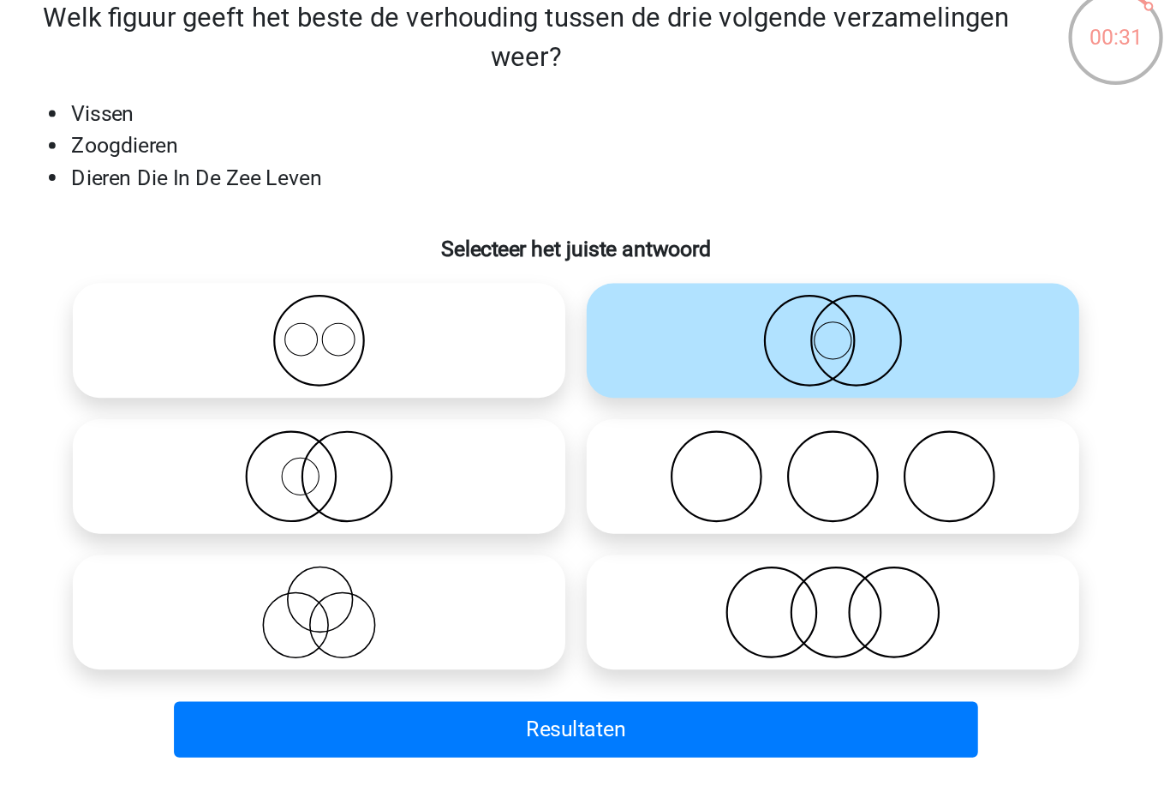
click at [268, 412] on icon at bounding box center [419, 442] width 303 height 60
click at [420, 422] on input "radio" at bounding box center [425, 427] width 11 height 11
radio input "true"
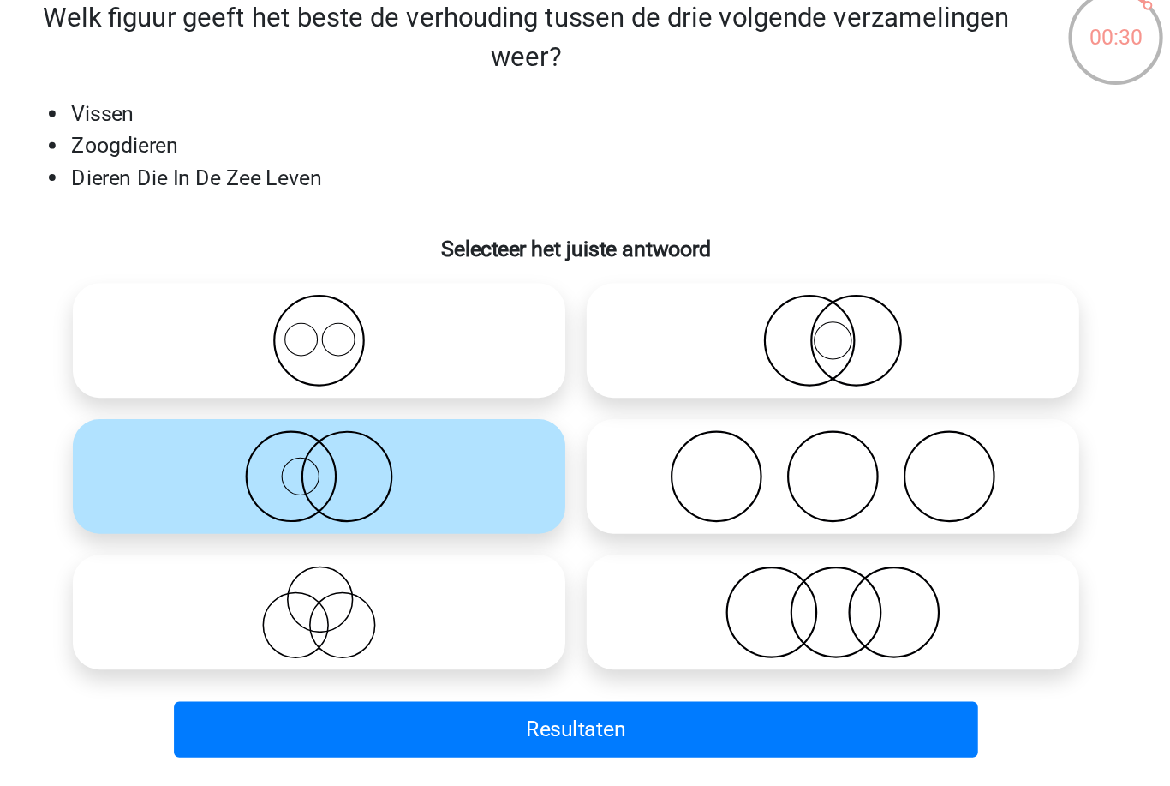
click at [326, 587] on button "Resultaten" at bounding box center [585, 605] width 518 height 36
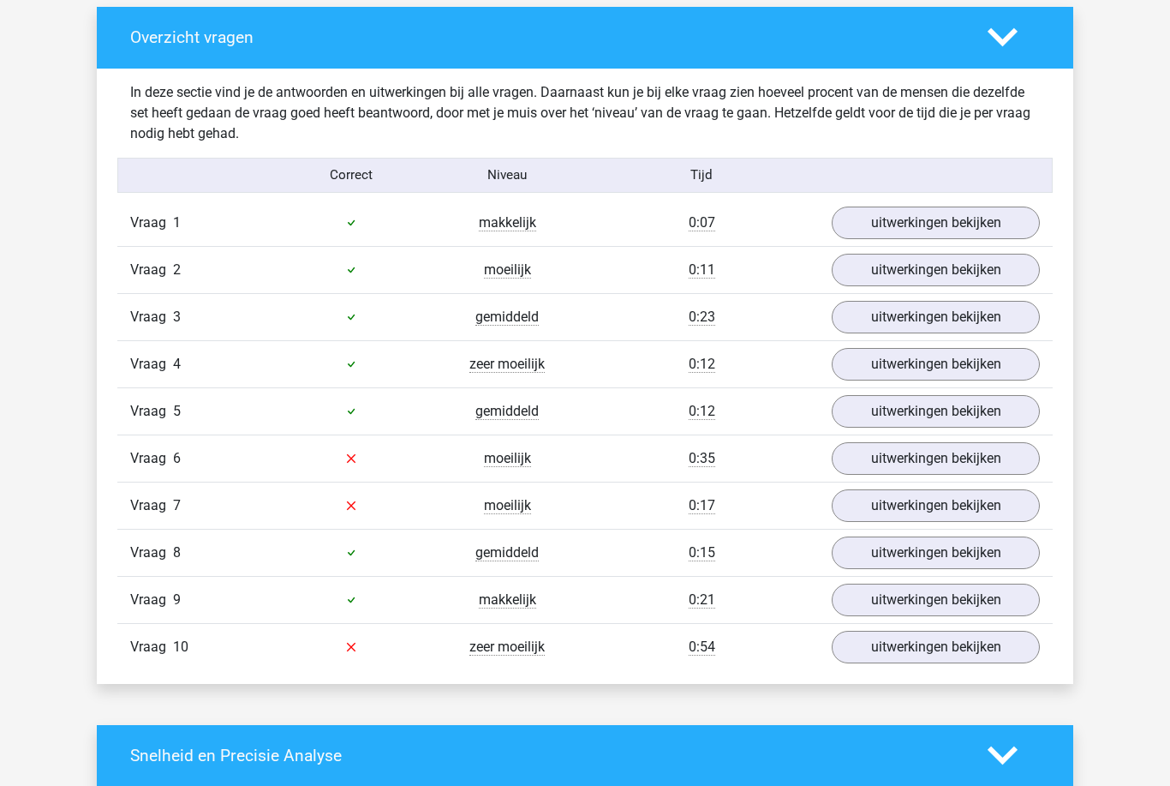
scroll to position [938, 0]
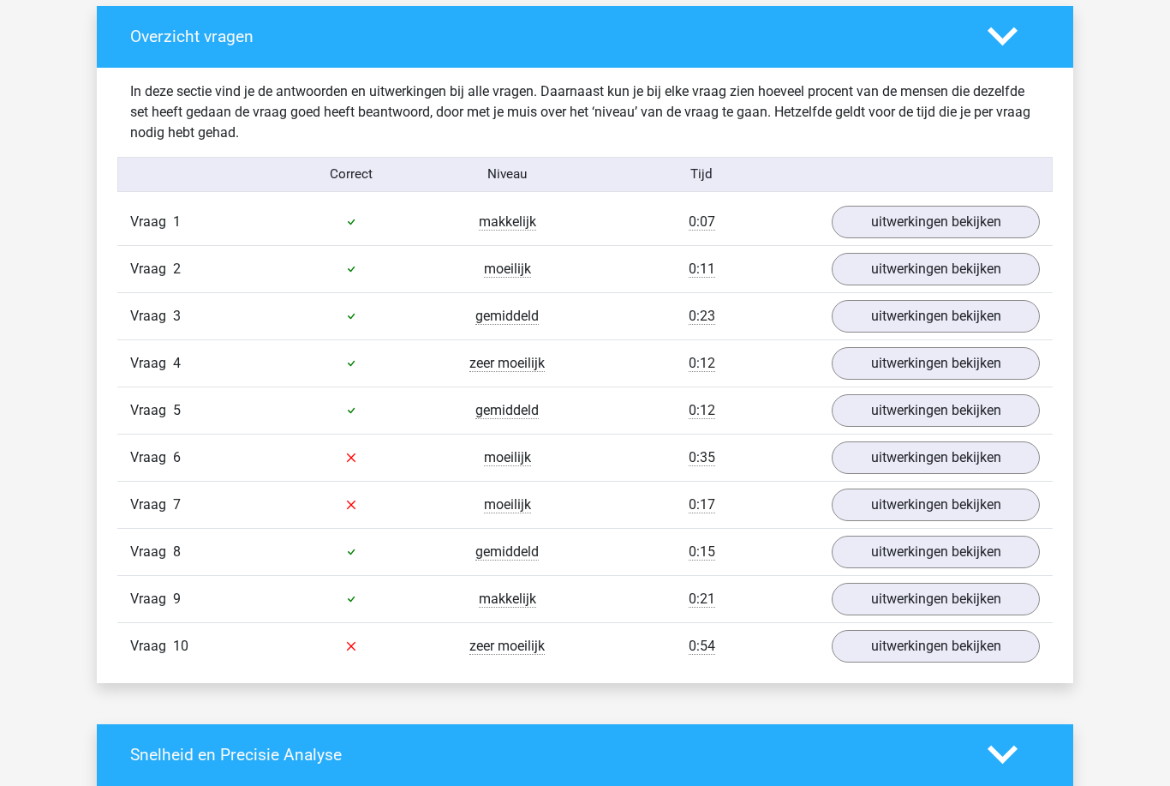
click at [20, 60] on div "[PERSON_NAME] [EMAIL_ADDRESS][DOMAIN_NAME]" at bounding box center [585, 643] width 1170 height 3162
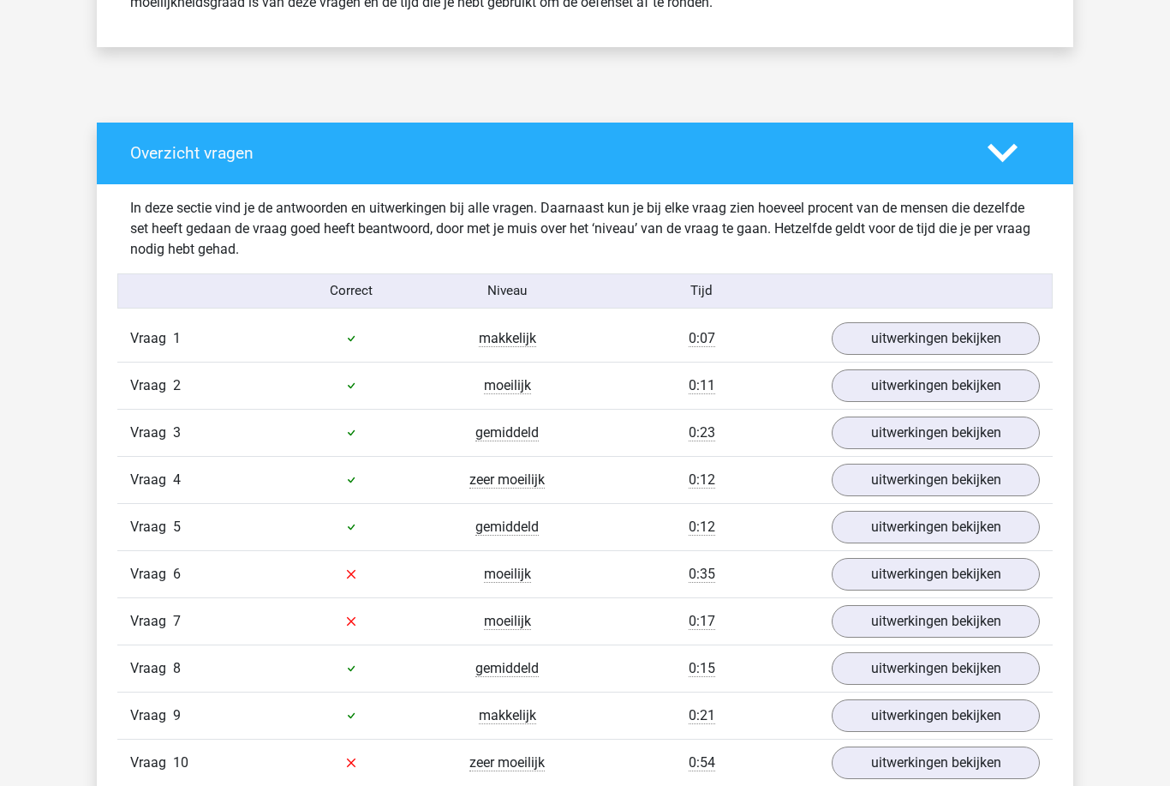
scroll to position [823, 0]
click at [1003, 337] on link "uitwerkingen bekijken" at bounding box center [936, 338] width 208 height 33
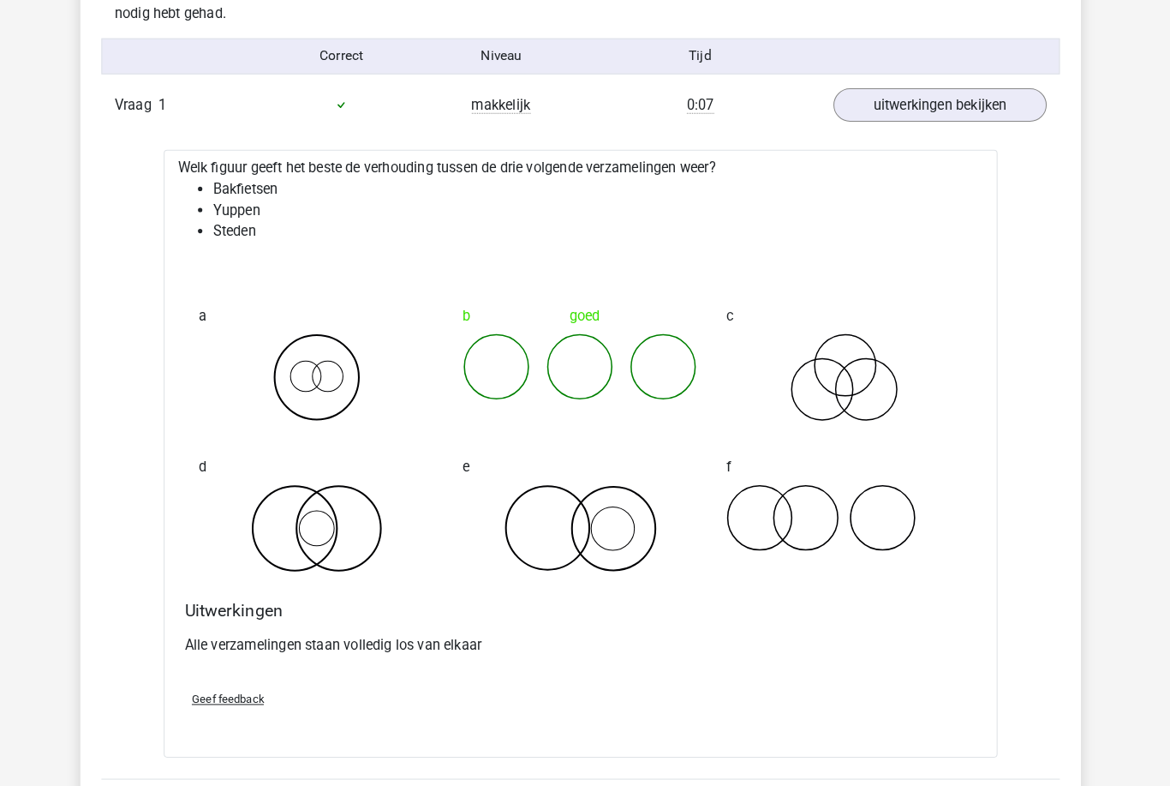
scroll to position [1081, 0]
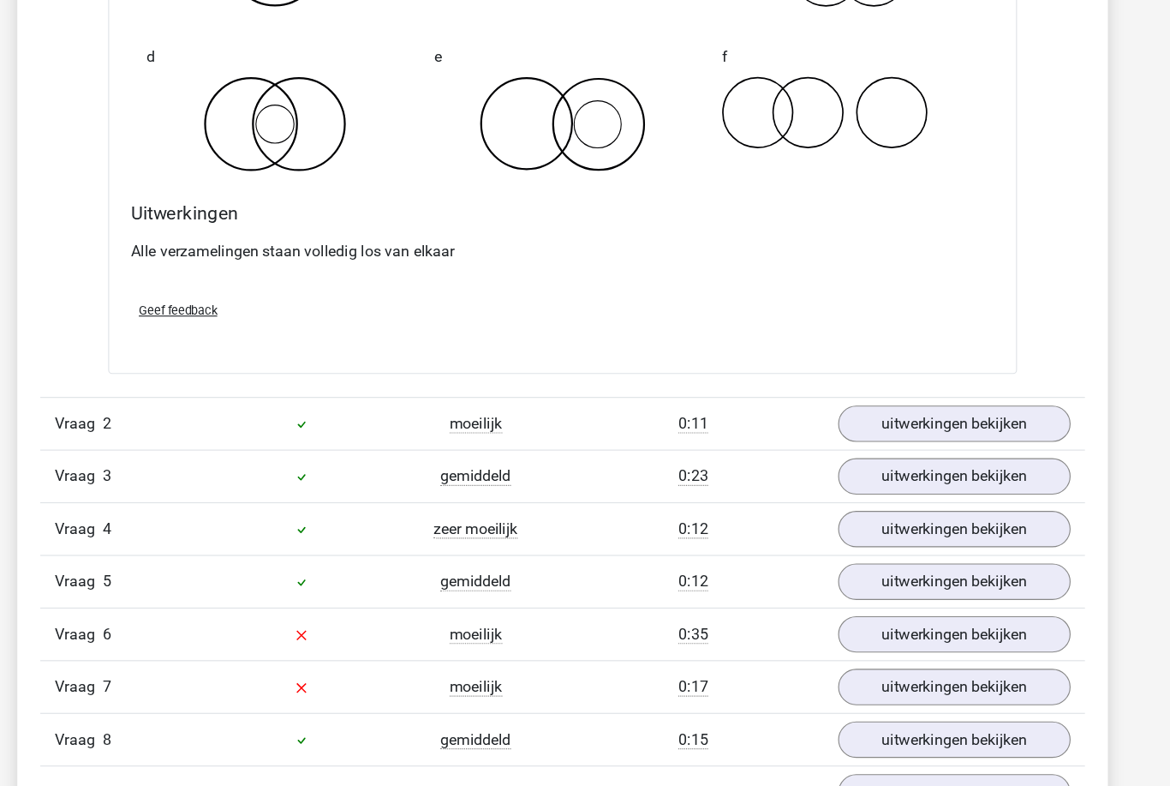
click at [929, 396] on link "uitwerkingen bekijken" at bounding box center [936, 412] width 208 height 33
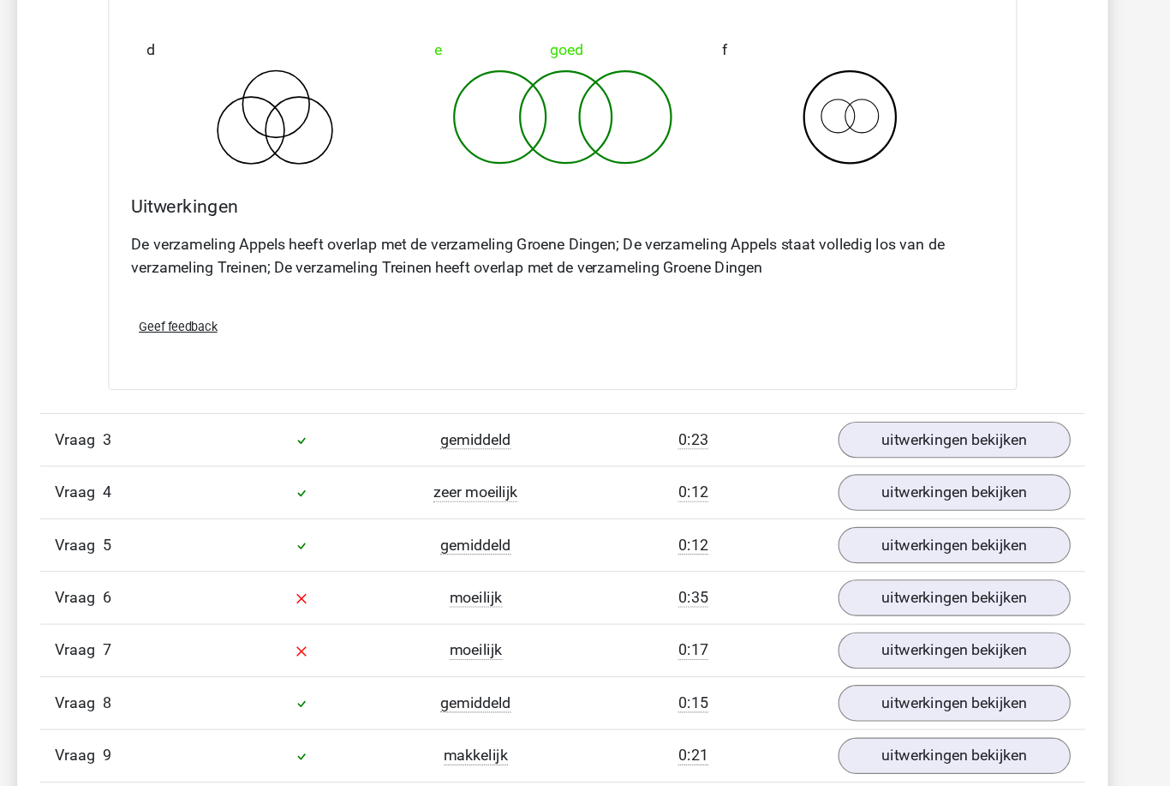
scroll to position [2118, 0]
click at [919, 410] on link "uitwerkingen bekijken" at bounding box center [936, 426] width 208 height 33
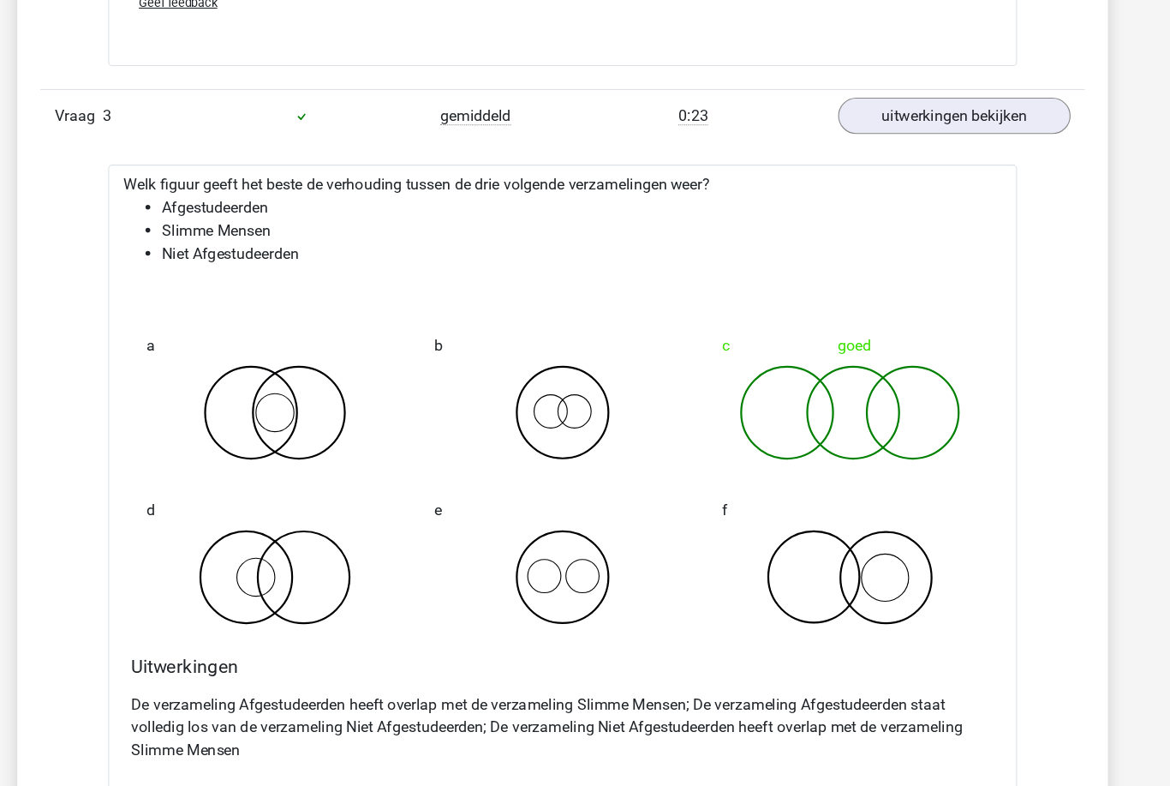
scroll to position [2408, 0]
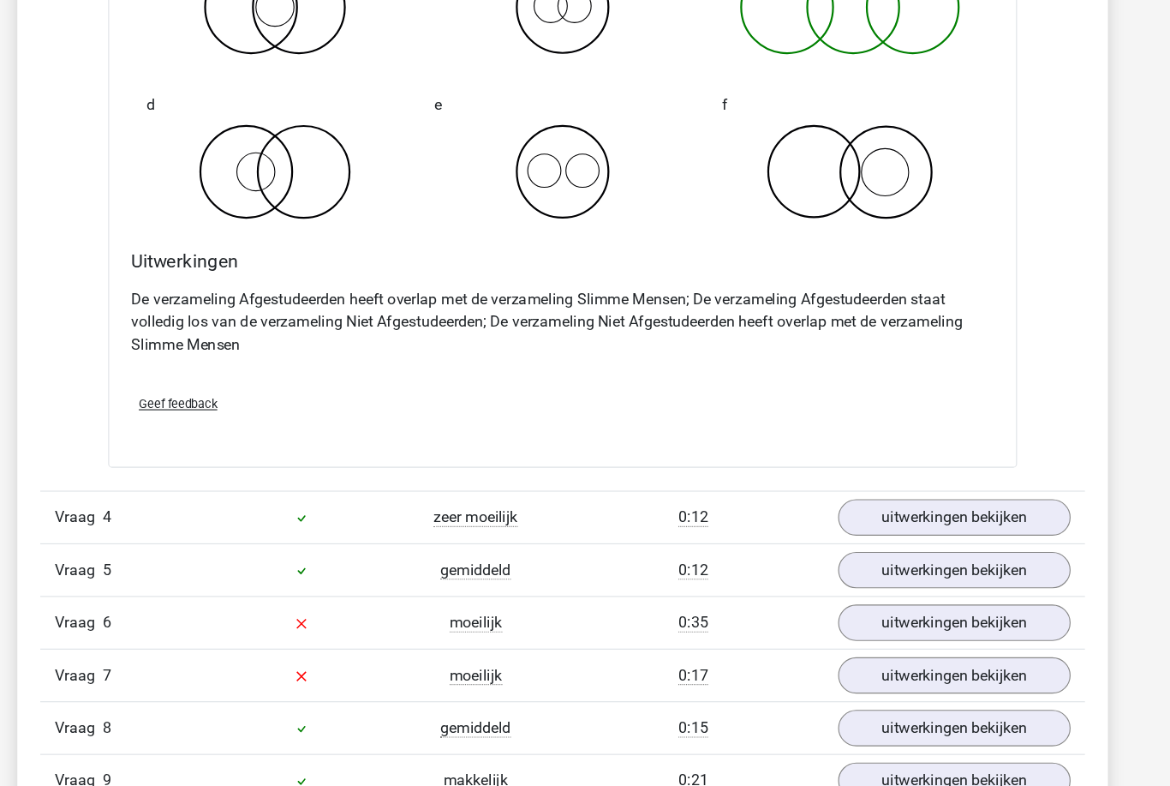
click at [942, 481] on link "uitwerkingen bekijken" at bounding box center [936, 497] width 208 height 33
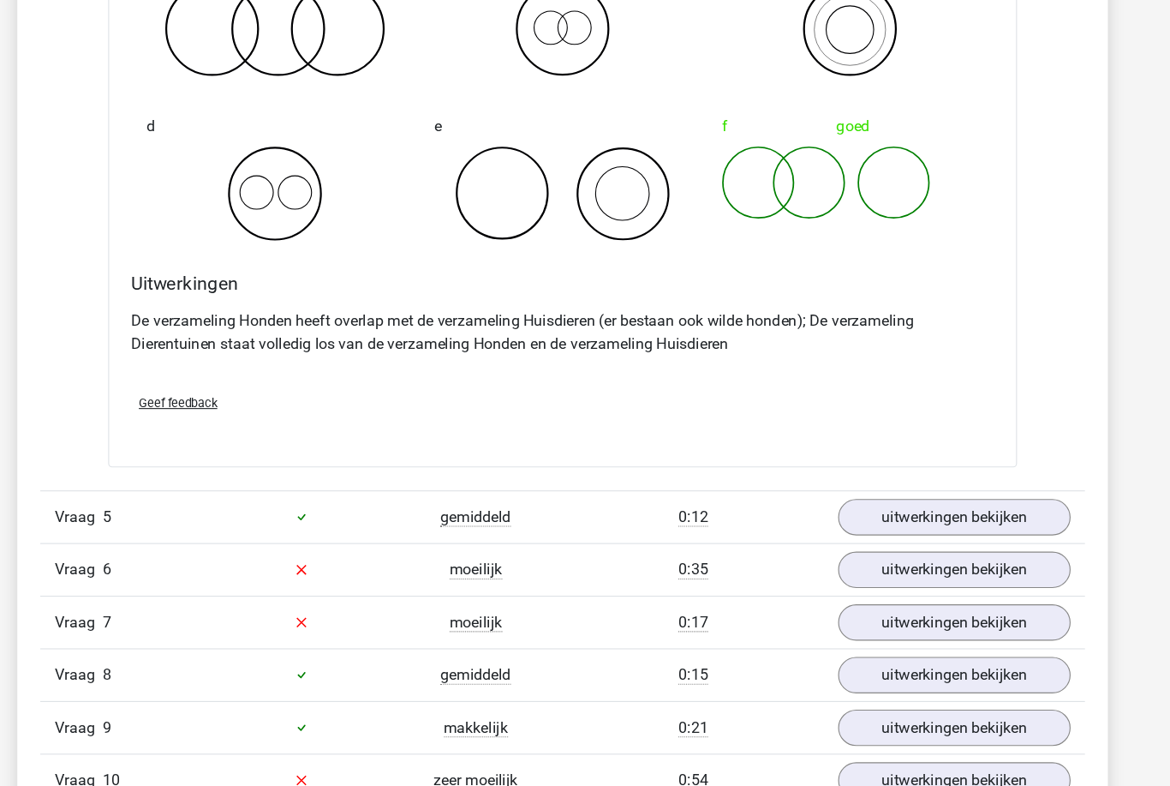
scroll to position [3510, 0]
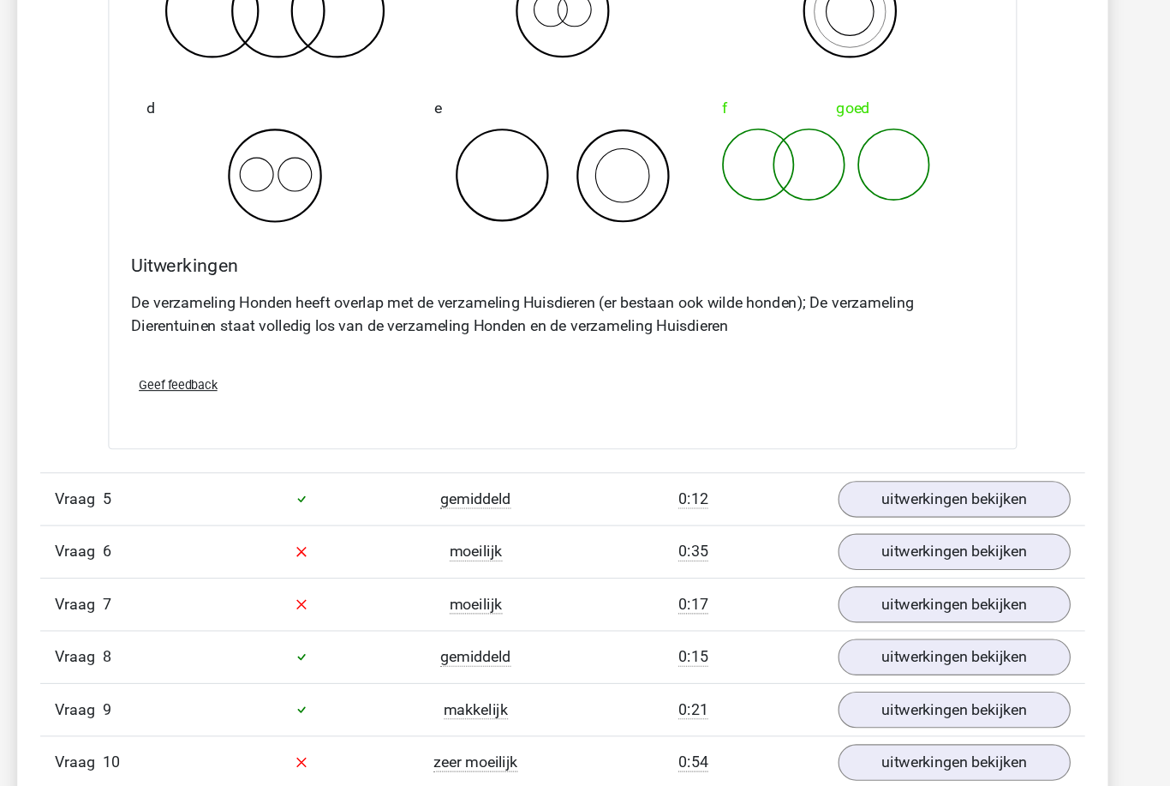
click at [930, 464] on link "uitwerkingen bekijken" at bounding box center [936, 480] width 208 height 33
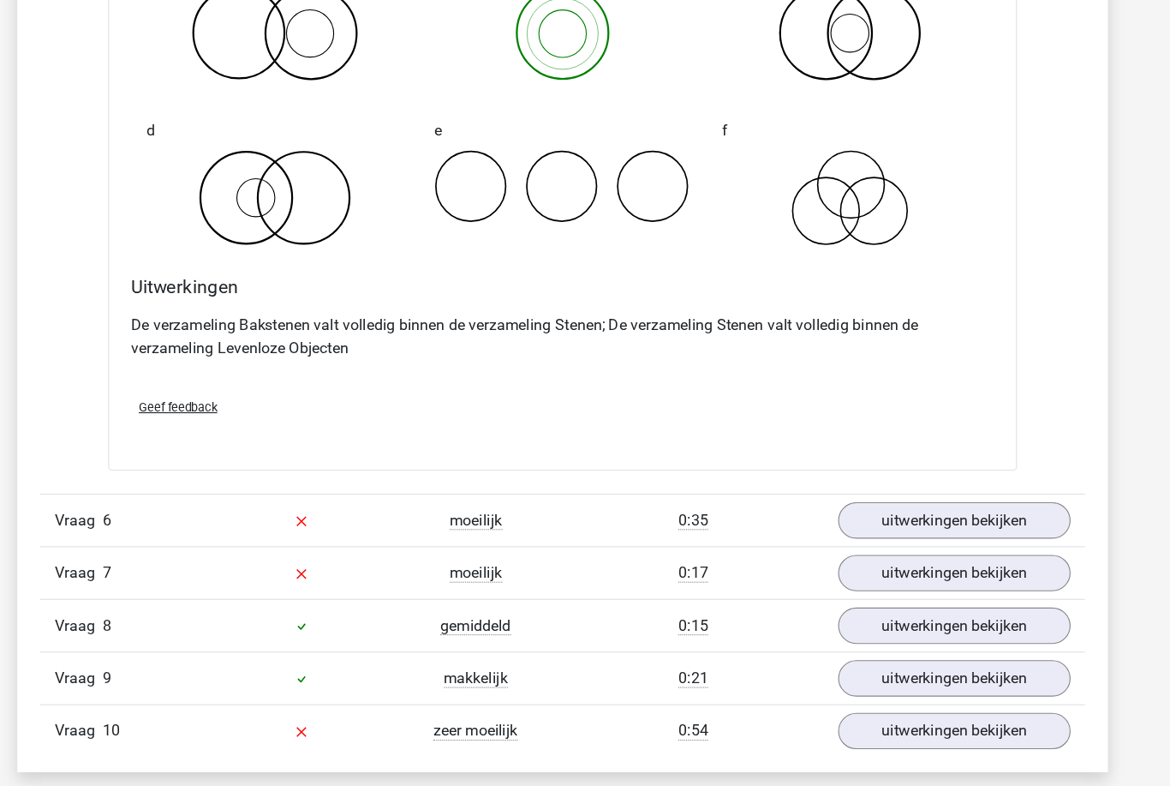
scroll to position [4203, 0]
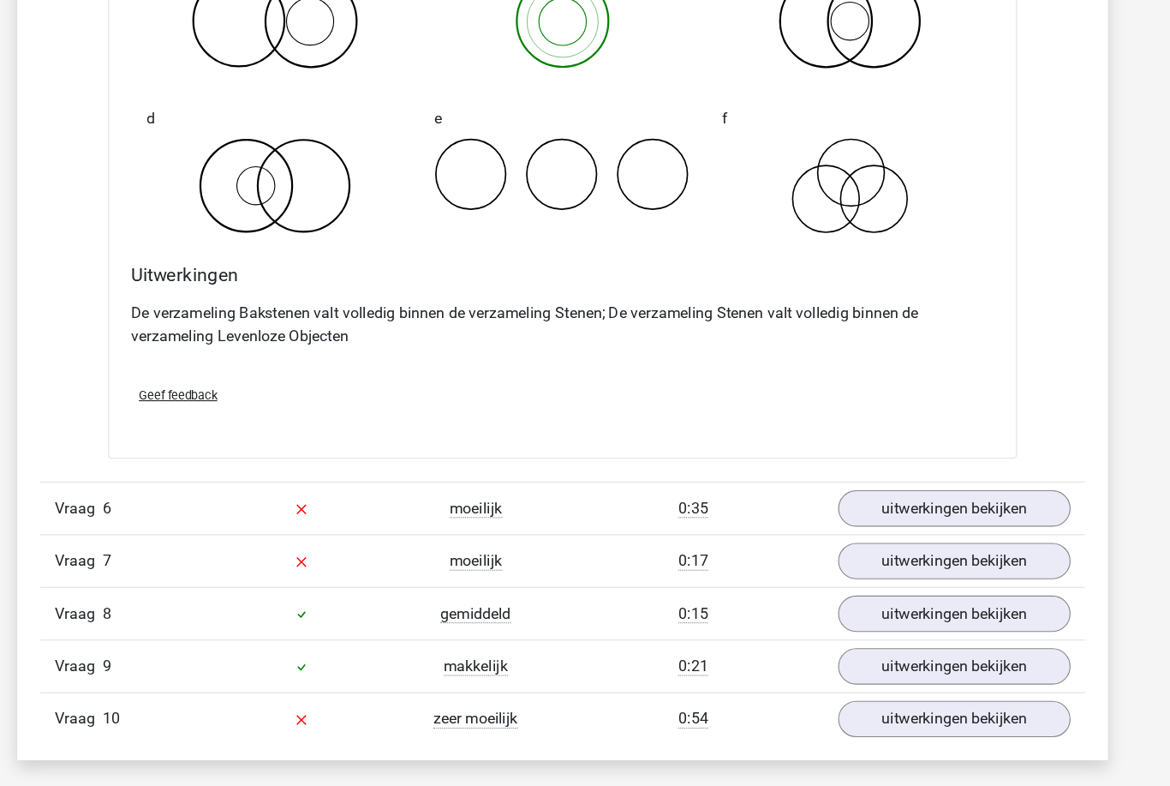
click at [930, 472] on link "uitwerkingen bekijken" at bounding box center [936, 488] width 208 height 33
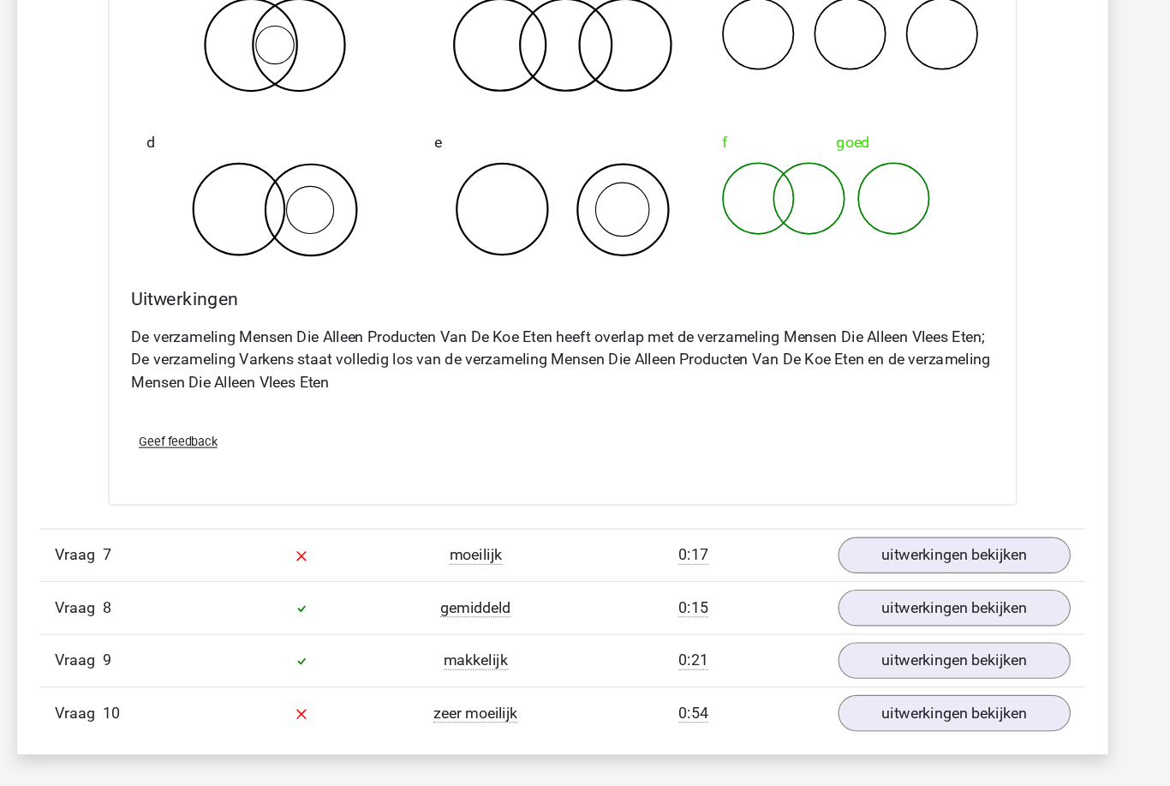
scroll to position [4905, 0]
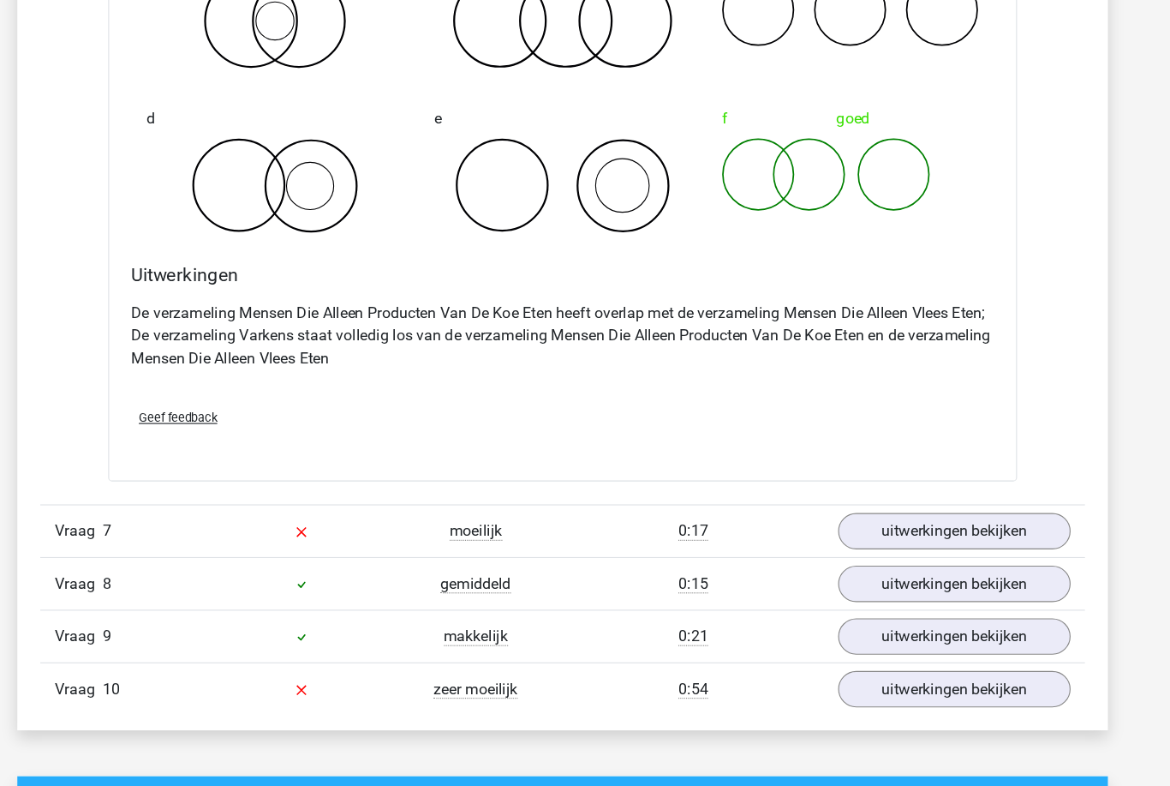
click at [924, 493] on link "uitwerkingen bekijken" at bounding box center [936, 509] width 208 height 33
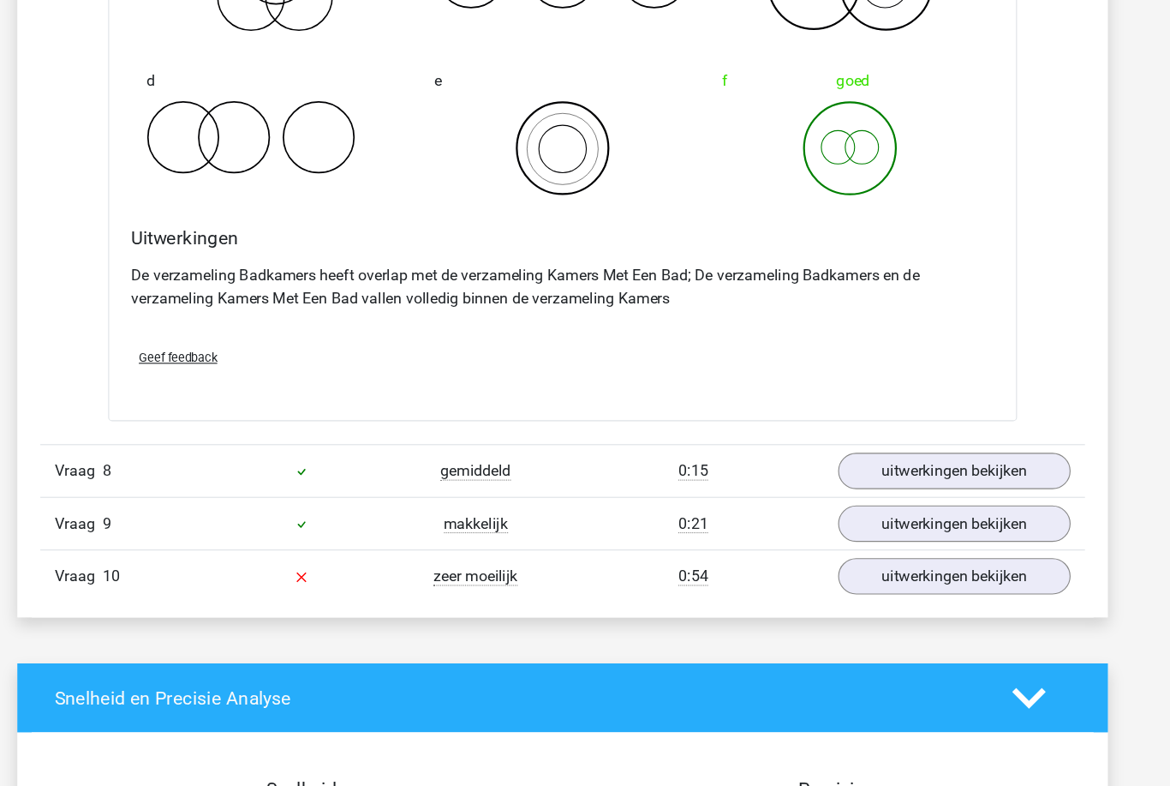
scroll to position [5661, 0]
click at [921, 532] on link "uitwerkingen bekijken" at bounding box center [936, 548] width 208 height 33
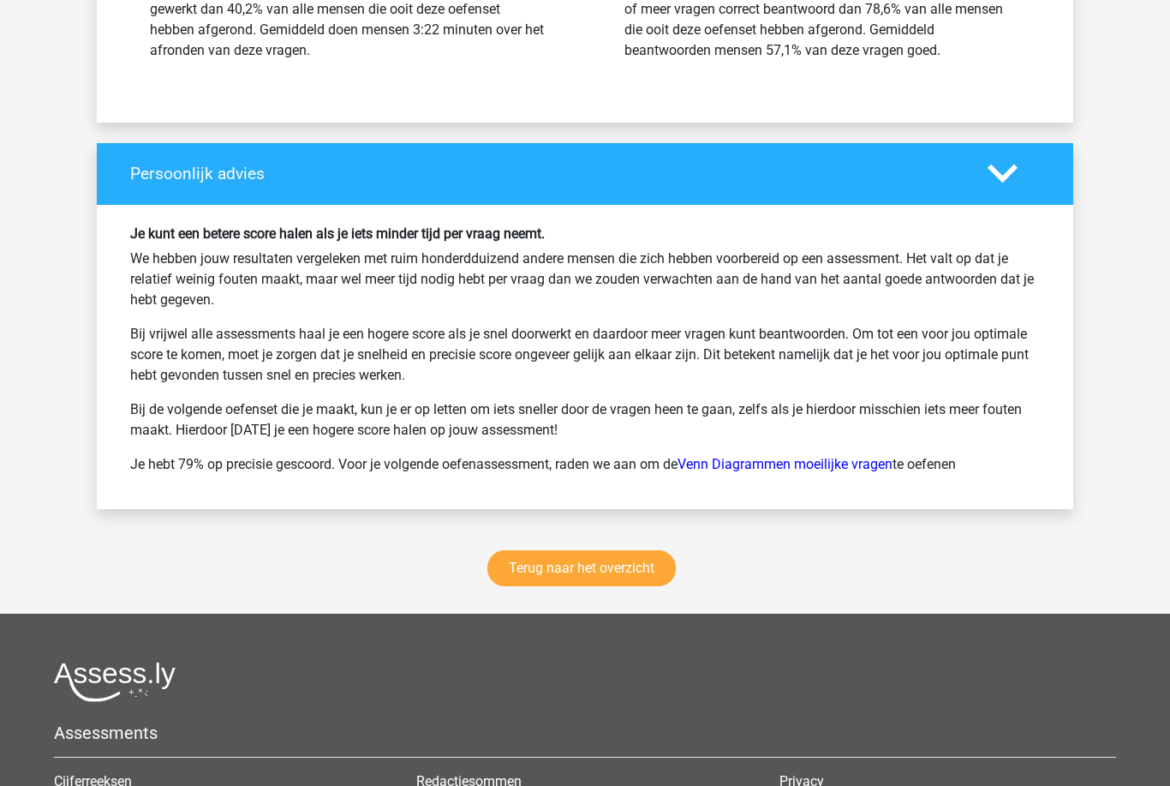
scroll to position [7377, 0]
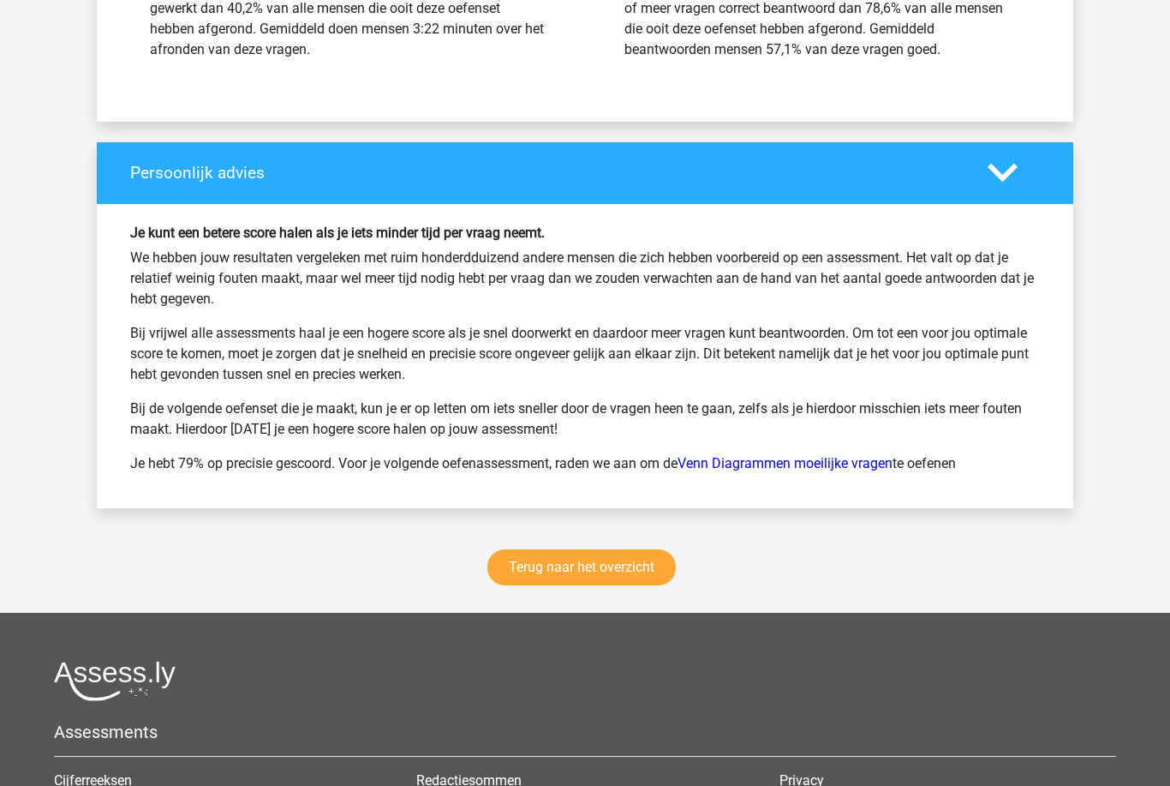
click at [530, 558] on link "Terug naar het overzicht" at bounding box center [582, 567] width 189 height 36
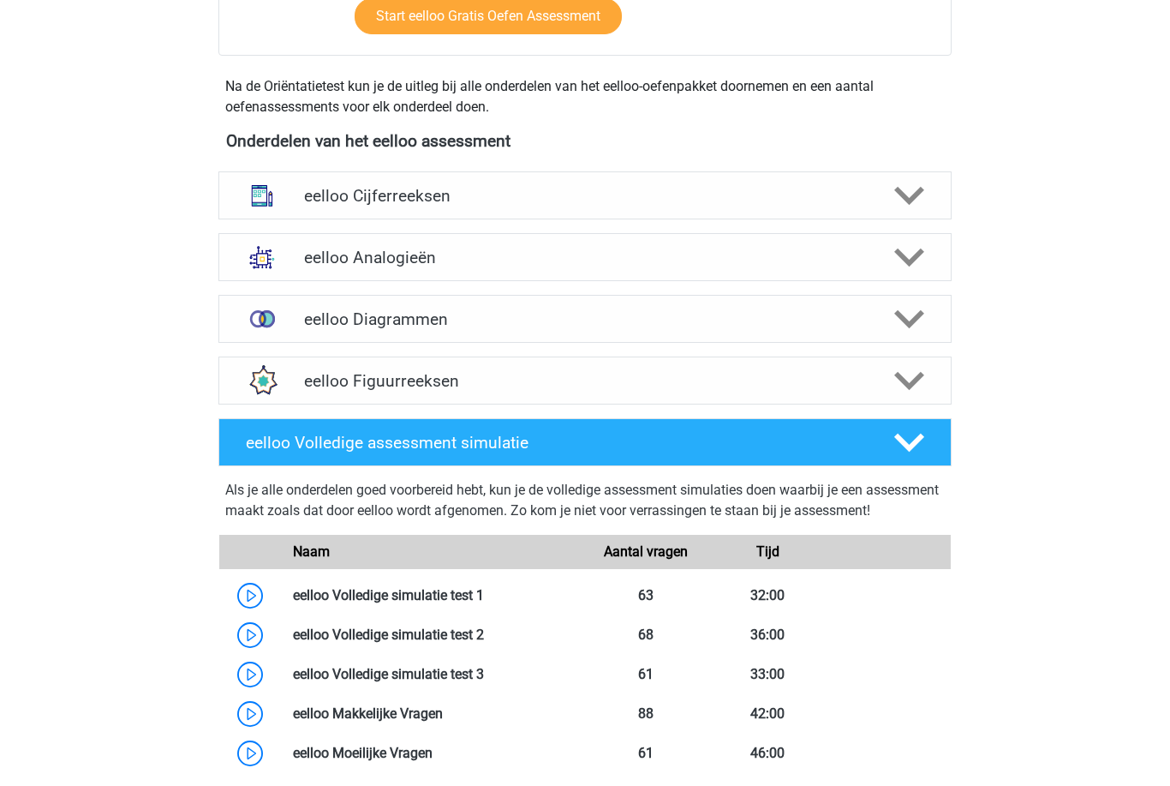
scroll to position [539, 0]
click at [272, 324] on img at bounding box center [262, 318] width 45 height 45
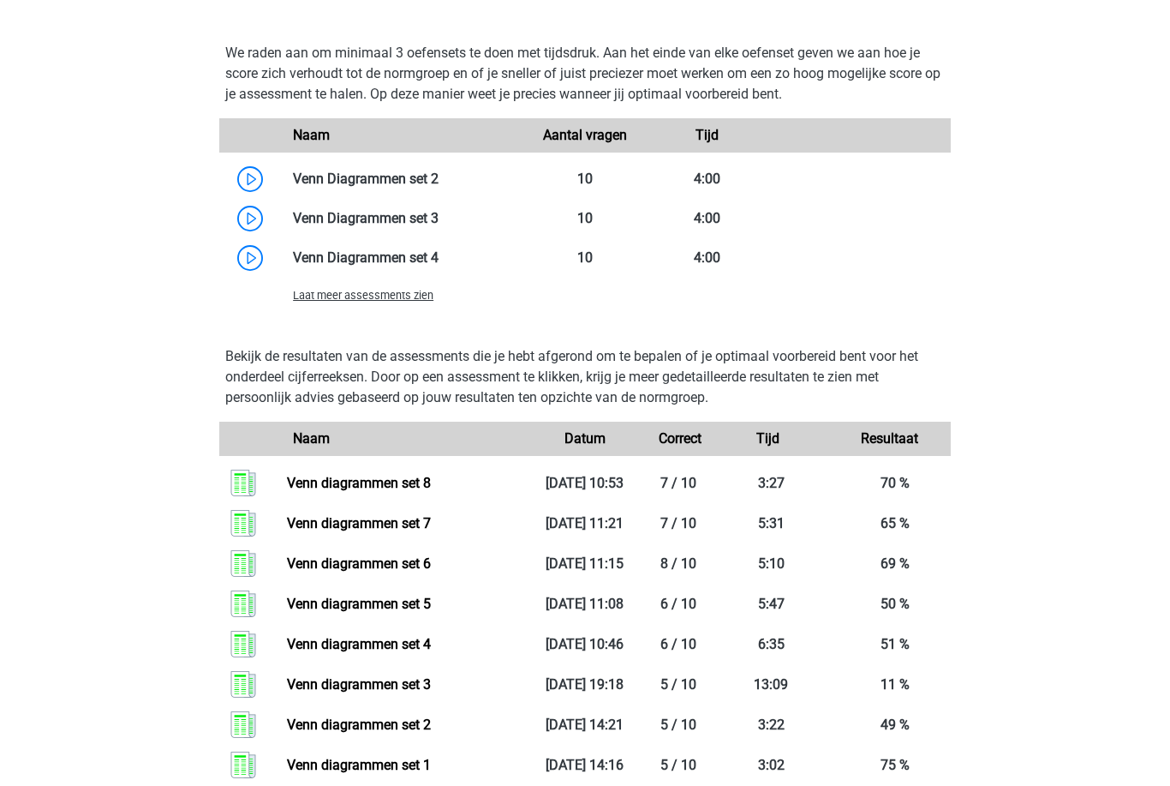
scroll to position [1120, 0]
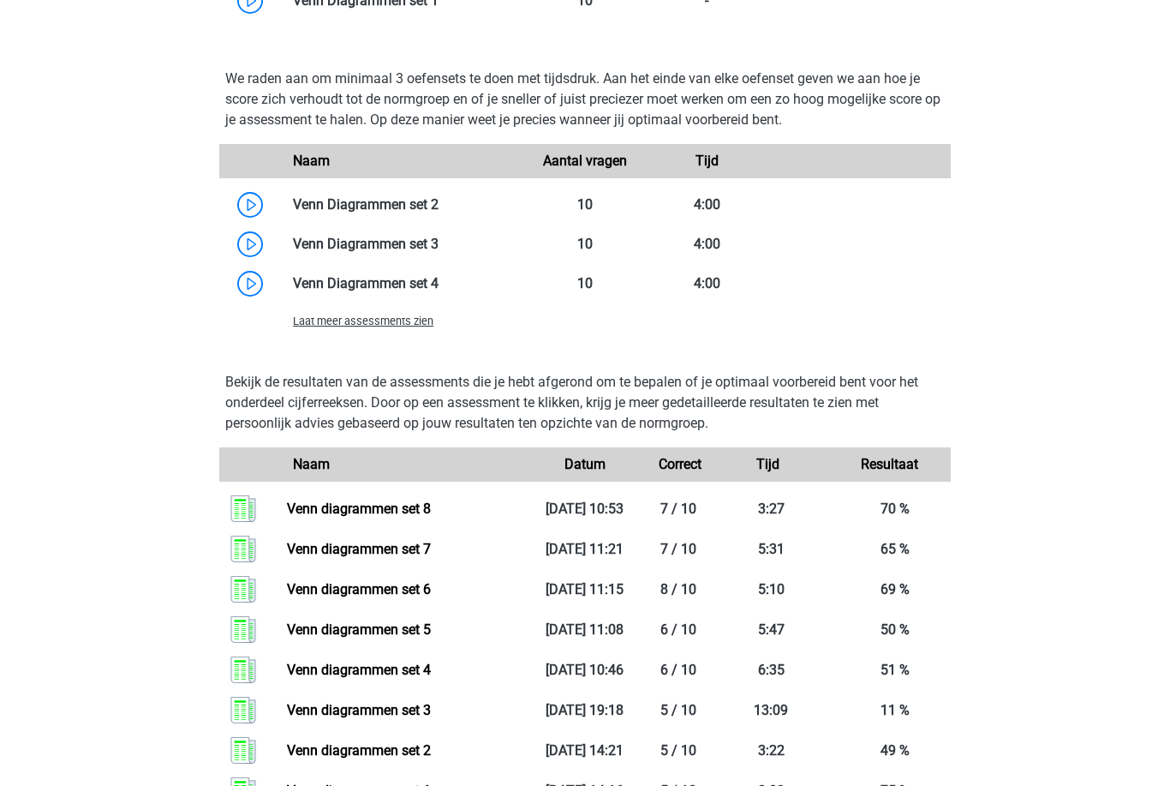
click at [332, 327] on span "Laat meer assessments zien" at bounding box center [363, 320] width 141 height 13
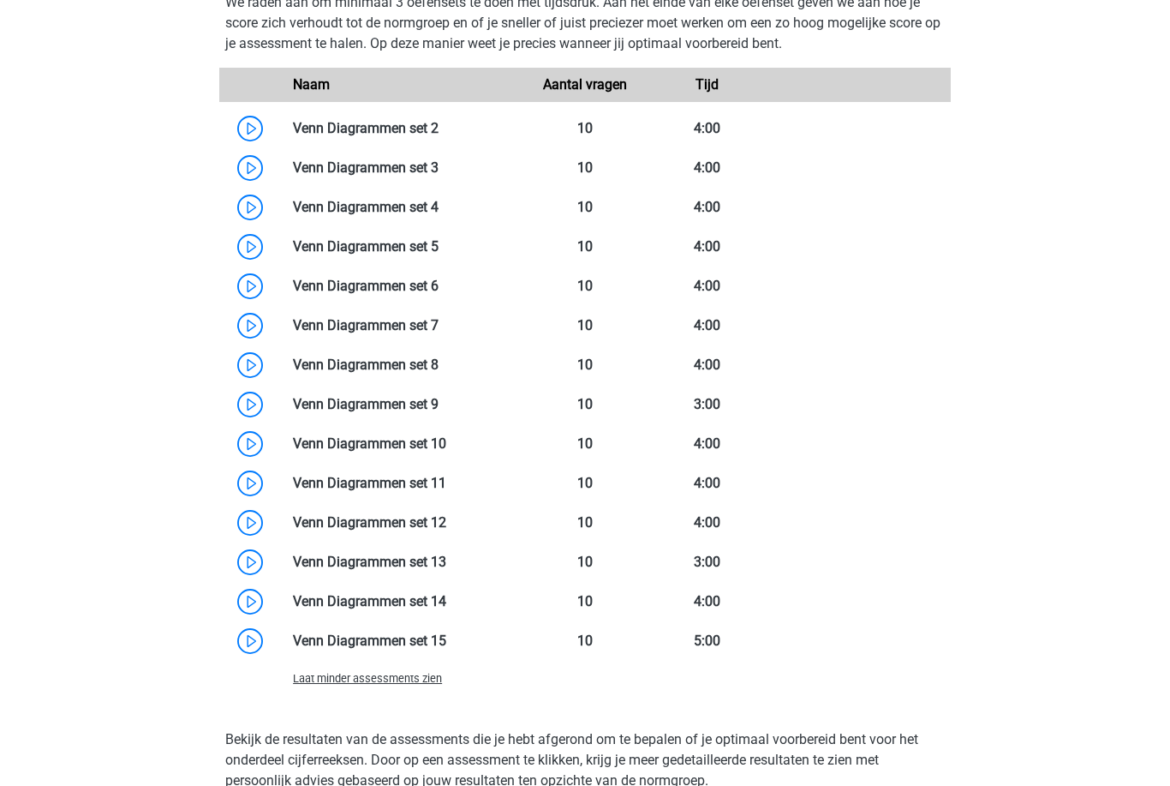
scroll to position [1206, 0]
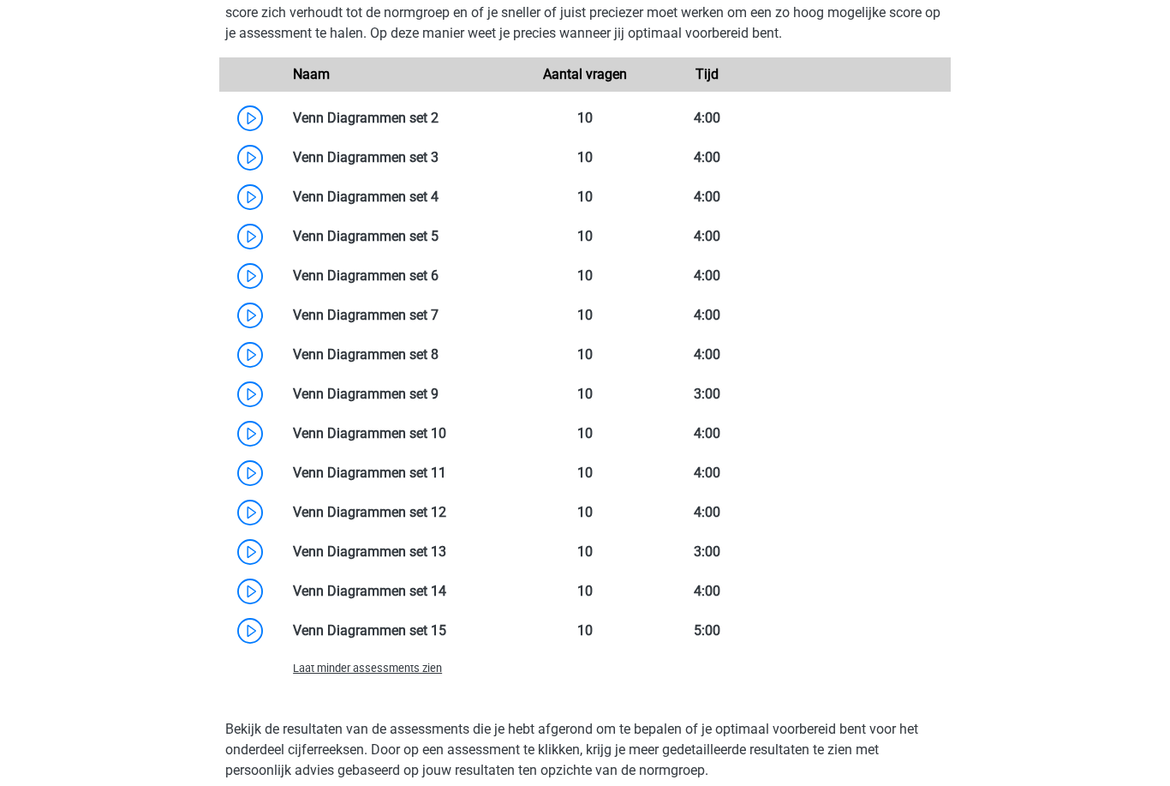
click at [439, 389] on link at bounding box center [439, 394] width 0 height 16
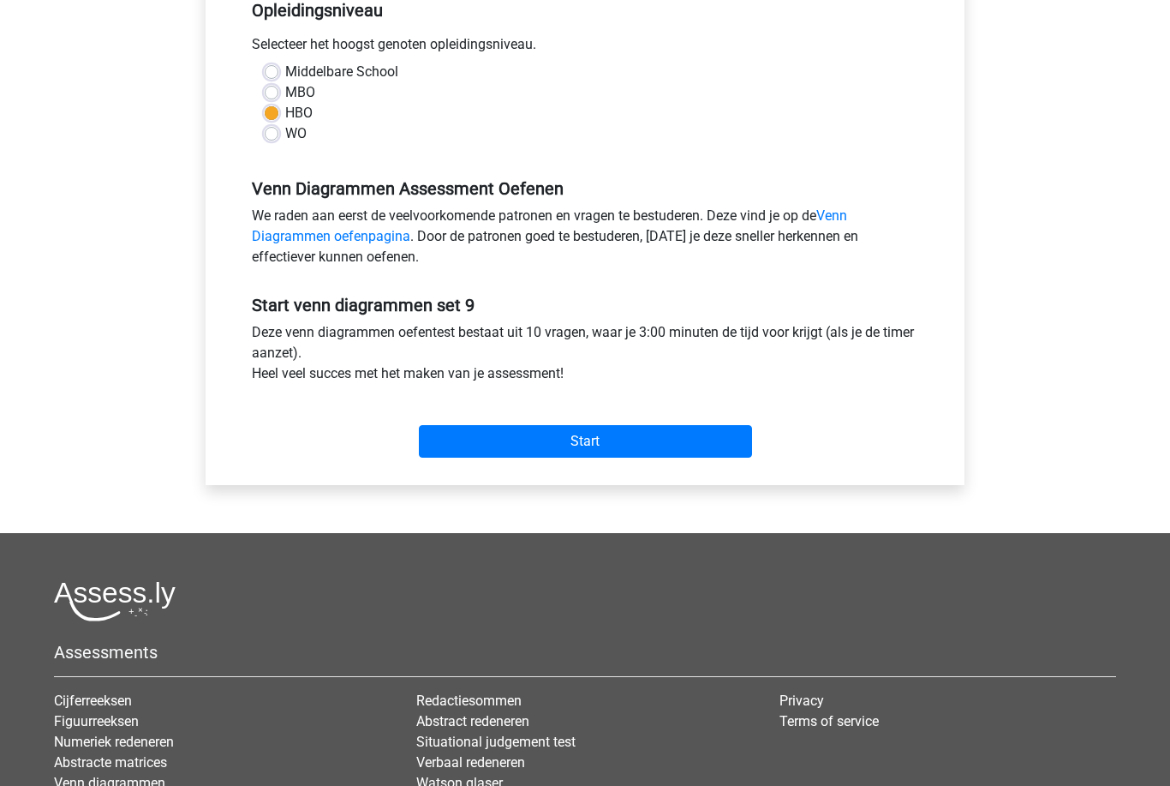
scroll to position [383, 0]
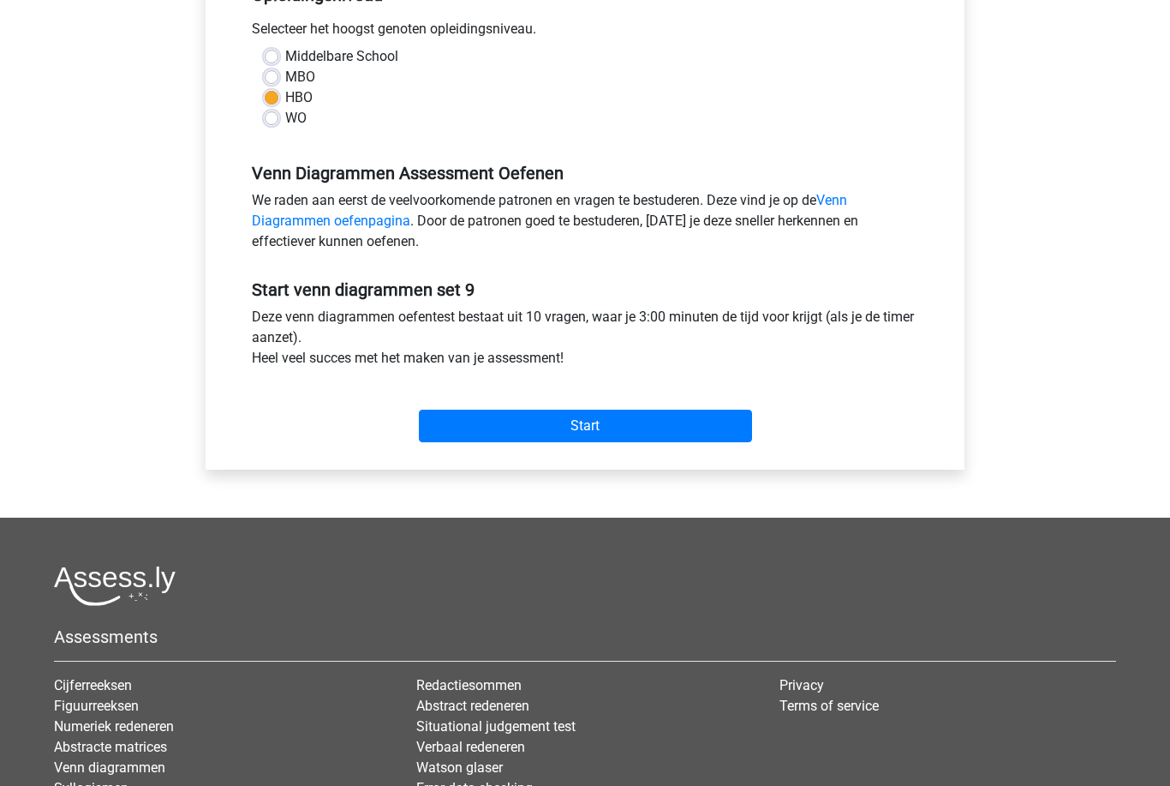
click at [458, 432] on input "Start" at bounding box center [585, 426] width 333 height 33
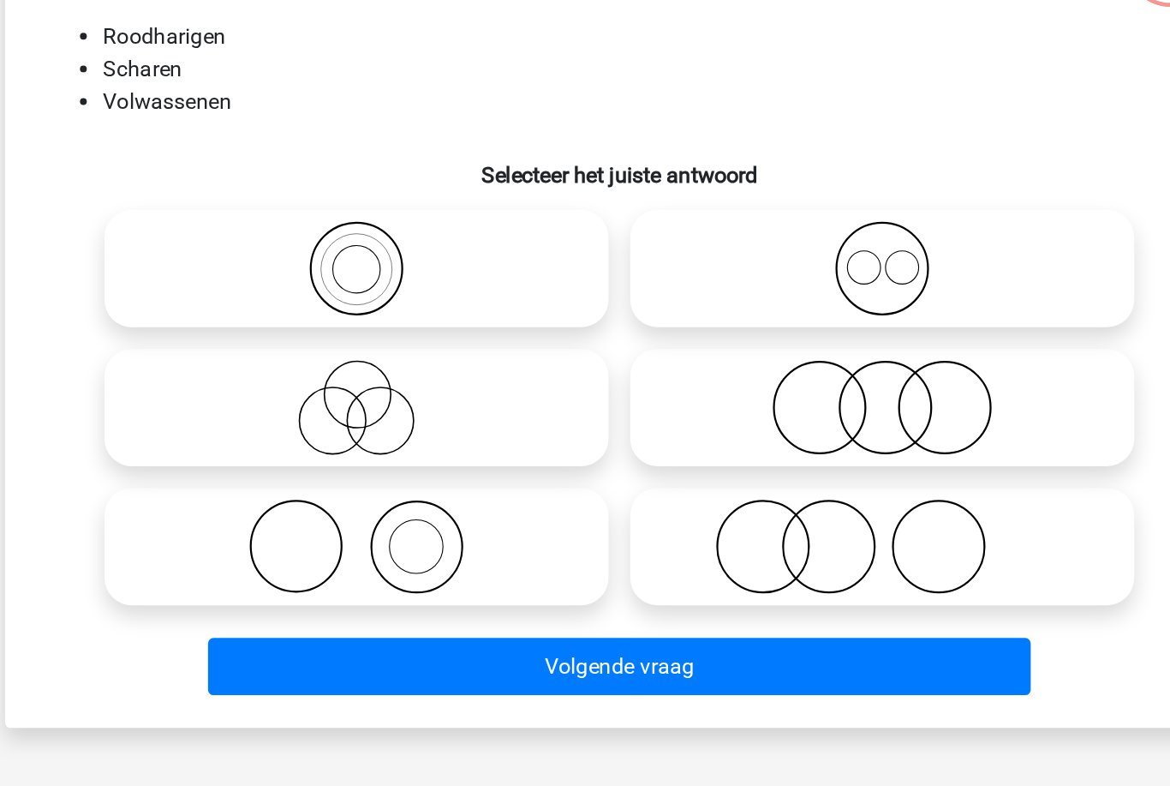
click at [599, 500] on icon at bounding box center [750, 530] width 303 height 60
click at [751, 510] on input "radio" at bounding box center [756, 515] width 11 height 11
radio input "true"
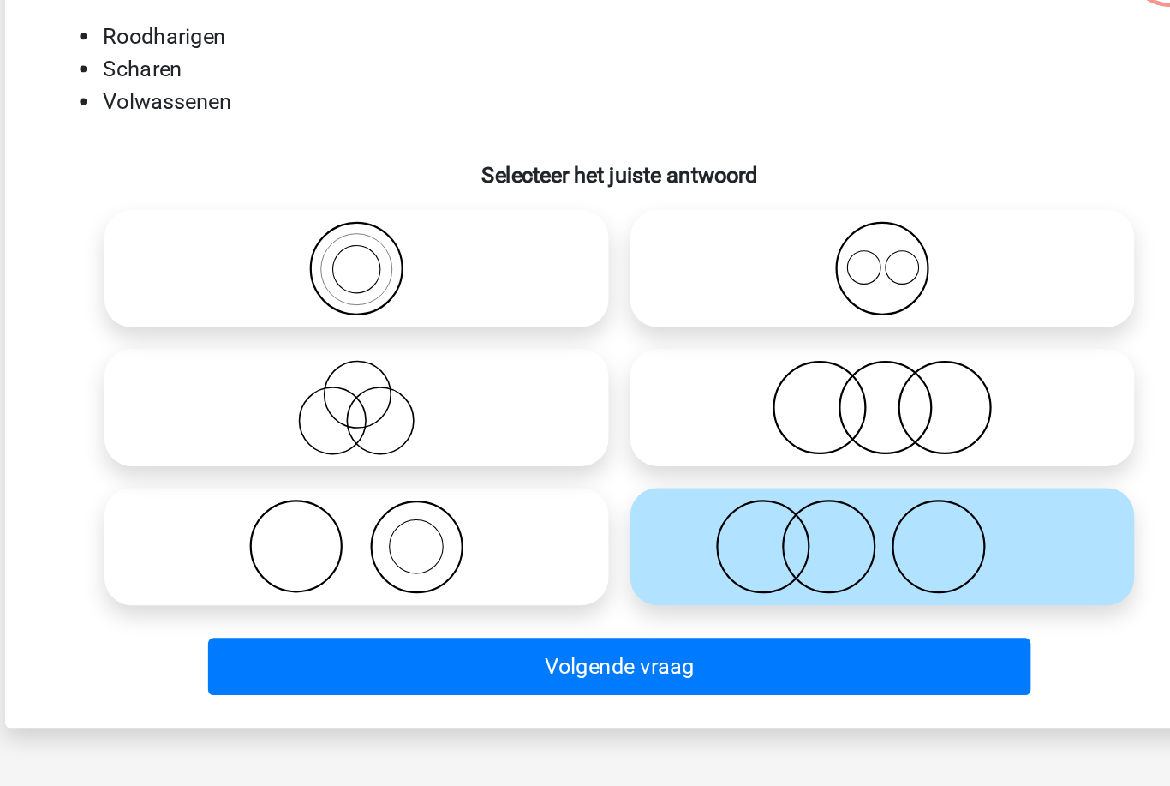
click at [499, 587] on button "Volgende vraag" at bounding box center [585, 605] width 518 height 36
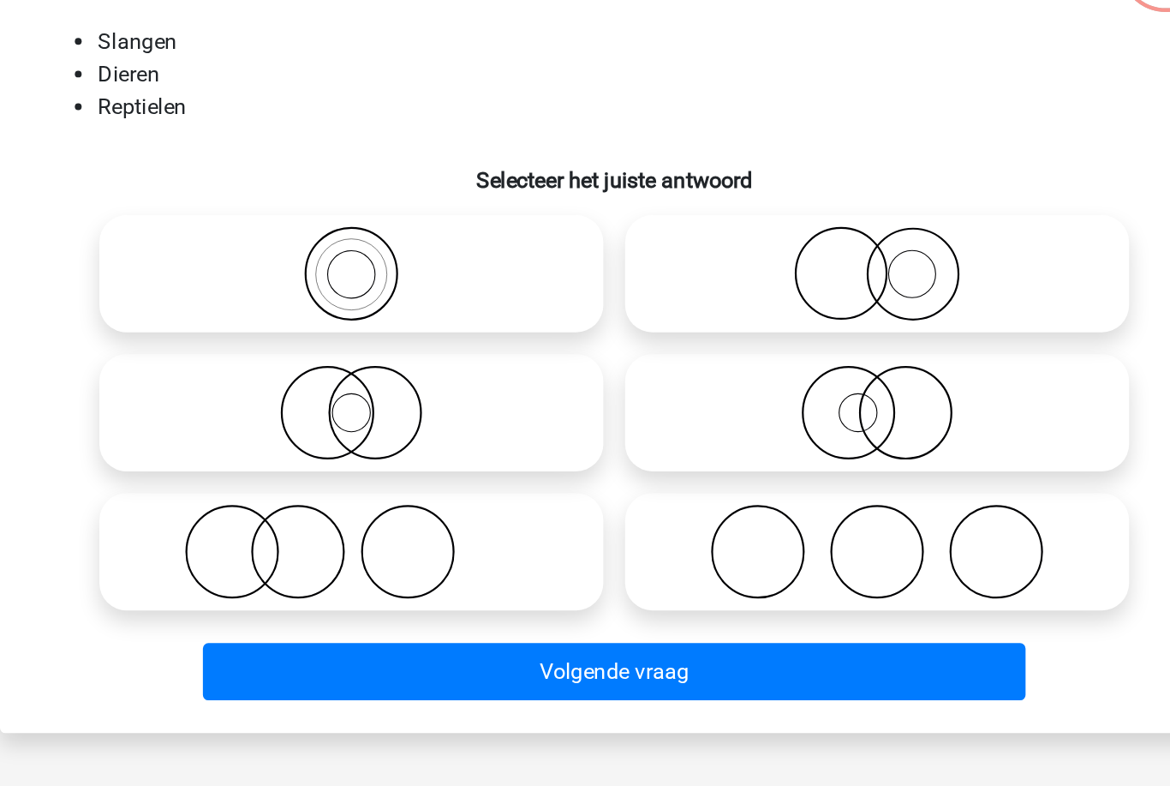
click at [268, 325] on icon at bounding box center [419, 355] width 303 height 60
click at [420, 335] on input "radio" at bounding box center [425, 340] width 11 height 11
radio input "true"
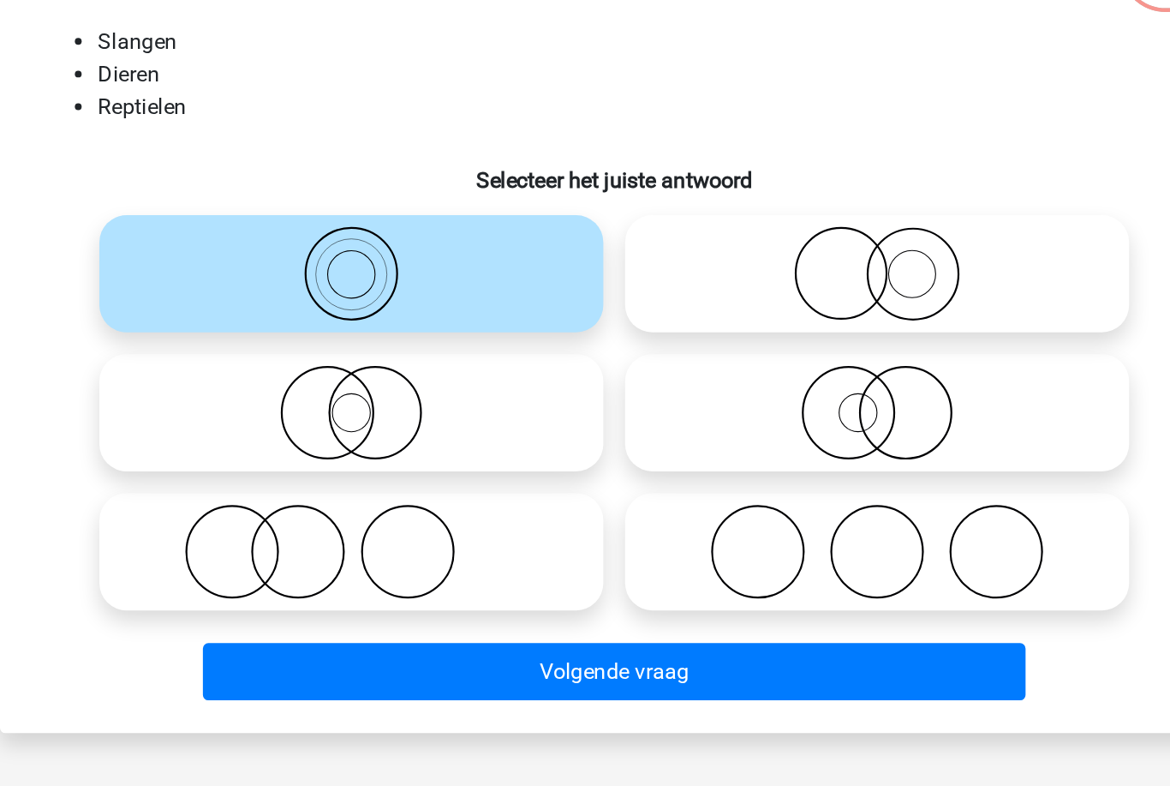
click at [326, 587] on button "Volgende vraag" at bounding box center [585, 605] width 518 height 36
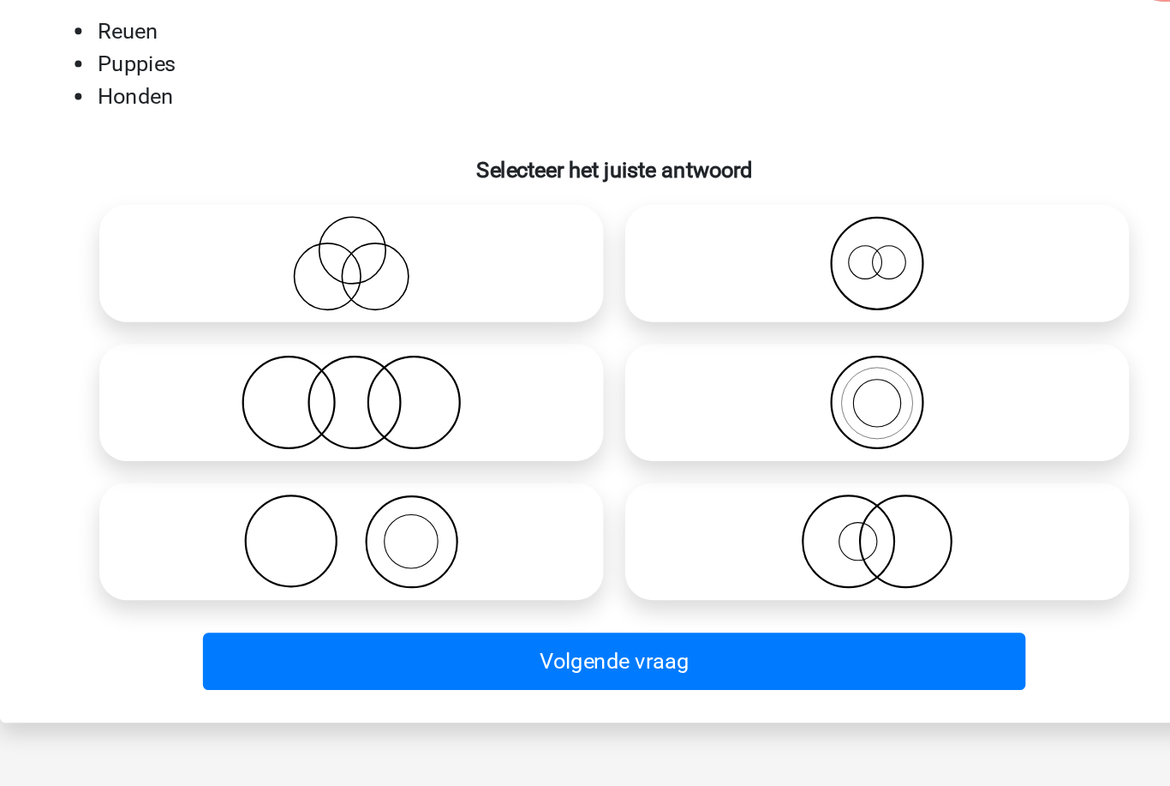
click at [599, 325] on icon at bounding box center [750, 355] width 303 height 60
click at [751, 335] on input "radio" at bounding box center [756, 340] width 11 height 11
radio input "true"
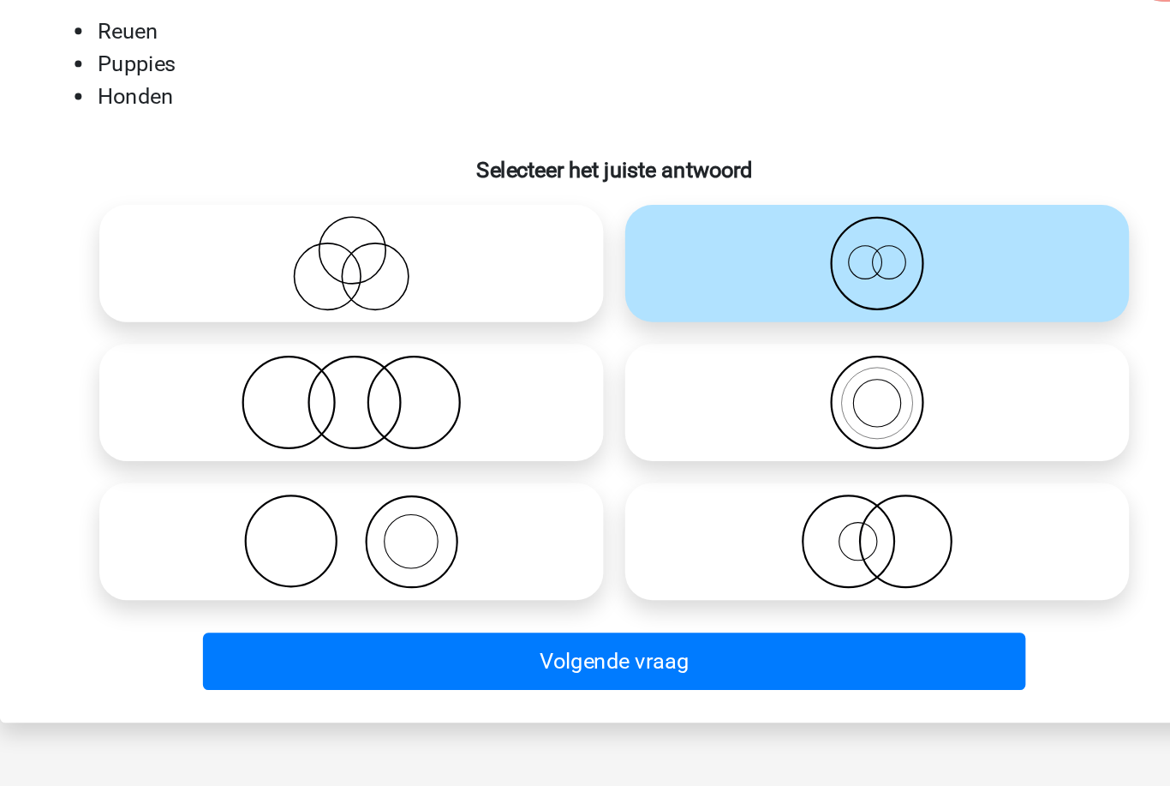
click at [452, 587] on button "Volgende vraag" at bounding box center [585, 605] width 518 height 36
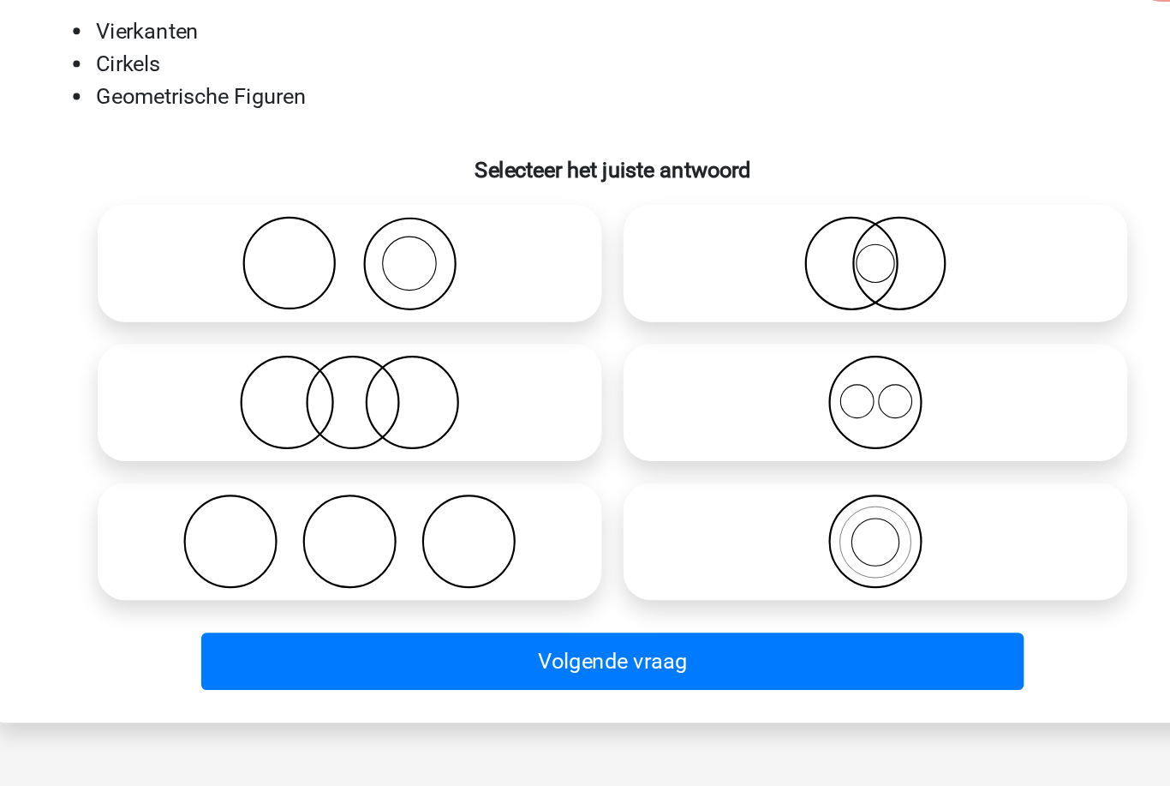
click at [602, 412] on icon at bounding box center [750, 442] width 303 height 60
click at [751, 422] on input "radio" at bounding box center [756, 427] width 11 height 11
radio input "true"
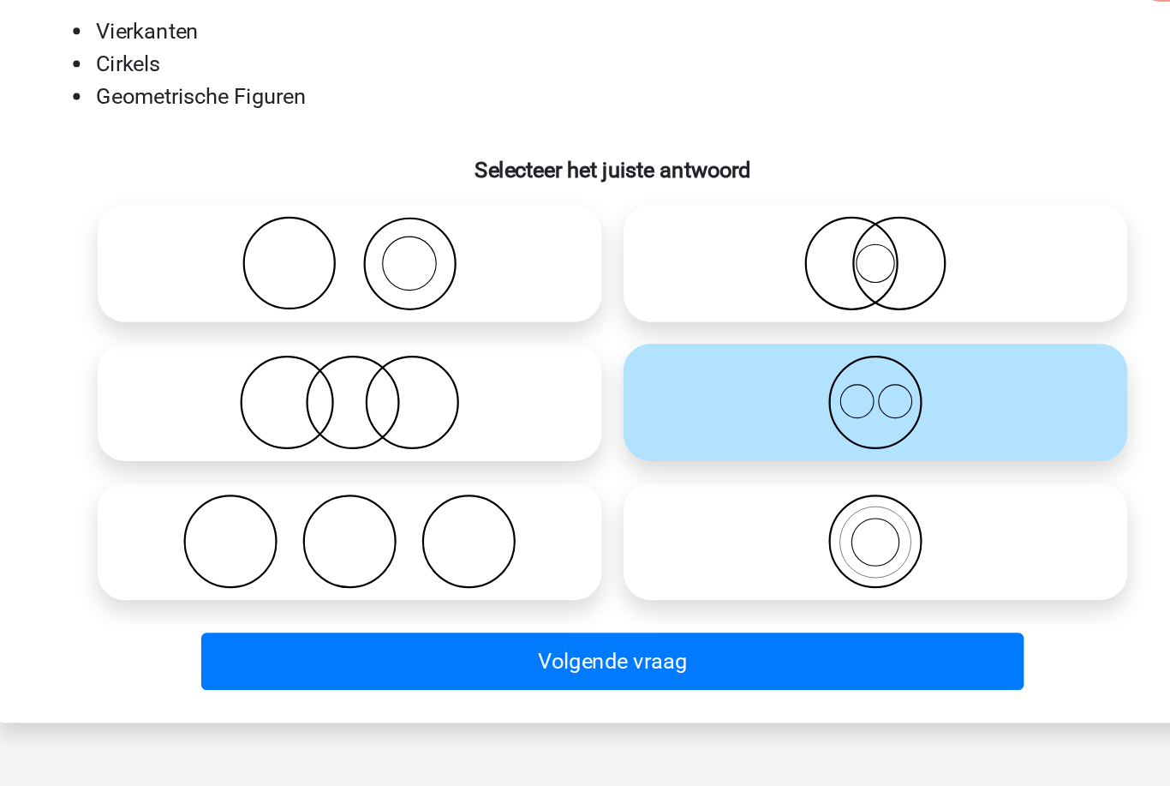
click at [462, 587] on button "Volgende vraag" at bounding box center [585, 605] width 518 height 36
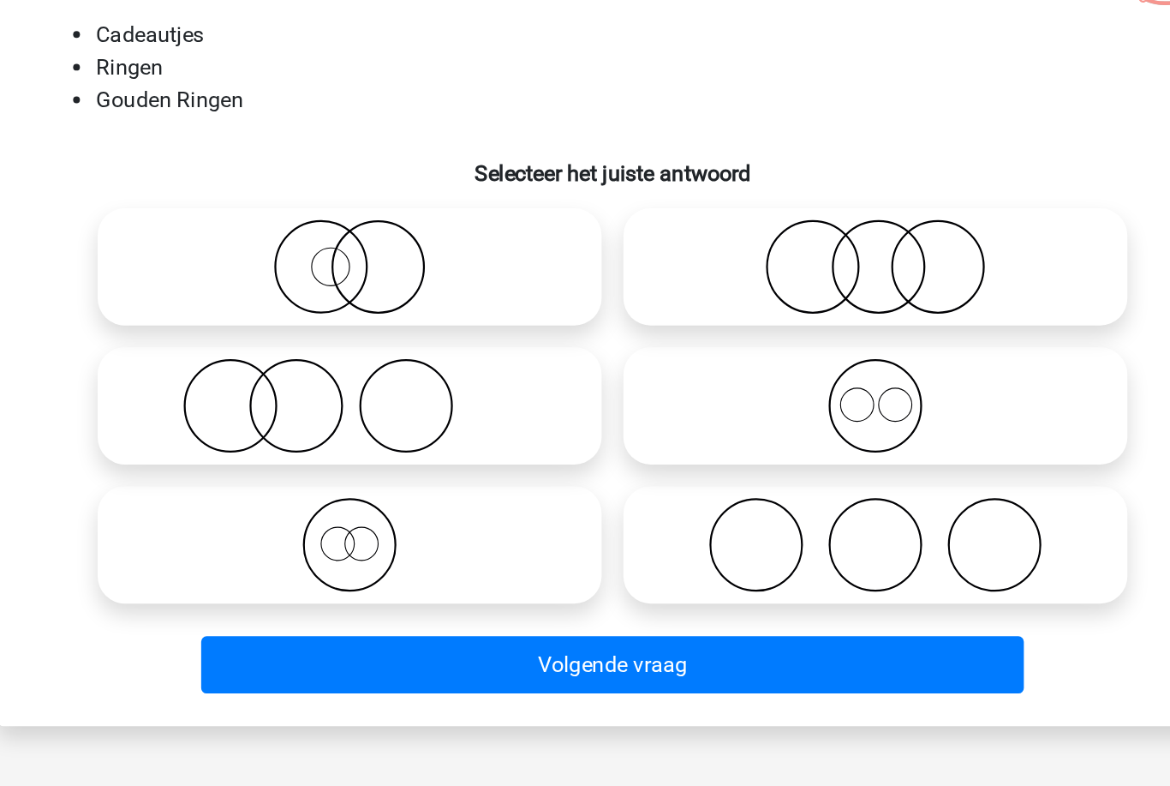
click at [318, 325] on icon at bounding box center [419, 355] width 303 height 60
click at [420, 335] on input "radio" at bounding box center [425, 340] width 11 height 11
radio input "true"
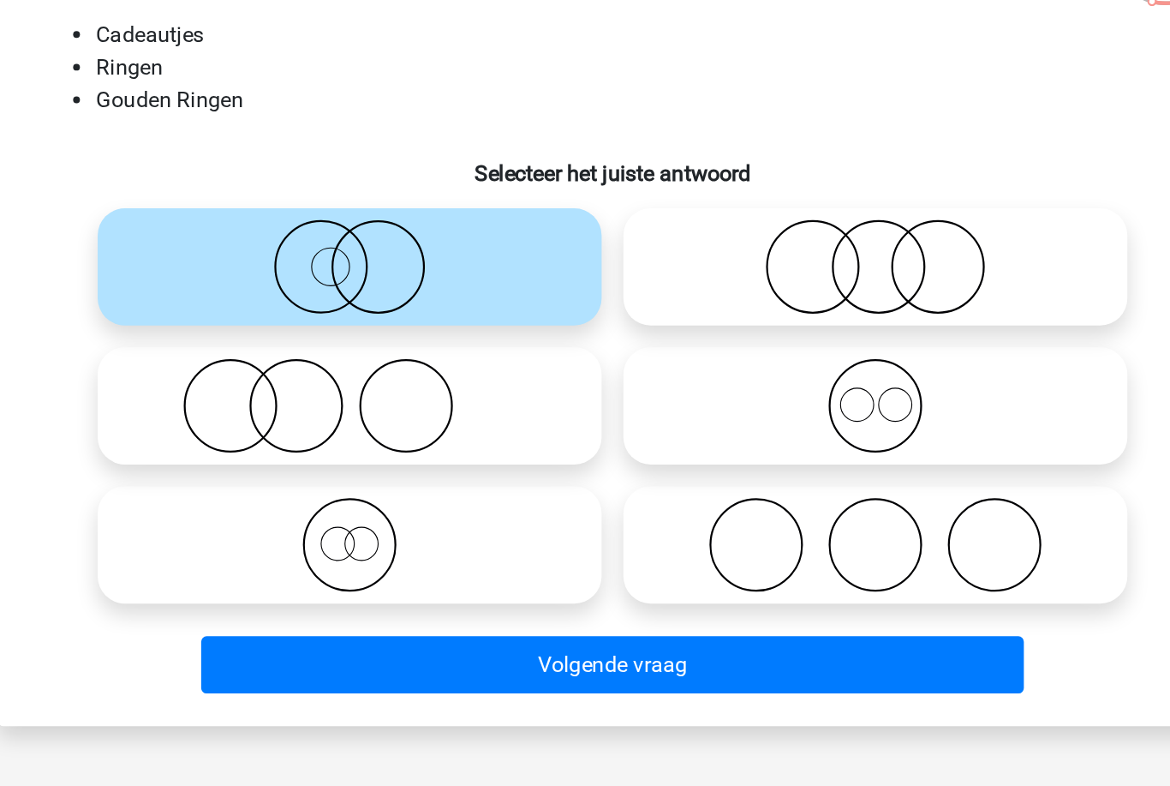
click at [417, 587] on button "Volgende vraag" at bounding box center [585, 605] width 518 height 36
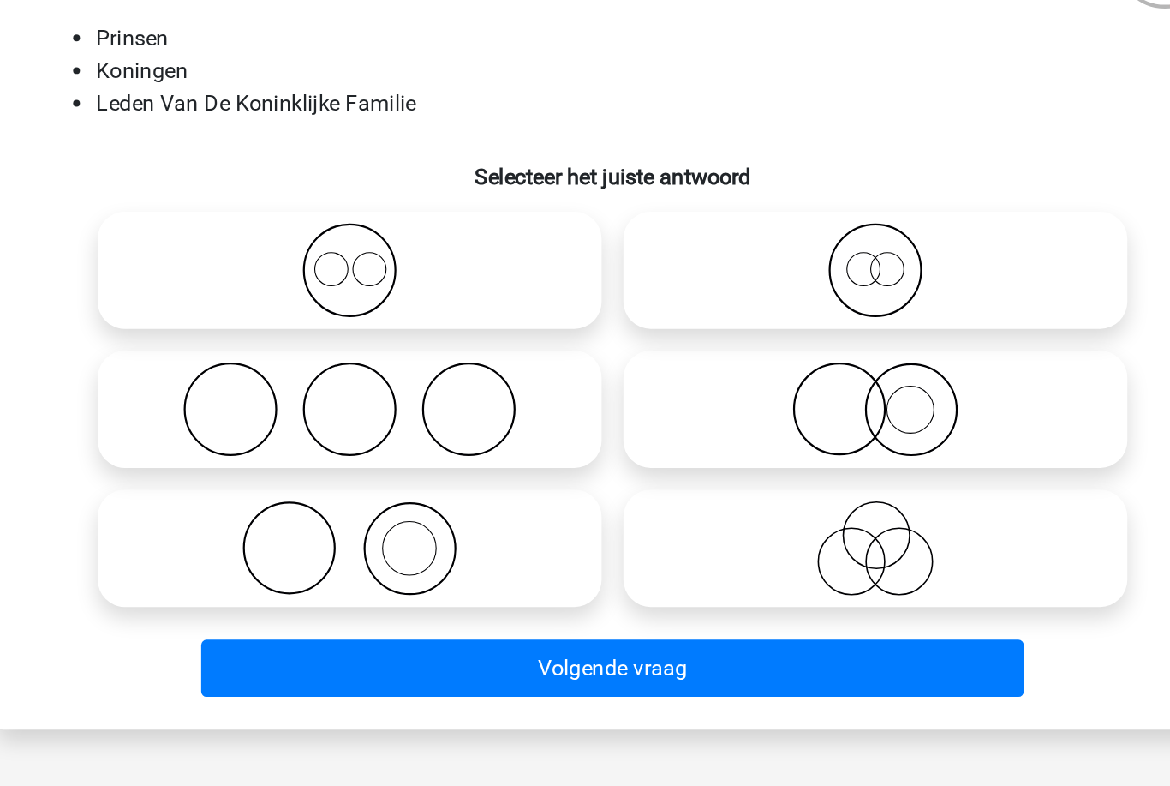
click at [295, 325] on icon at bounding box center [419, 355] width 303 height 60
click at [420, 335] on input "radio" at bounding box center [425, 340] width 11 height 11
radio input "true"
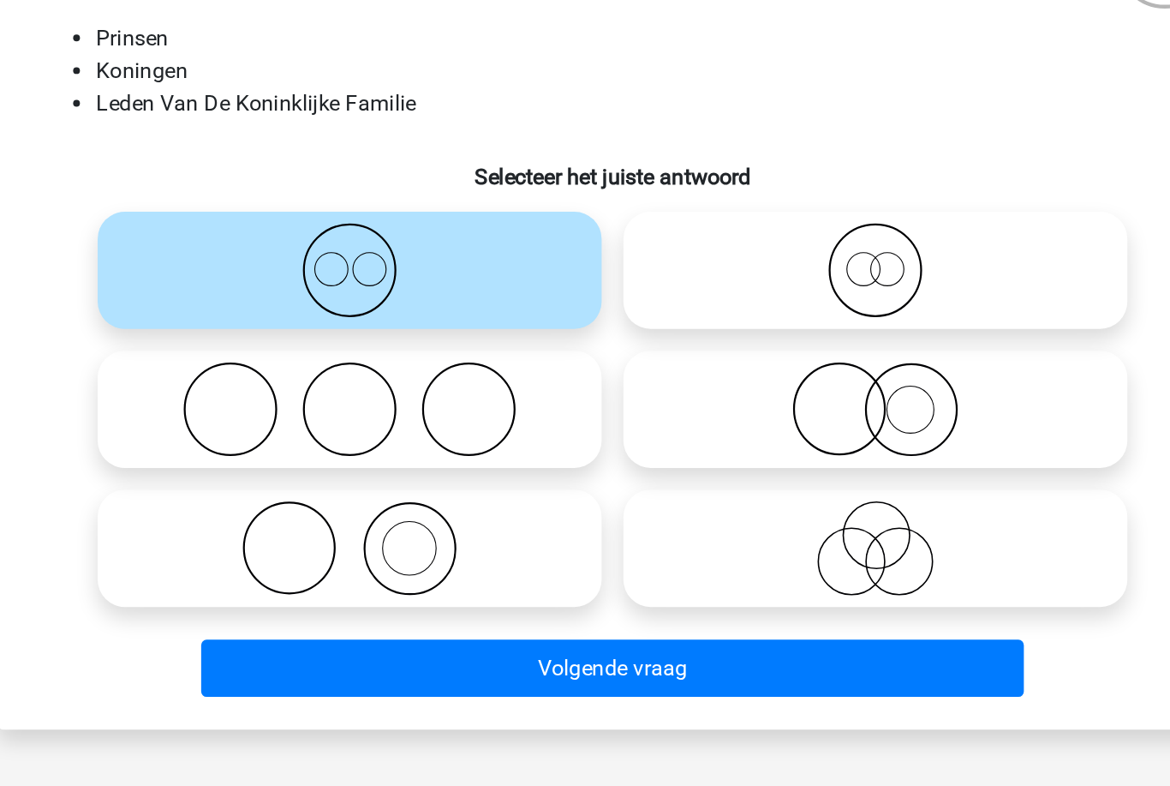
click at [615, 587] on button "Volgende vraag" at bounding box center [585, 605] width 518 height 36
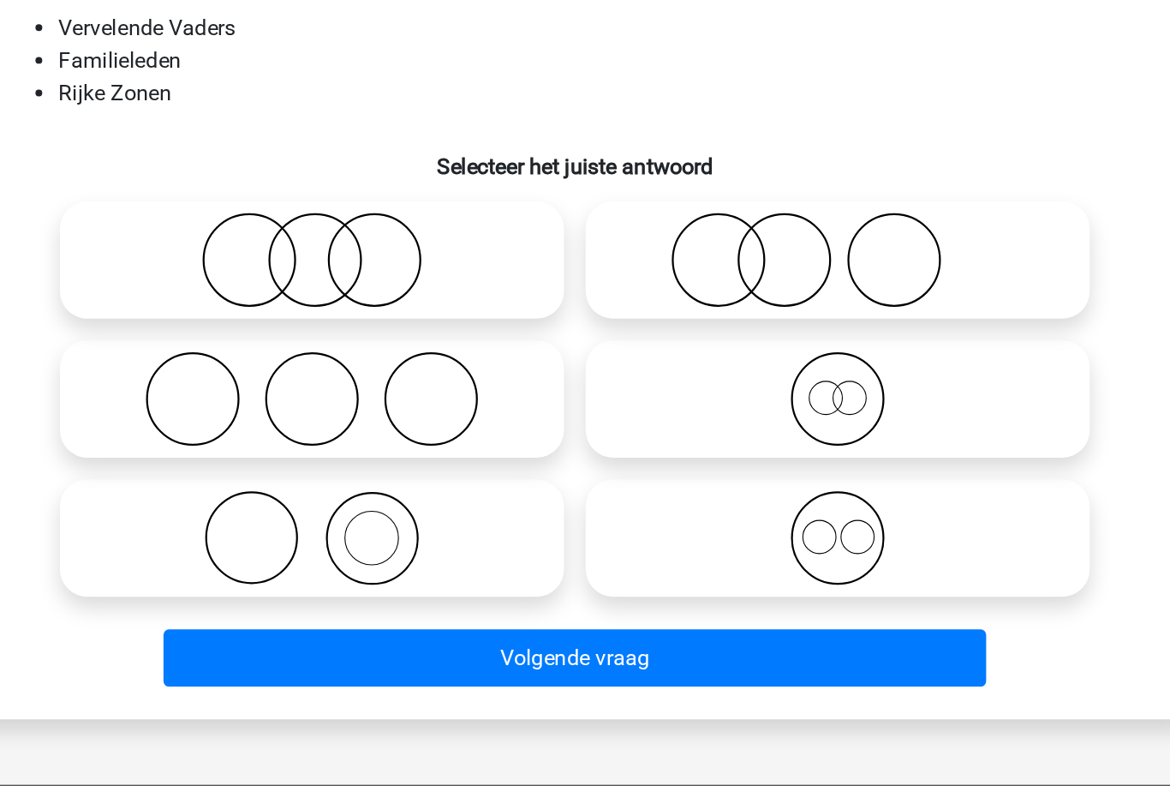
click at [629, 412] on icon at bounding box center [750, 442] width 303 height 60
click at [751, 422] on input "radio" at bounding box center [756, 427] width 11 height 11
radio input "true"
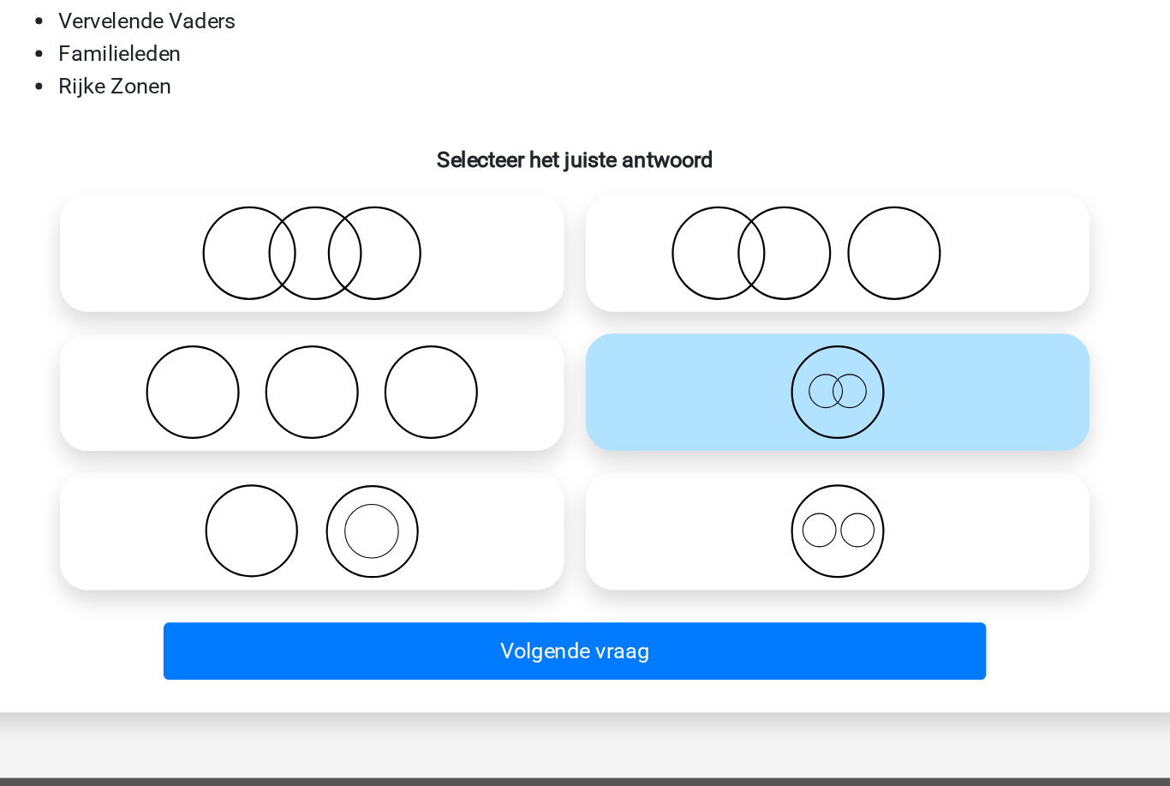
click at [572, 587] on button "Volgende vraag" at bounding box center [585, 605] width 518 height 36
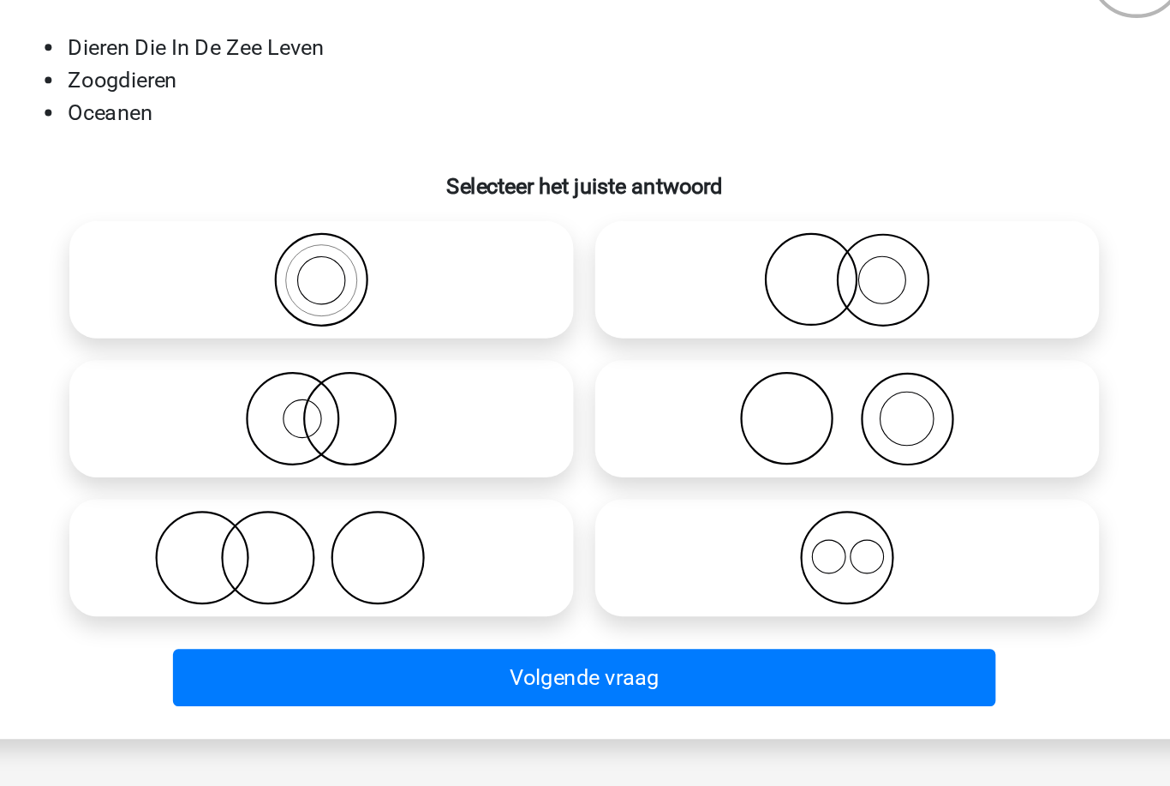
click at [322, 500] on icon at bounding box center [419, 530] width 303 height 60
click at [420, 510] on input "radio" at bounding box center [425, 515] width 11 height 11
radio input "true"
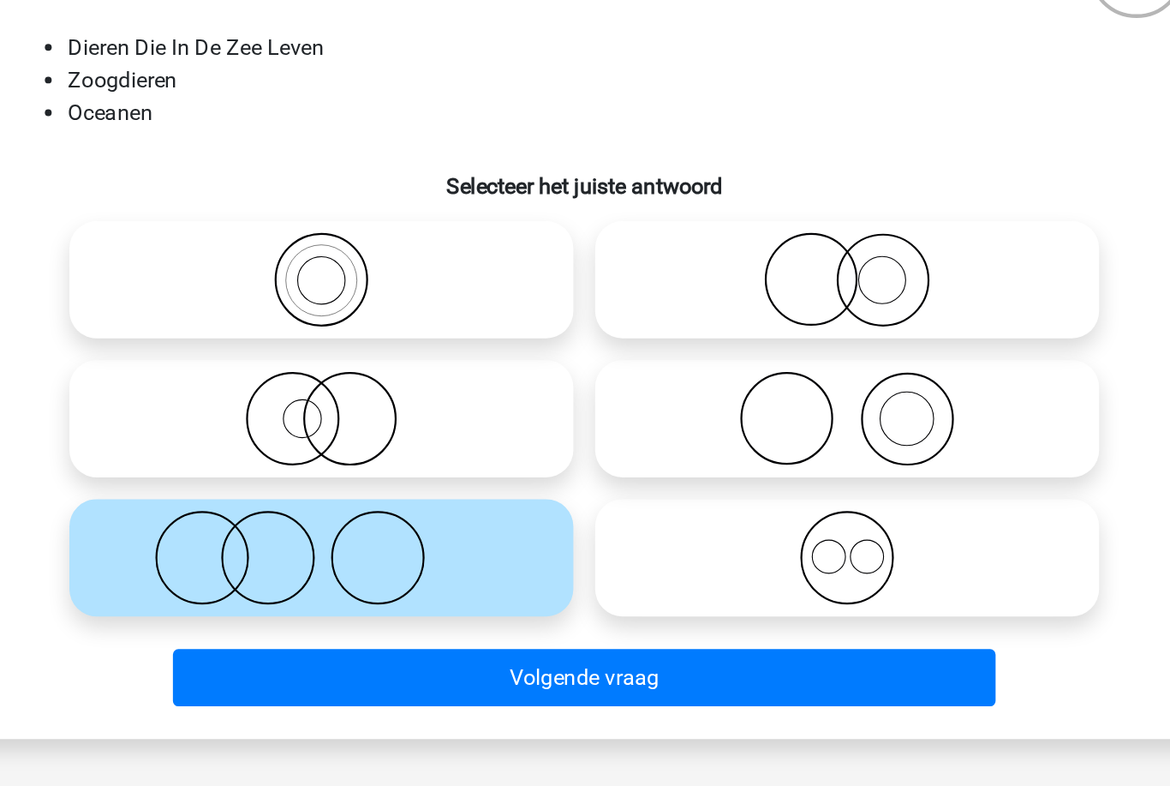
click at [373, 587] on button "Volgende vraag" at bounding box center [585, 605] width 518 height 36
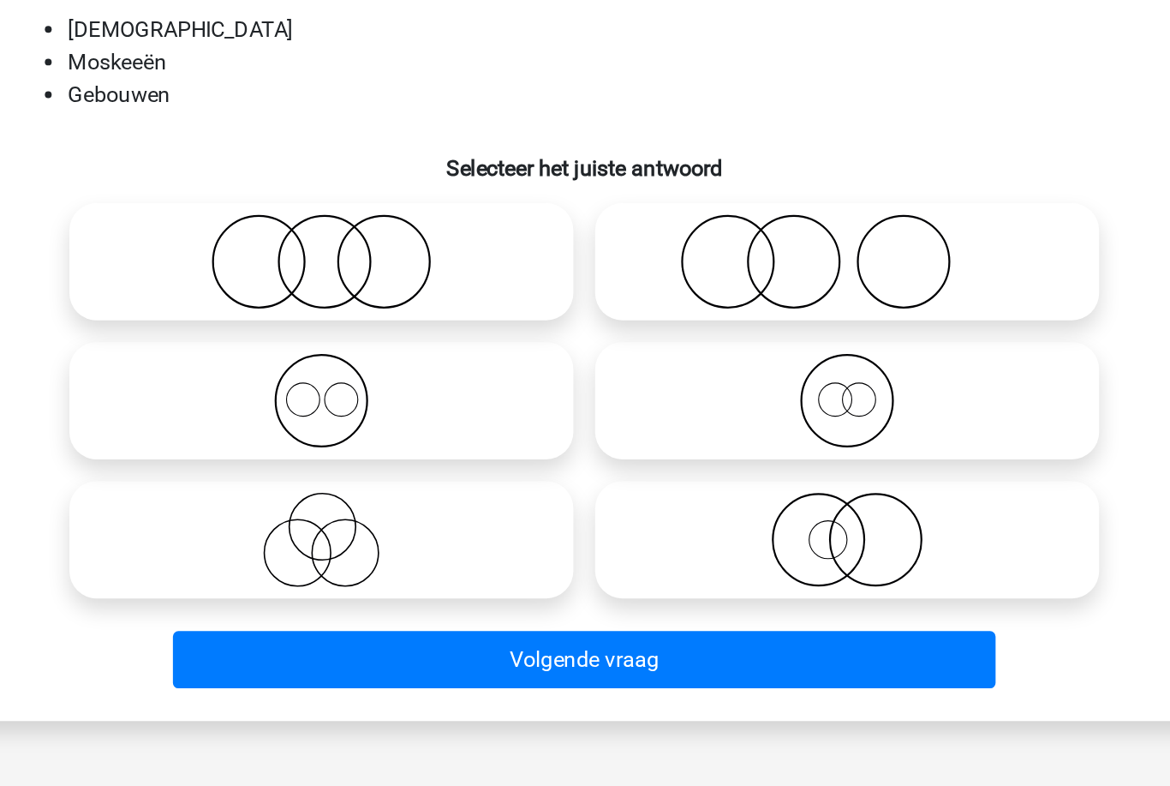
click at [333, 412] on icon at bounding box center [419, 442] width 303 height 60
click at [420, 422] on input "radio" at bounding box center [425, 427] width 11 height 11
radio input "true"
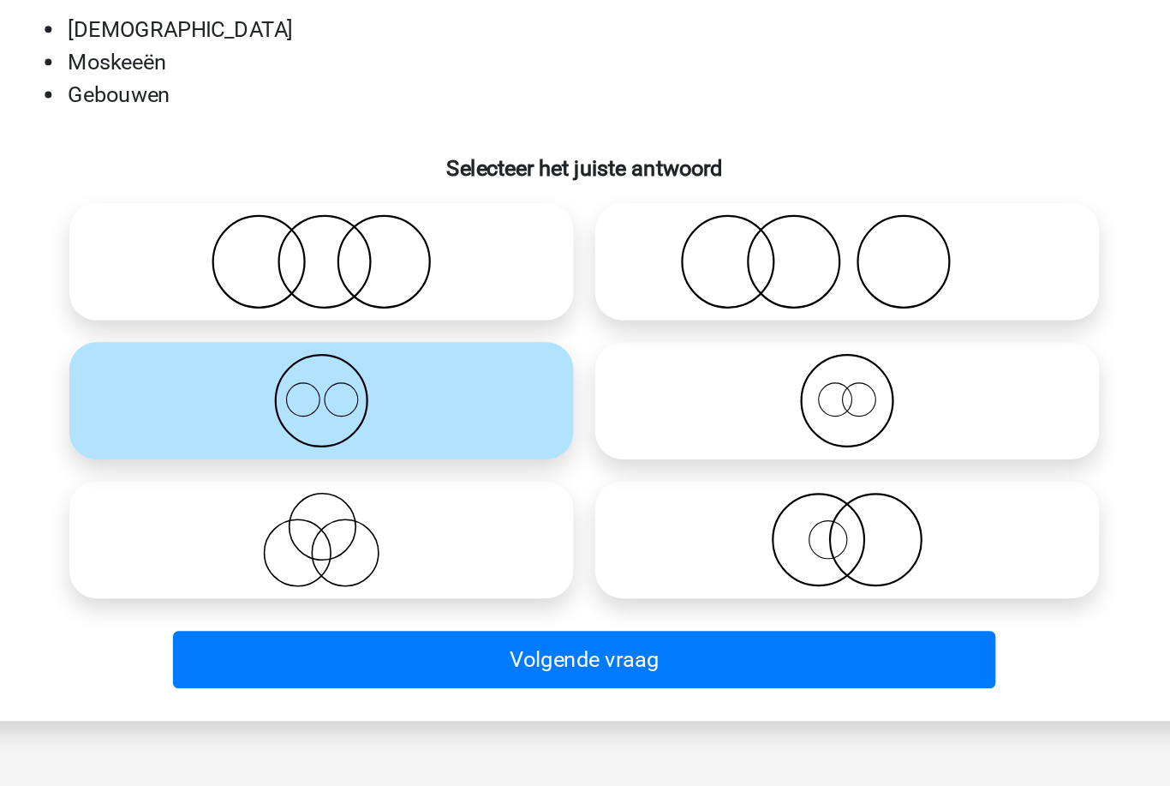
click at [336, 587] on button "Volgende vraag" at bounding box center [585, 605] width 518 height 36
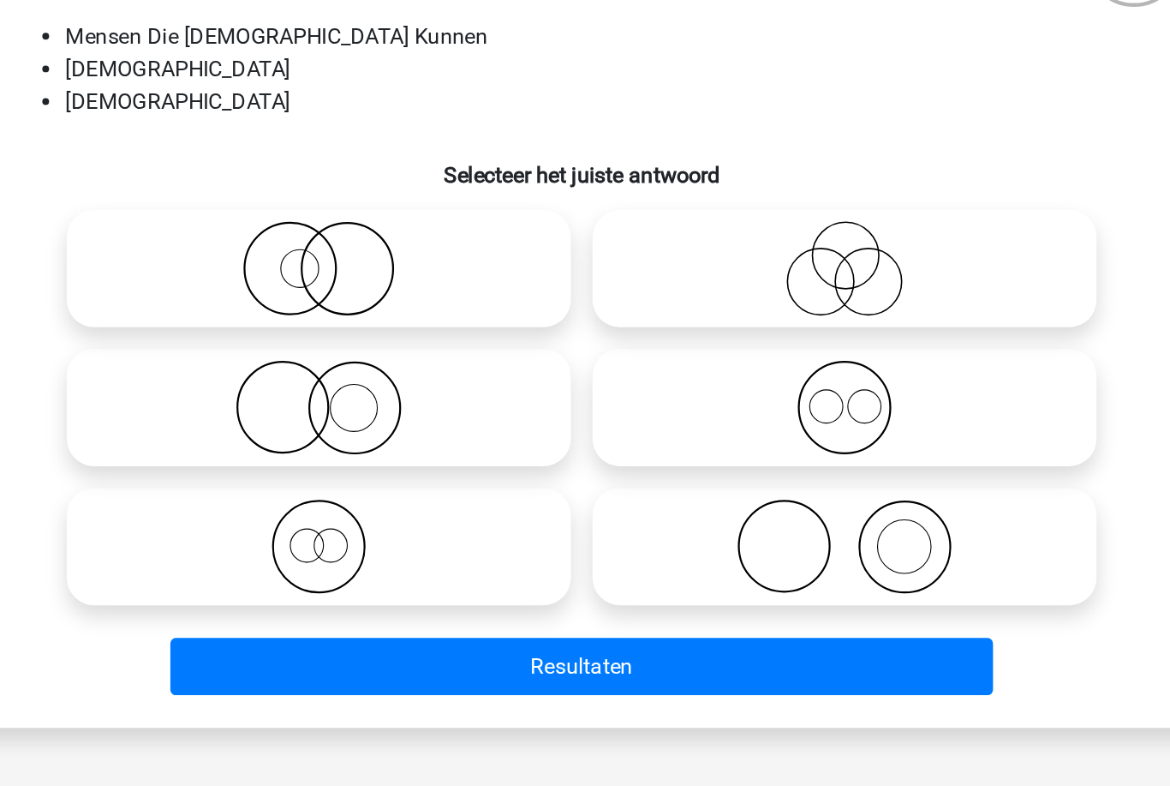
click at [599, 325] on icon at bounding box center [750, 355] width 303 height 60
click at [751, 335] on input "radio" at bounding box center [756, 340] width 11 height 11
radio input "true"
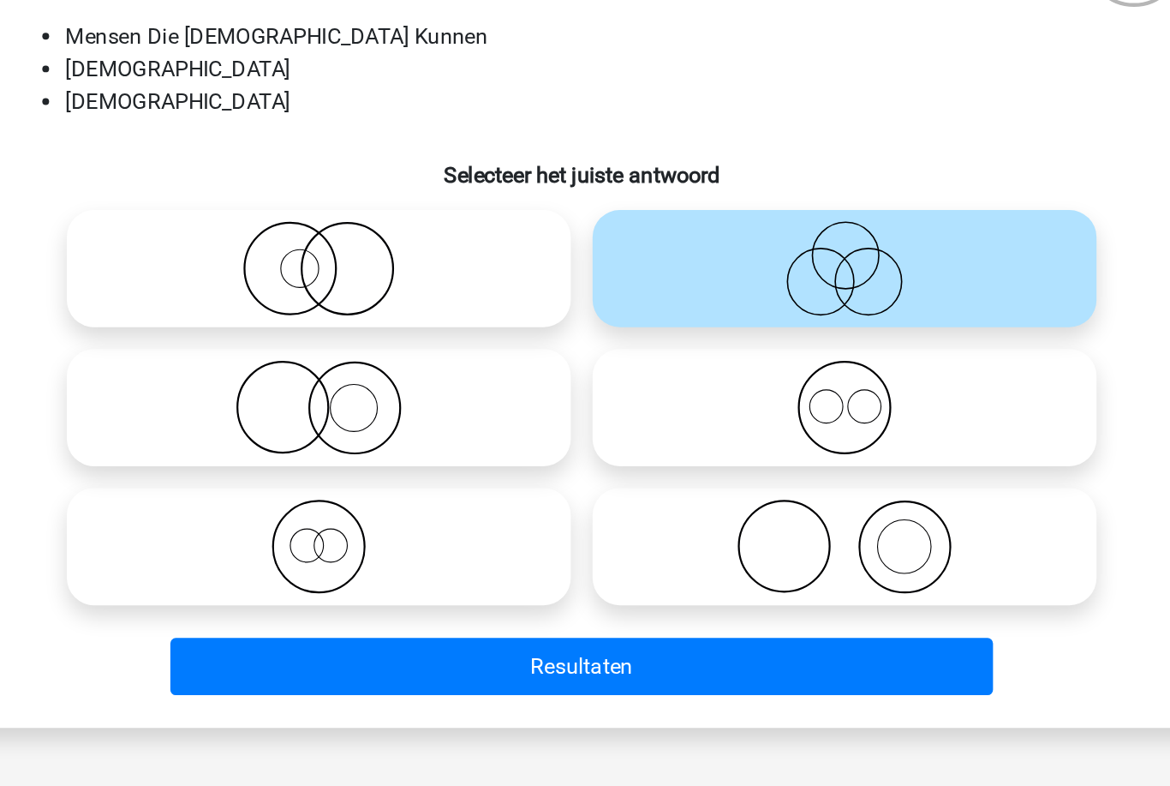
click at [488, 587] on button "Resultaten" at bounding box center [585, 605] width 518 height 36
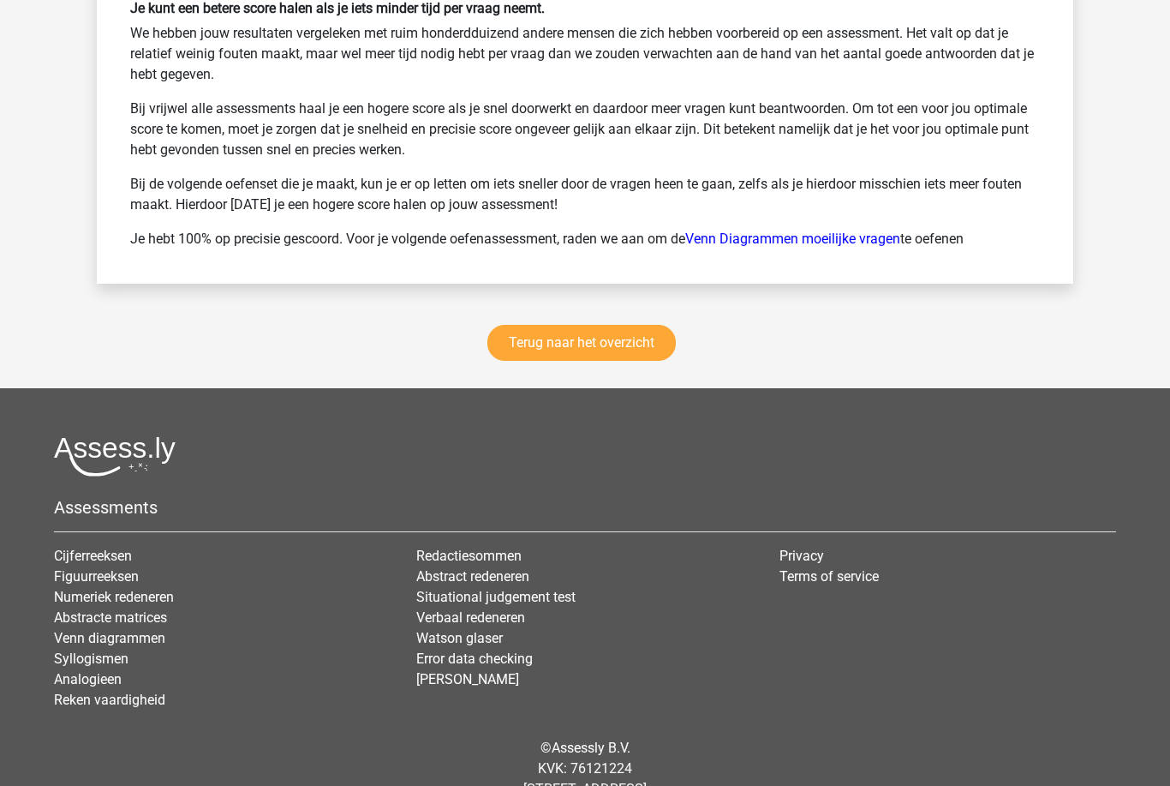
scroll to position [2320, 0]
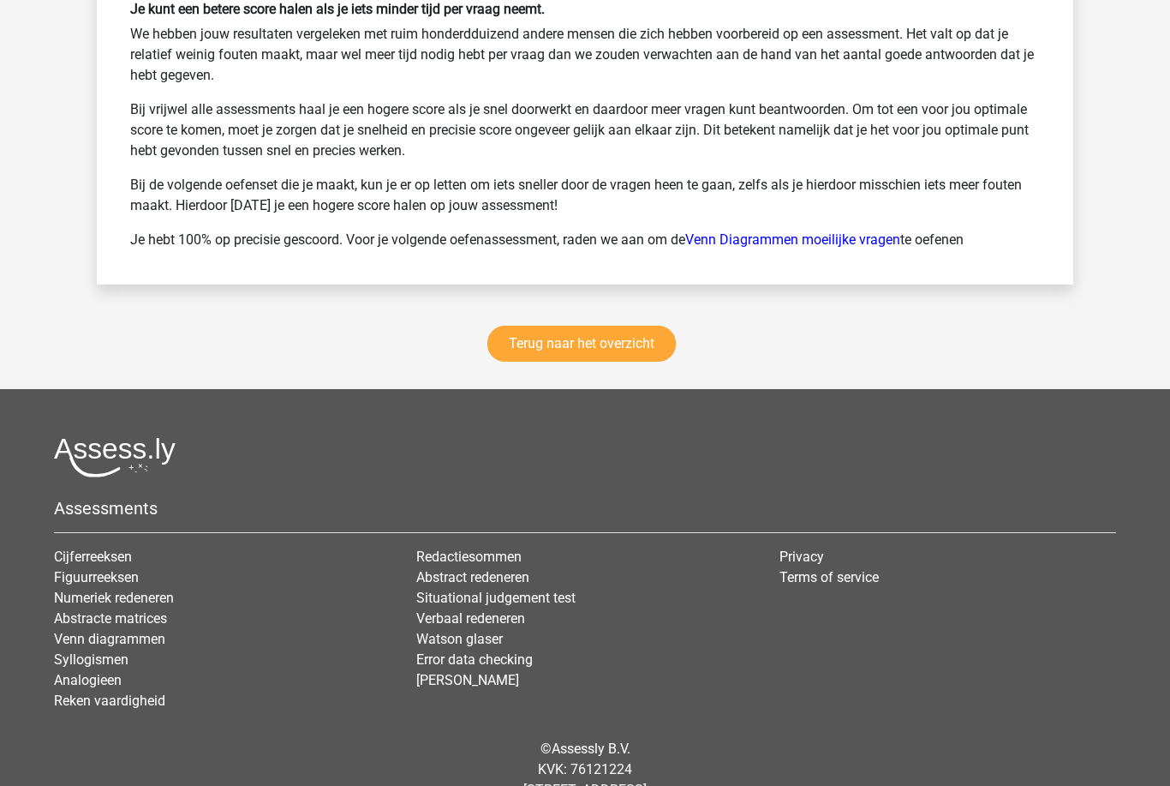
click at [527, 343] on link "Terug naar het overzicht" at bounding box center [582, 344] width 189 height 36
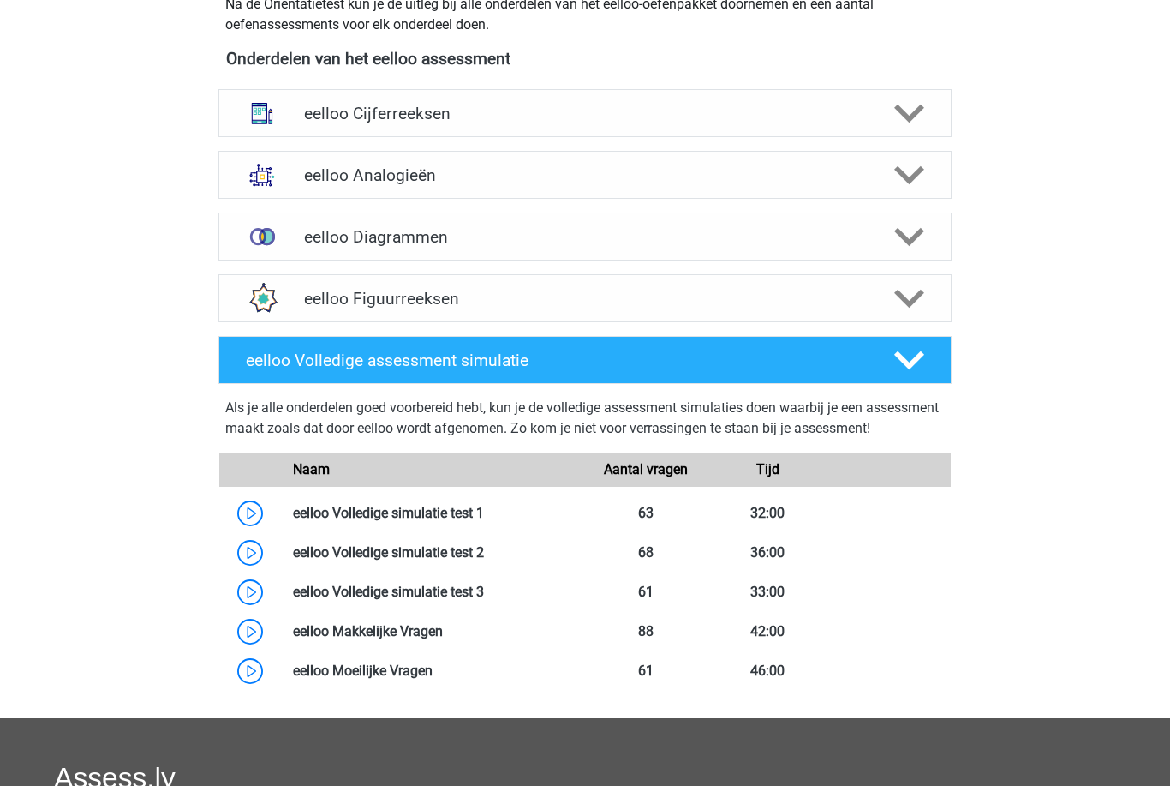
scroll to position [621, 0]
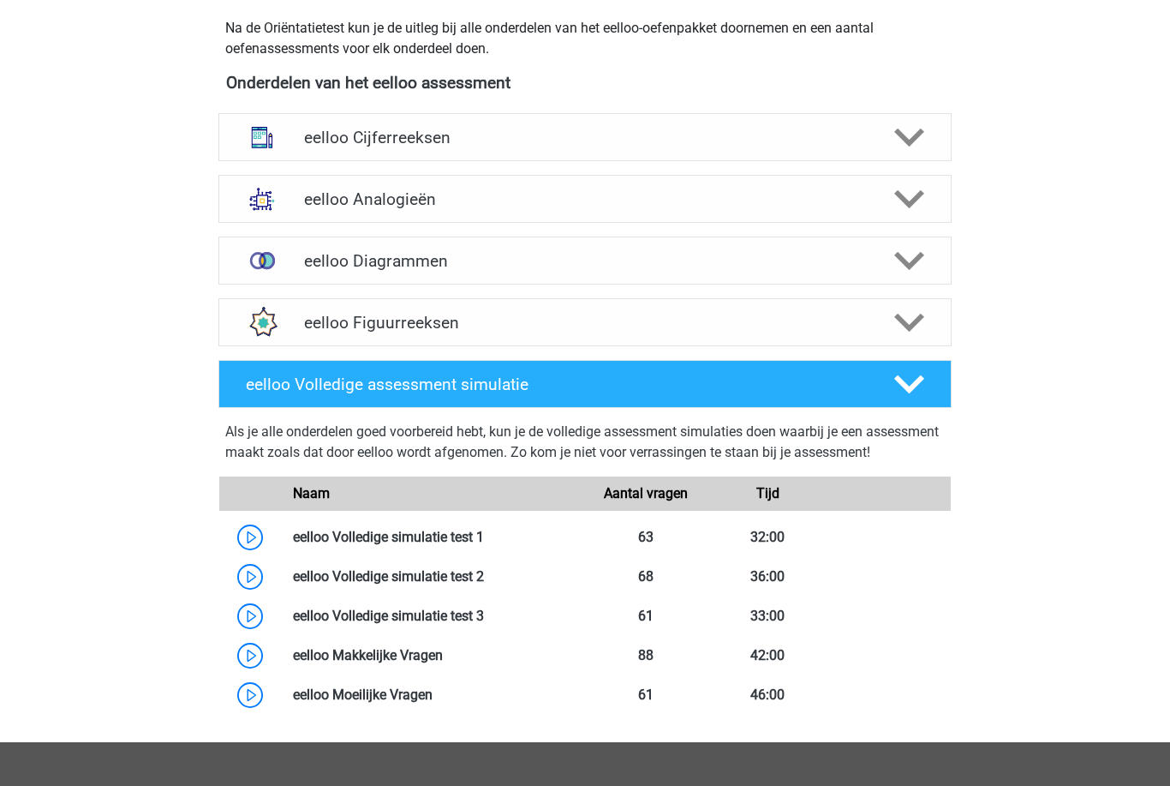
click at [272, 257] on img at bounding box center [262, 261] width 45 height 45
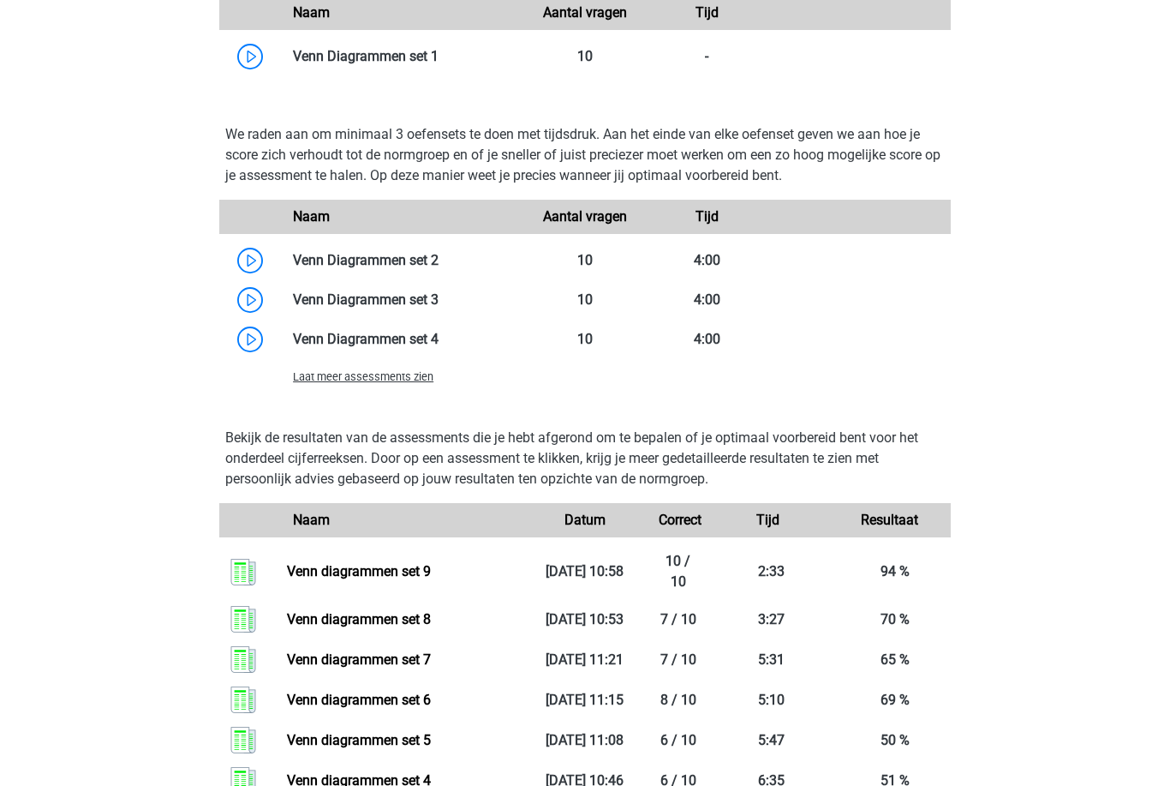
click at [299, 374] on span "Laat meer assessments zien" at bounding box center [363, 377] width 141 height 13
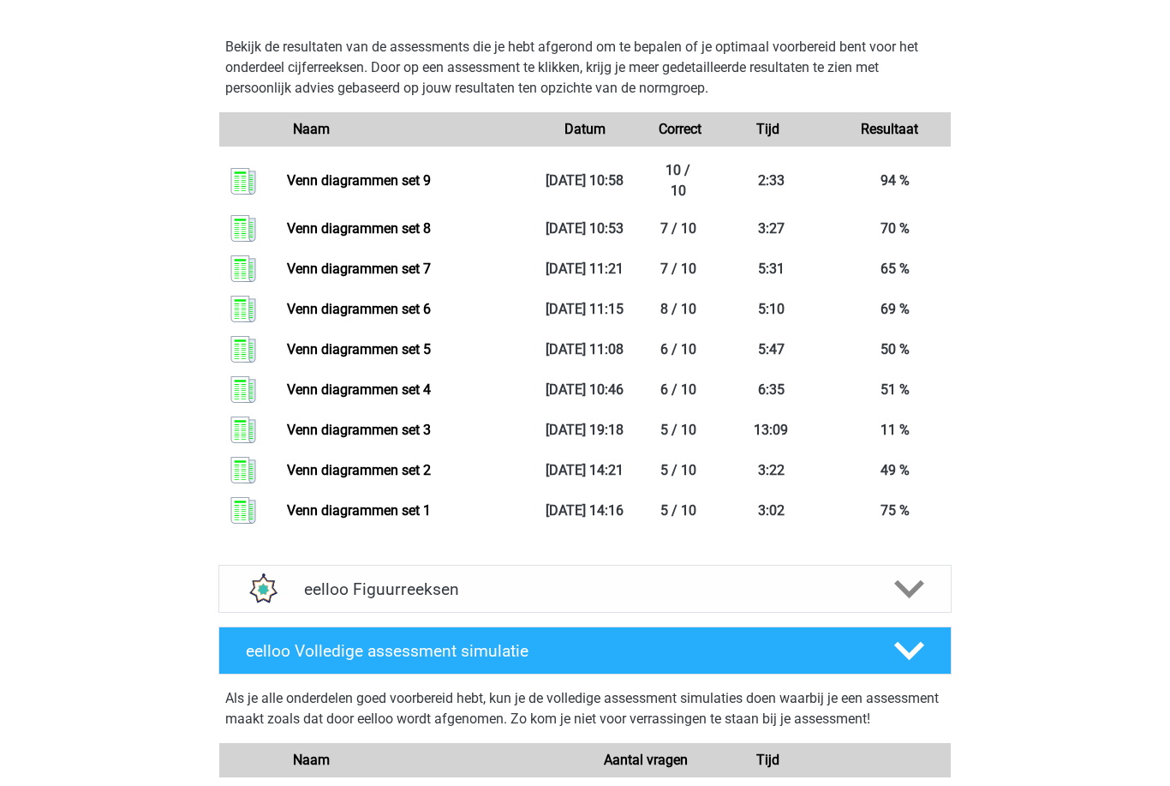
scroll to position [1907, 0]
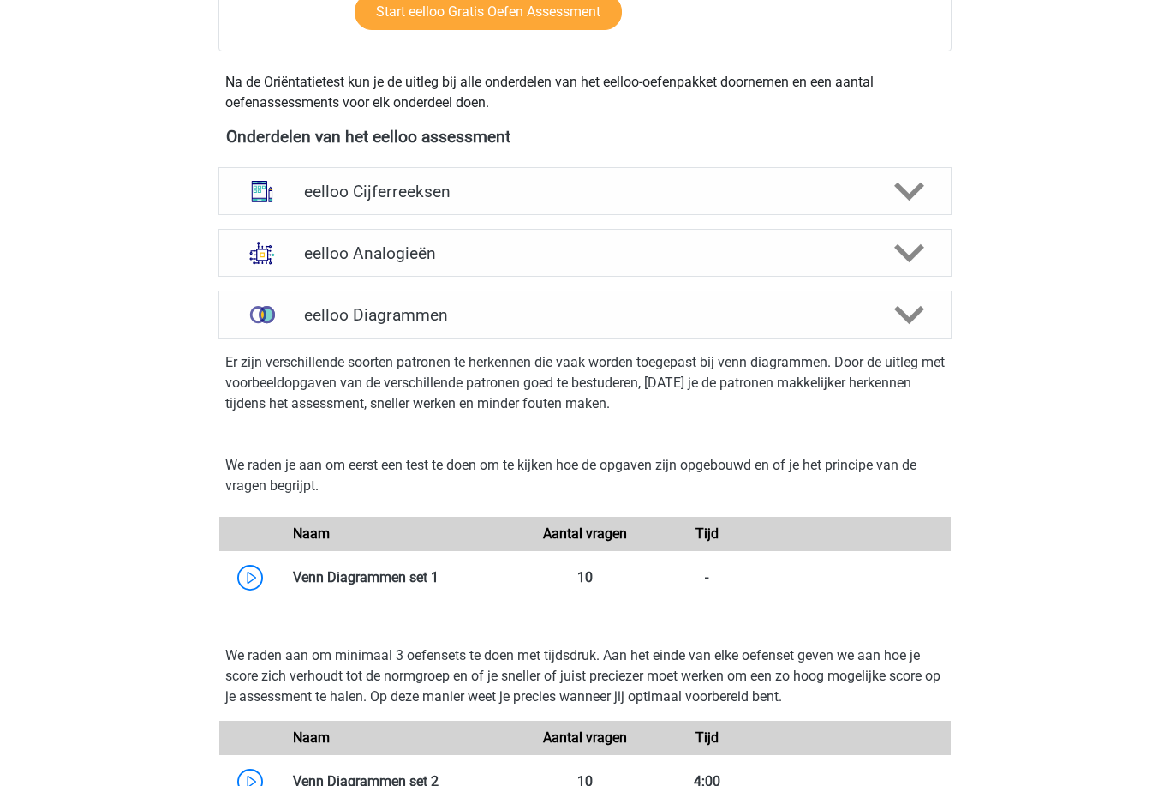
click at [249, 309] on img at bounding box center [262, 315] width 45 height 45
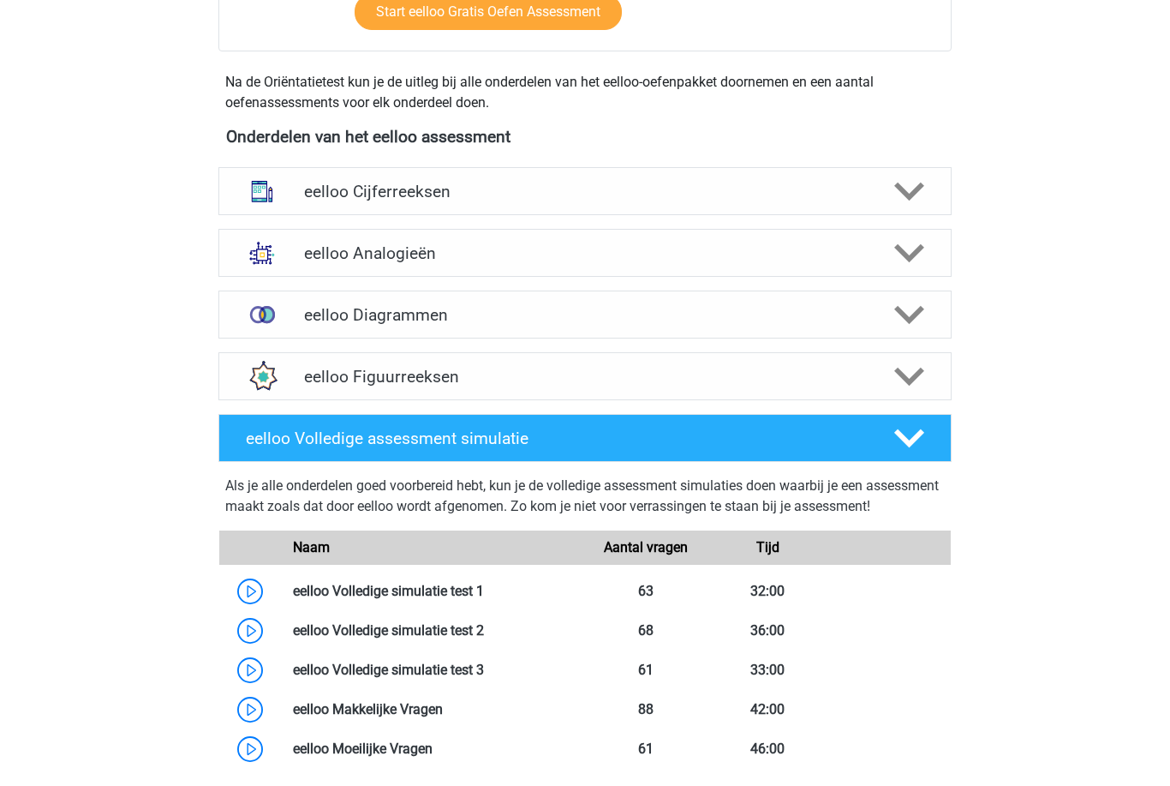
click at [244, 252] on img at bounding box center [262, 252] width 45 height 45
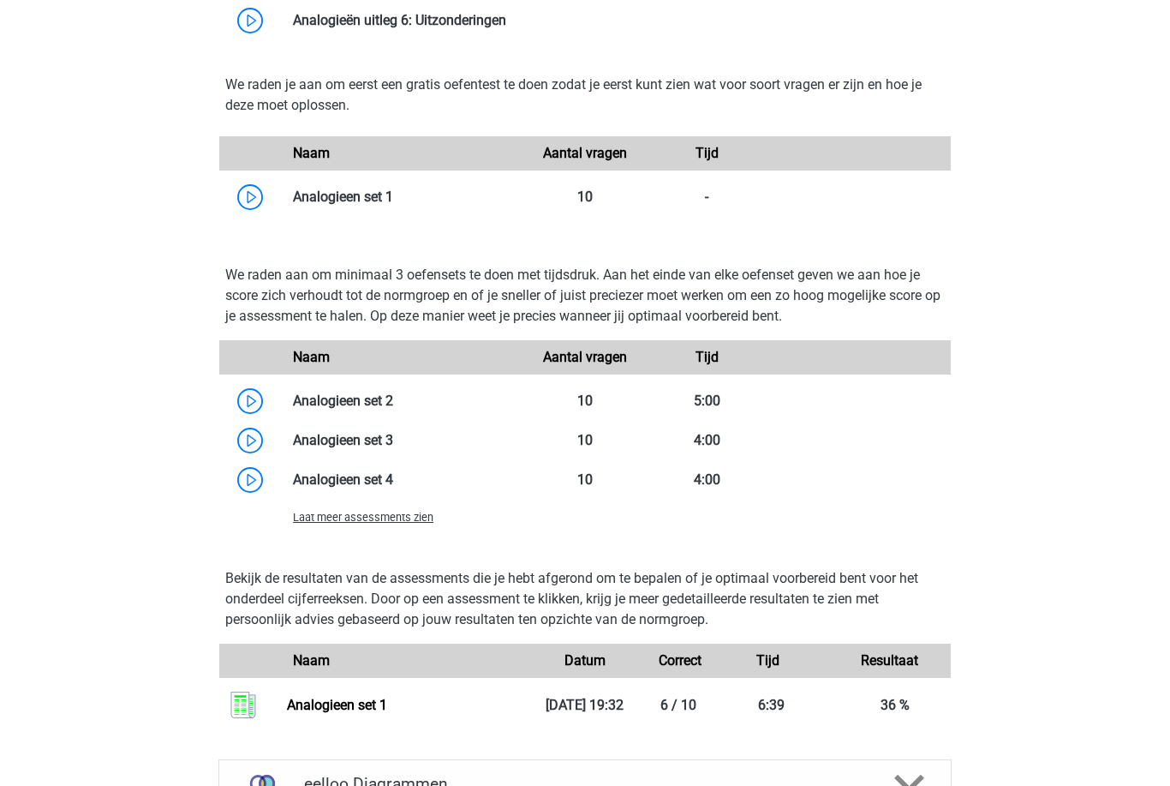
scroll to position [1291, 0]
click at [305, 518] on span "Laat meer assessments zien" at bounding box center [363, 516] width 141 height 13
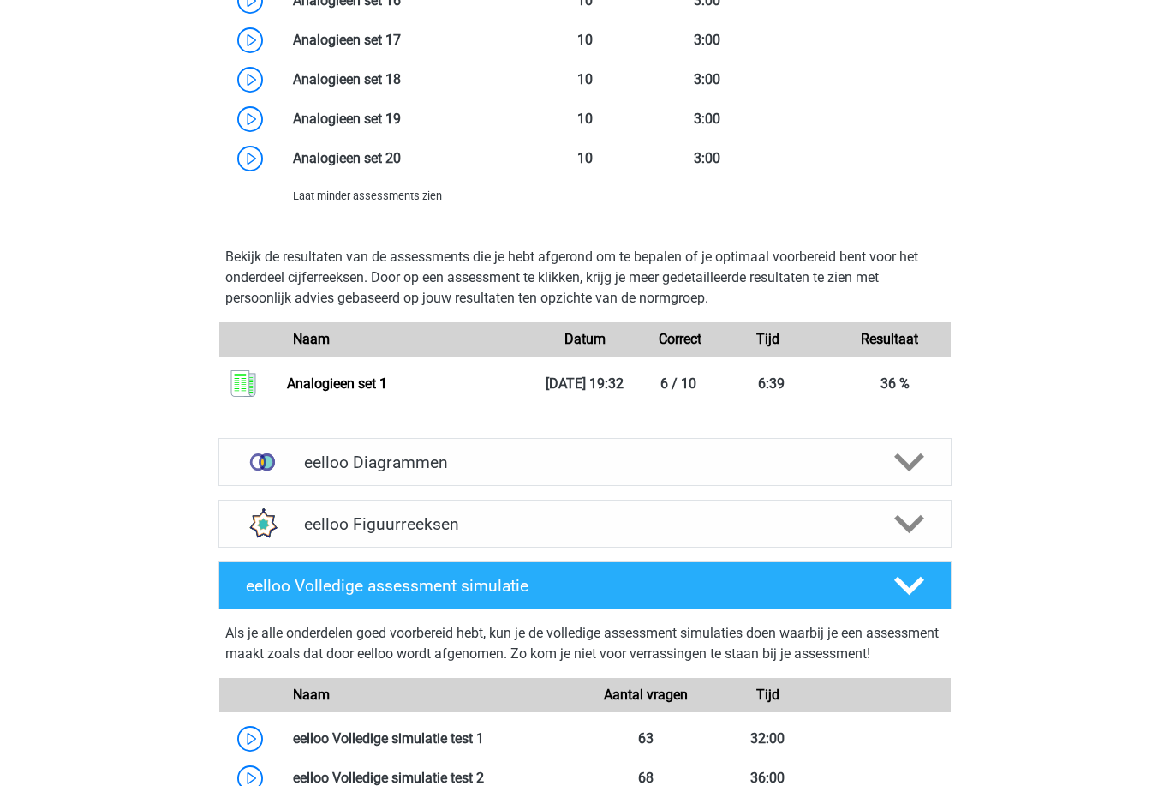
scroll to position [2249, 0]
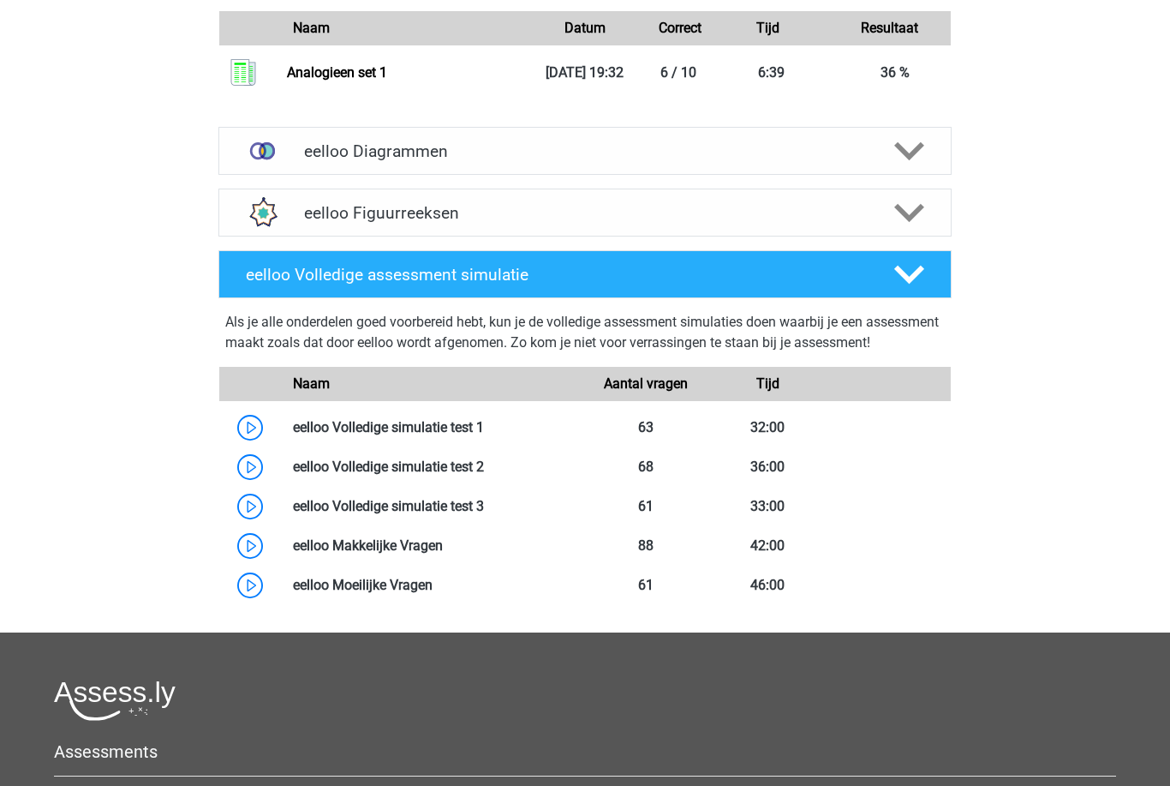
click at [252, 225] on img at bounding box center [262, 212] width 45 height 45
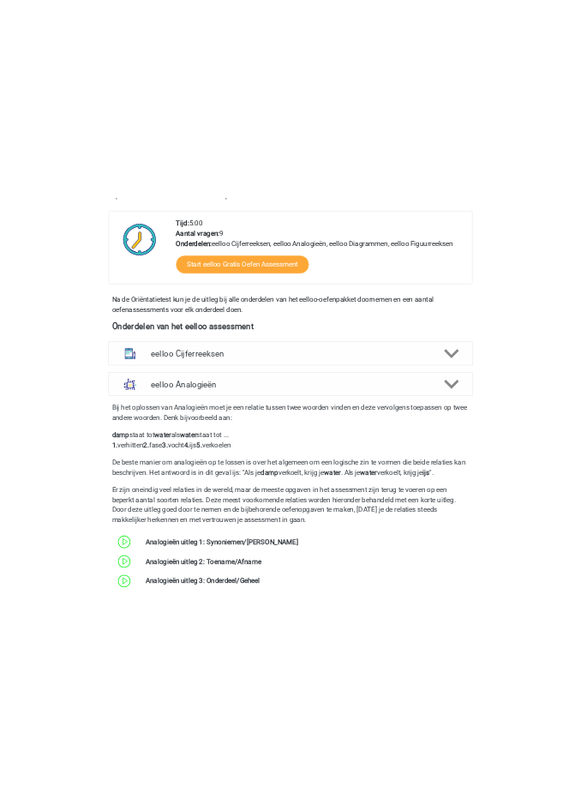
scroll to position [0, 0]
